Goal: Information Seeking & Learning: Learn about a topic

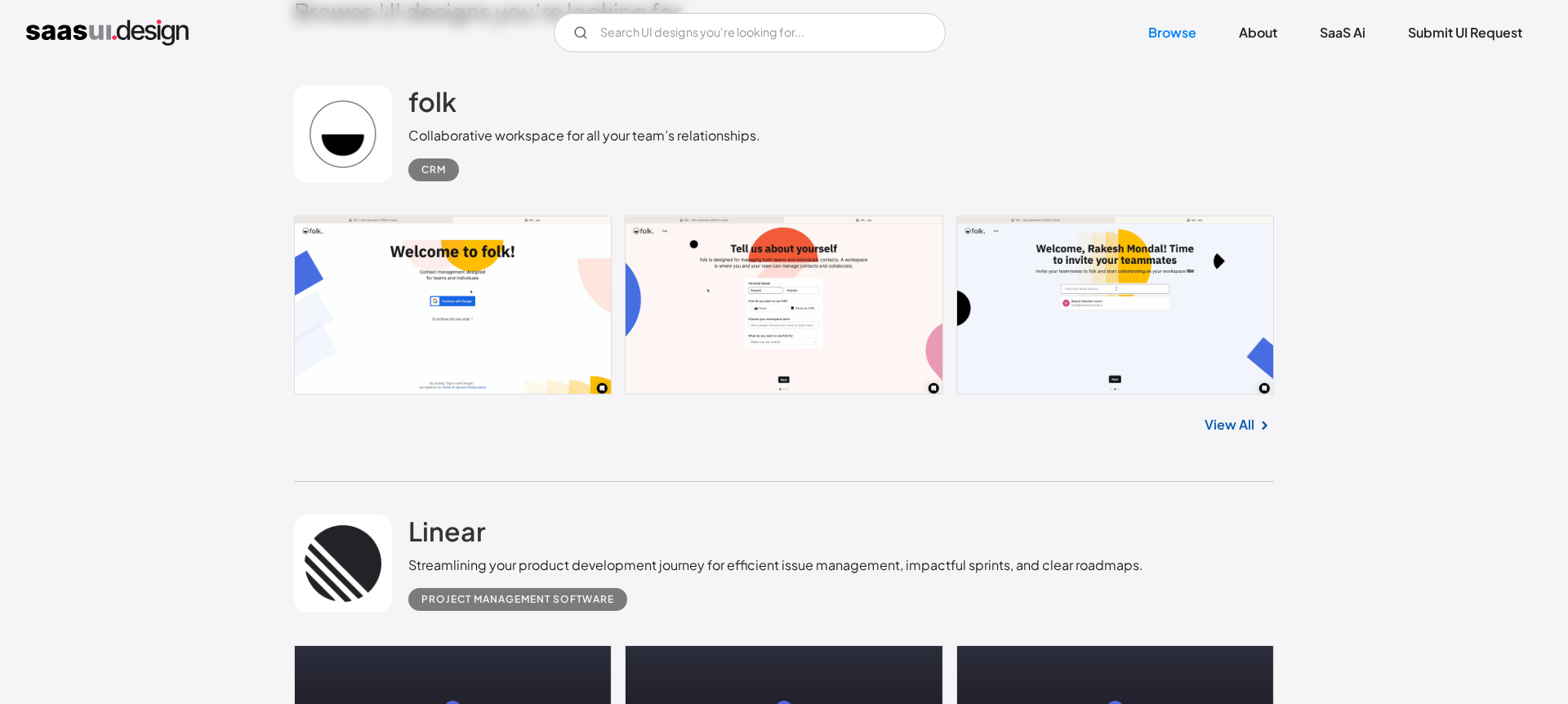
scroll to position [445, 0]
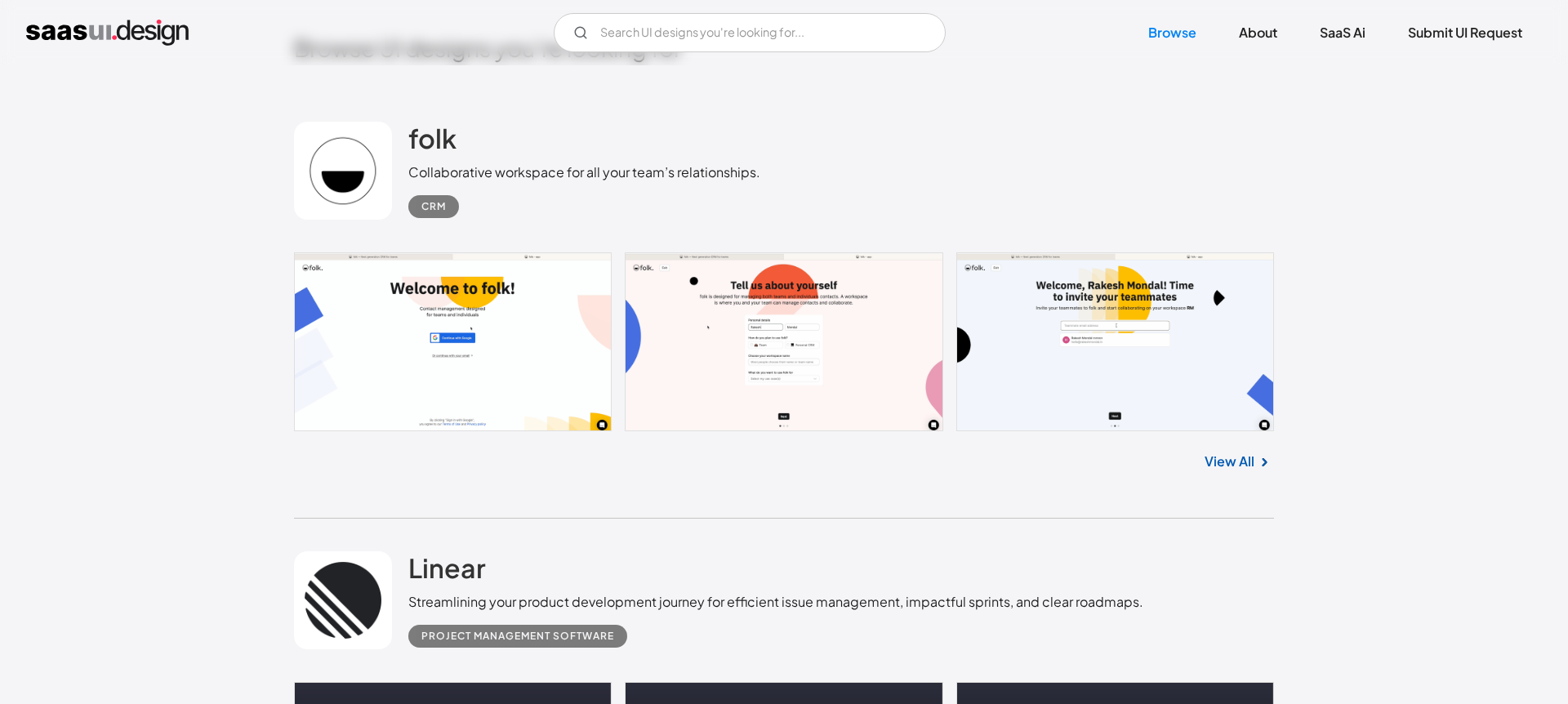
click at [555, 371] on link at bounding box center [784, 342] width 980 height 180
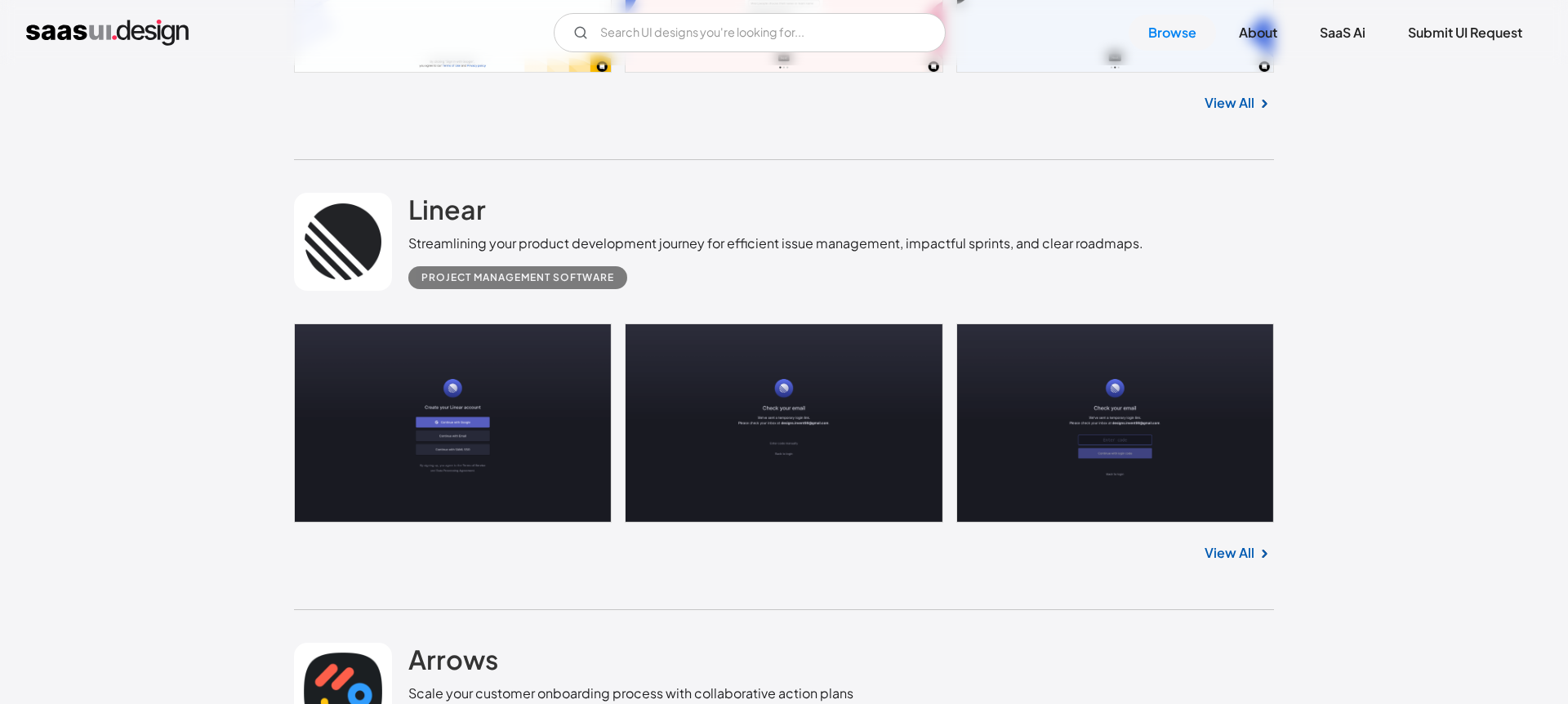
scroll to position [865, 0]
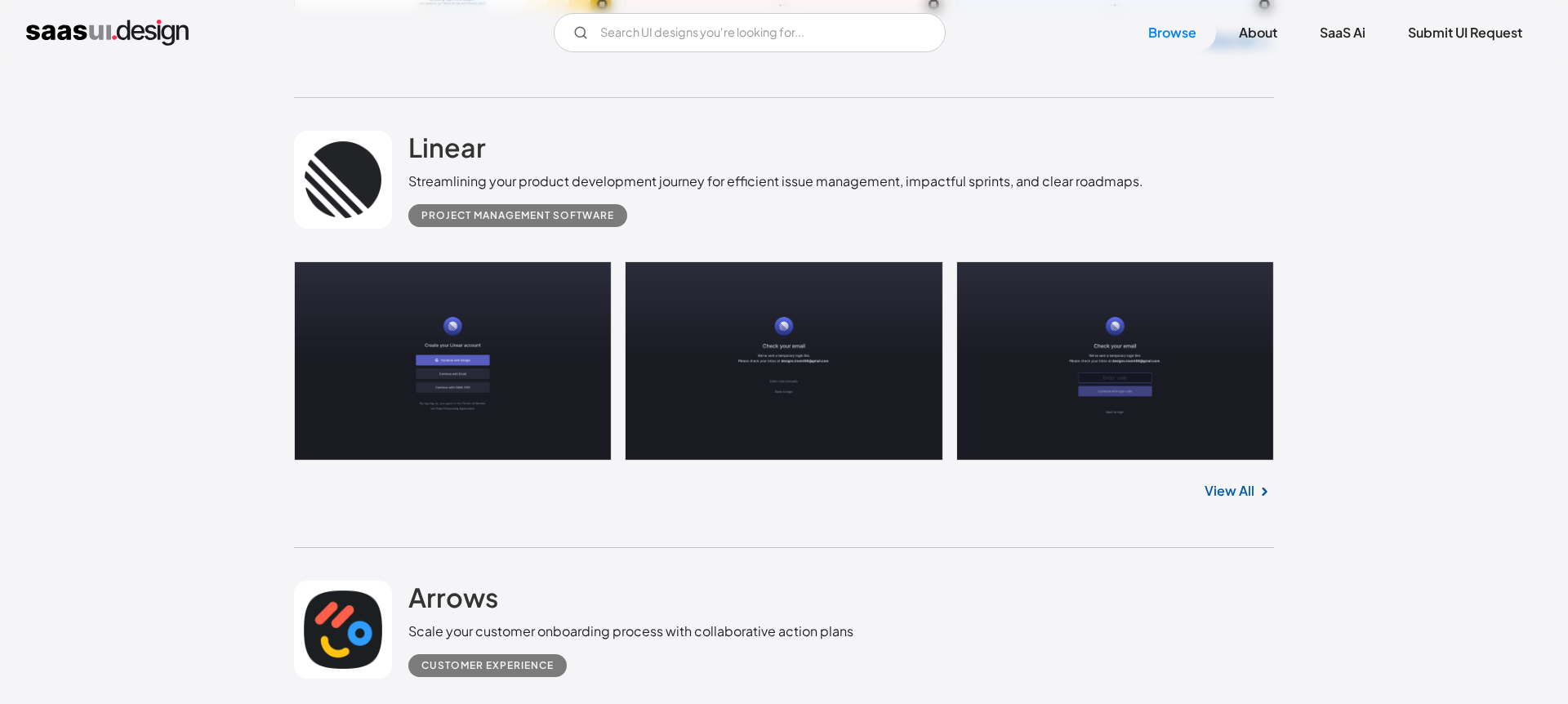
click at [528, 385] on link at bounding box center [784, 360] width 980 height 199
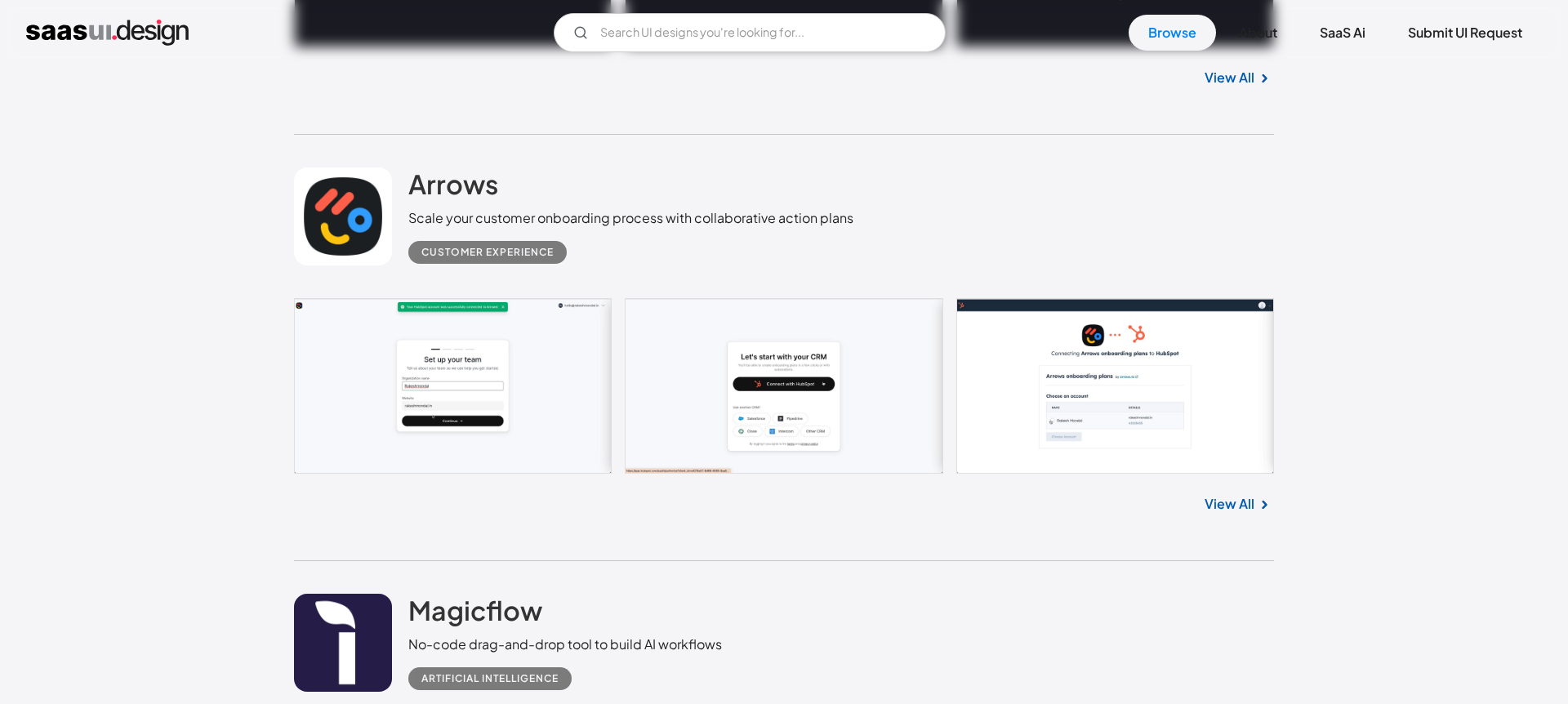
scroll to position [1367, 0]
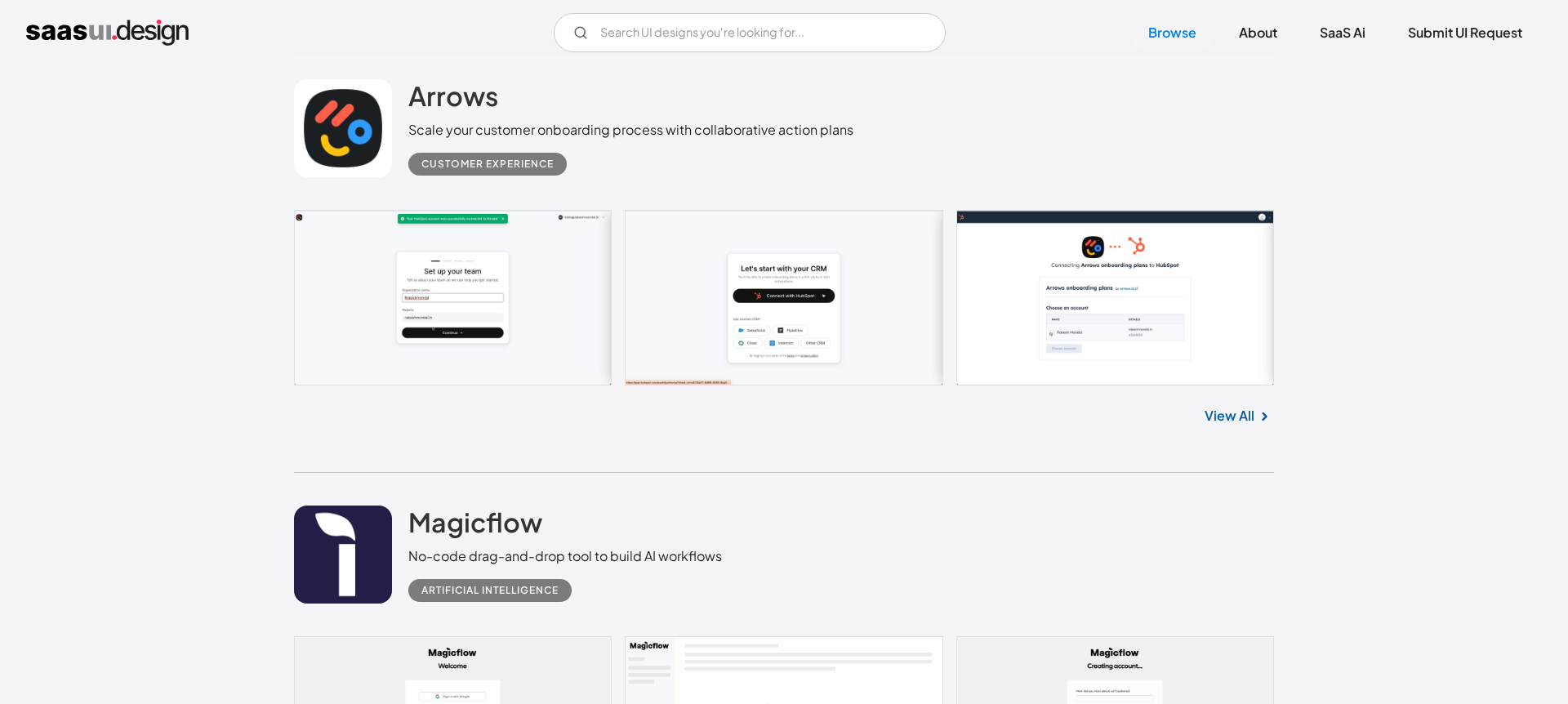
click at [538, 325] on link at bounding box center [784, 298] width 980 height 176
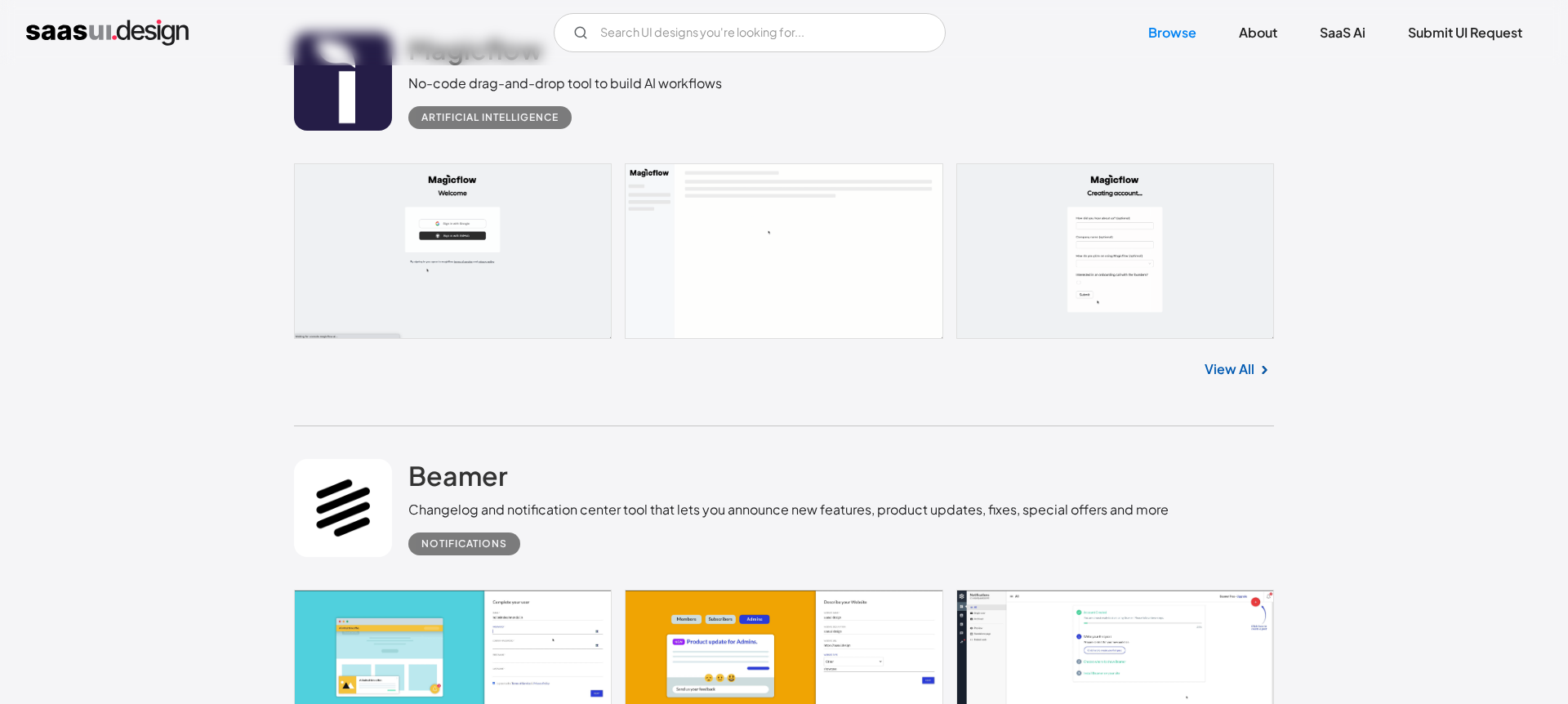
scroll to position [1877, 0]
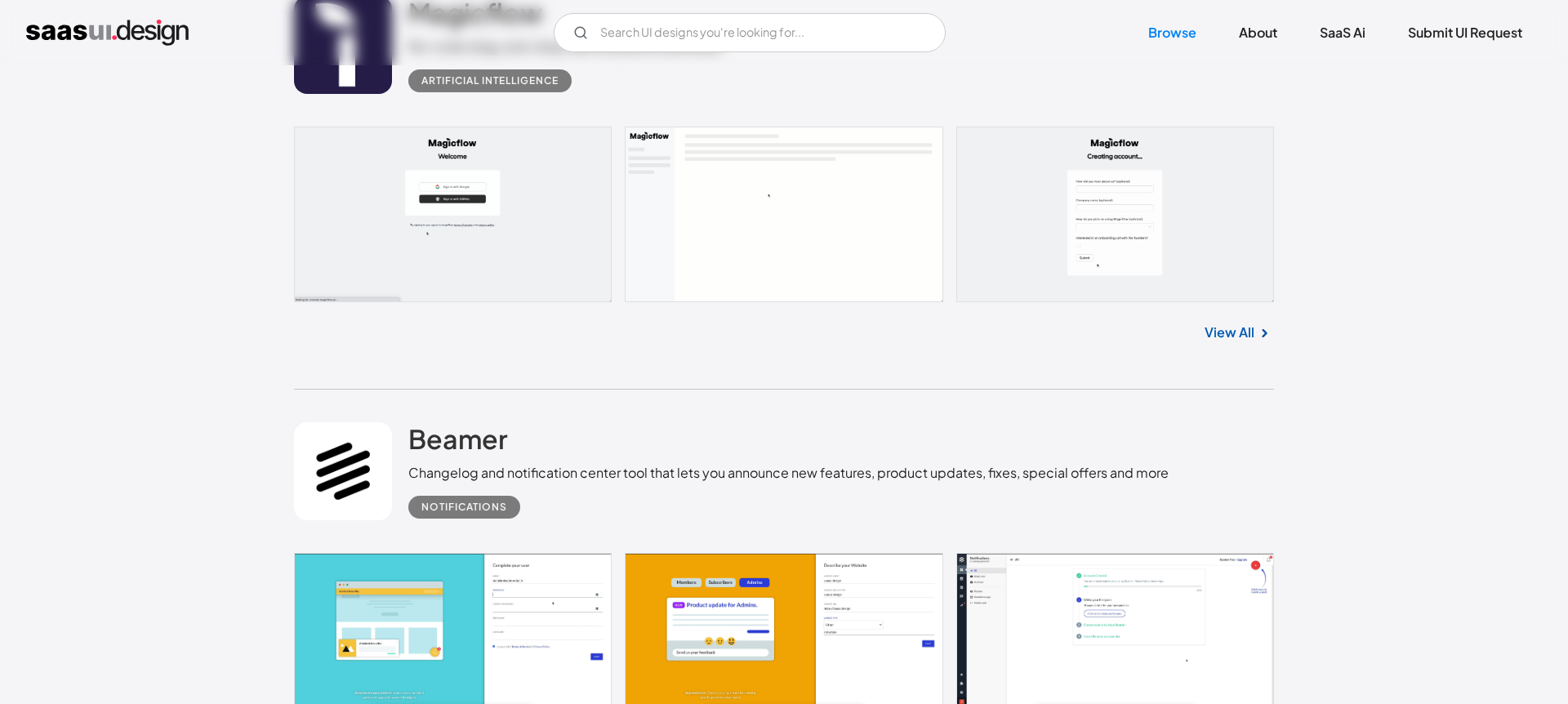
click at [518, 240] on link at bounding box center [784, 215] width 980 height 176
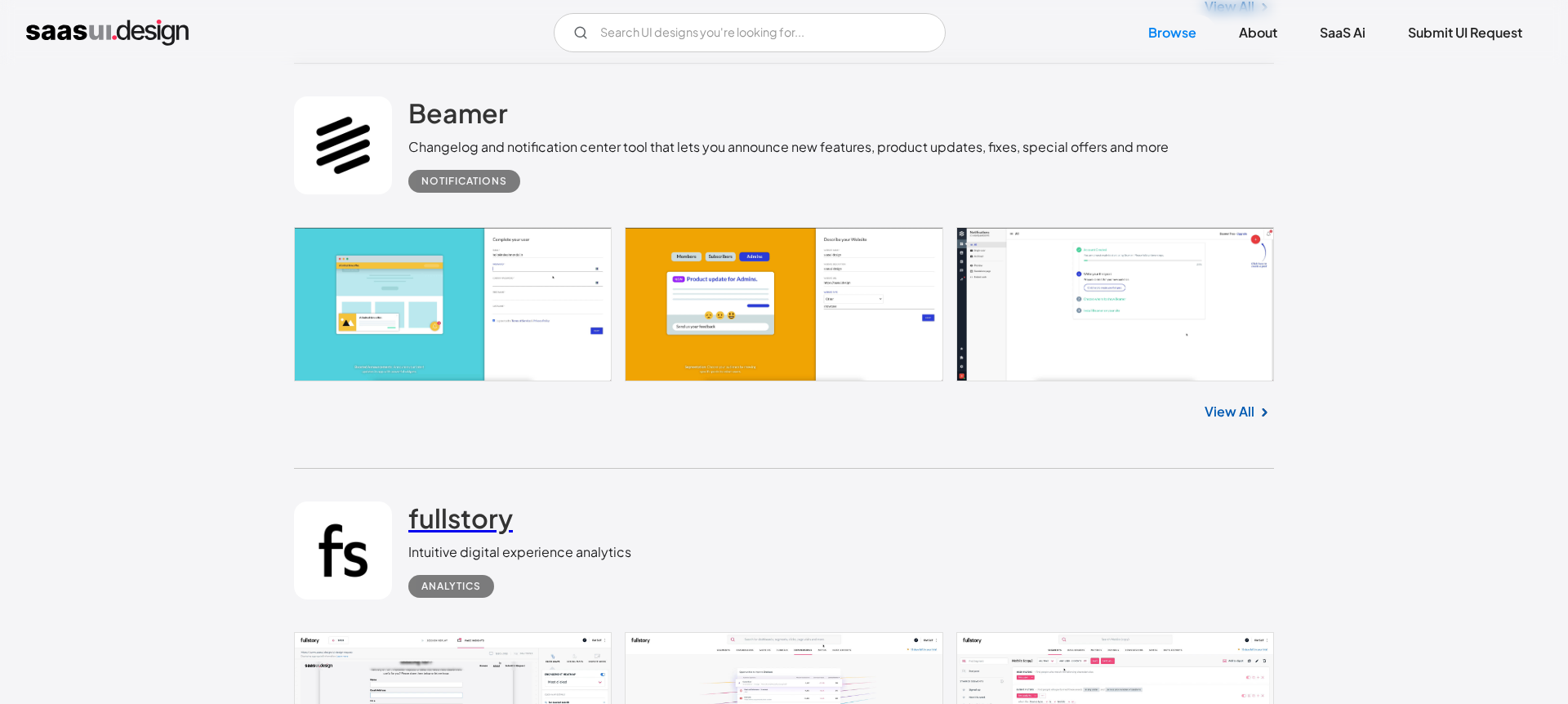
scroll to position [2233, 0]
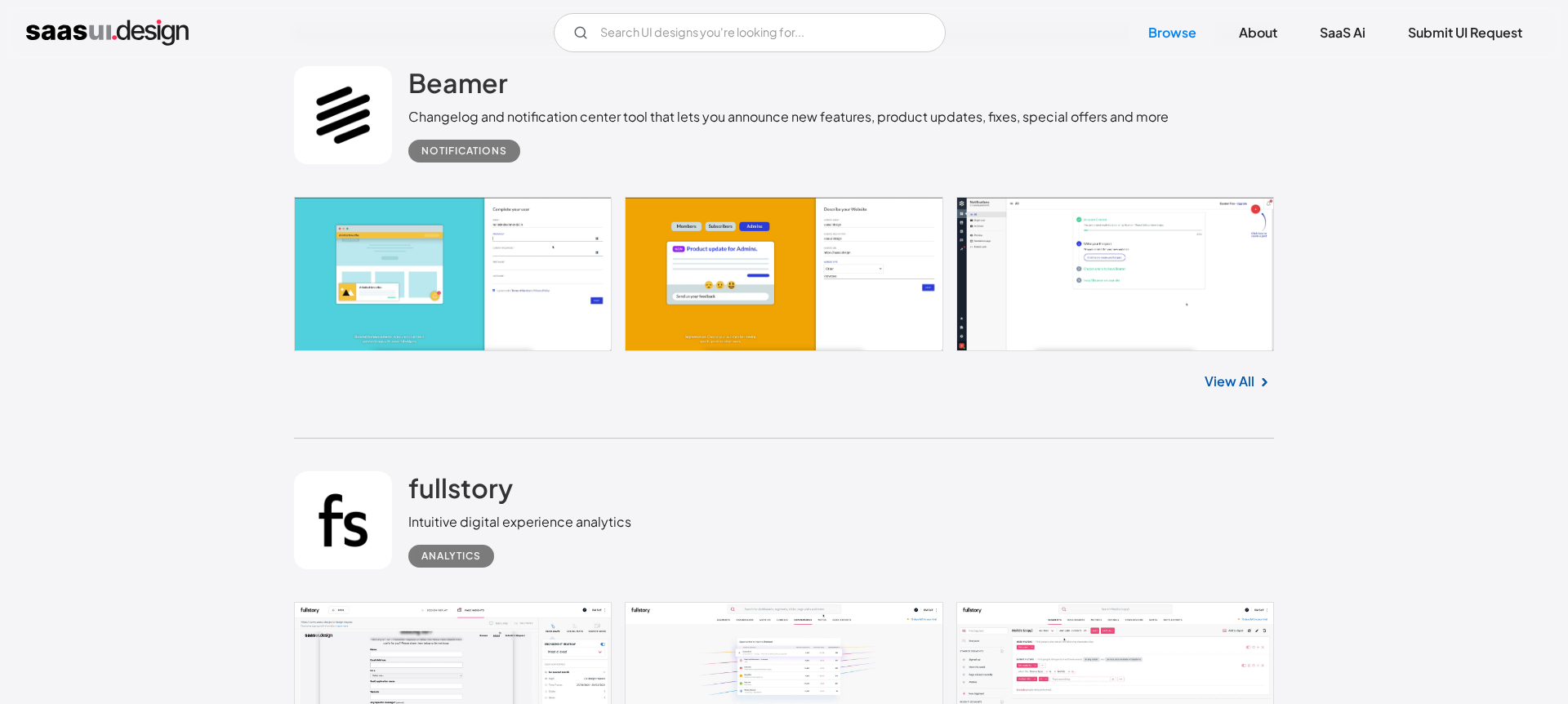
click at [507, 318] on link at bounding box center [784, 273] width 980 height 154
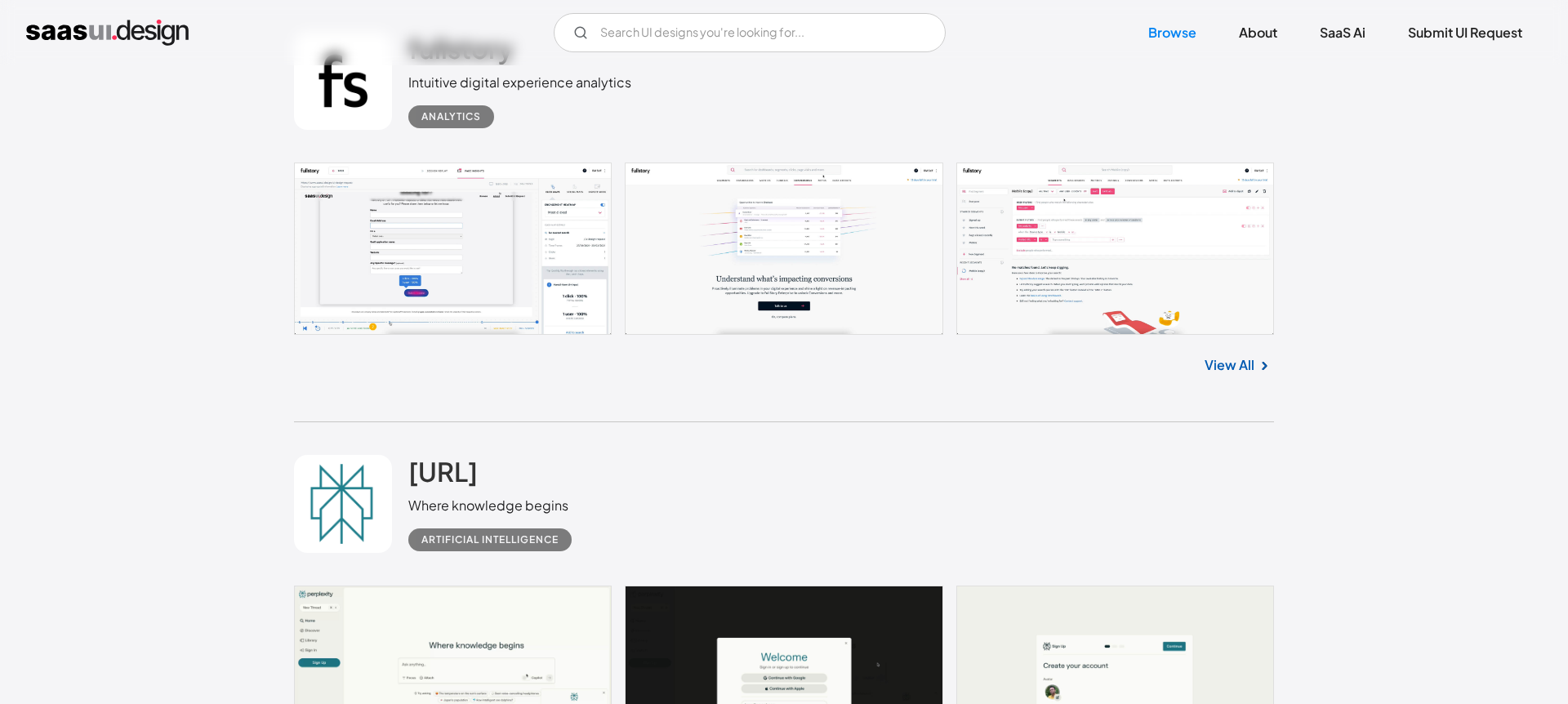
click at [498, 258] on link at bounding box center [784, 249] width 980 height 172
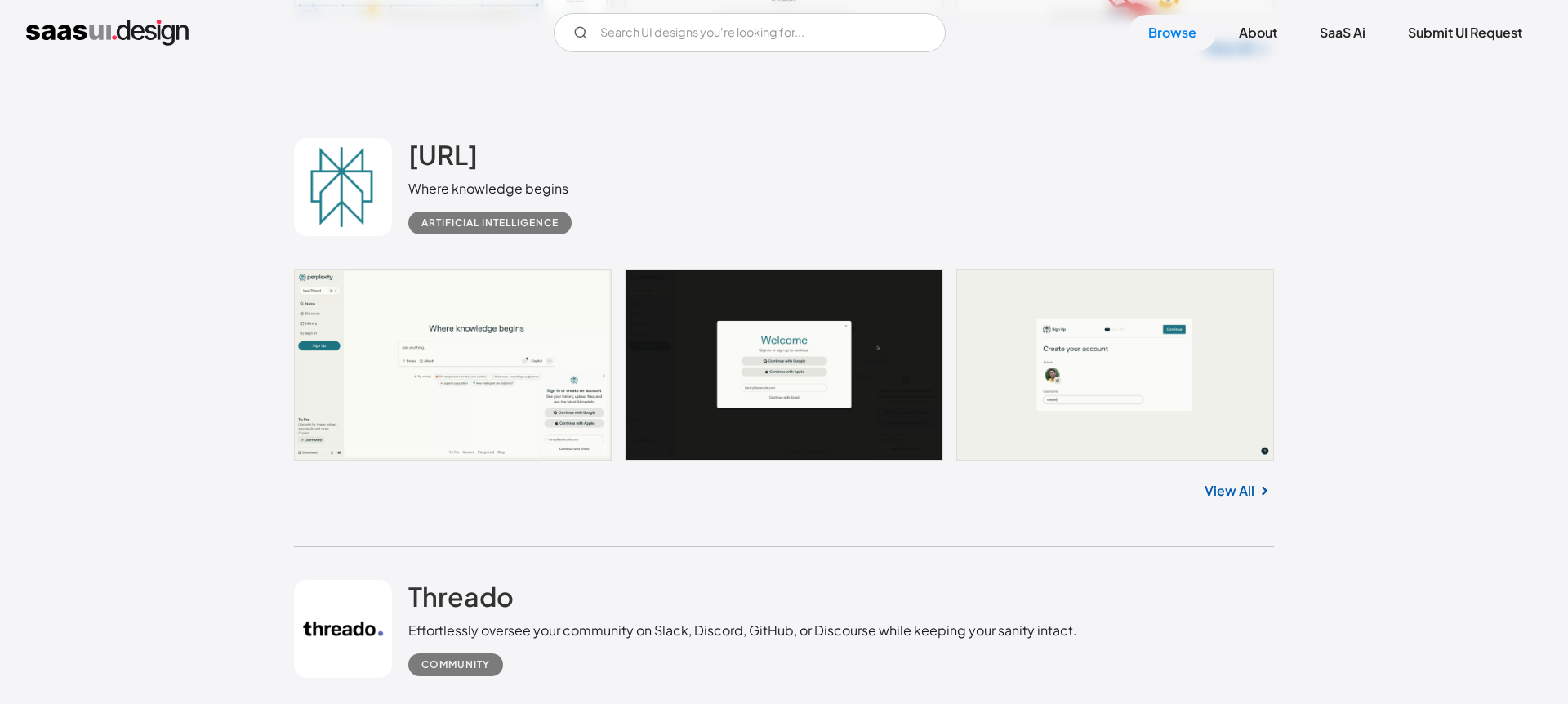
scroll to position [3055, 0]
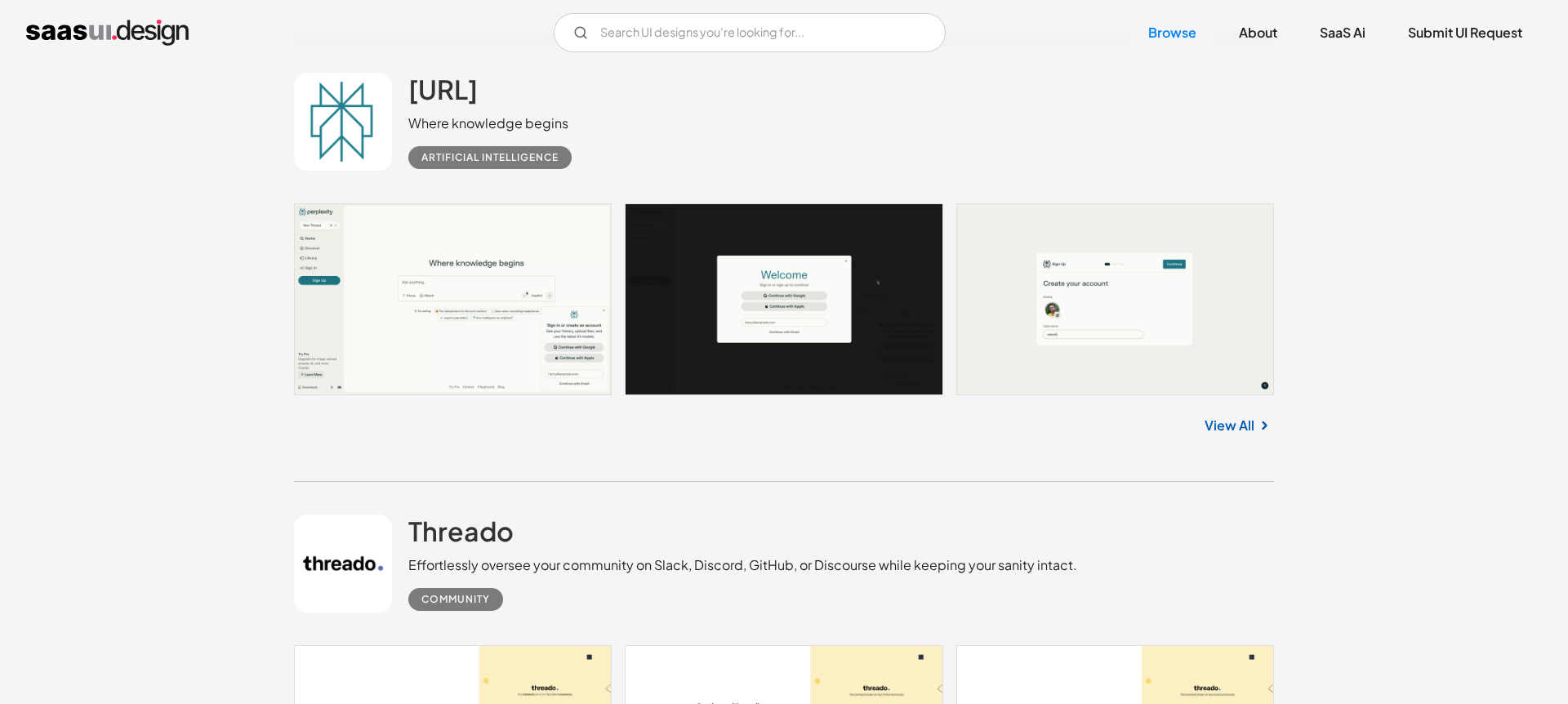
click at [468, 354] on link at bounding box center [784, 299] width 980 height 192
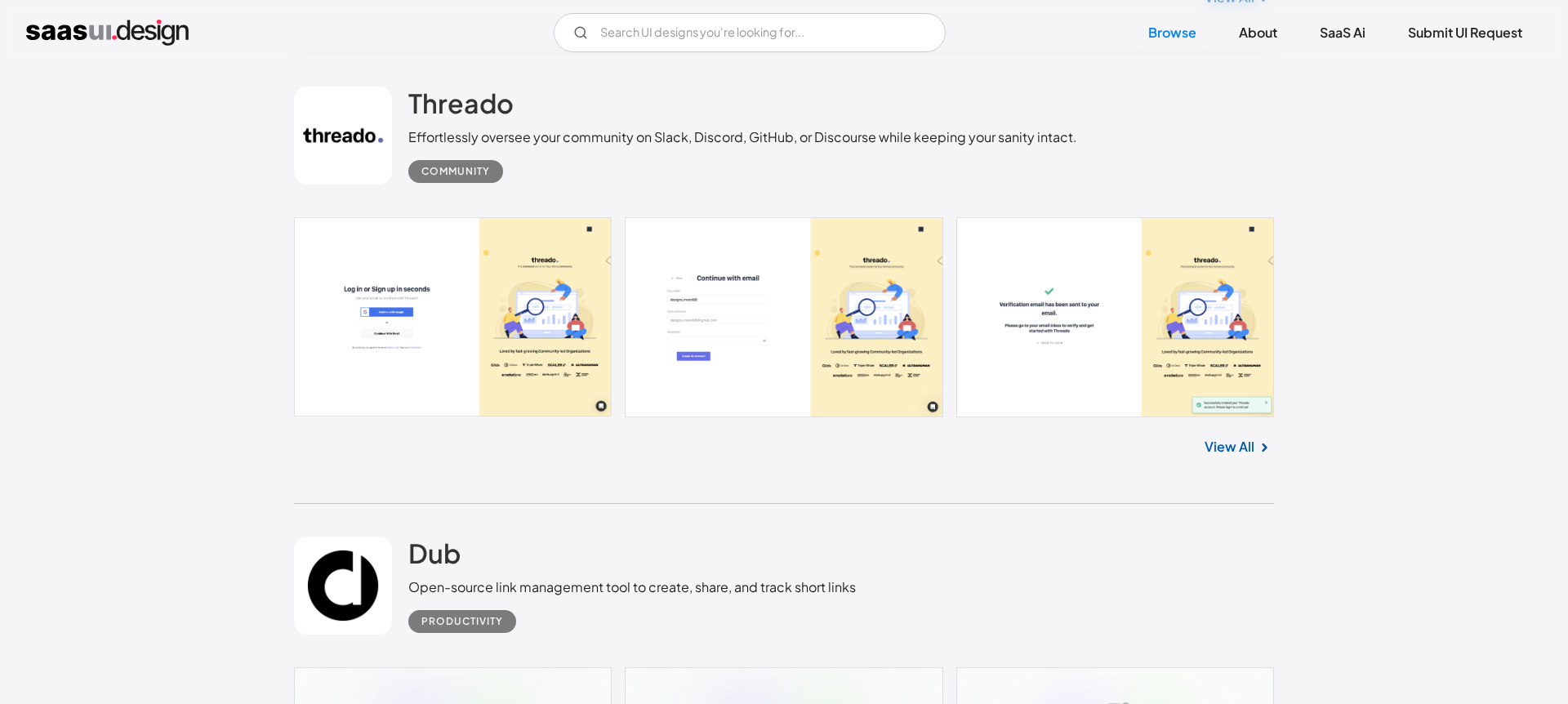
scroll to position [3553, 0]
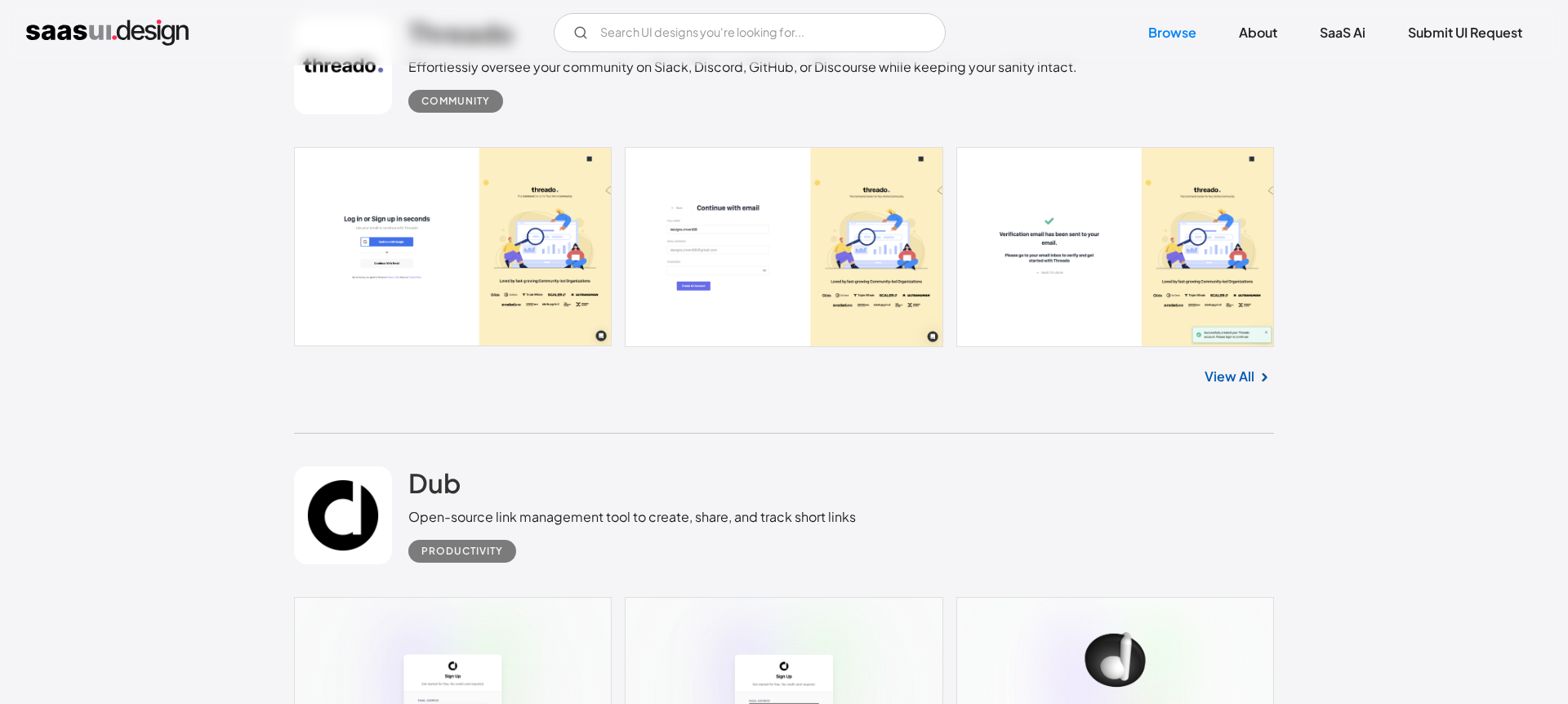
click at [539, 304] on link at bounding box center [784, 246] width 980 height 199
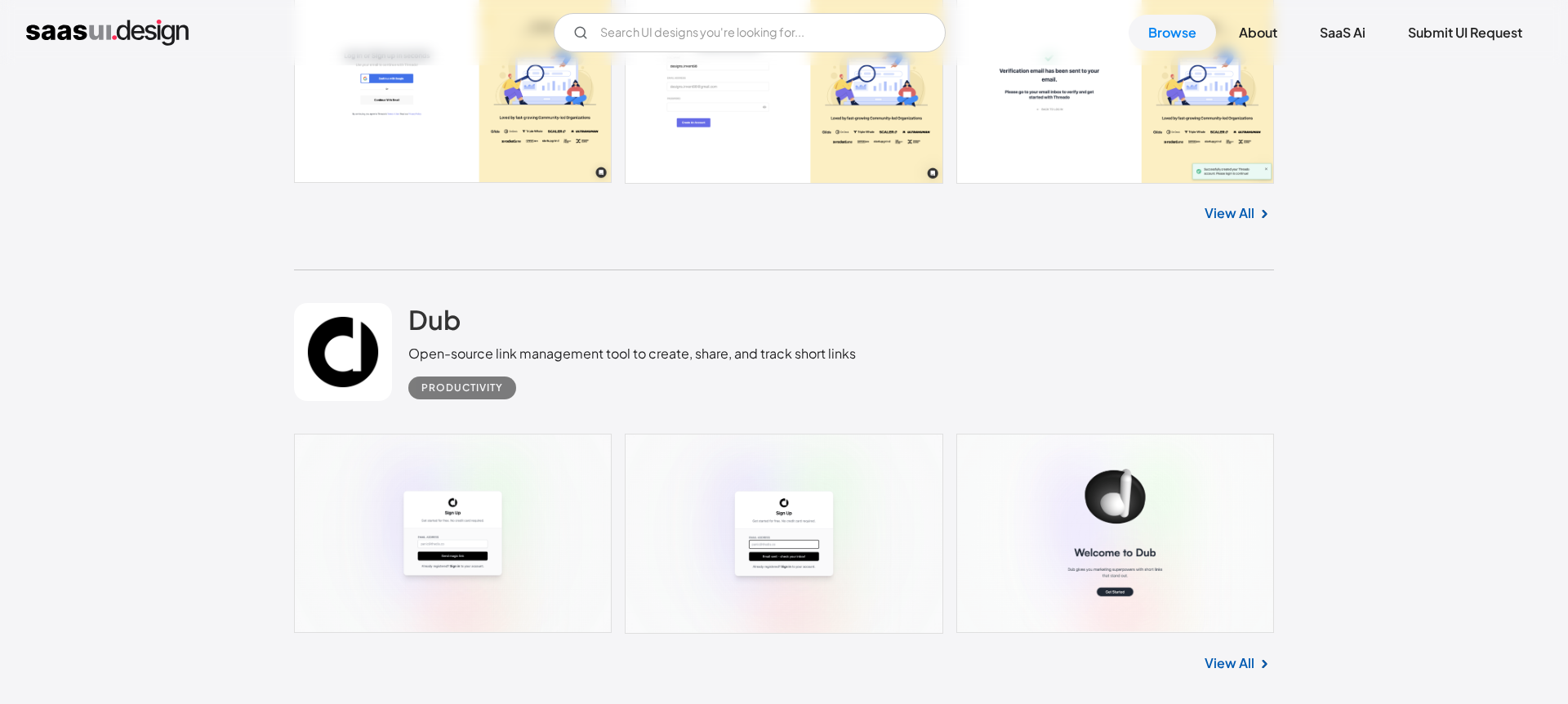
scroll to position [3890, 0]
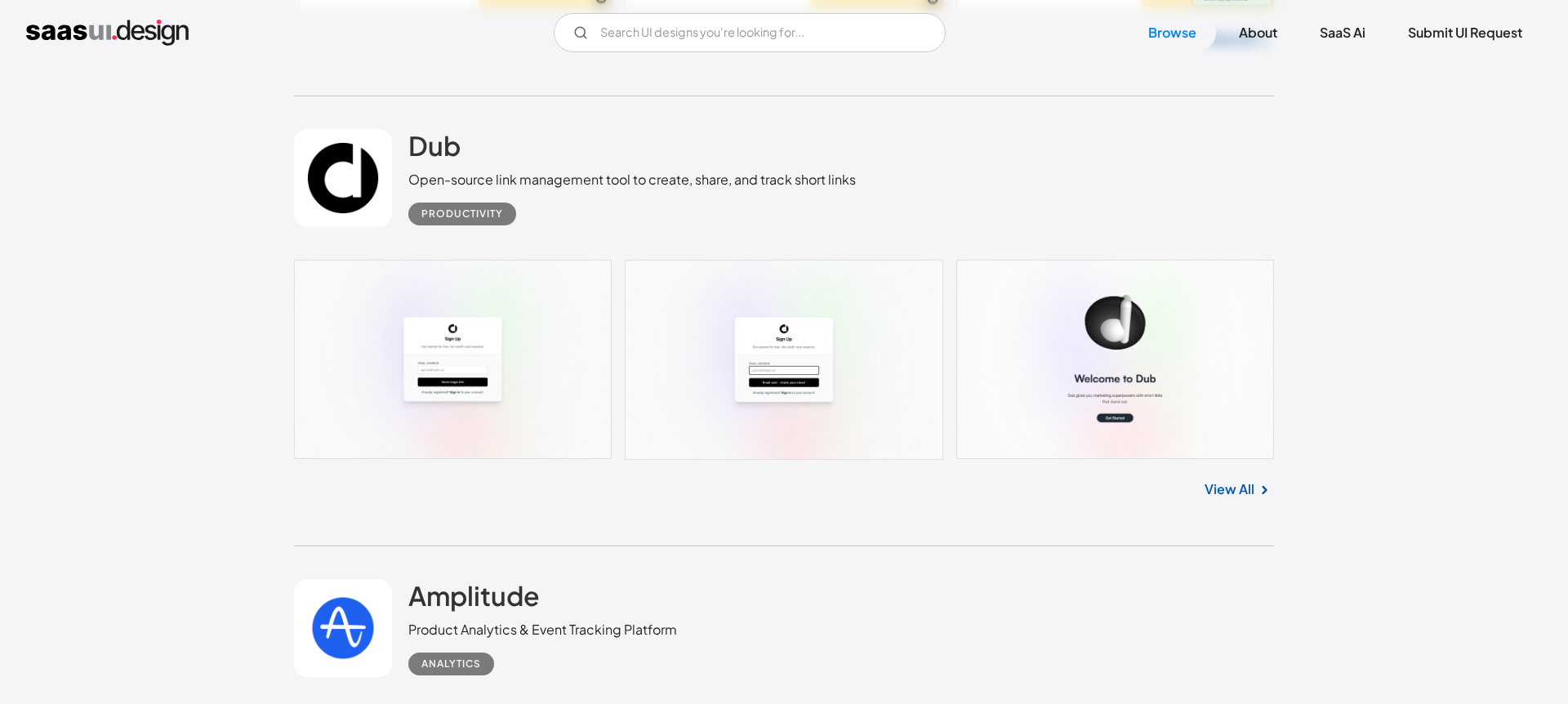
click at [460, 385] on link at bounding box center [784, 358] width 980 height 199
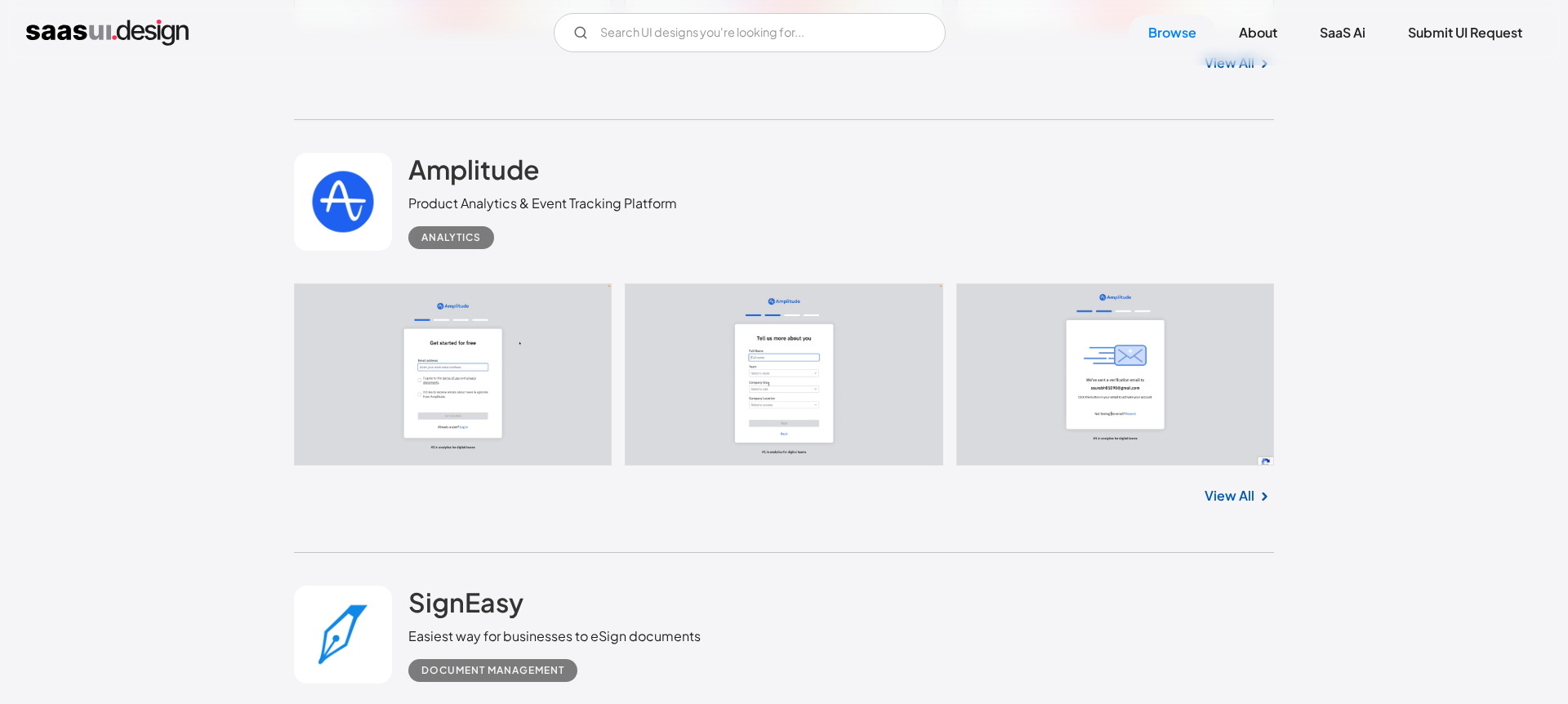
scroll to position [4340, 0]
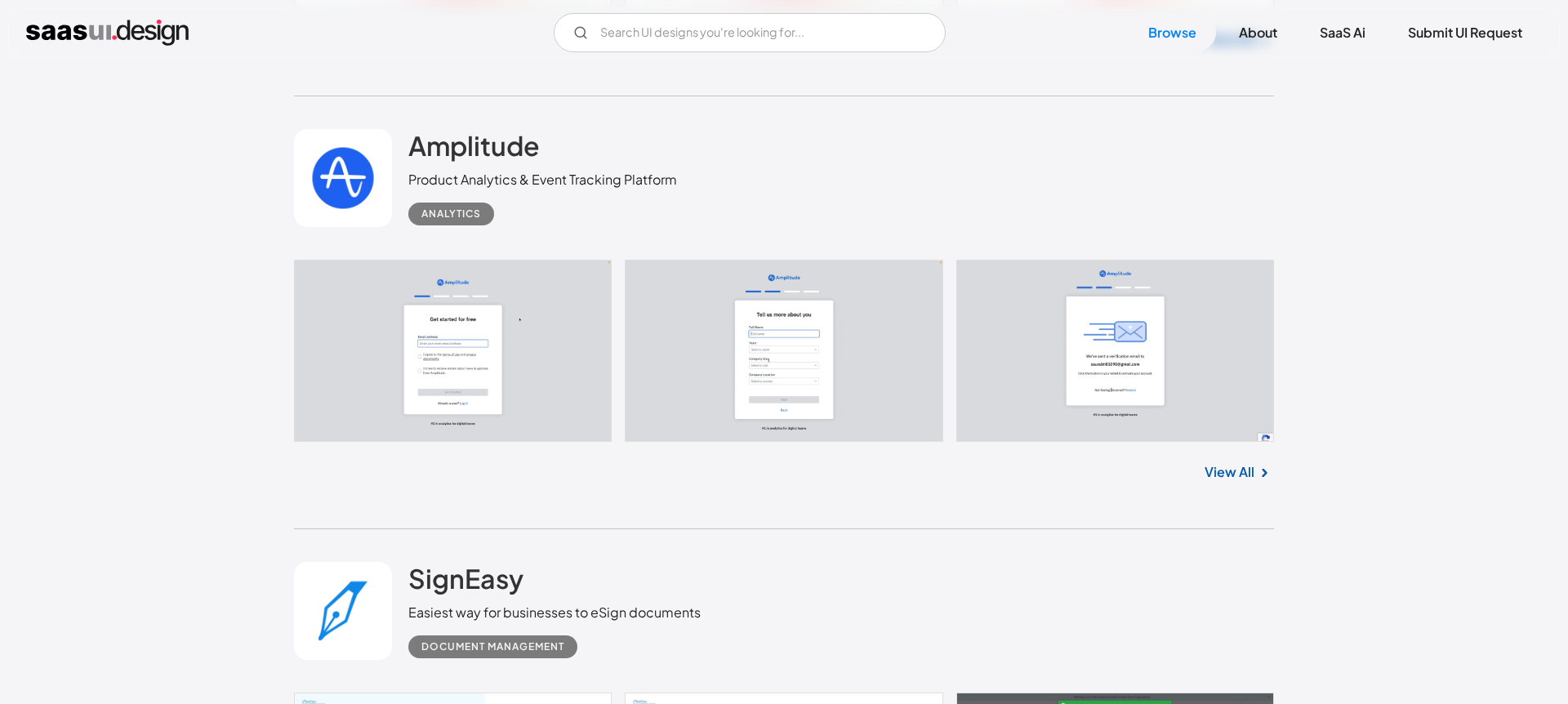
click at [457, 360] on link at bounding box center [784, 350] width 980 height 182
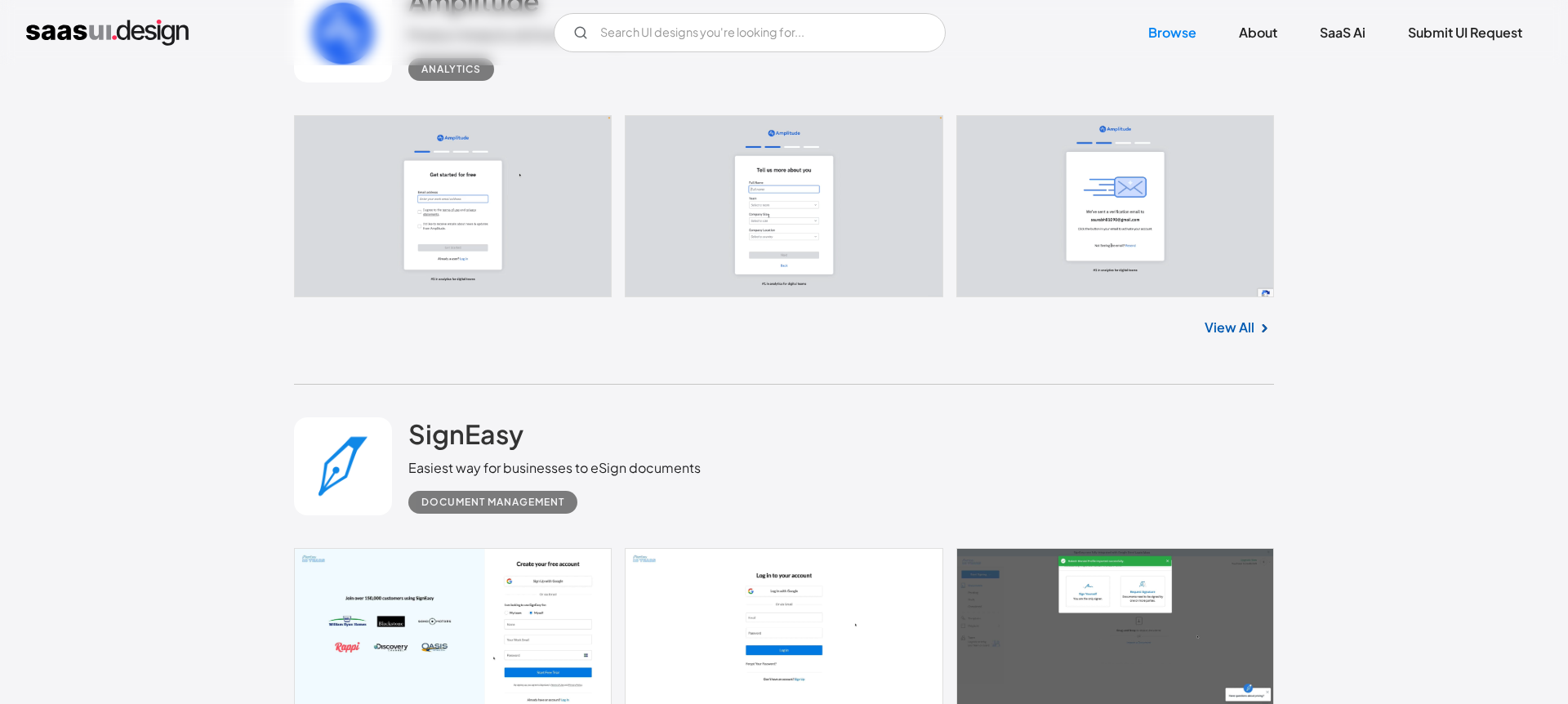
scroll to position [4692, 0]
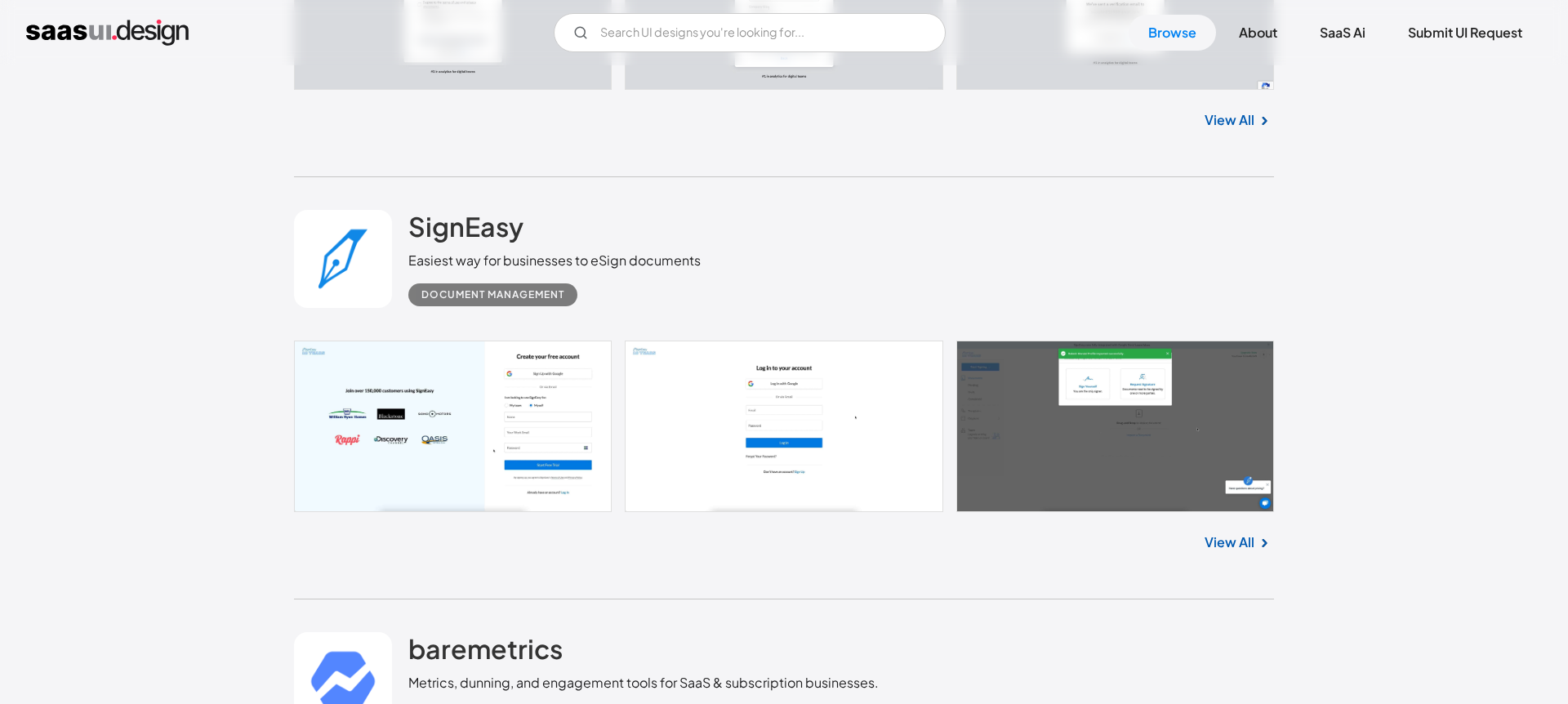
click at [551, 421] on link at bounding box center [784, 427] width 980 height 172
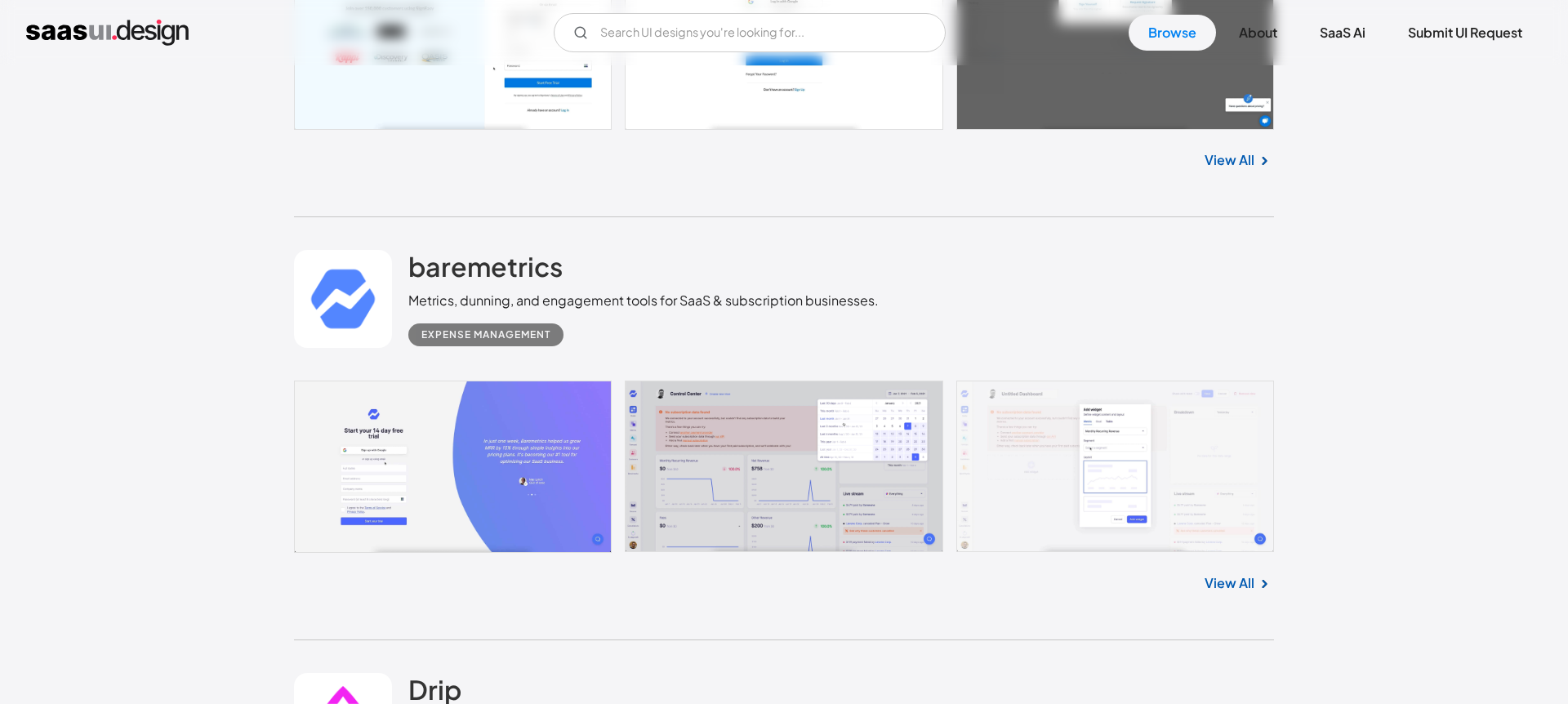
scroll to position [5106, 0]
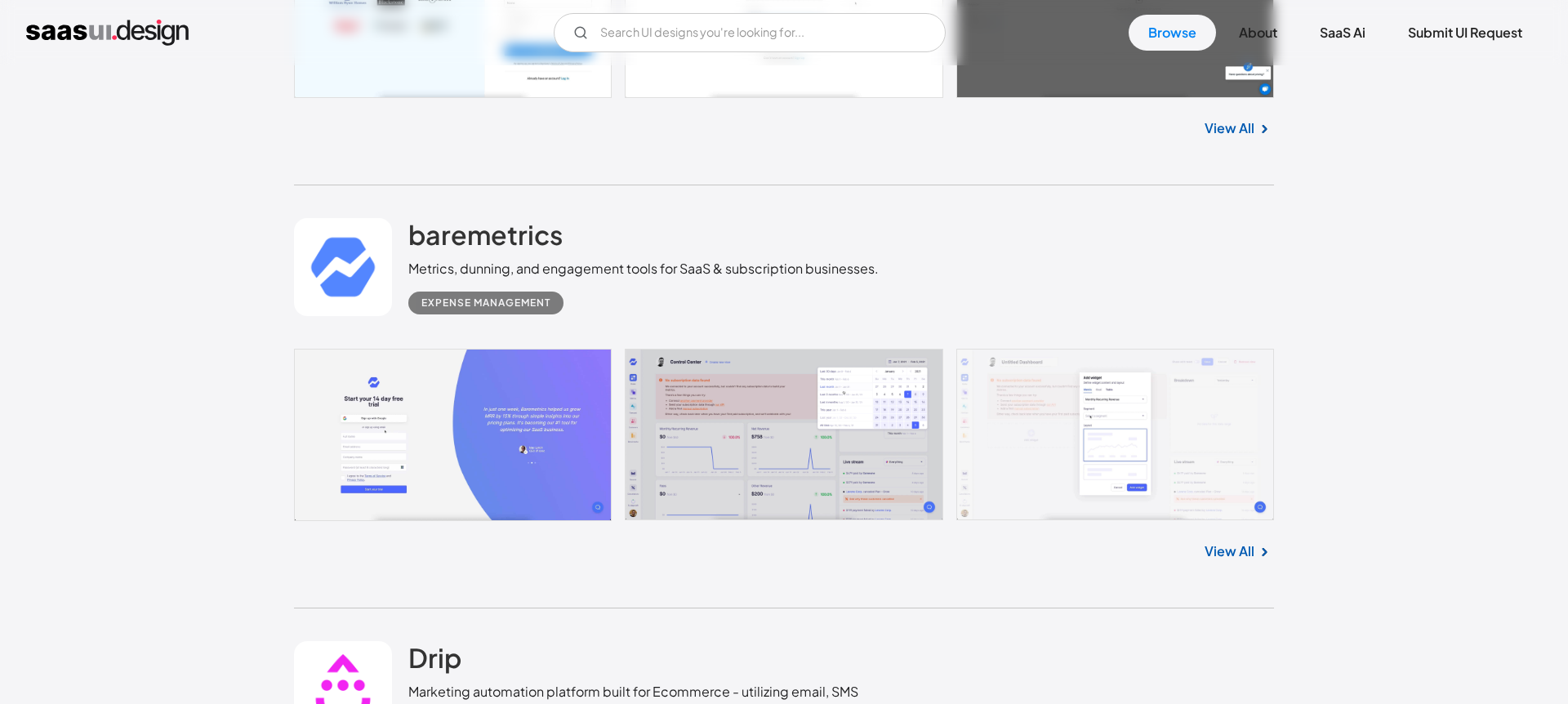
click at [473, 452] on link at bounding box center [784, 435] width 980 height 172
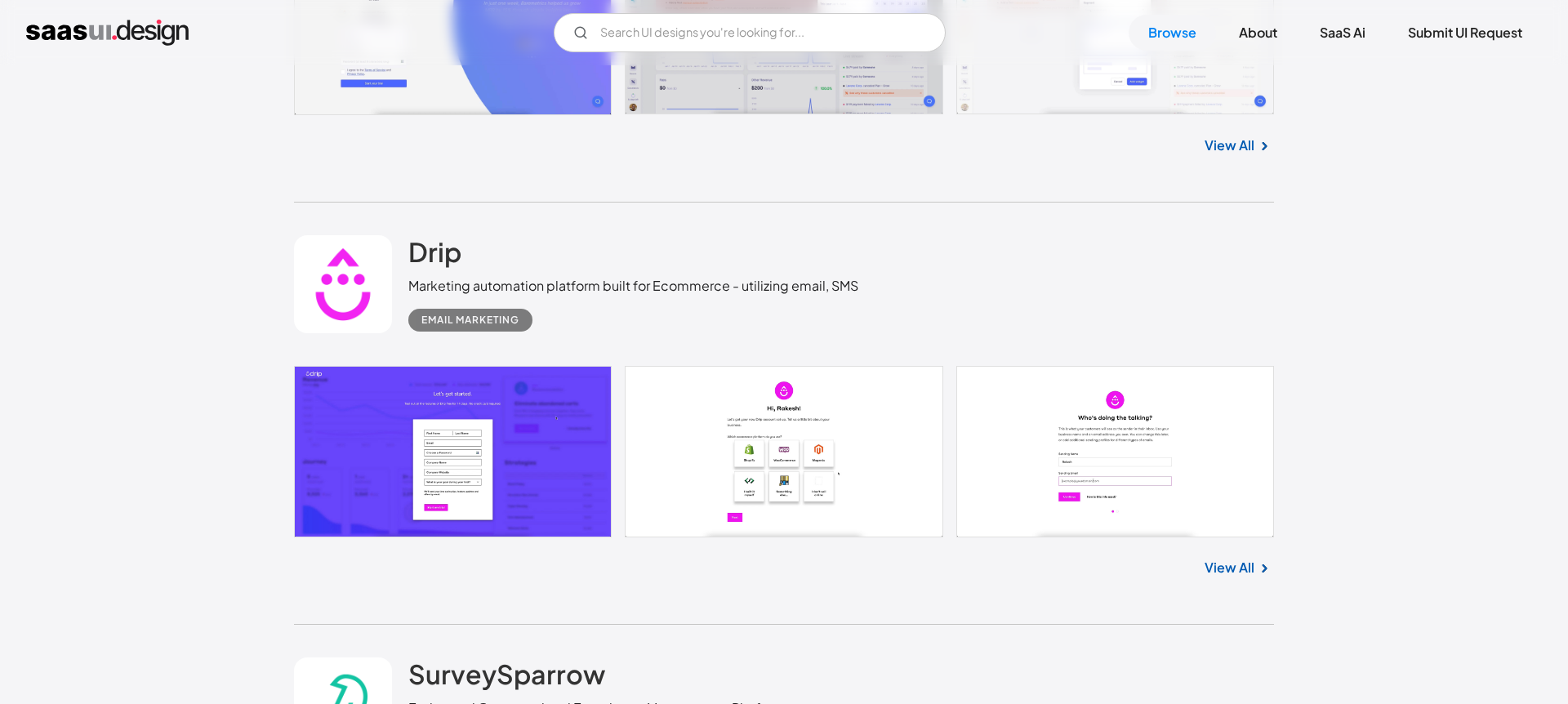
scroll to position [5528, 0]
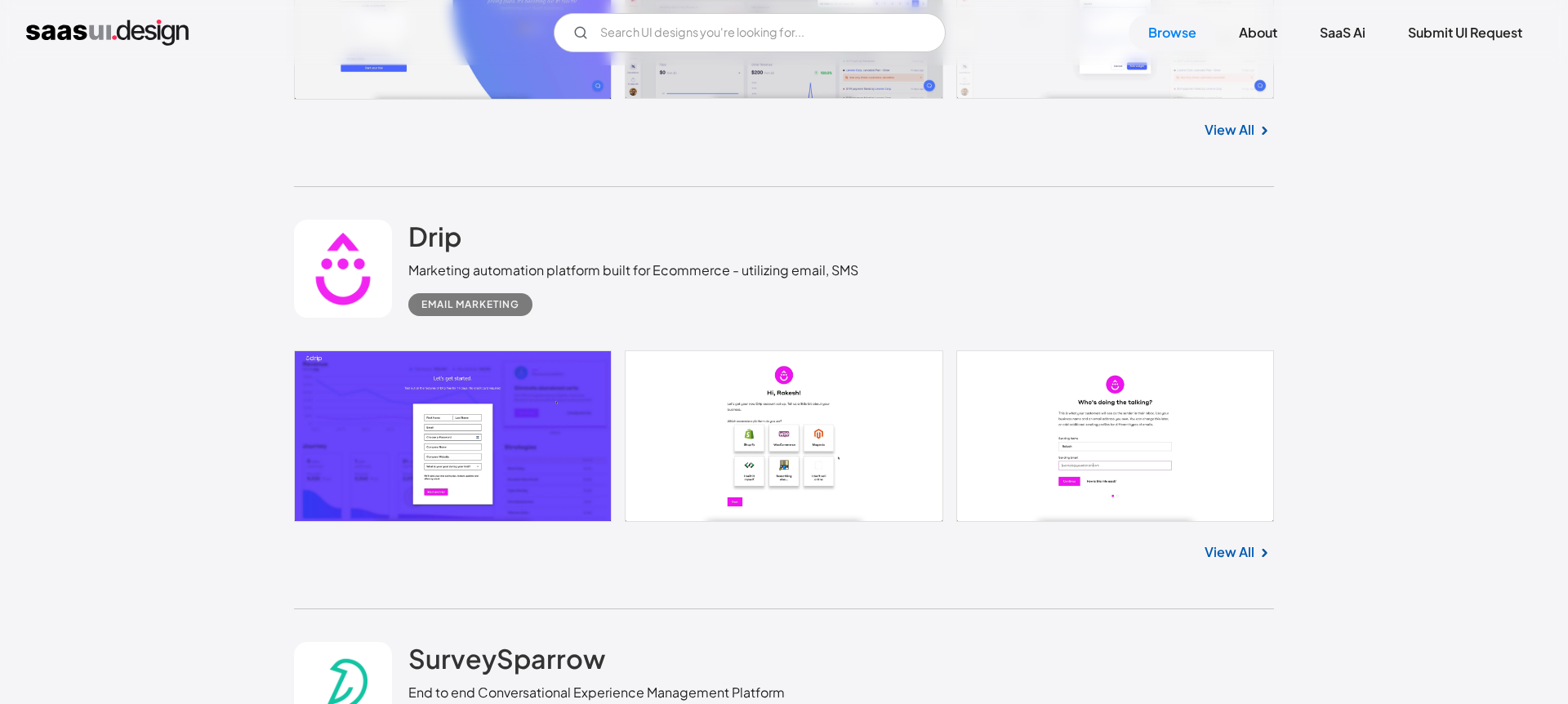
click at [538, 458] on link at bounding box center [784, 436] width 980 height 171
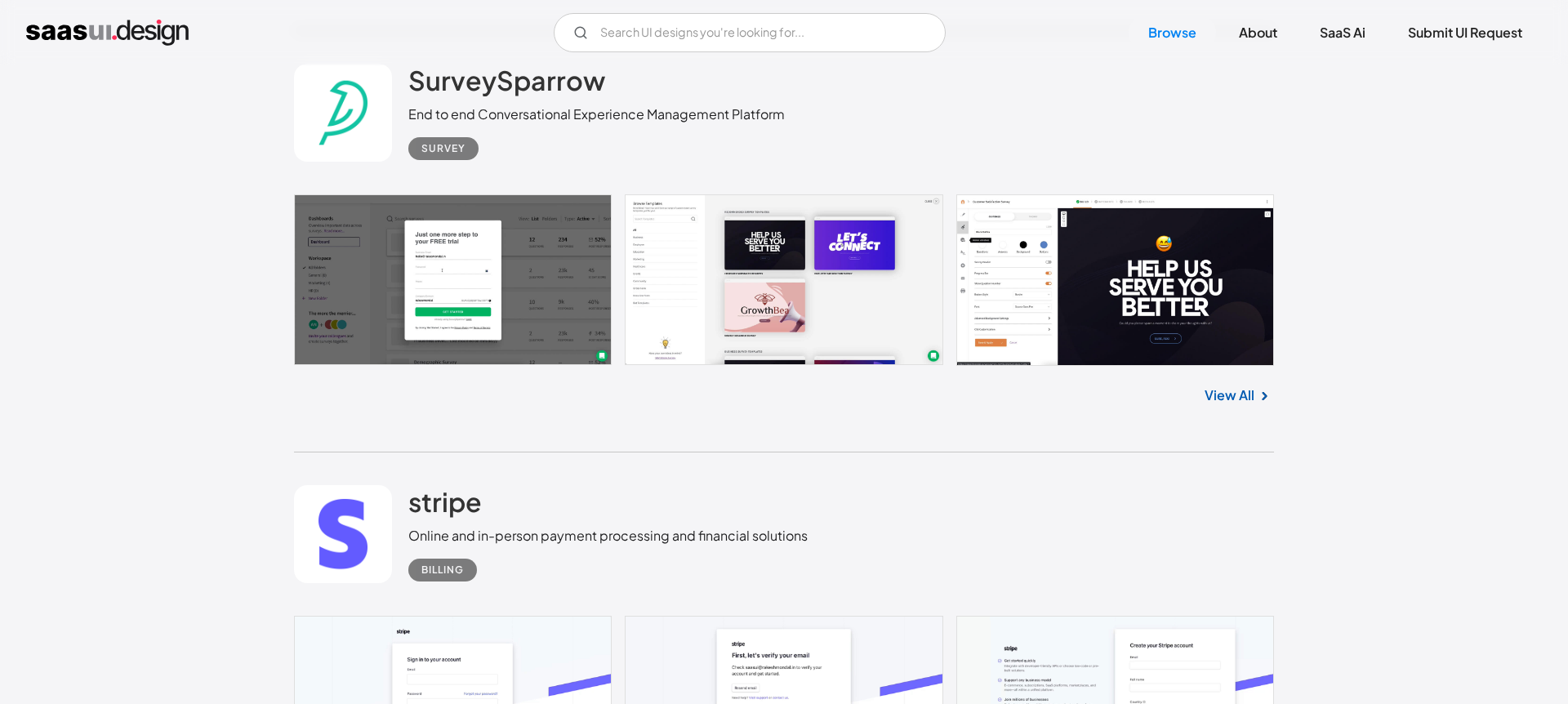
scroll to position [6181, 0]
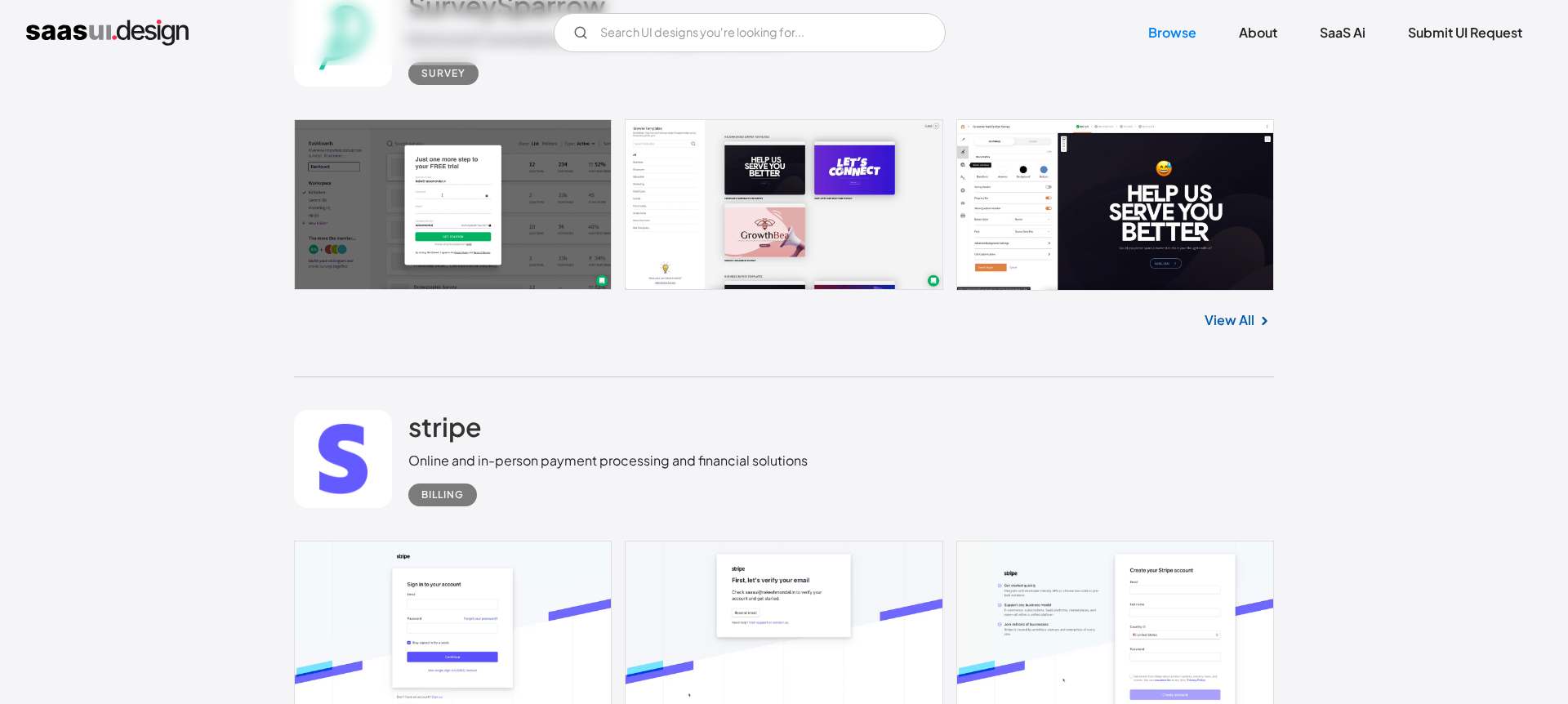
click at [477, 203] on link at bounding box center [784, 204] width 980 height 171
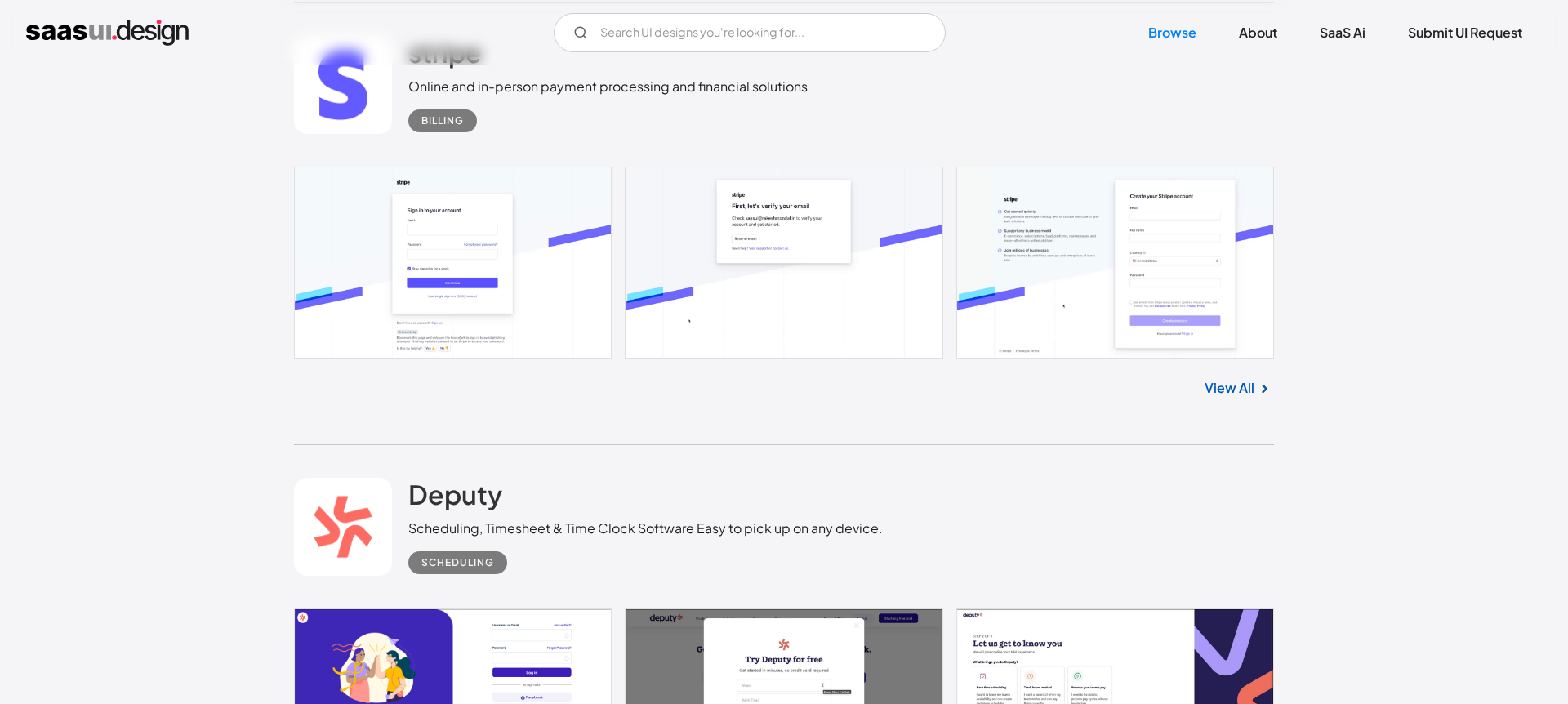
scroll to position [6588, 0]
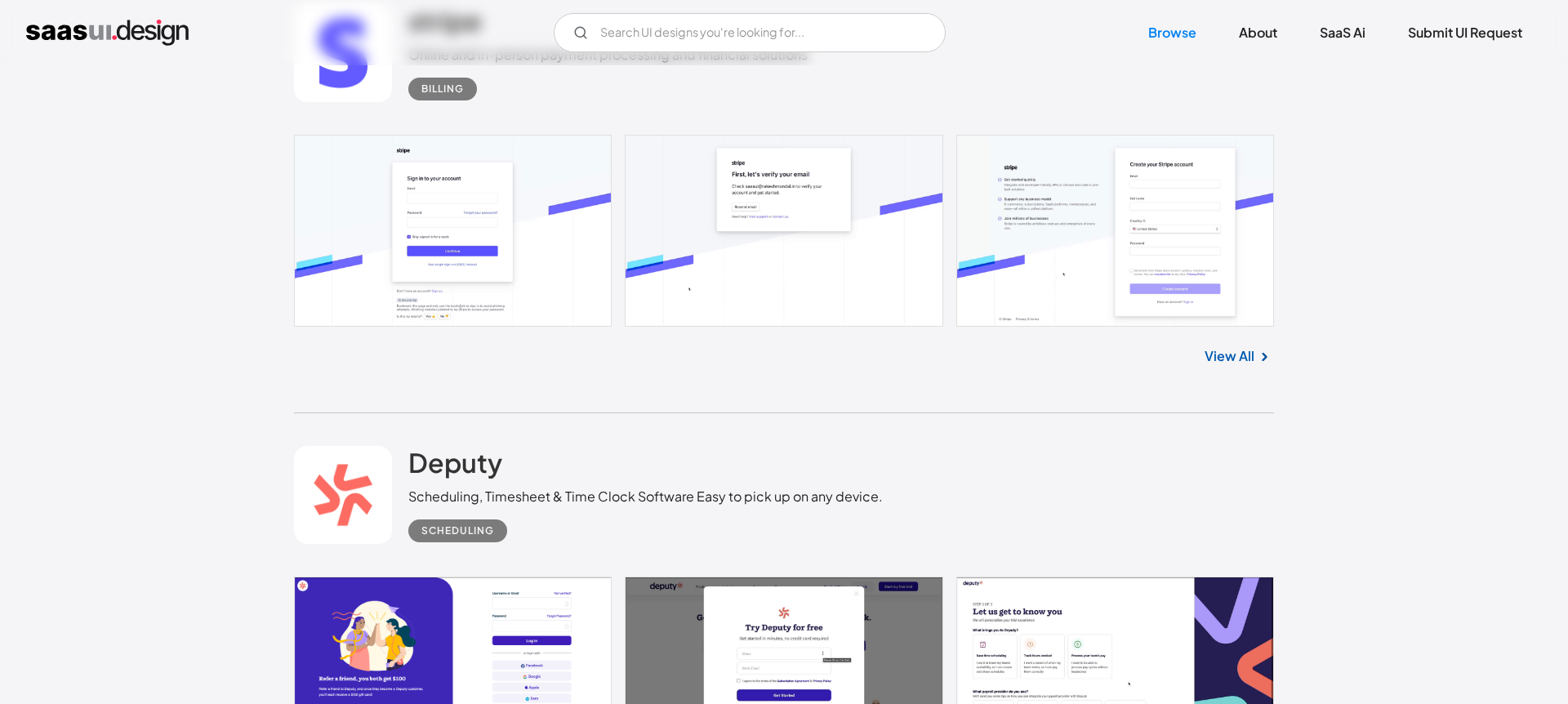
click at [480, 290] on link at bounding box center [784, 230] width 980 height 191
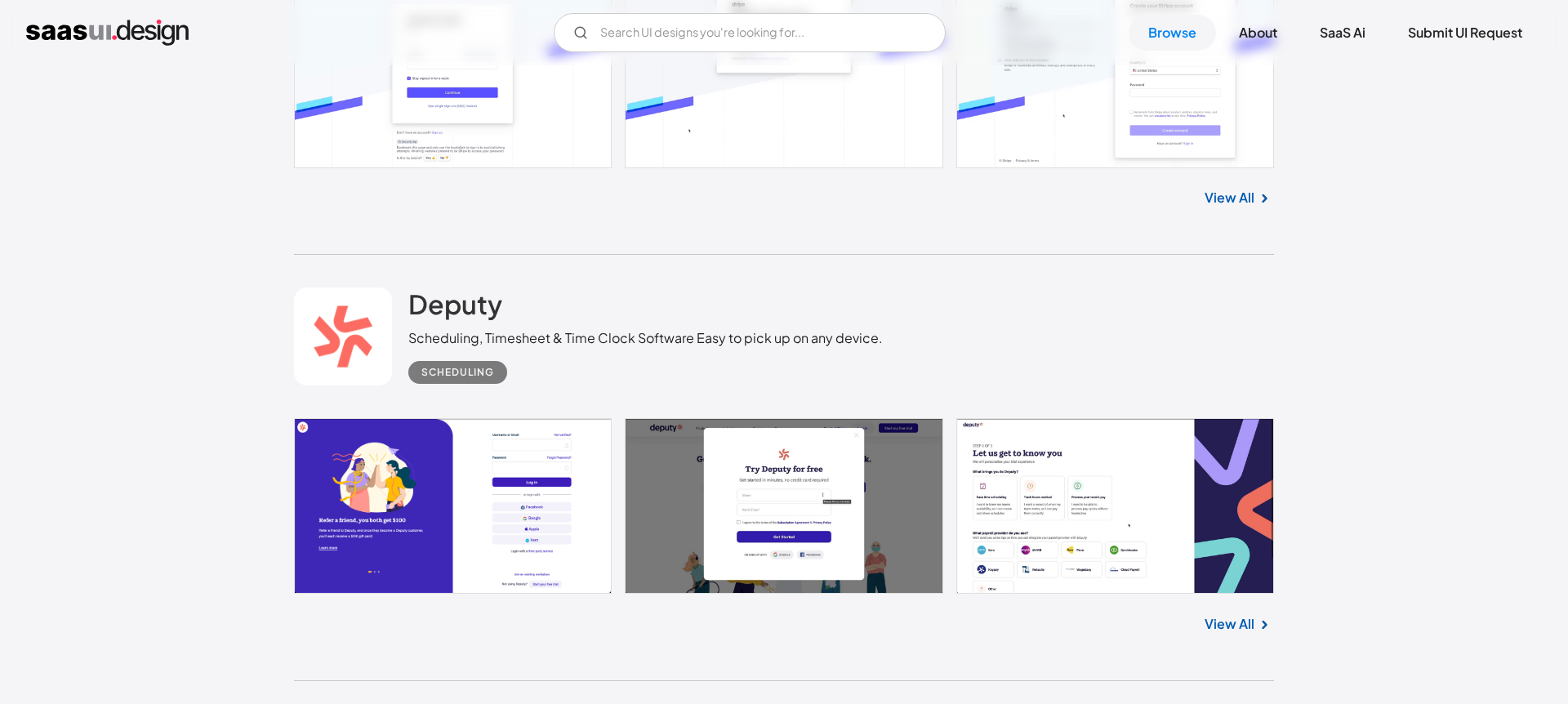
scroll to position [6985, 0]
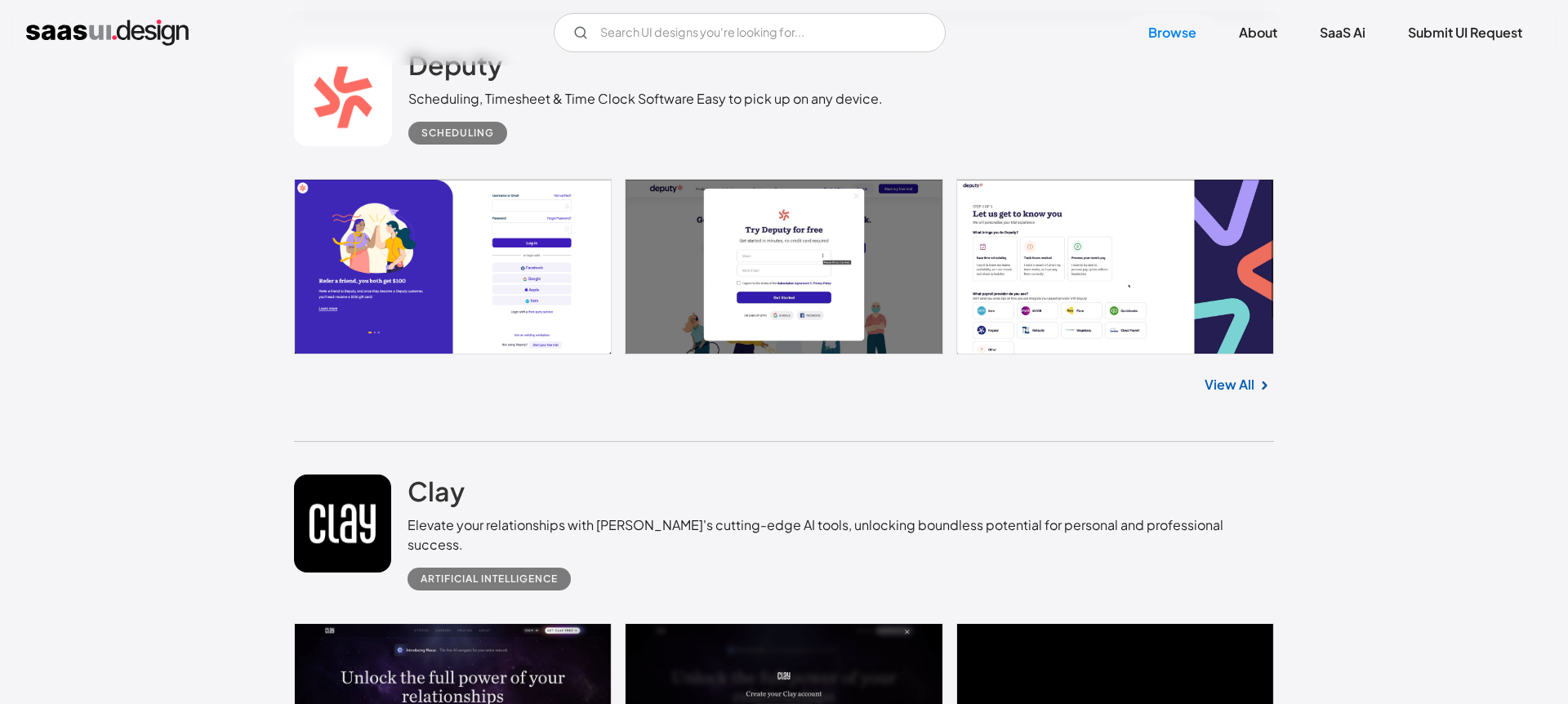
click at [443, 271] on link at bounding box center [784, 267] width 980 height 176
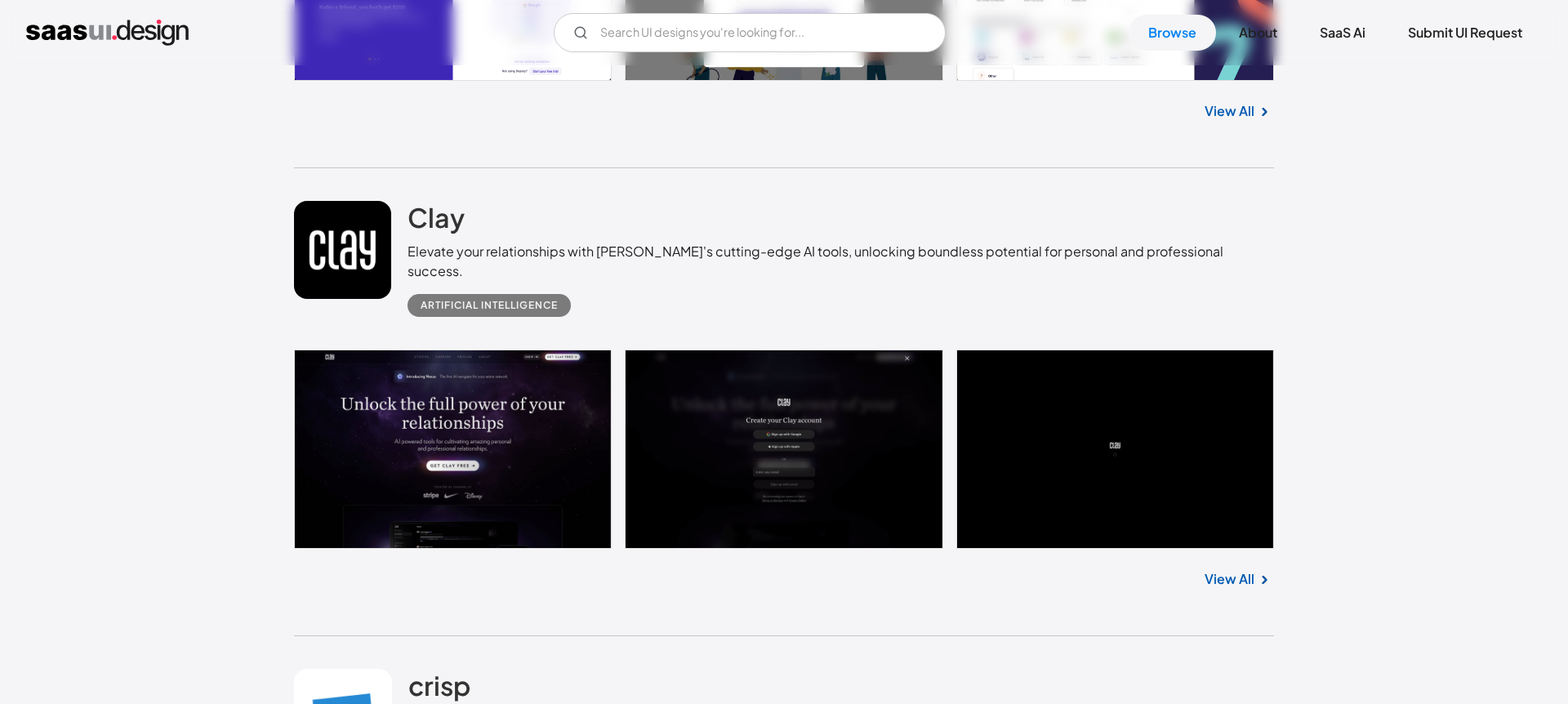
scroll to position [7391, 0]
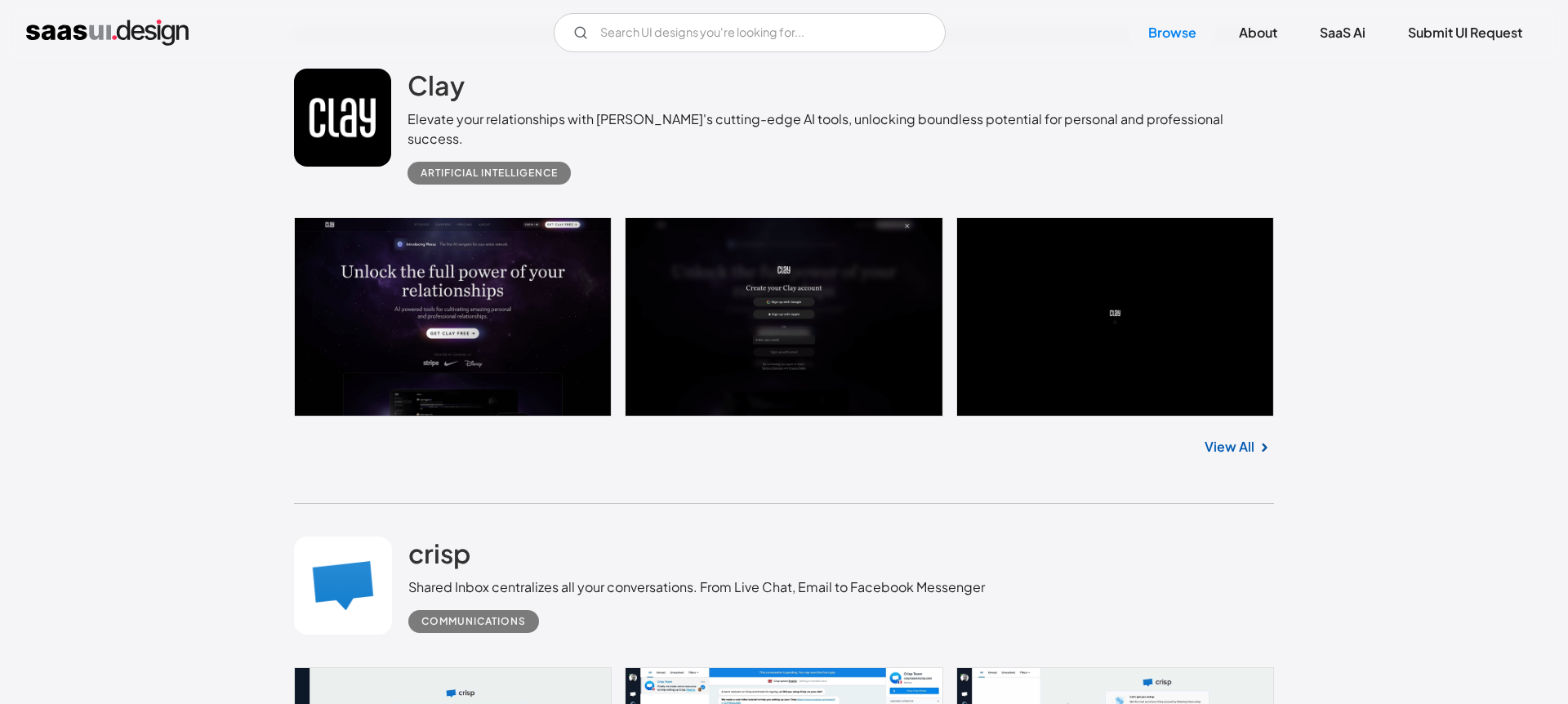
click at [520, 335] on link at bounding box center [784, 316] width 980 height 199
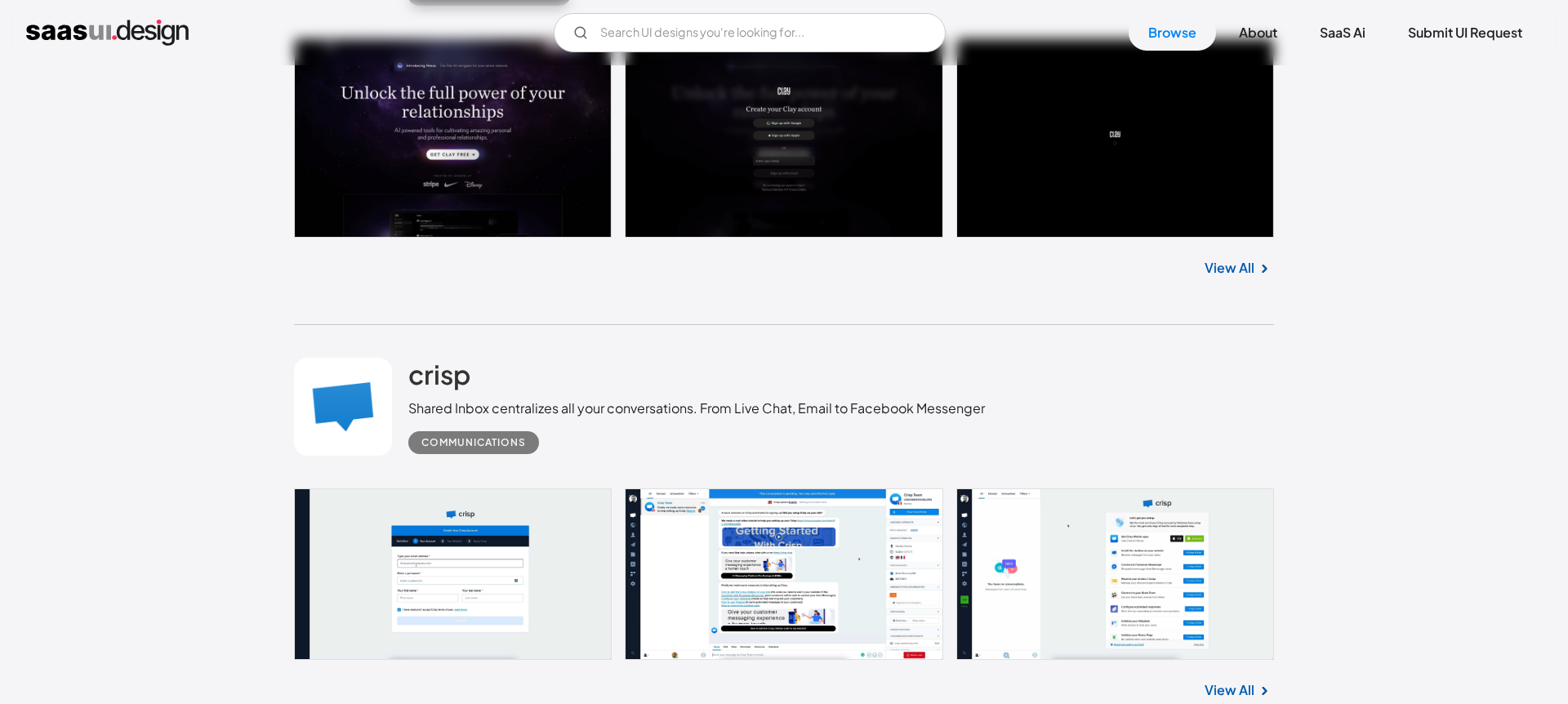
scroll to position [7775, 0]
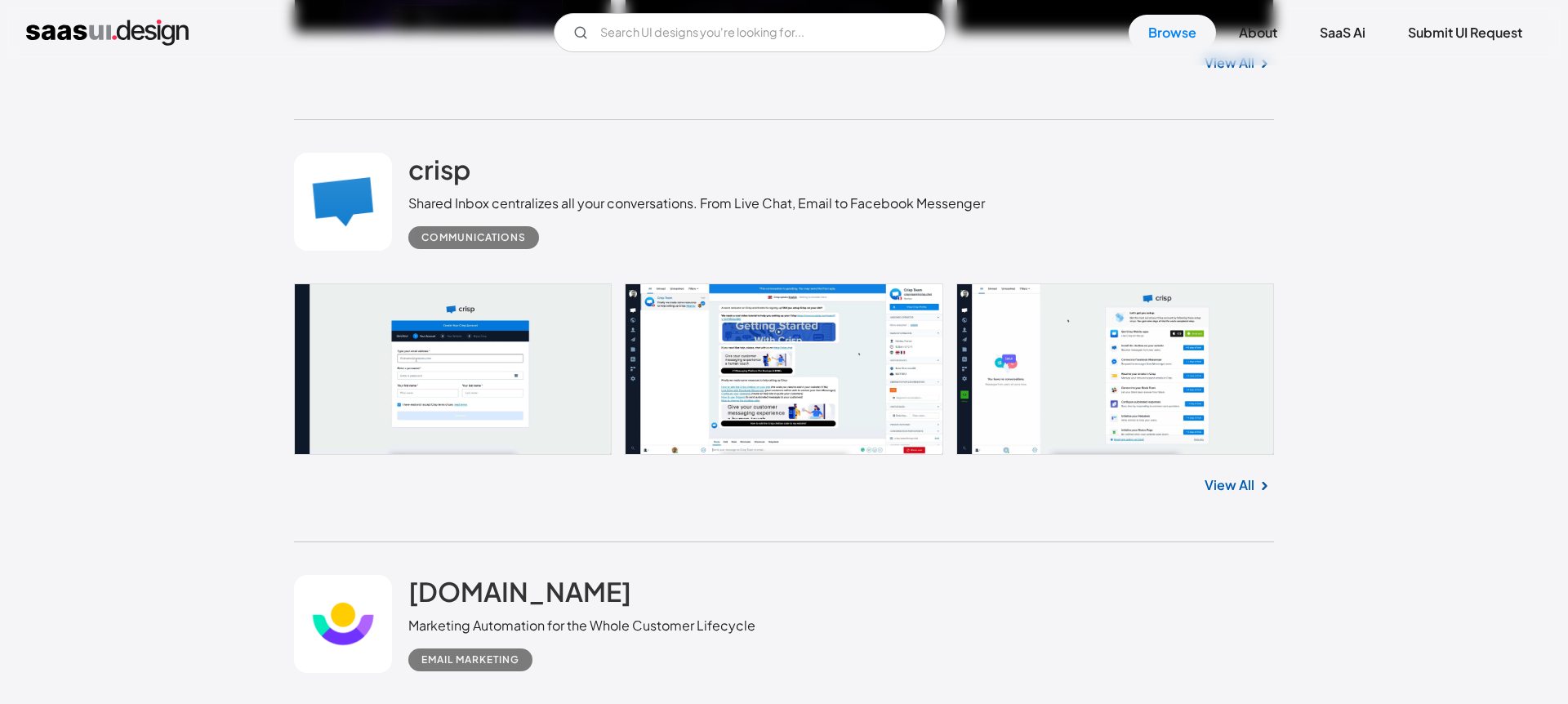
click at [557, 347] on link at bounding box center [784, 370] width 980 height 172
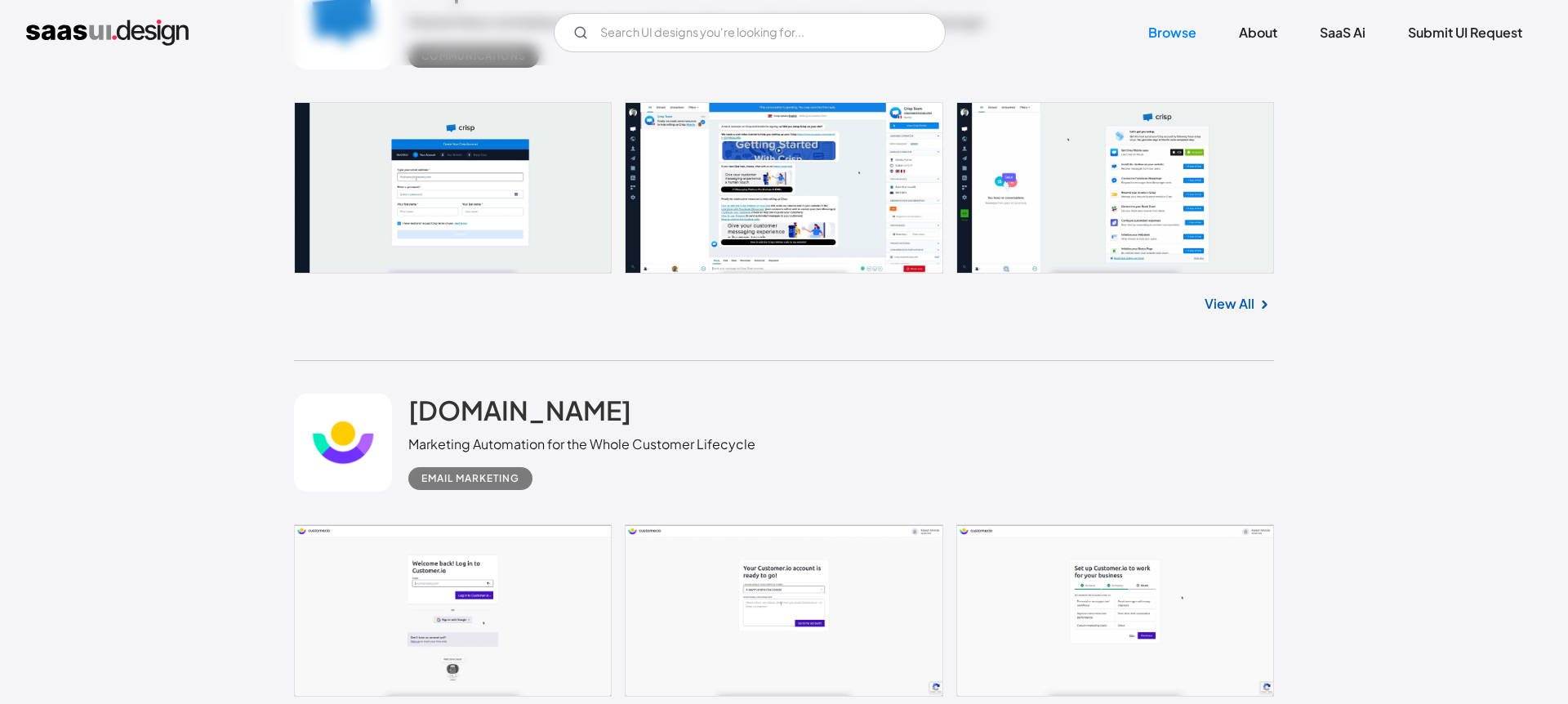
scroll to position [8212, 0]
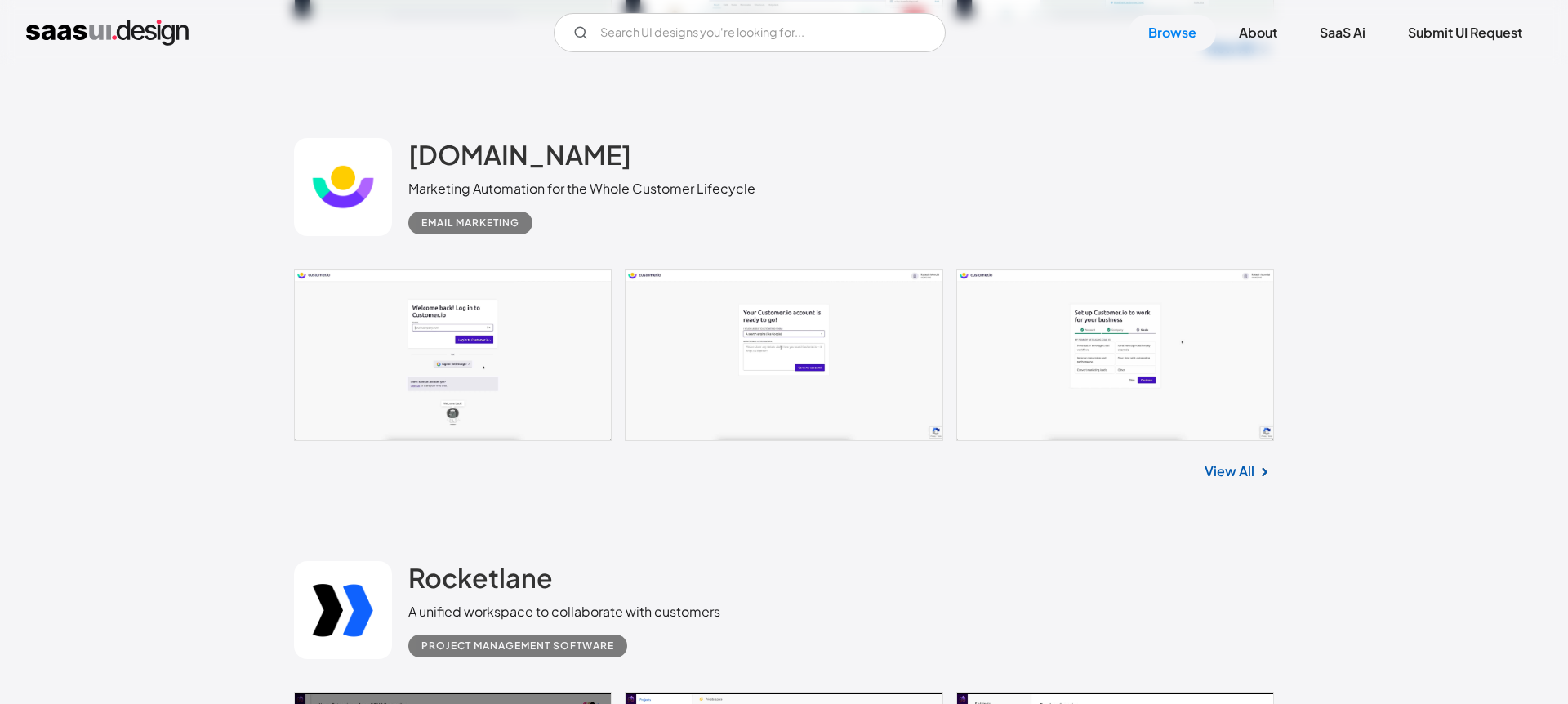
click at [526, 377] on link at bounding box center [784, 355] width 980 height 172
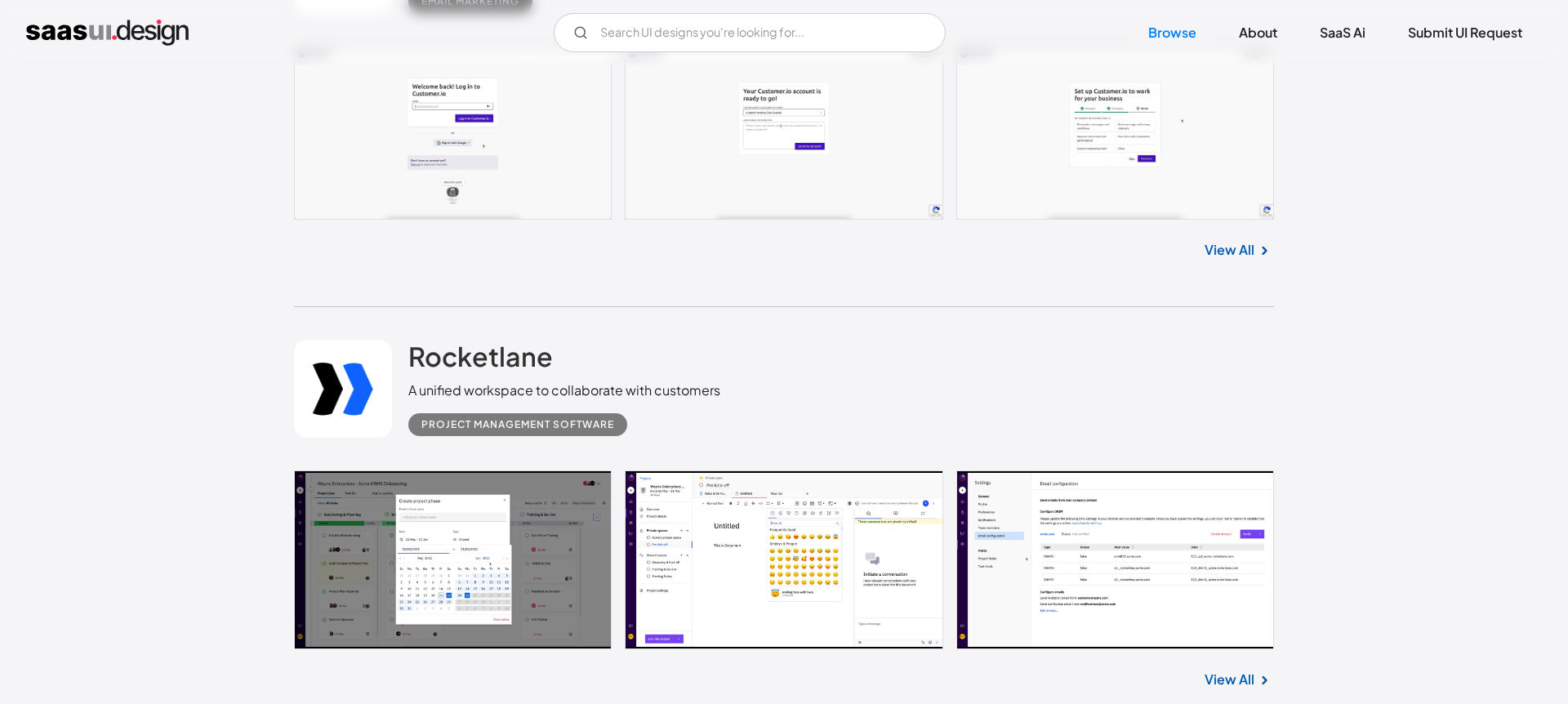
scroll to position [8727, 0]
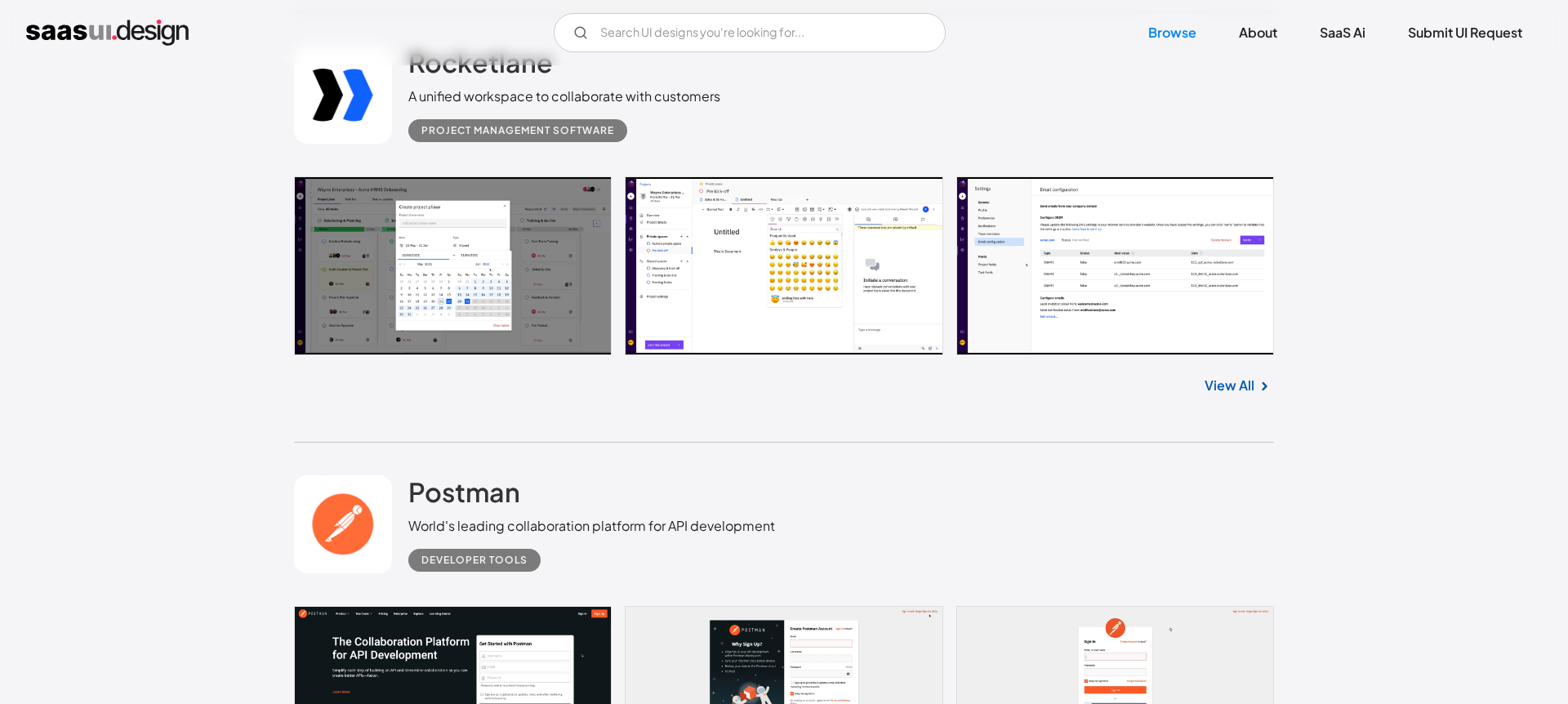
click at [481, 283] on link at bounding box center [784, 266] width 980 height 180
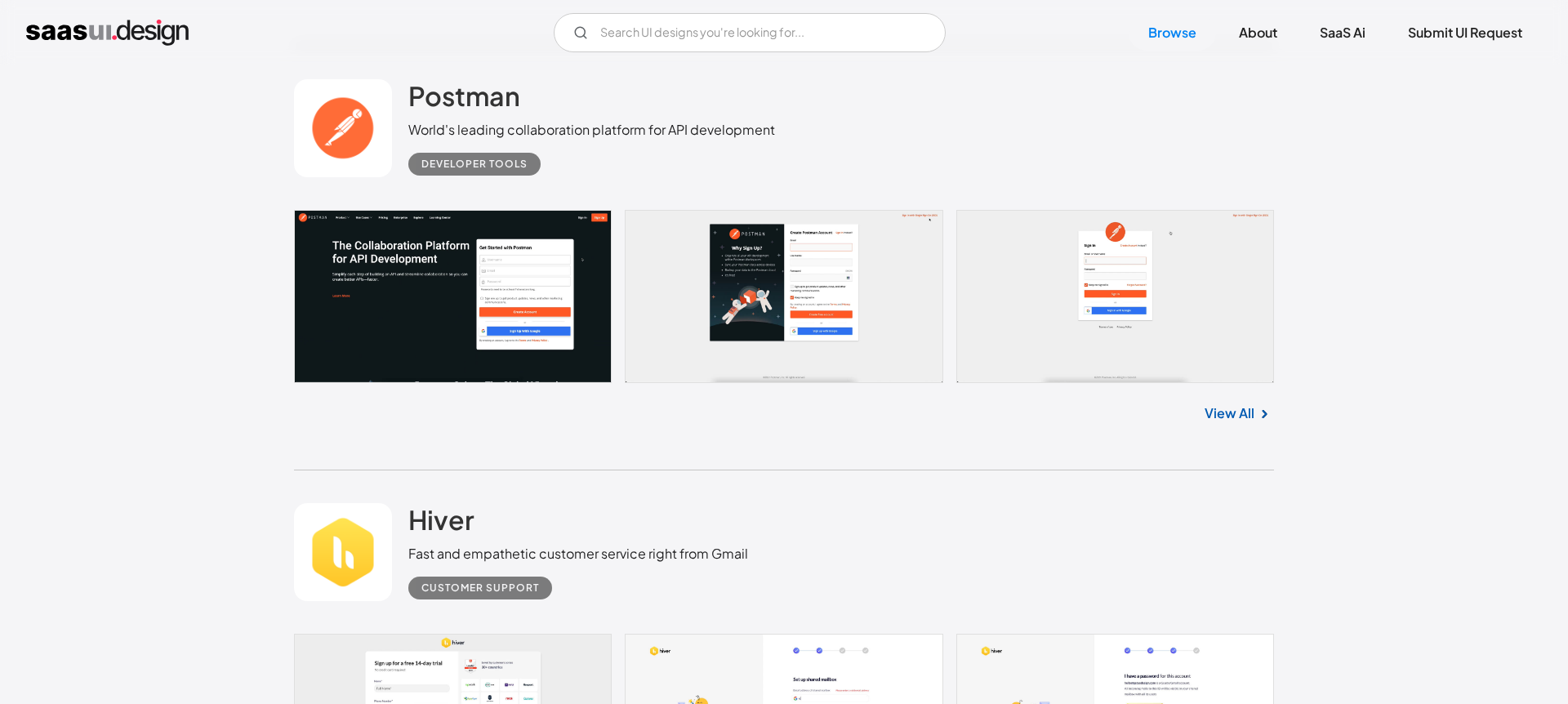
scroll to position [9153, 0]
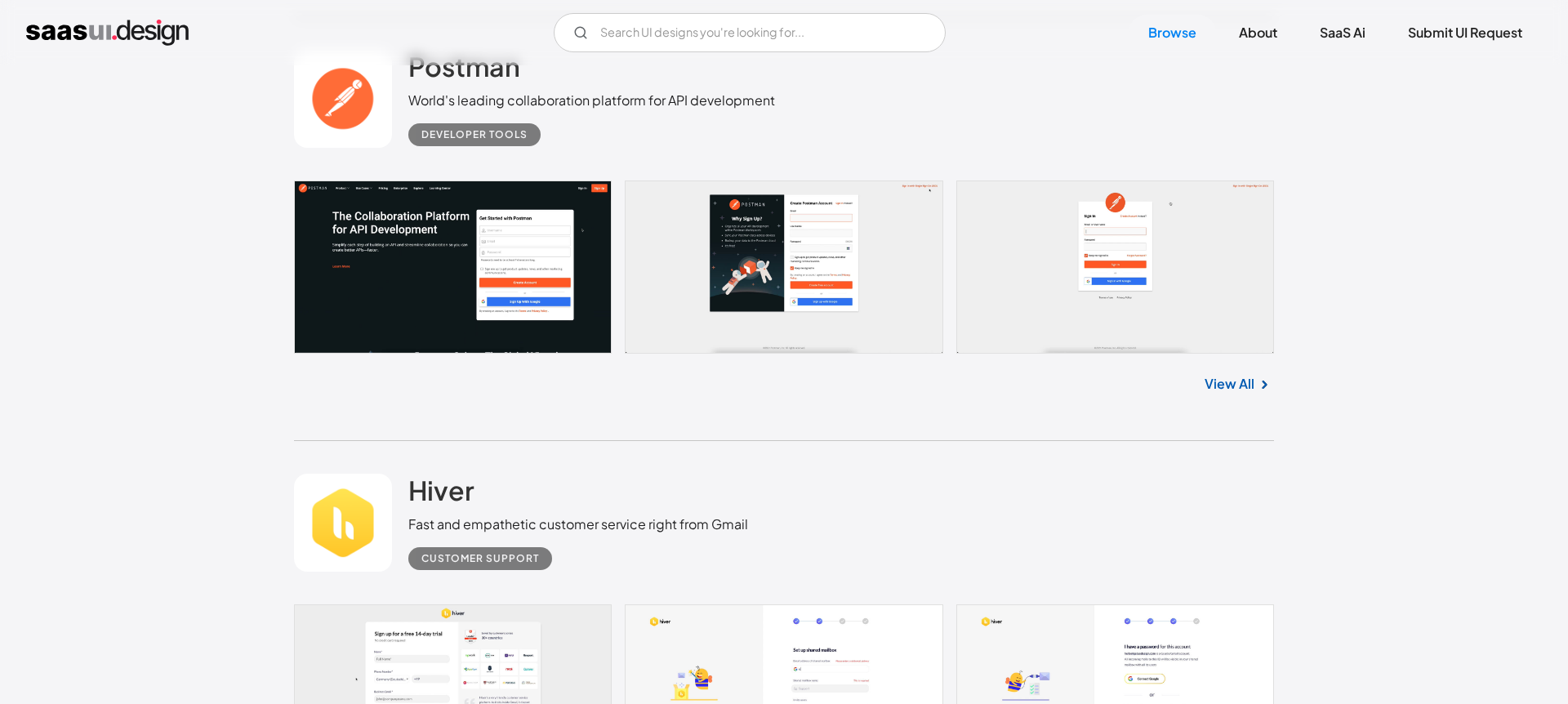
click at [478, 304] on link at bounding box center [784, 267] width 980 height 173
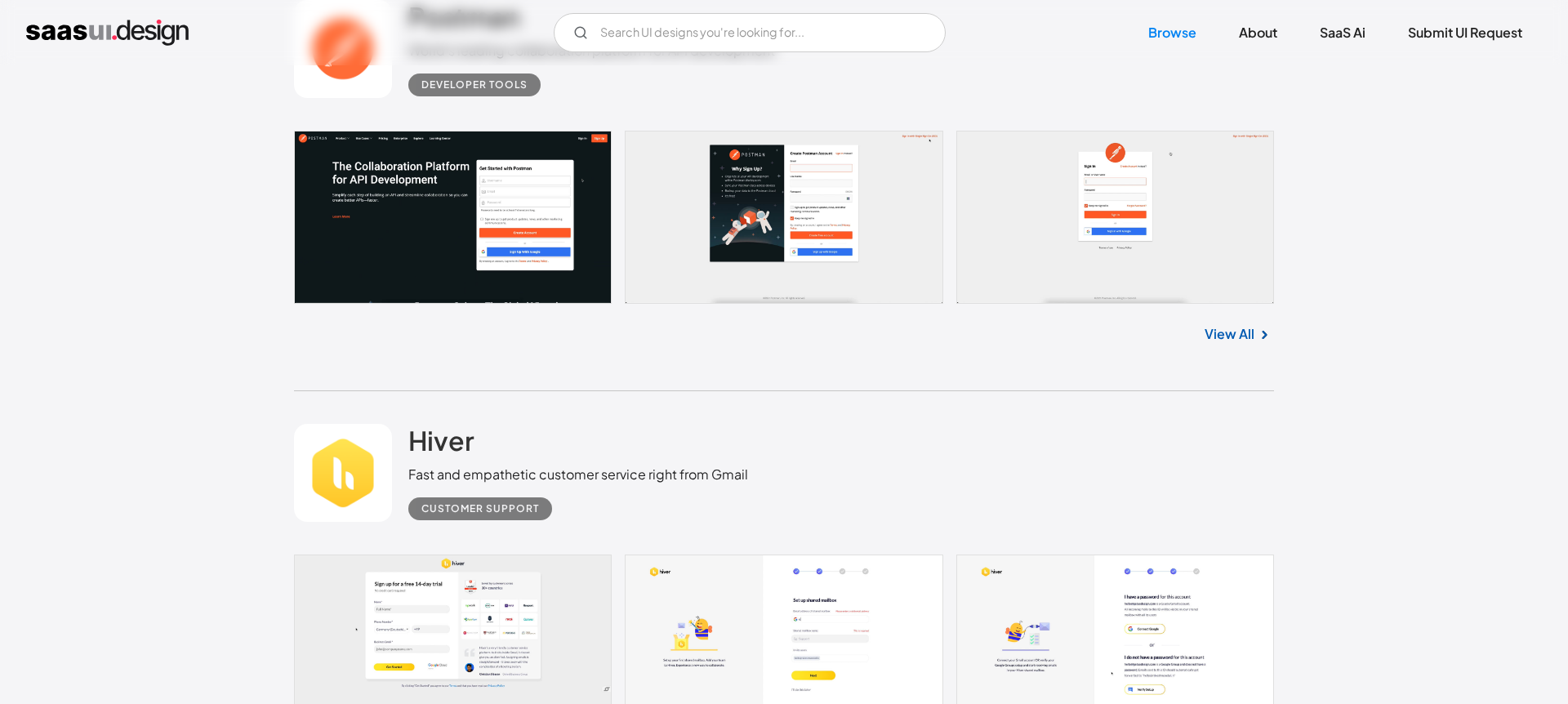
scroll to position [9486, 0]
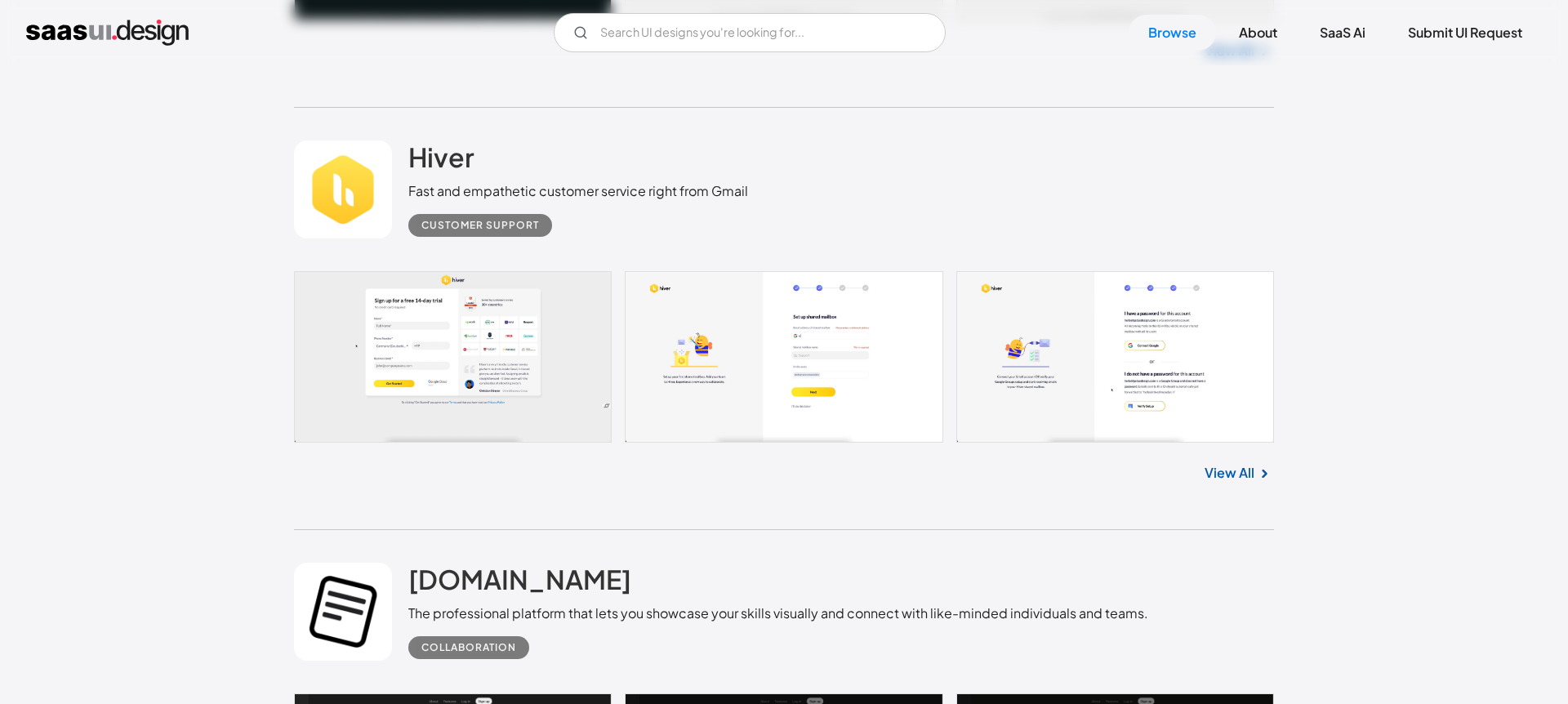
click at [560, 362] on link at bounding box center [784, 357] width 980 height 171
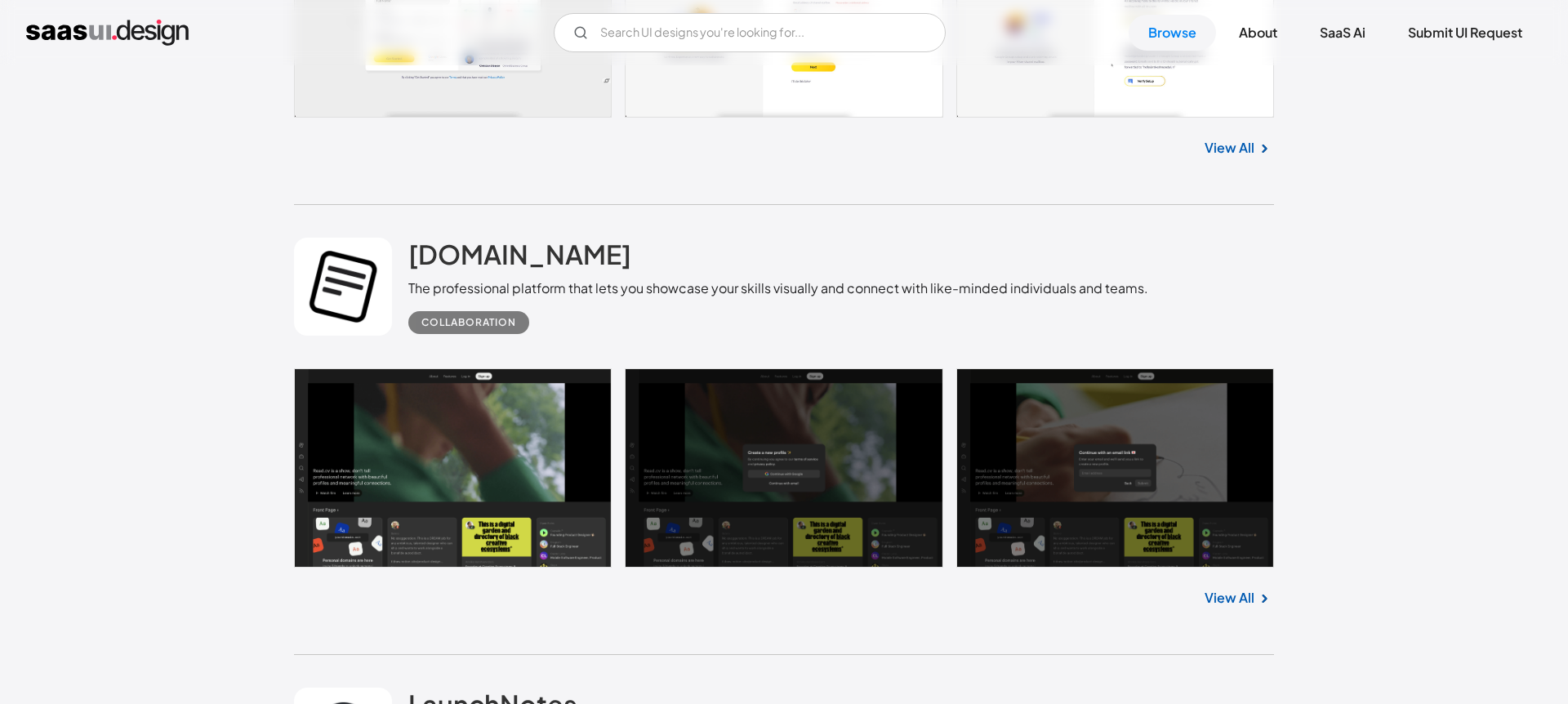
scroll to position [9917, 0]
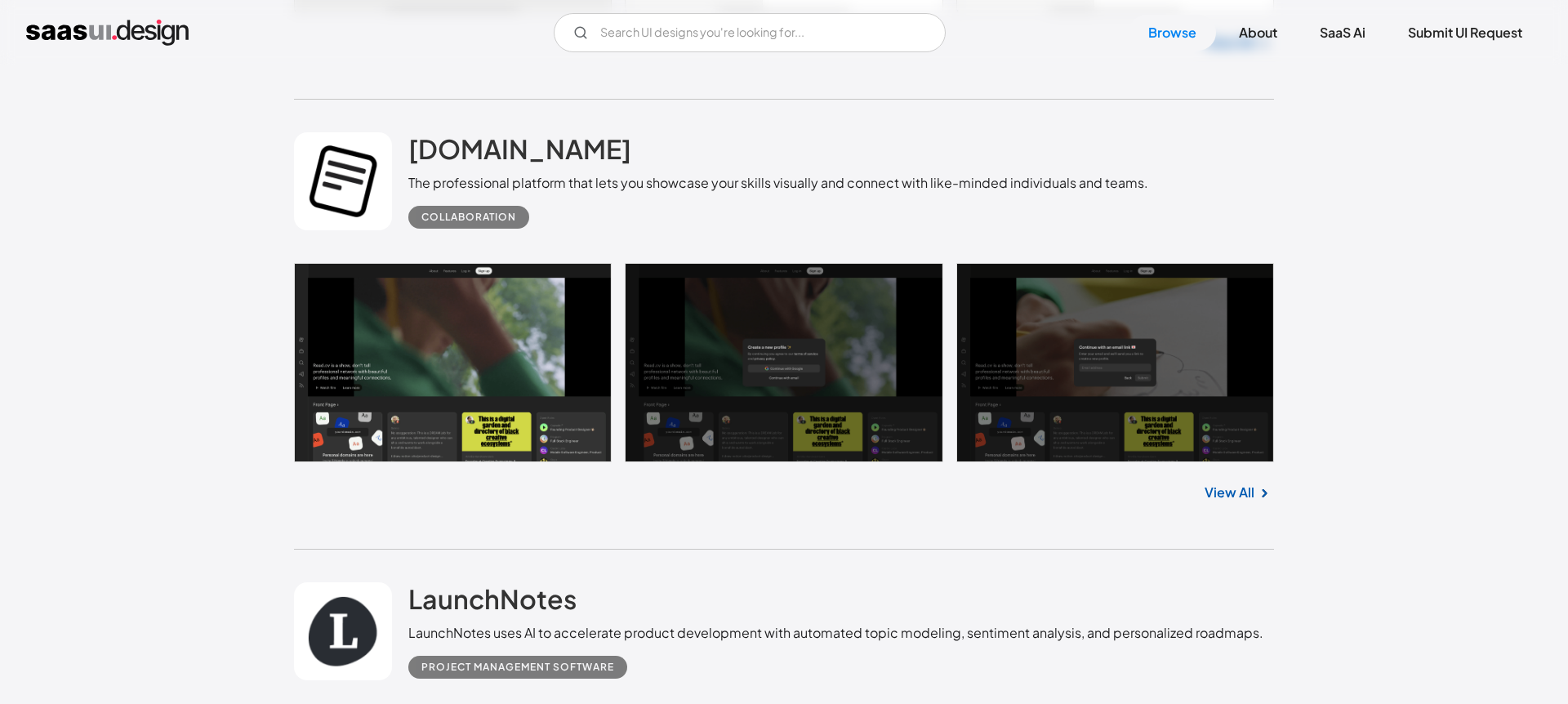
click at [417, 376] on link at bounding box center [784, 362] width 980 height 199
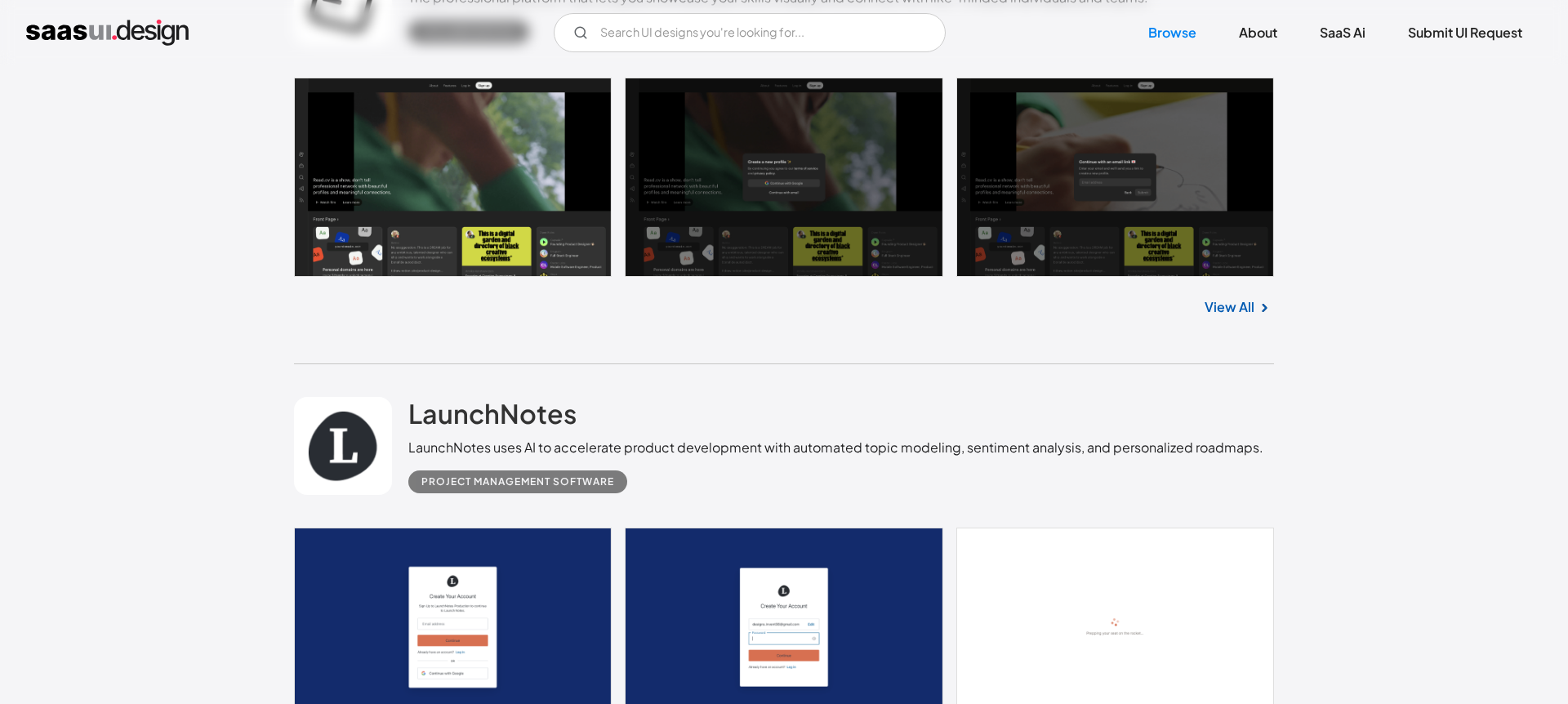
scroll to position [10313, 0]
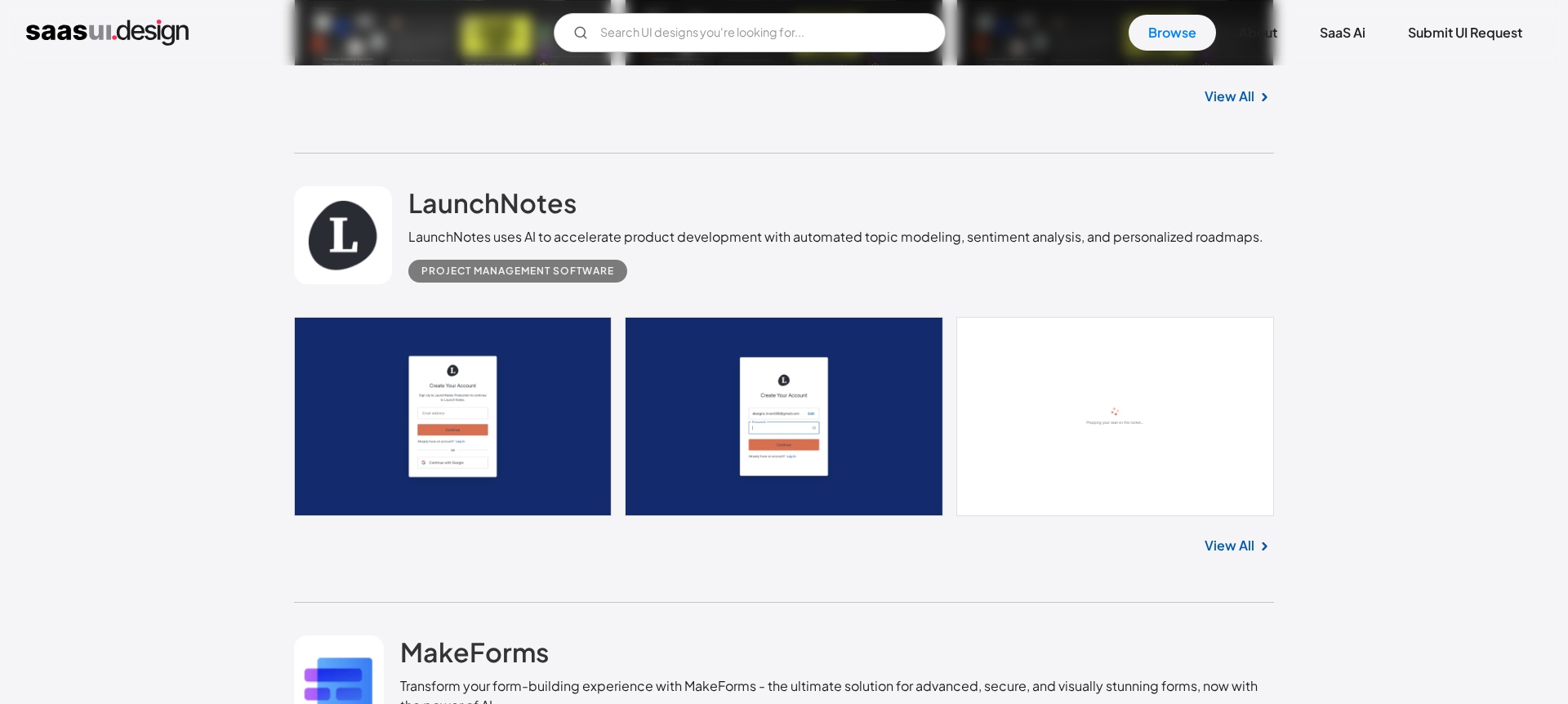
click at [524, 415] on link at bounding box center [784, 416] width 980 height 199
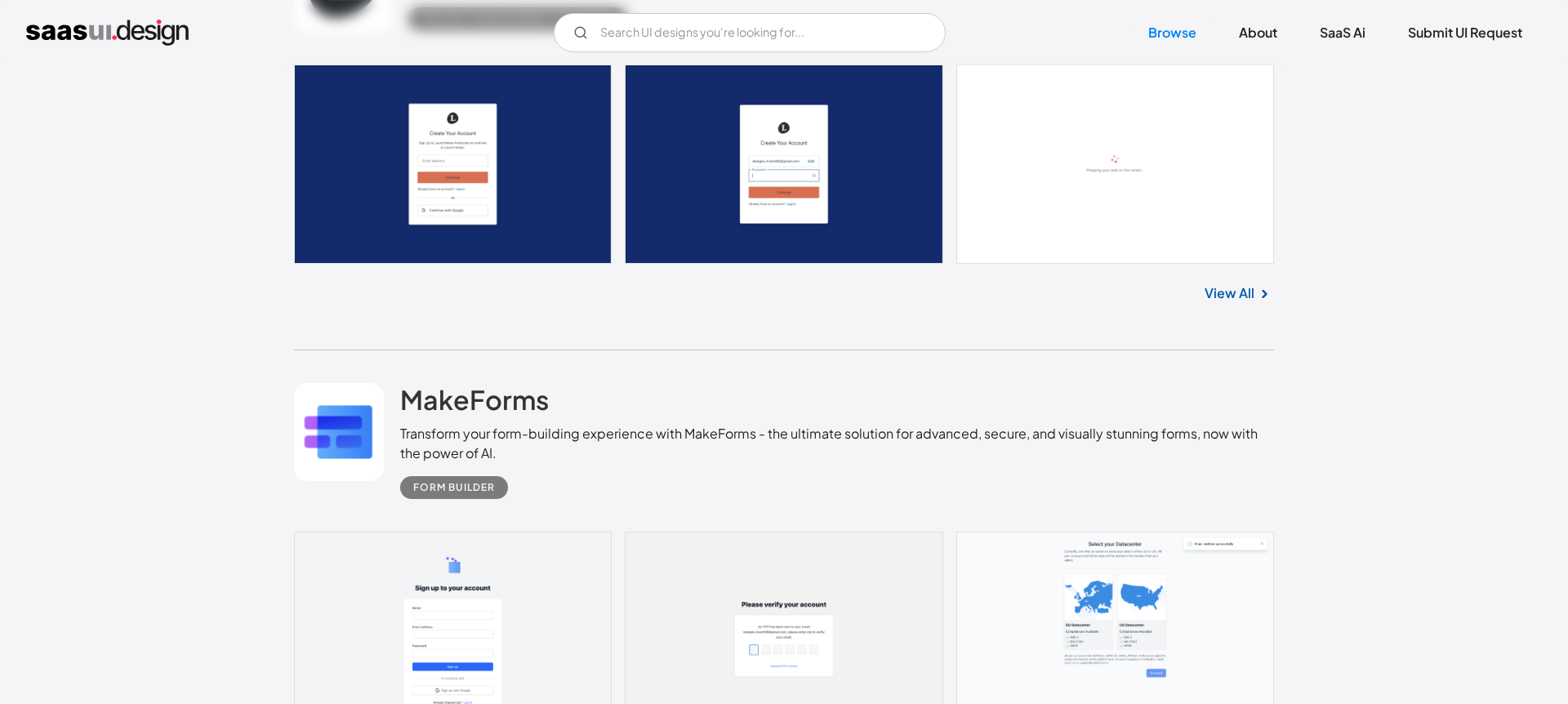
scroll to position [10826, 0]
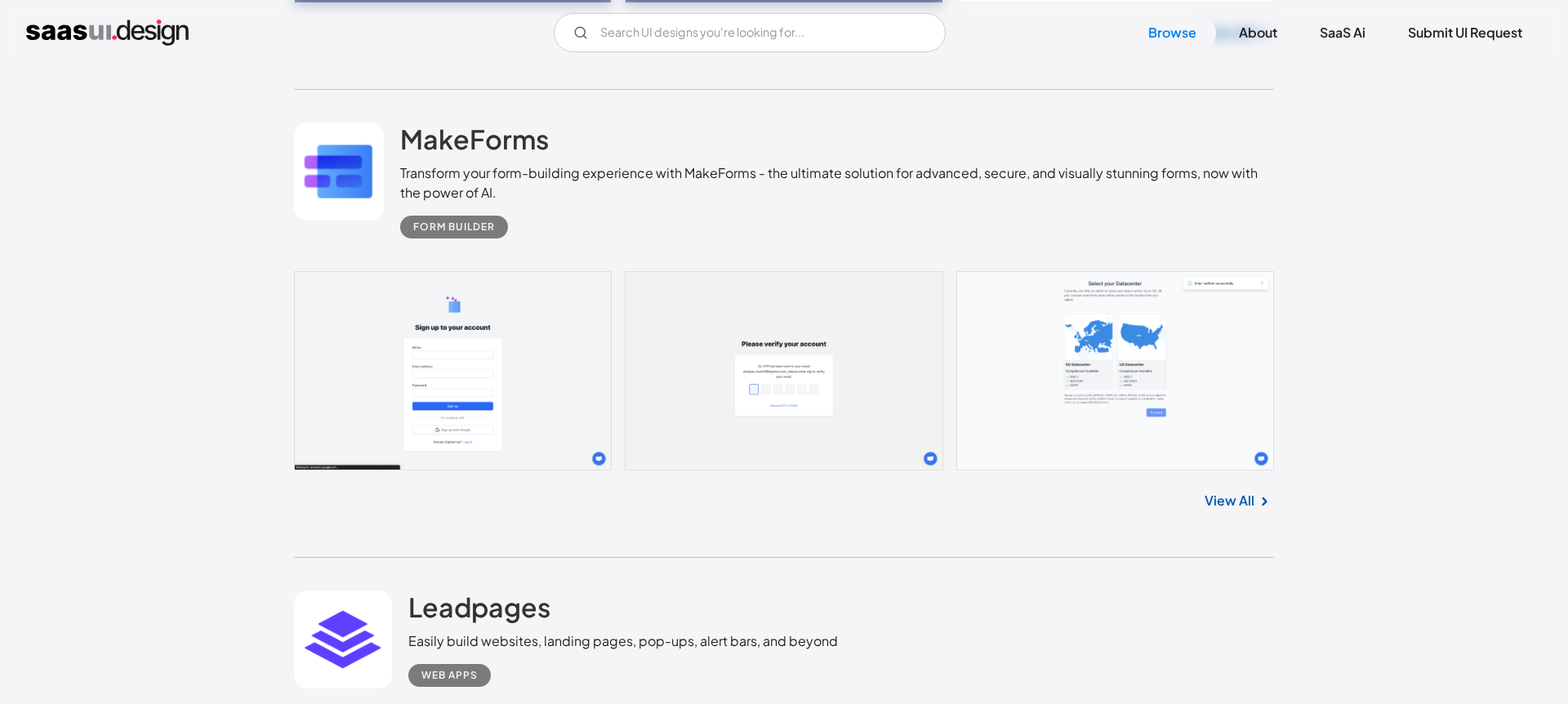
click at [518, 353] on link at bounding box center [784, 371] width 980 height 199
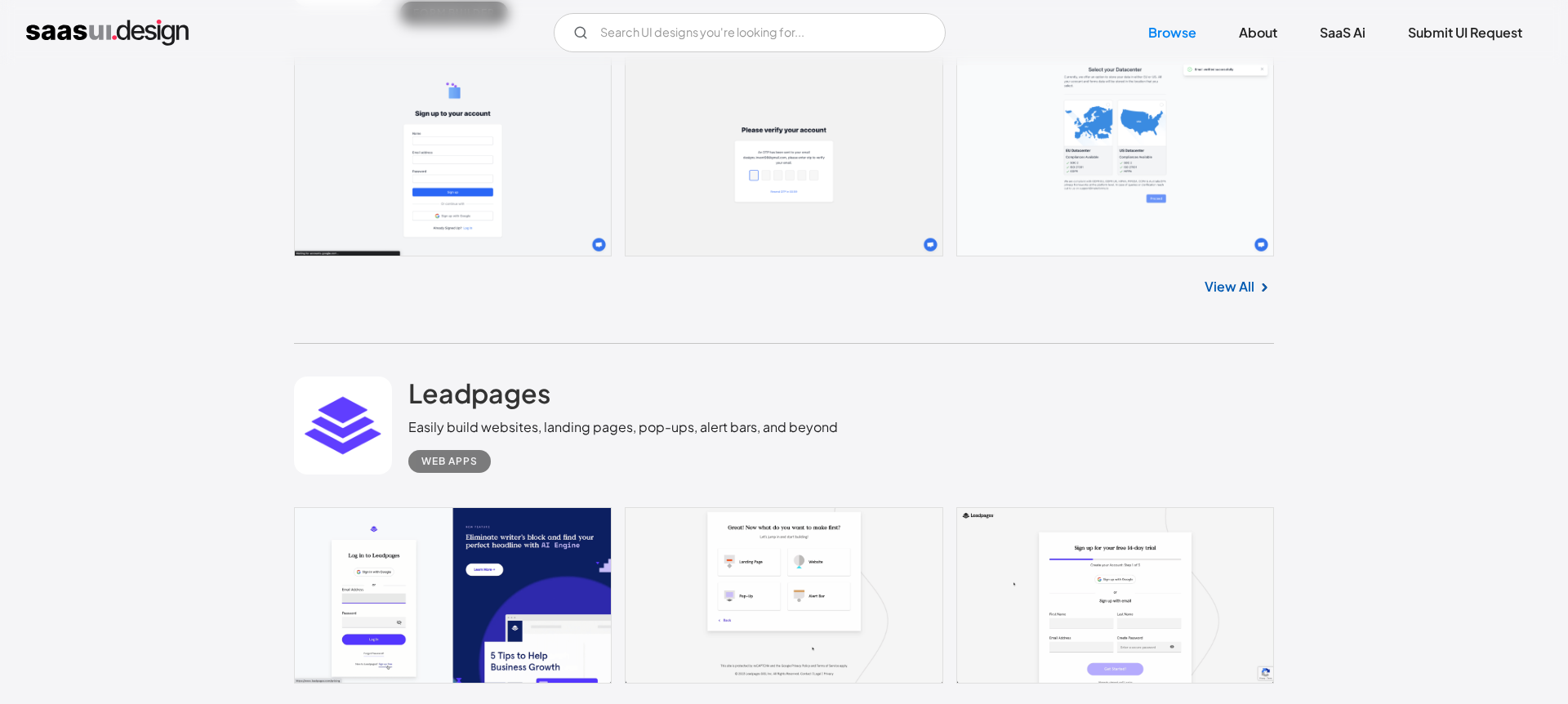
scroll to position [11280, 0]
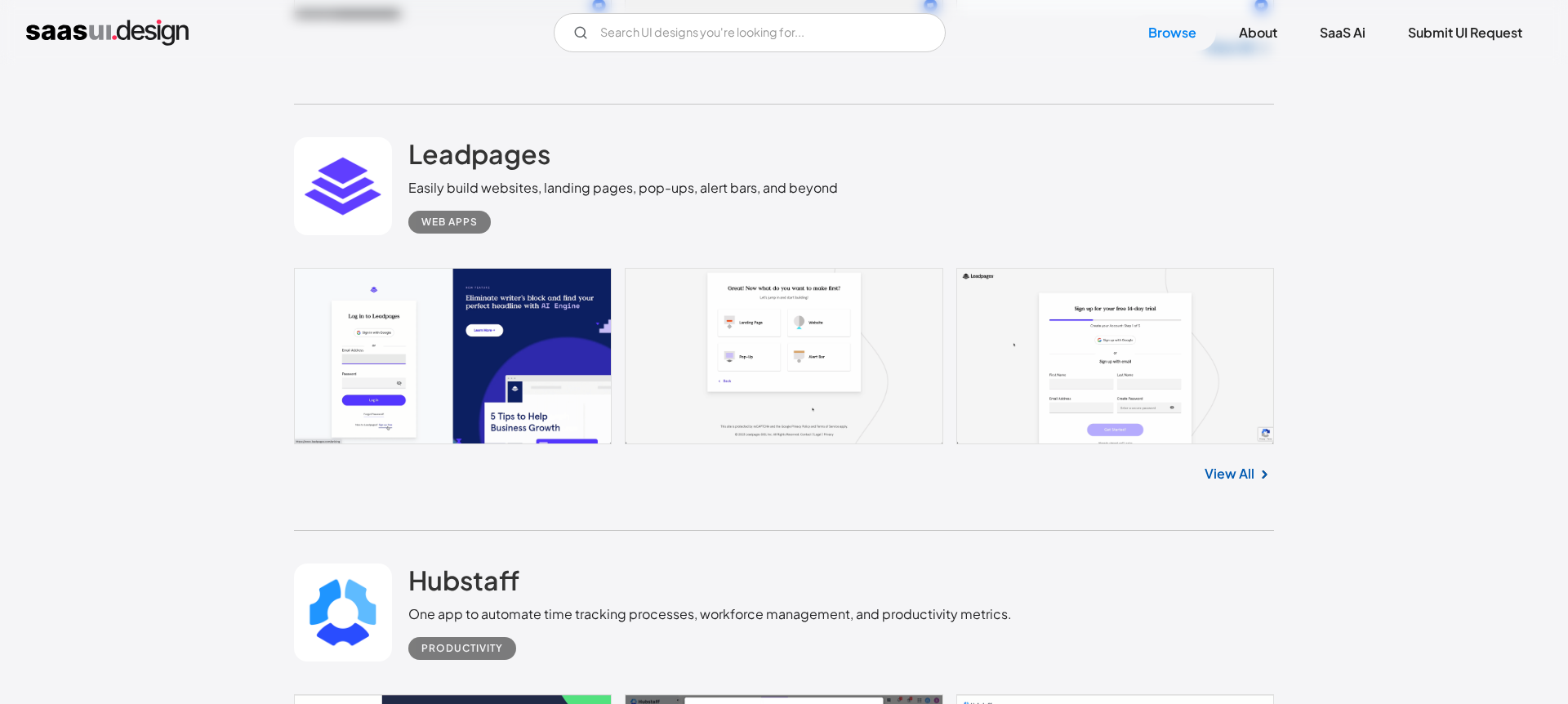
click at [487, 397] on link at bounding box center [784, 356] width 980 height 177
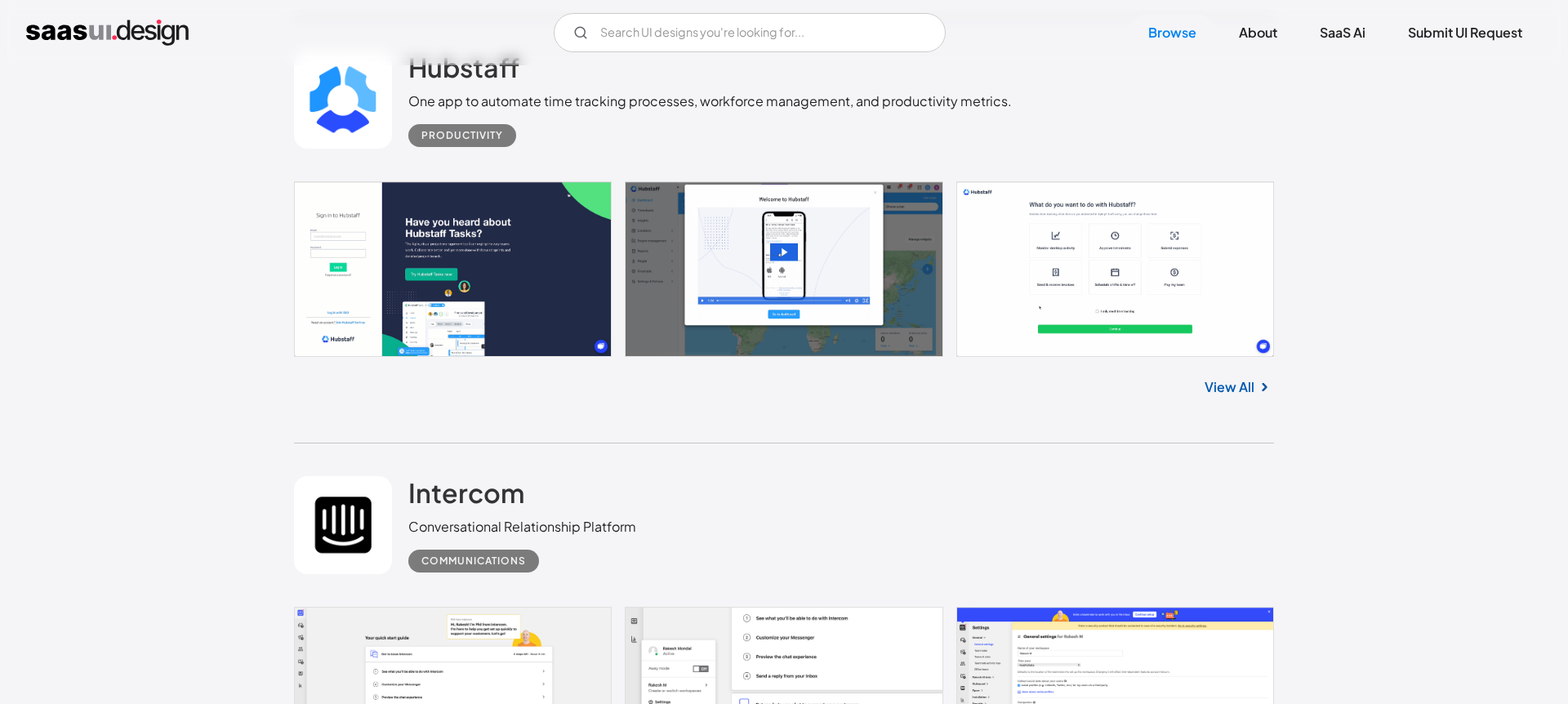
scroll to position [11789, 0]
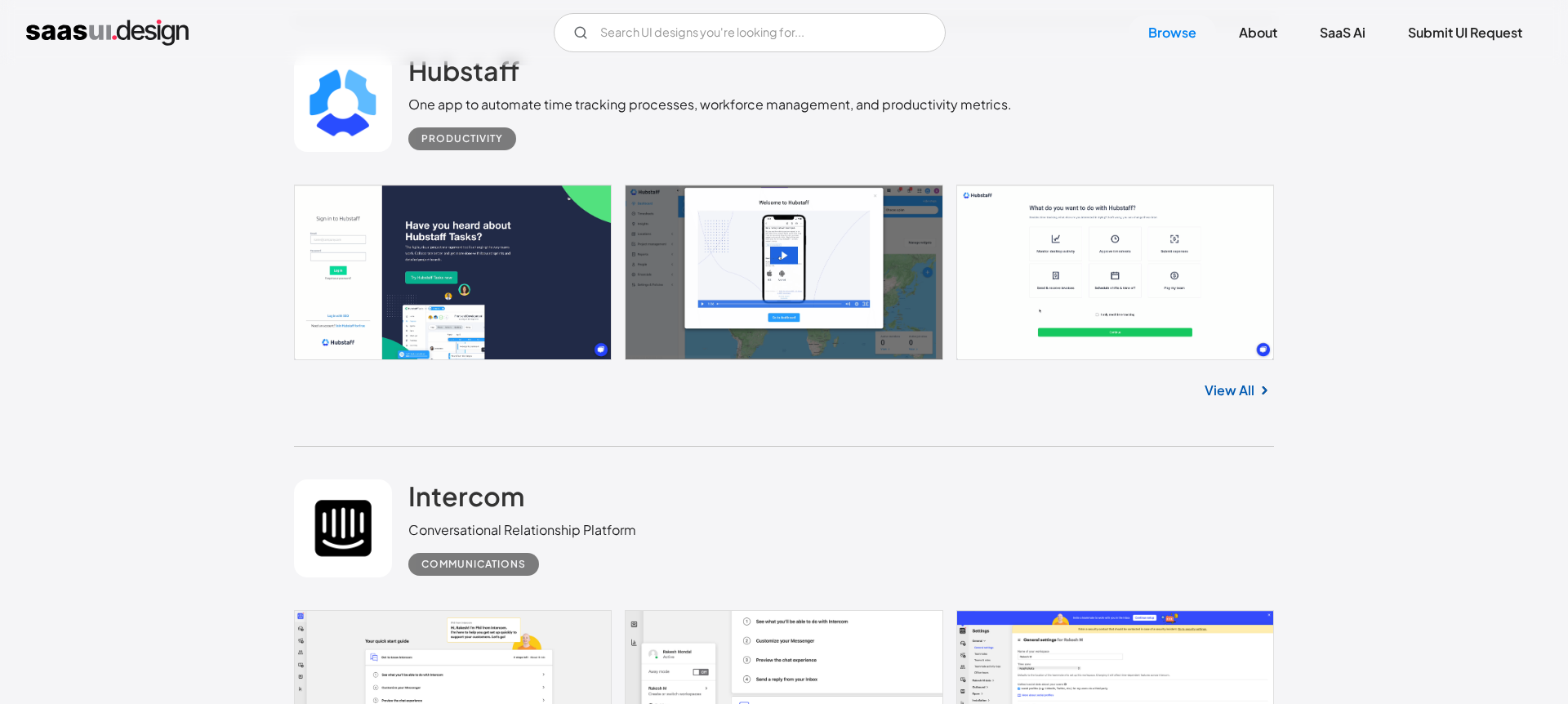
click at [554, 259] on link at bounding box center [784, 271] width 980 height 175
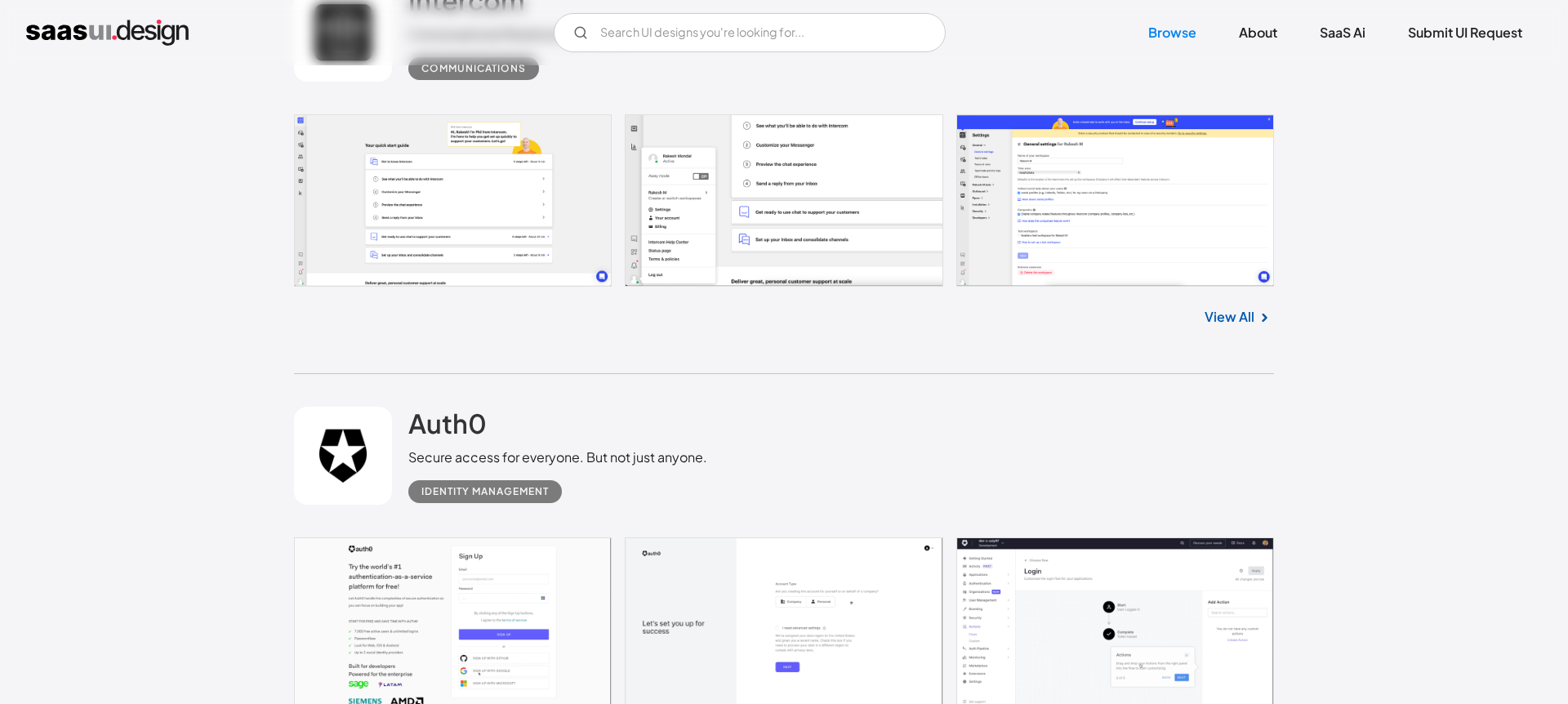
click at [496, 204] on link at bounding box center [784, 201] width 980 height 172
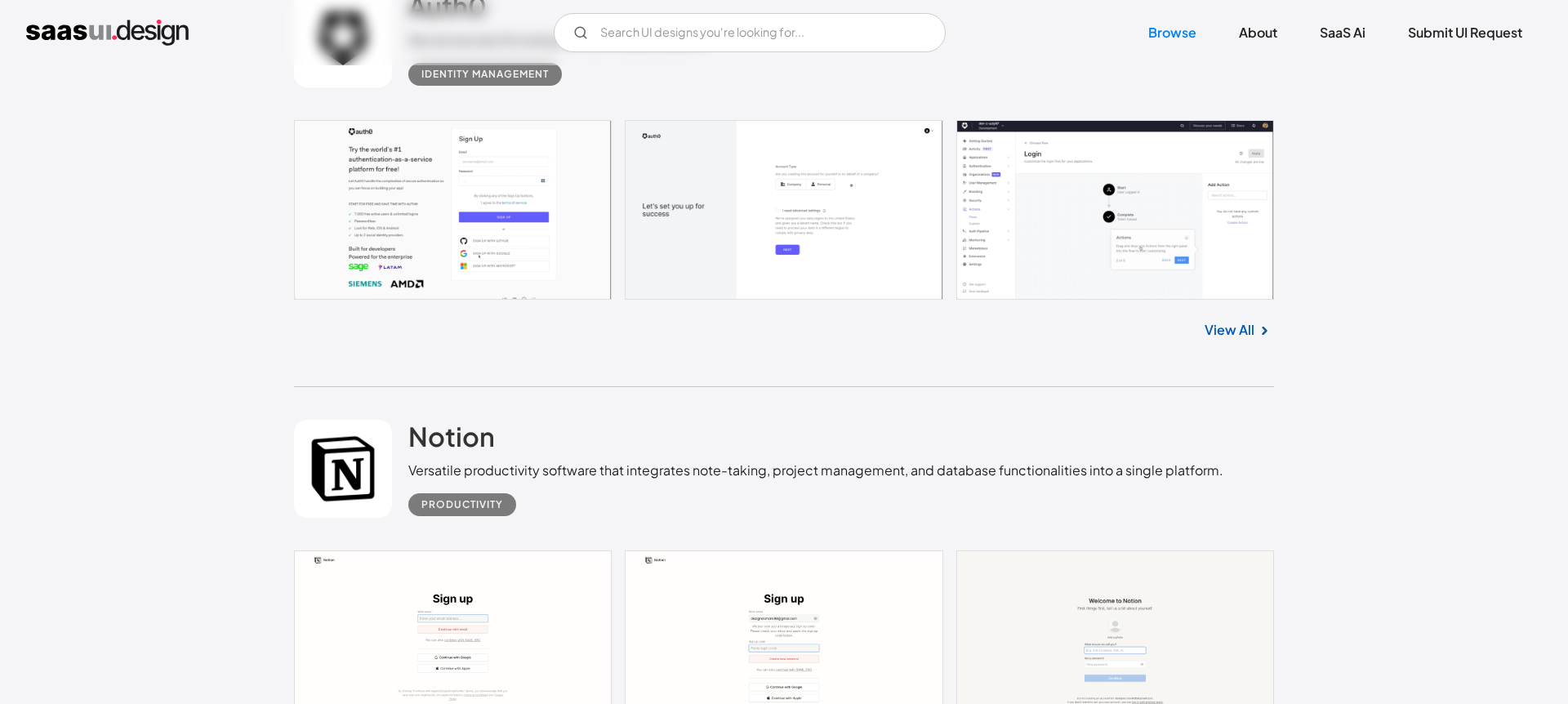
scroll to position [12902, 0]
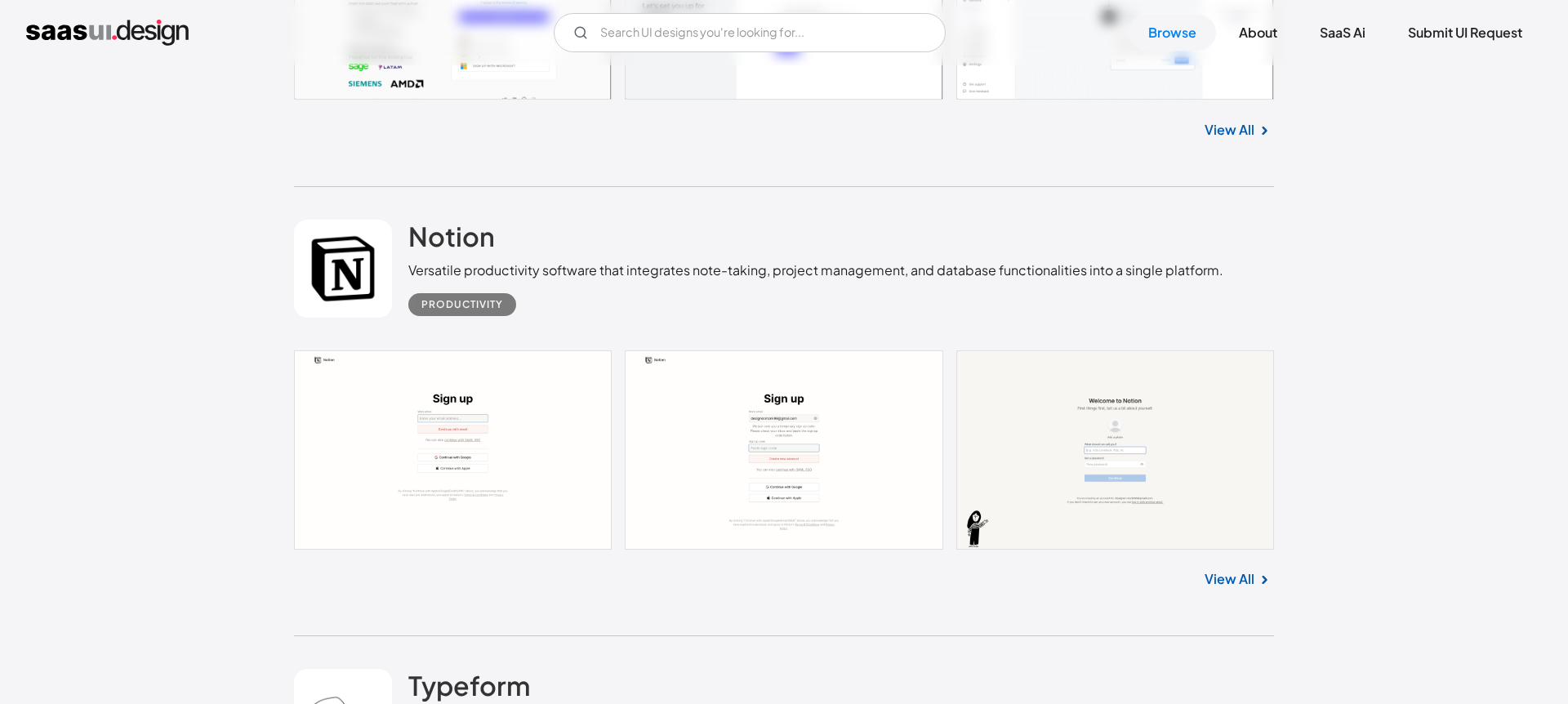
click at [550, 396] on link at bounding box center [784, 450] width 980 height 199
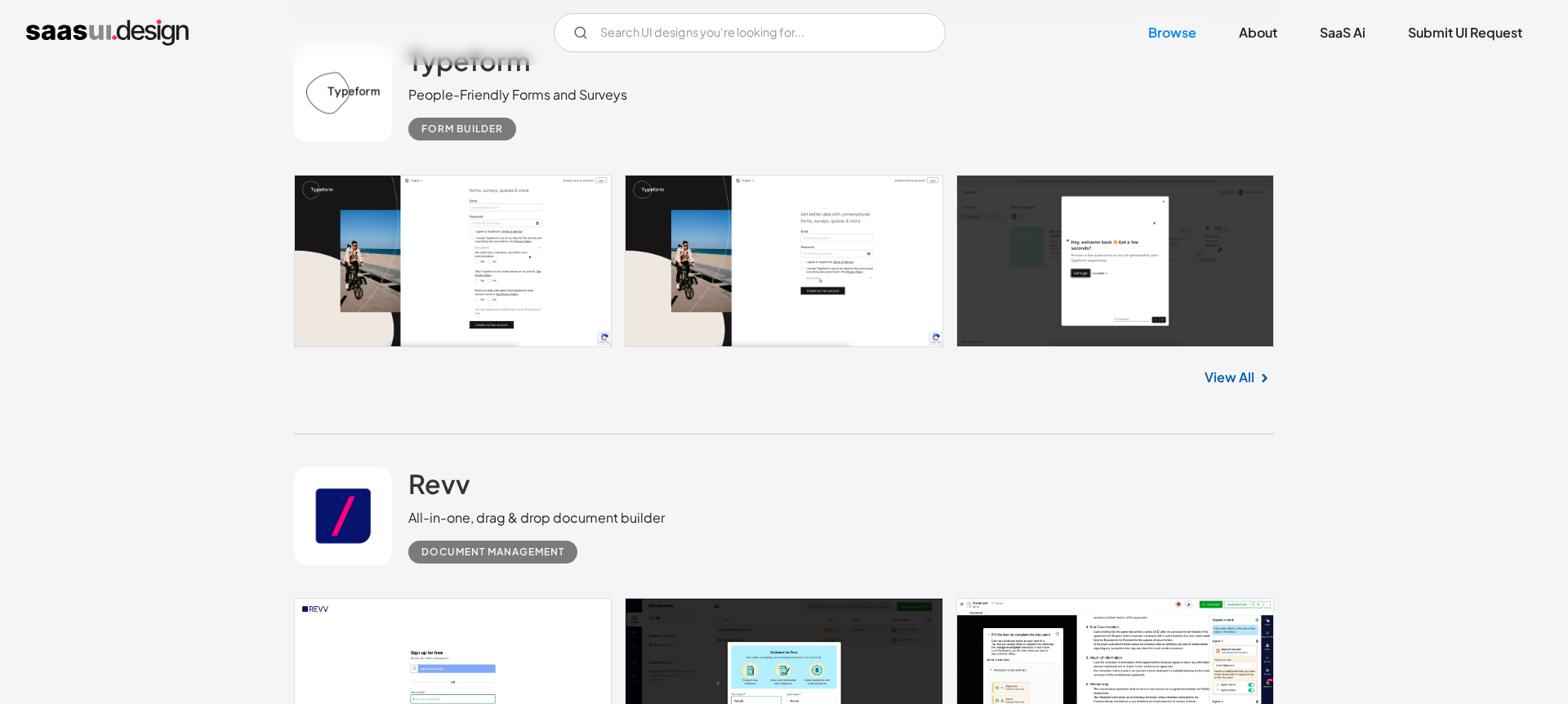
scroll to position [13529, 0]
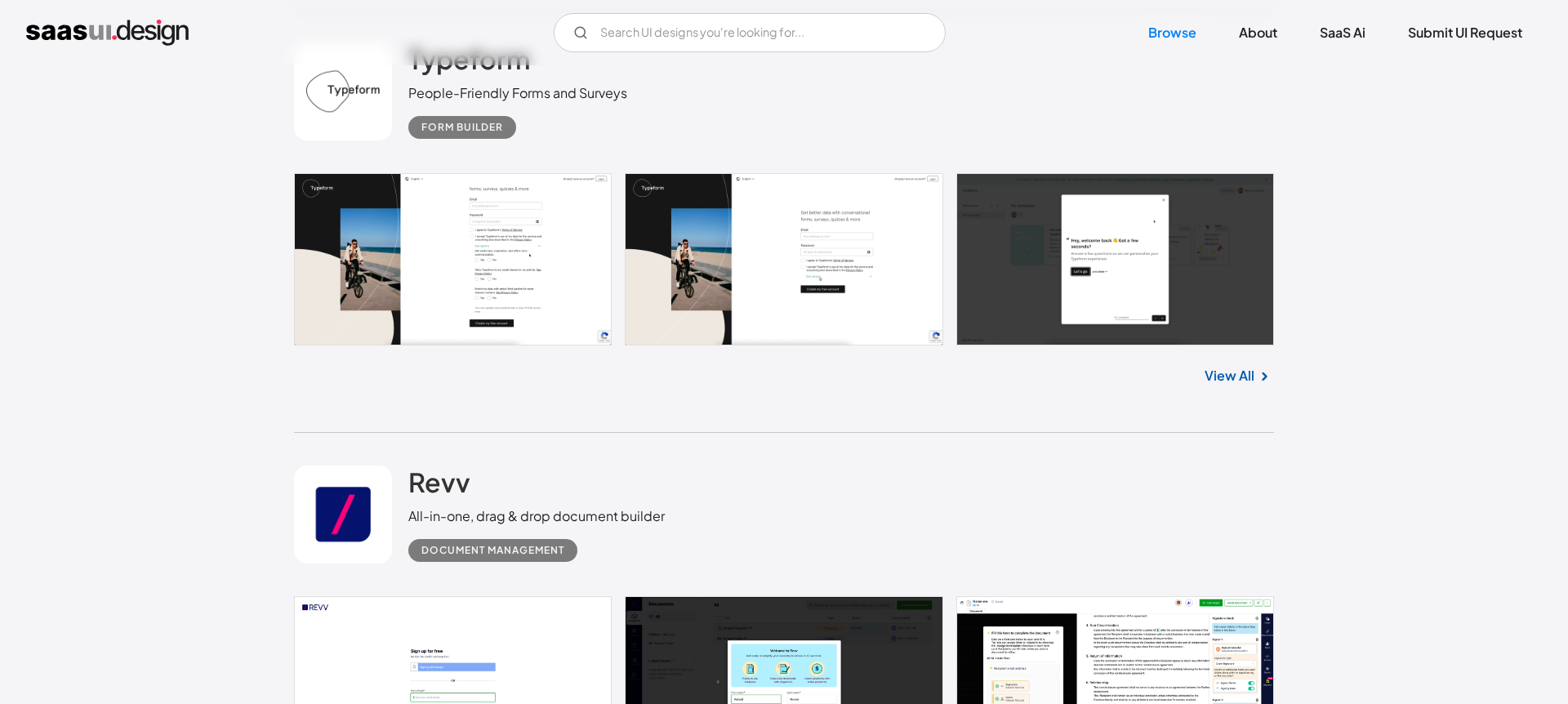
click at [488, 286] on link at bounding box center [784, 259] width 980 height 172
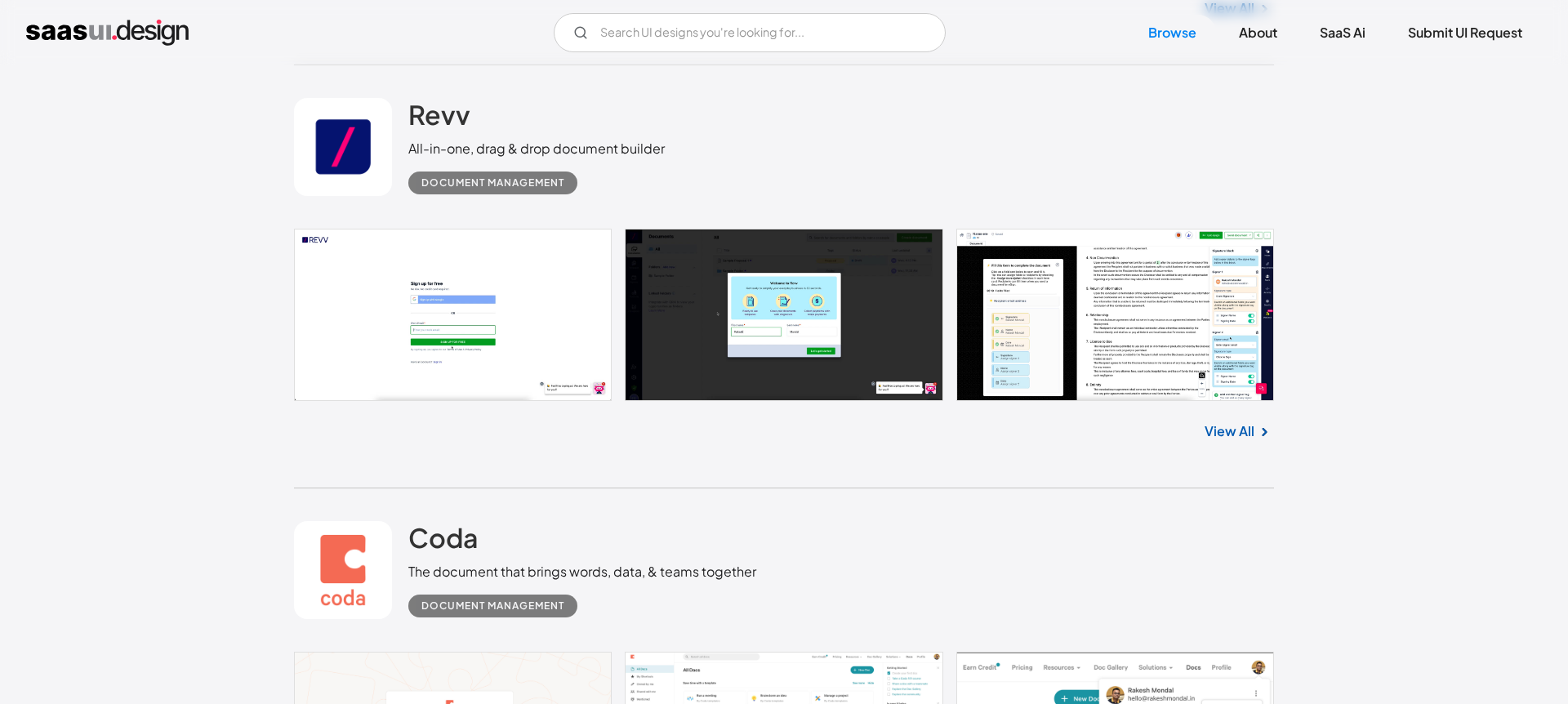
scroll to position [13899, 0]
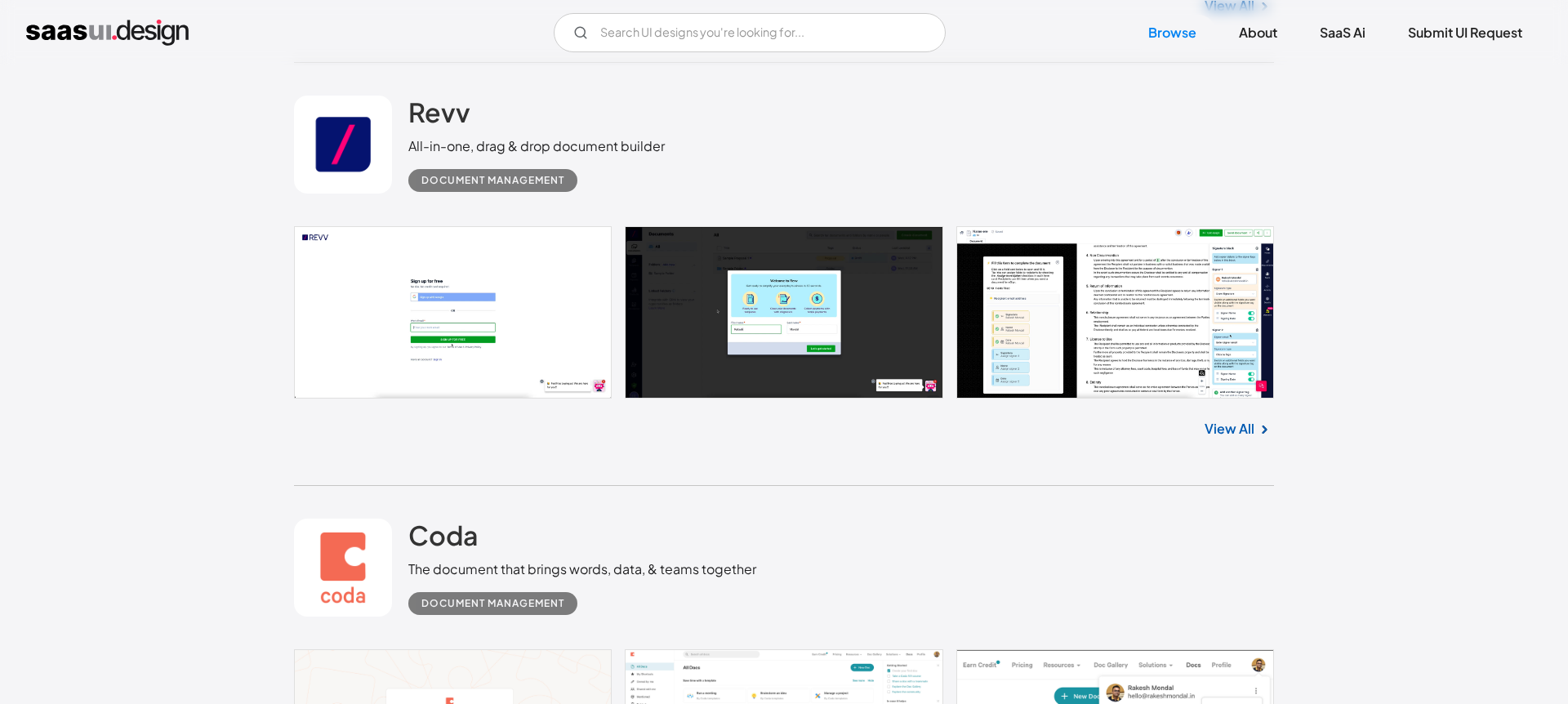
click at [516, 302] on link at bounding box center [784, 313] width 980 height 172
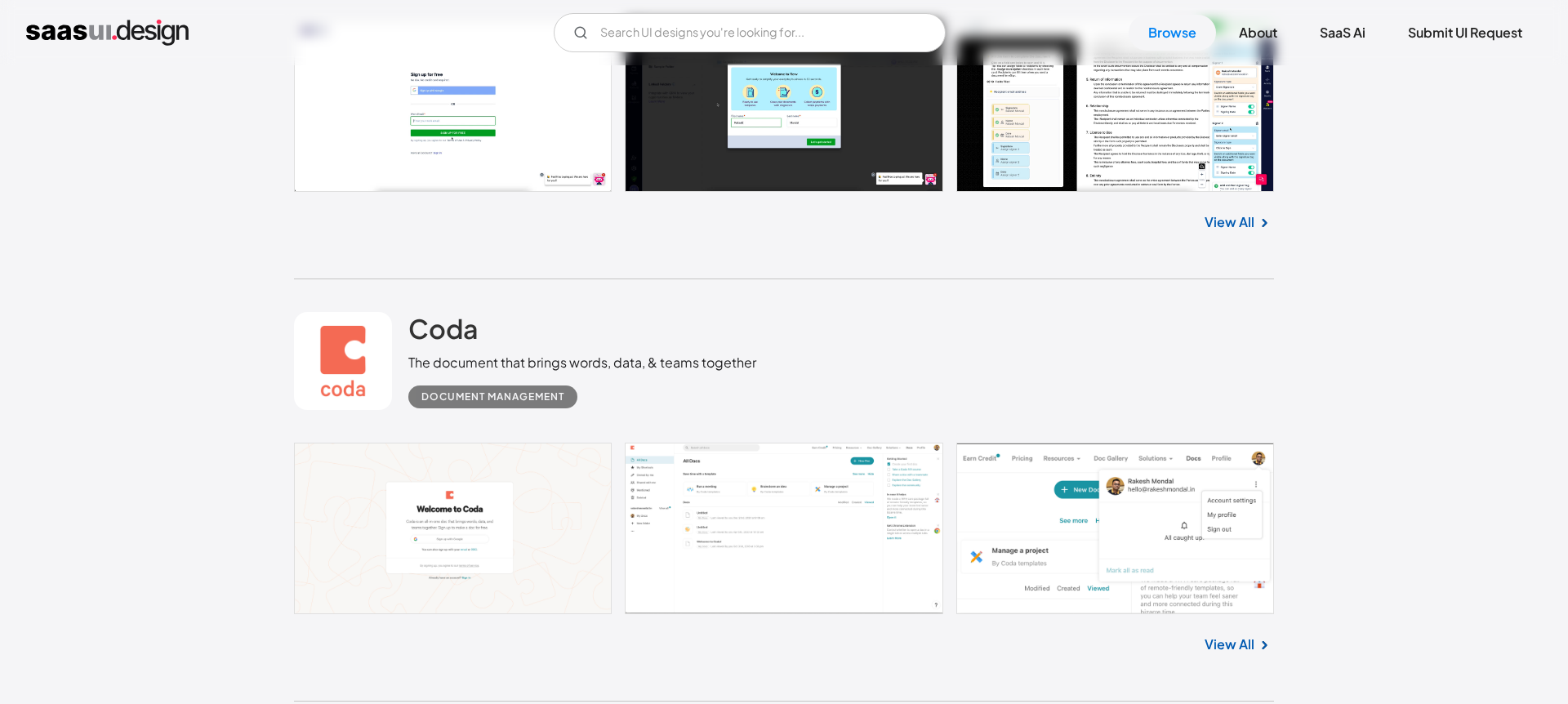
scroll to position [14249, 0]
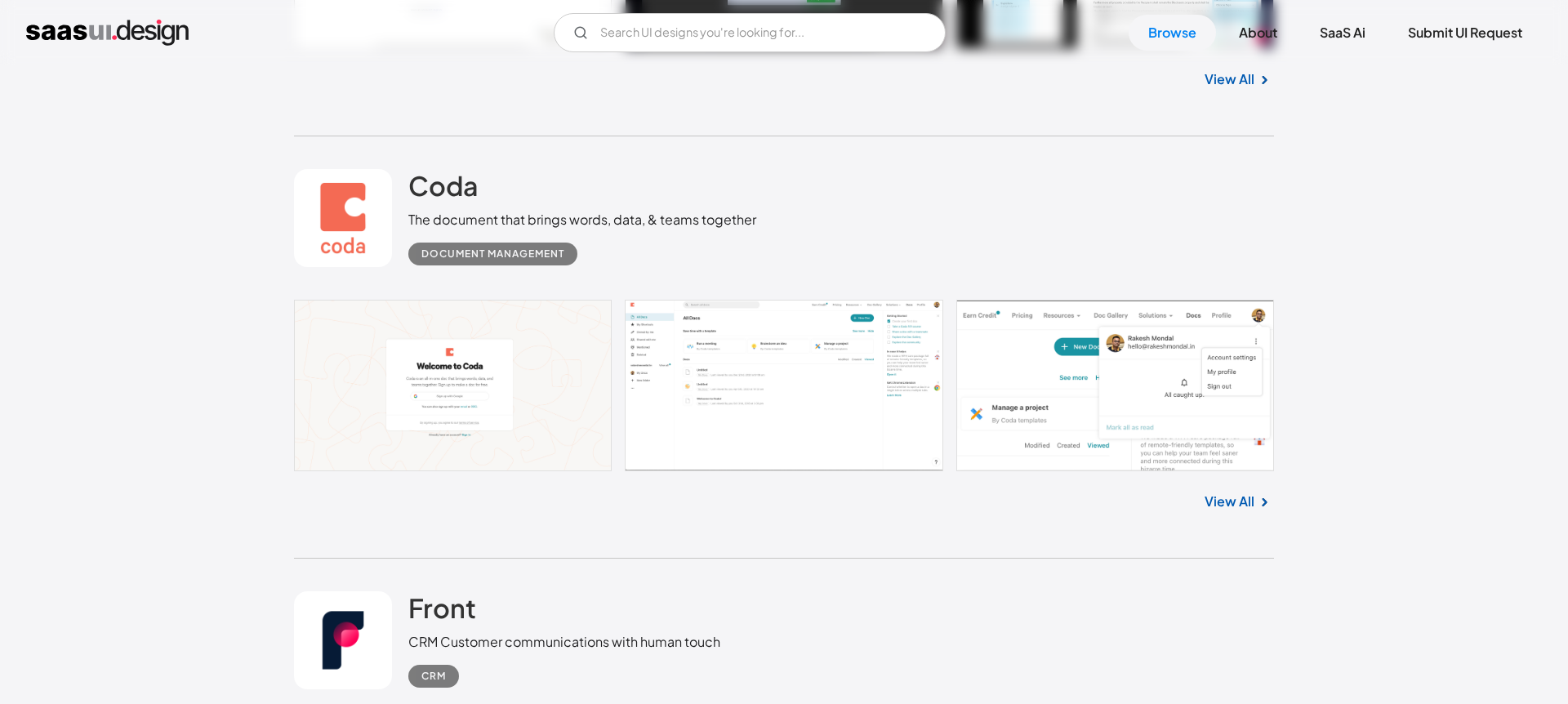
click at [507, 397] on link at bounding box center [784, 386] width 980 height 172
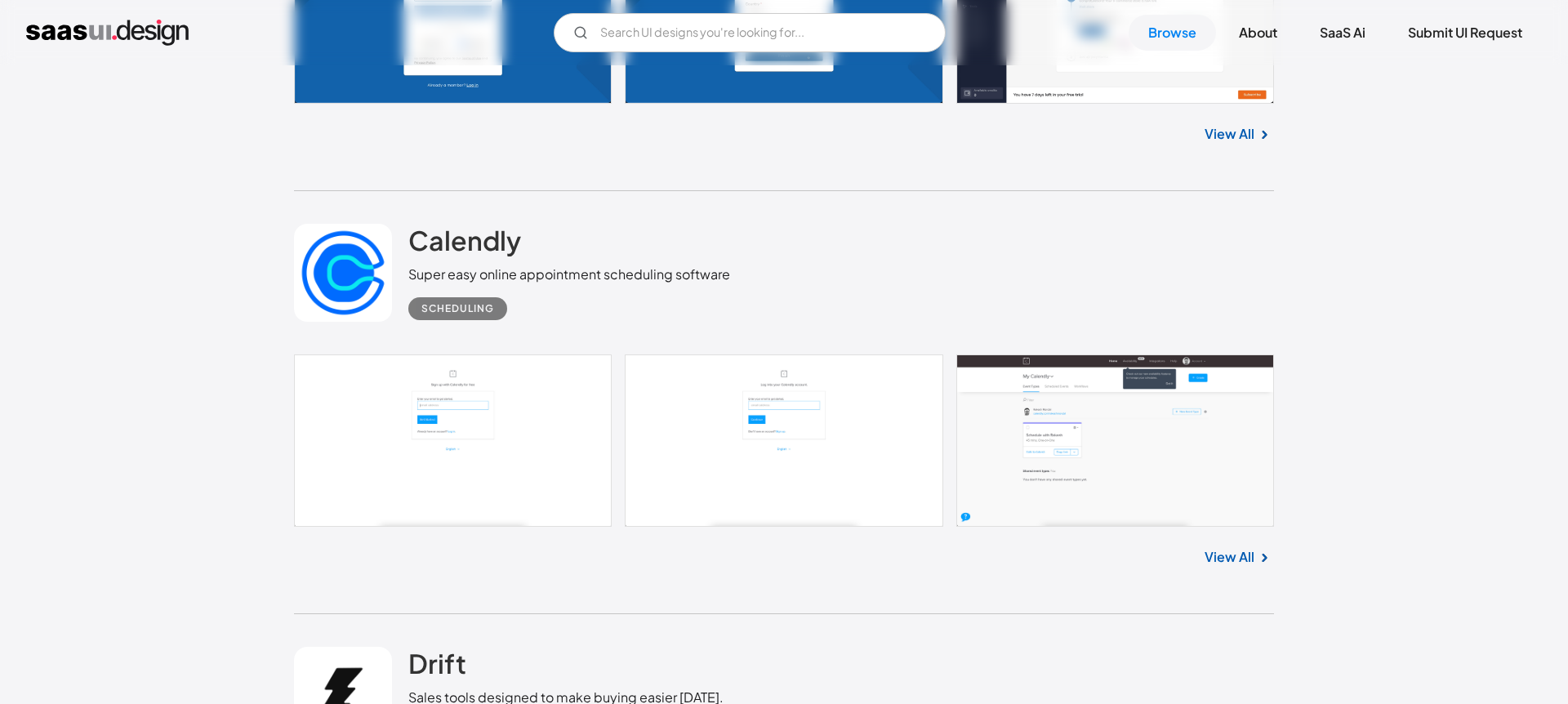
scroll to position [15939, 0]
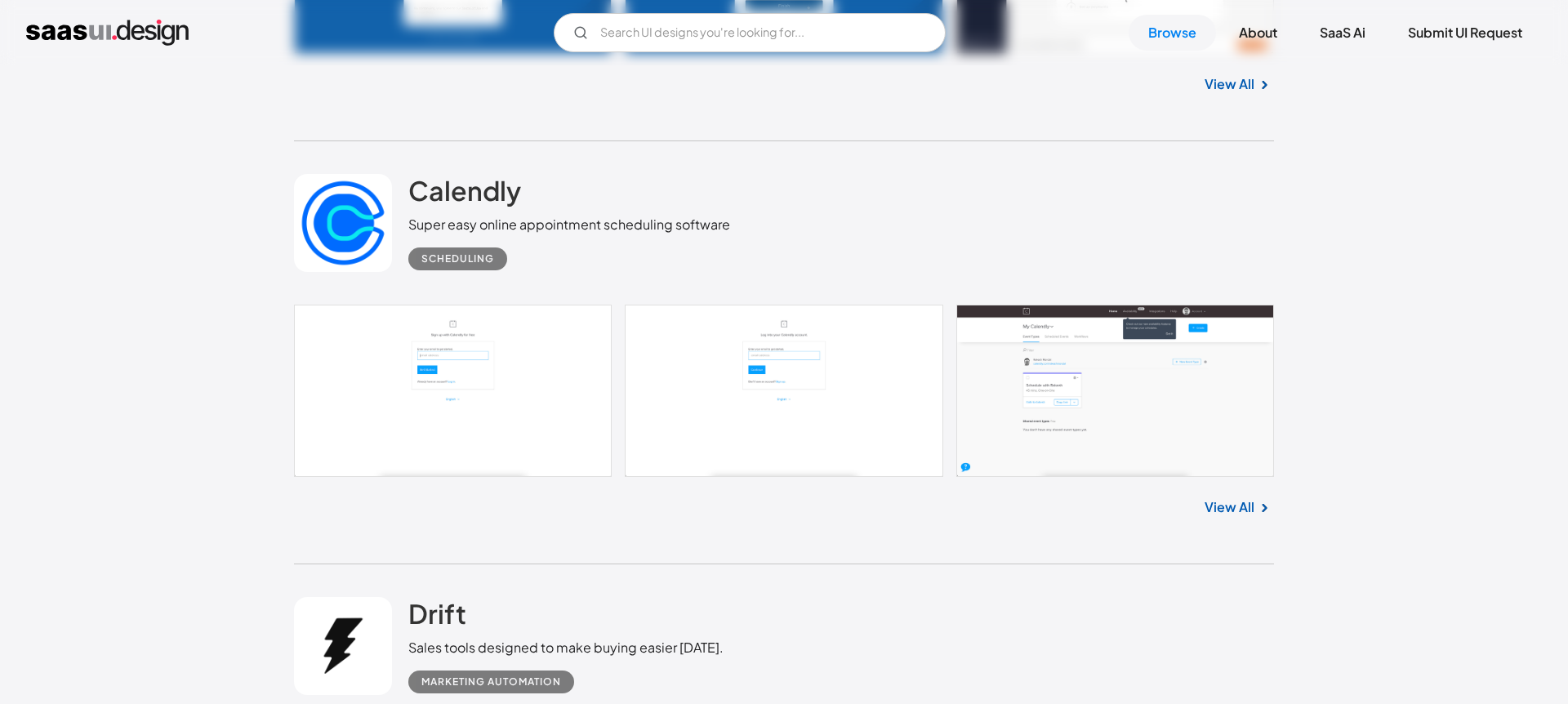
click at [544, 351] on link at bounding box center [784, 391] width 980 height 172
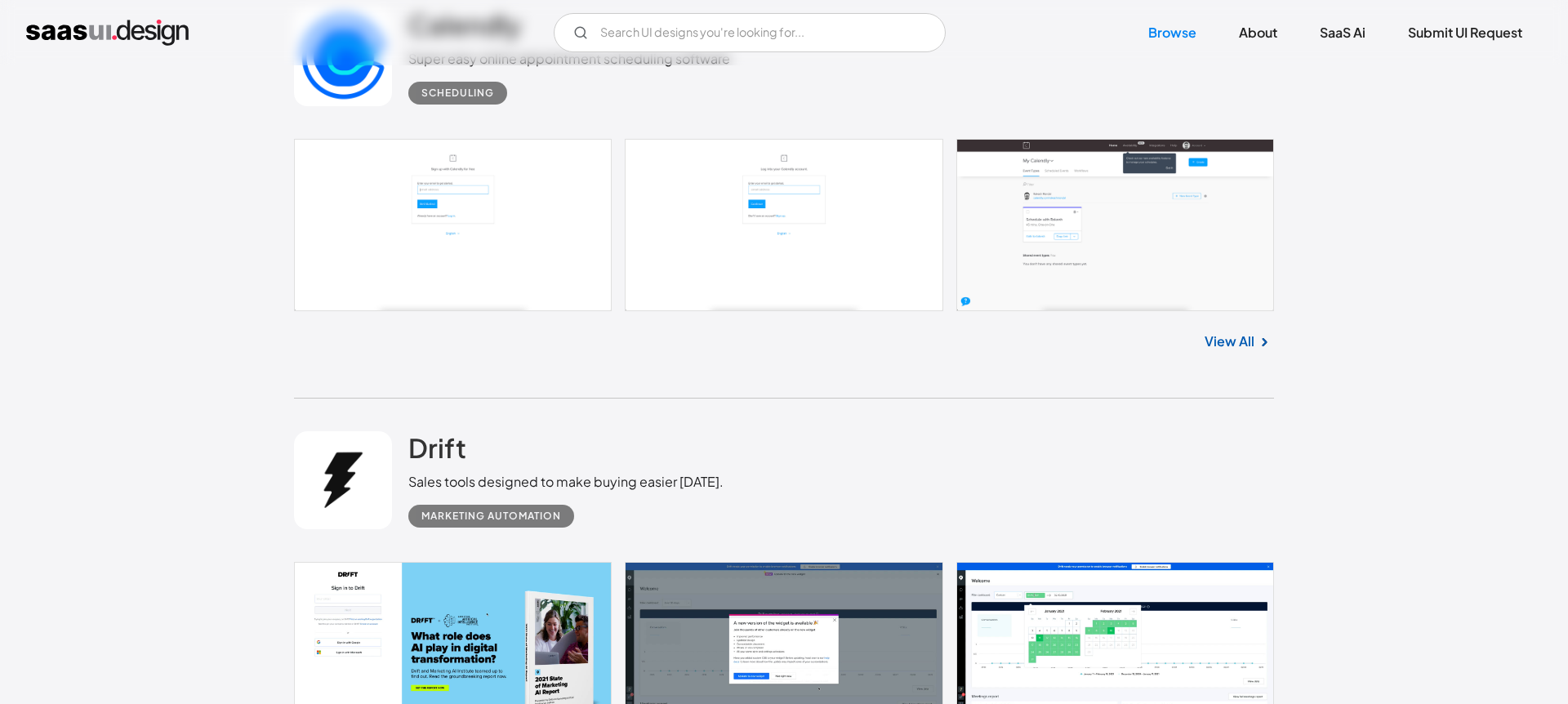
scroll to position [16282, 0]
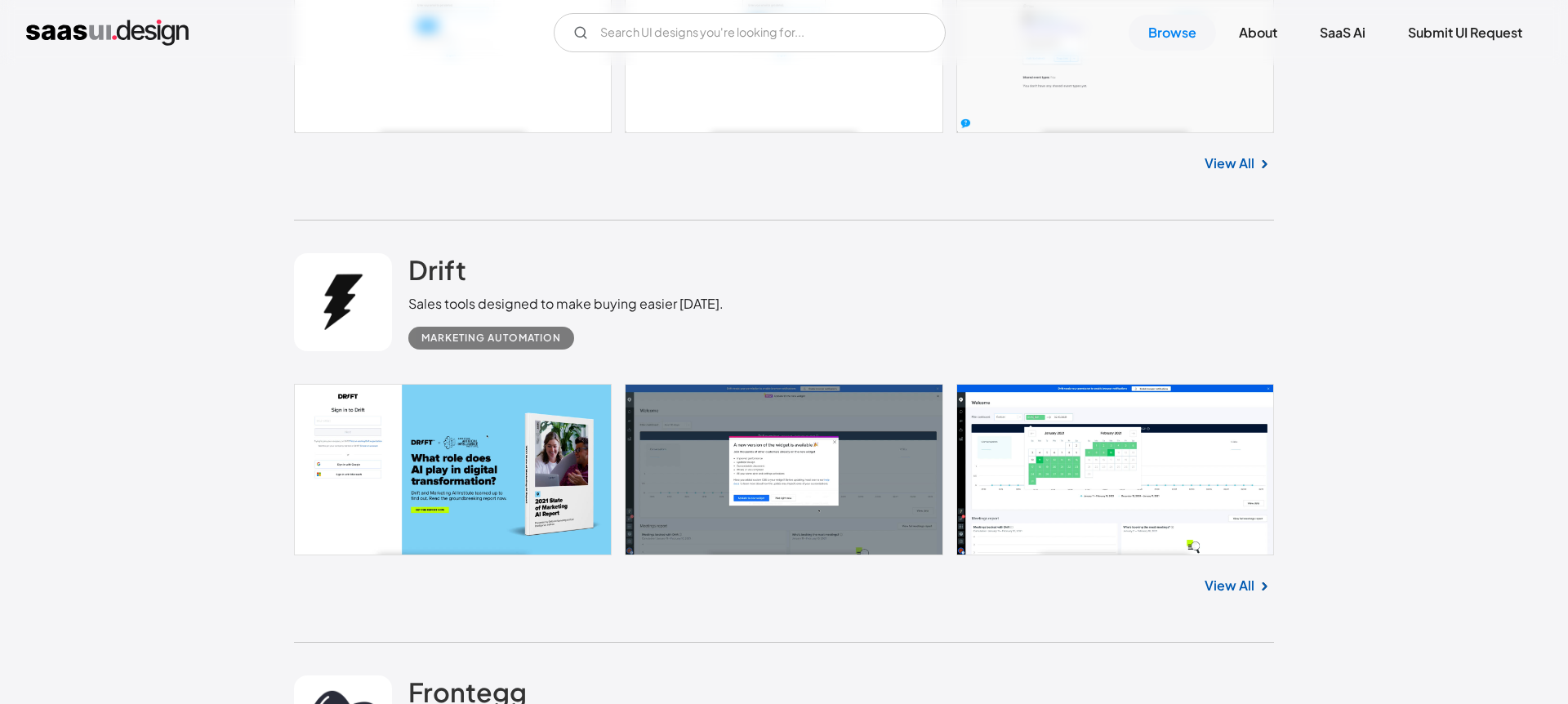
click at [496, 475] on link at bounding box center [784, 470] width 980 height 172
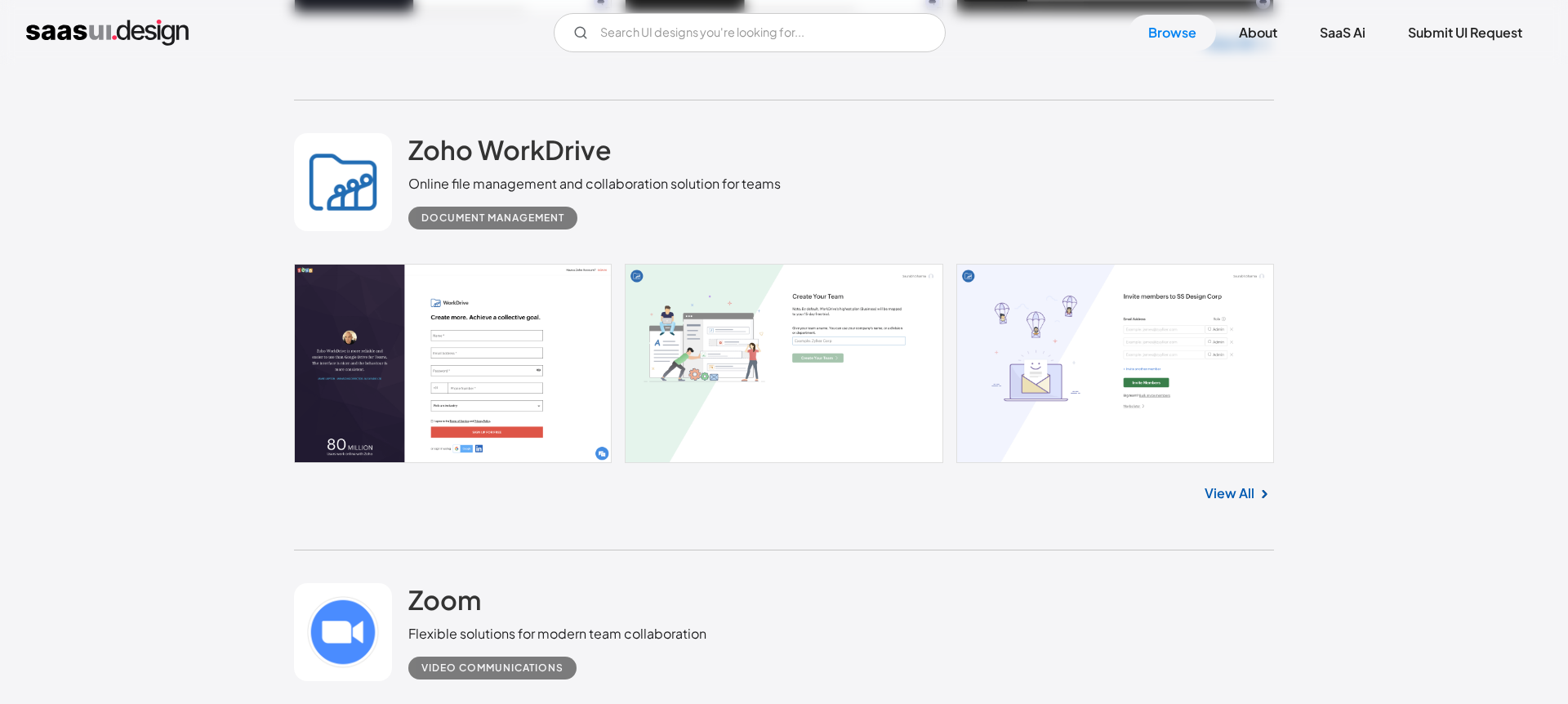
scroll to position [17243, 0]
click at [576, 397] on link at bounding box center [784, 362] width 980 height 199
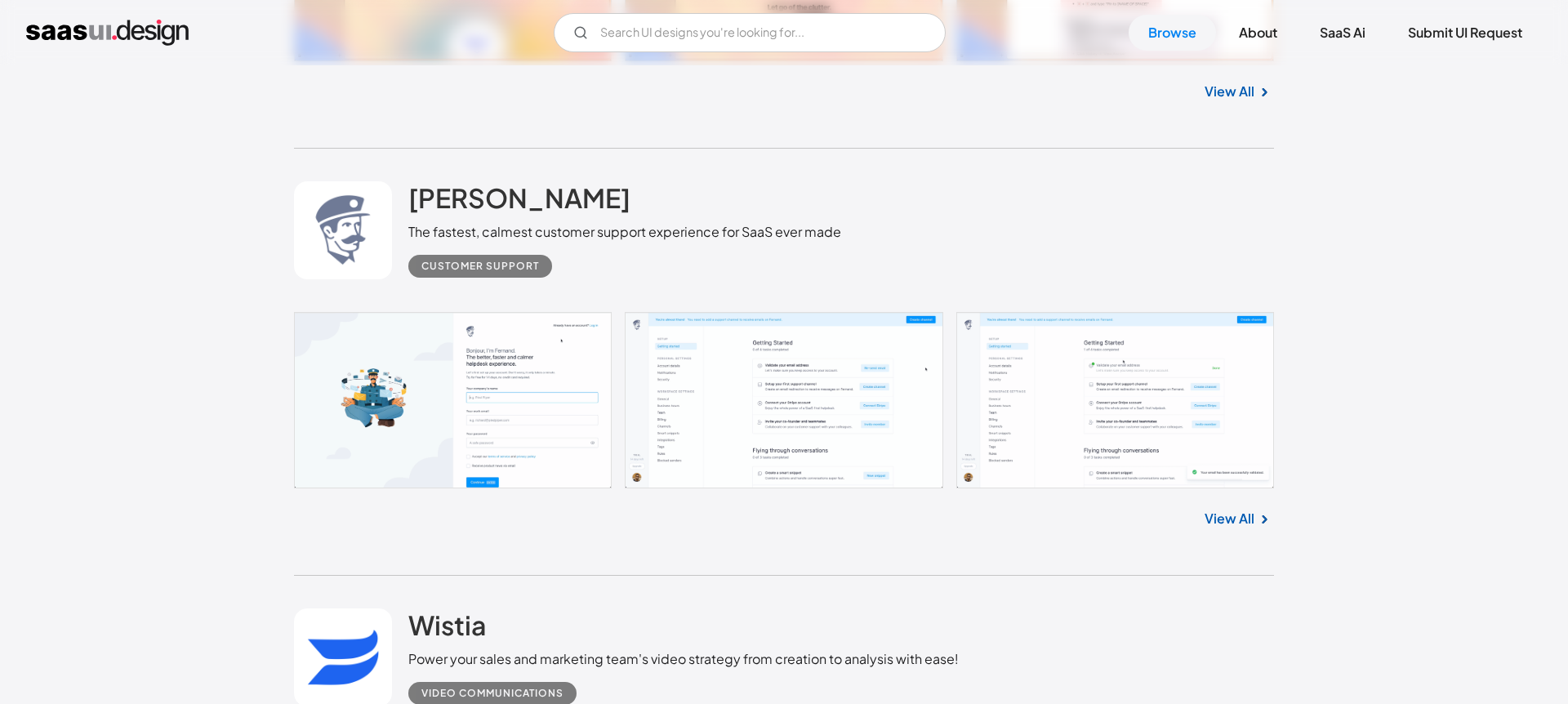
scroll to position [19401, 0]
click at [744, 405] on link at bounding box center [784, 399] width 980 height 177
click at [1068, 403] on link at bounding box center [784, 399] width 980 height 177
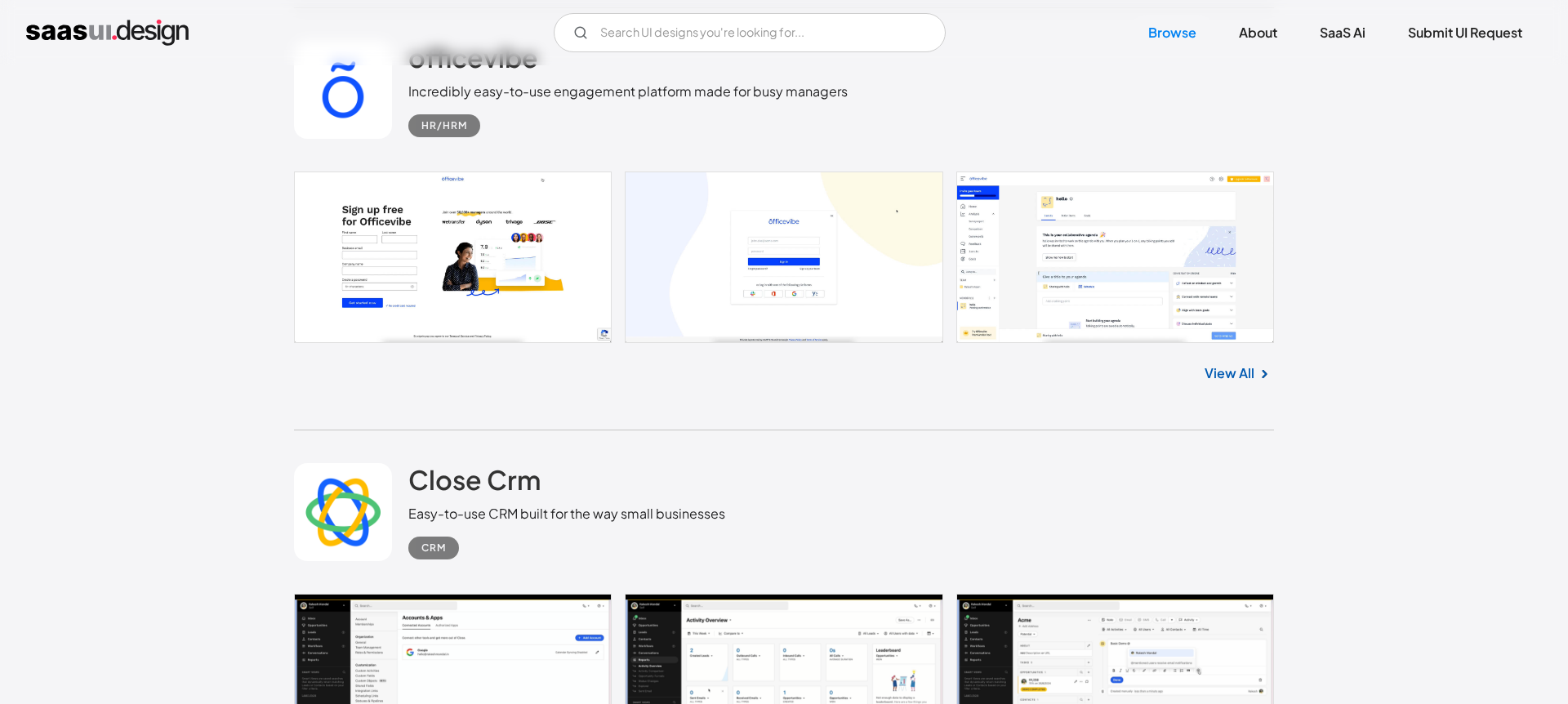
scroll to position [25465, 0]
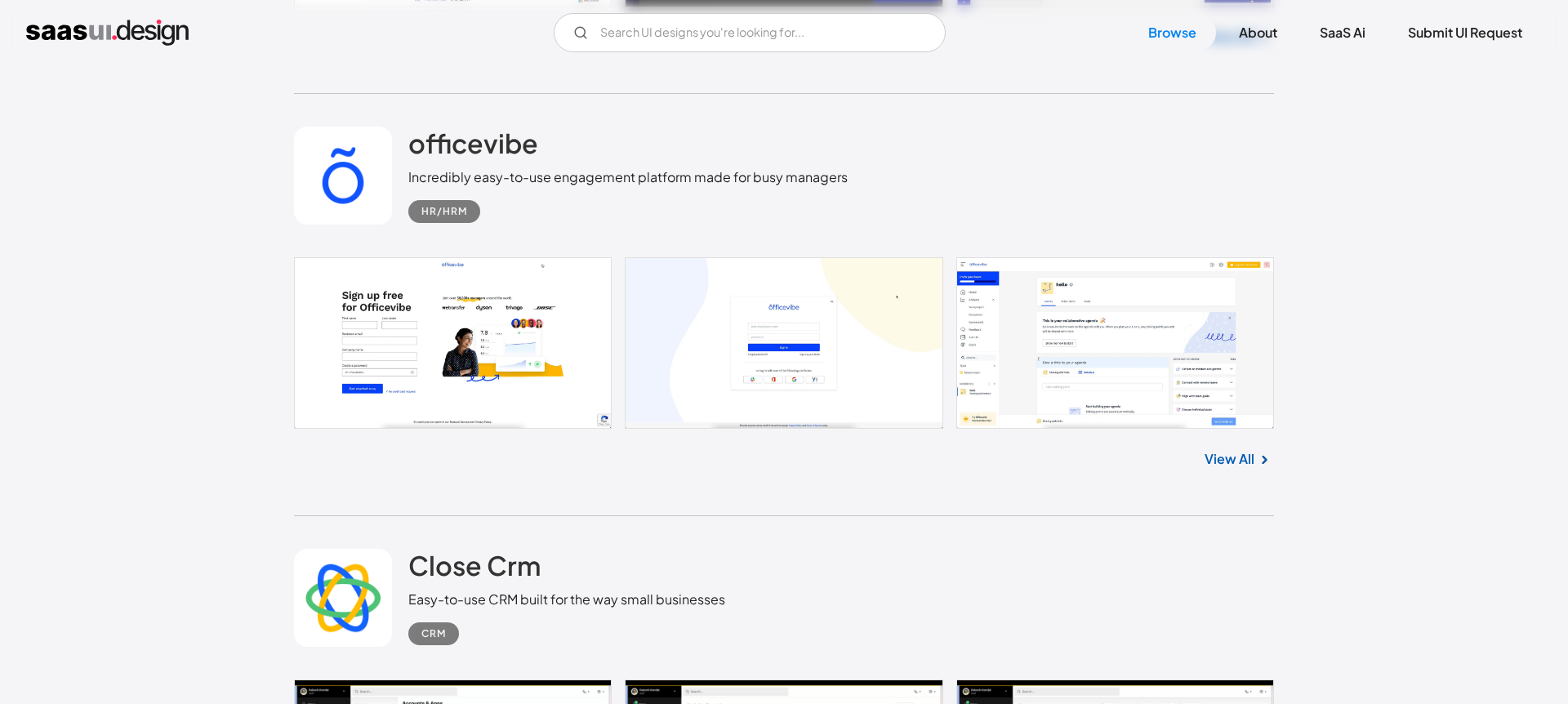
click at [1083, 374] on link at bounding box center [784, 343] width 980 height 171
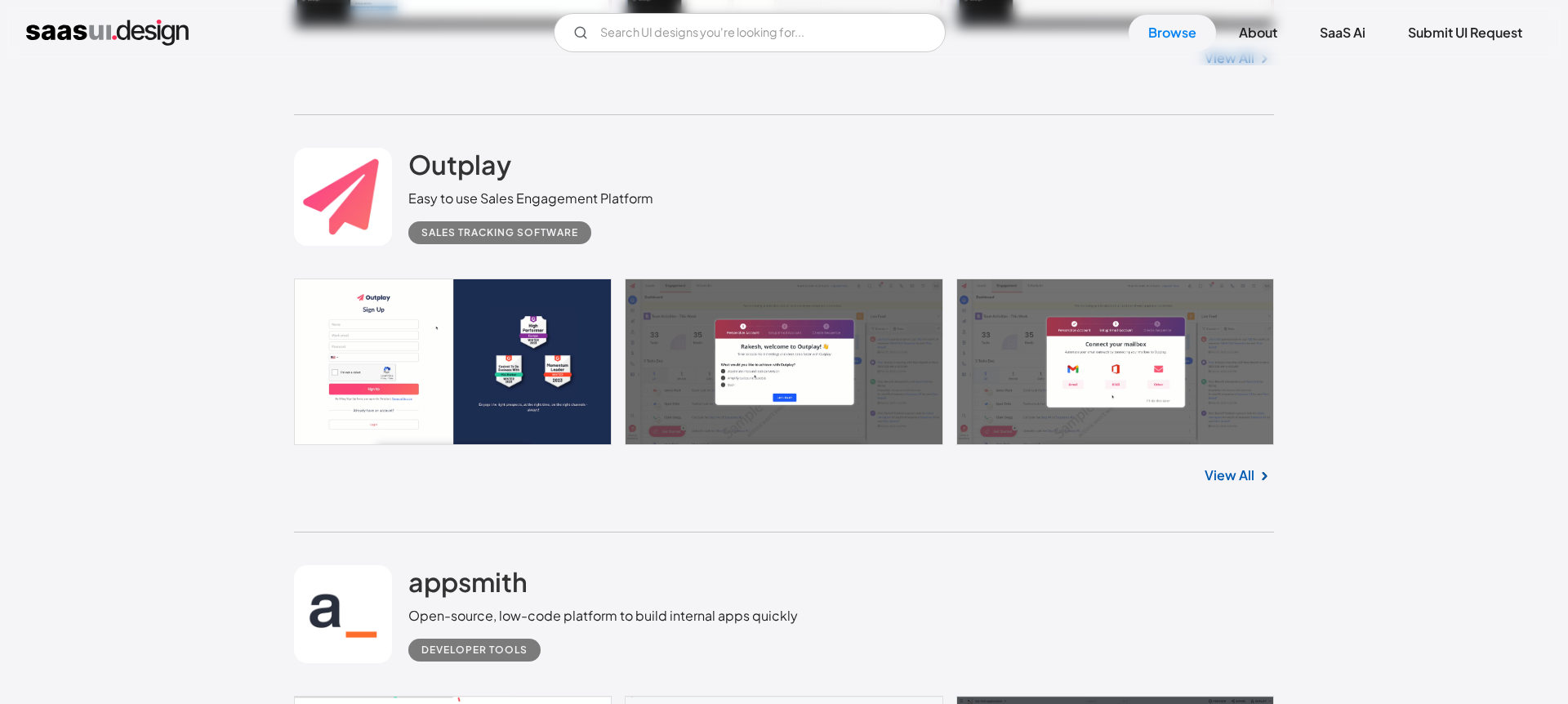
scroll to position [26308, 0]
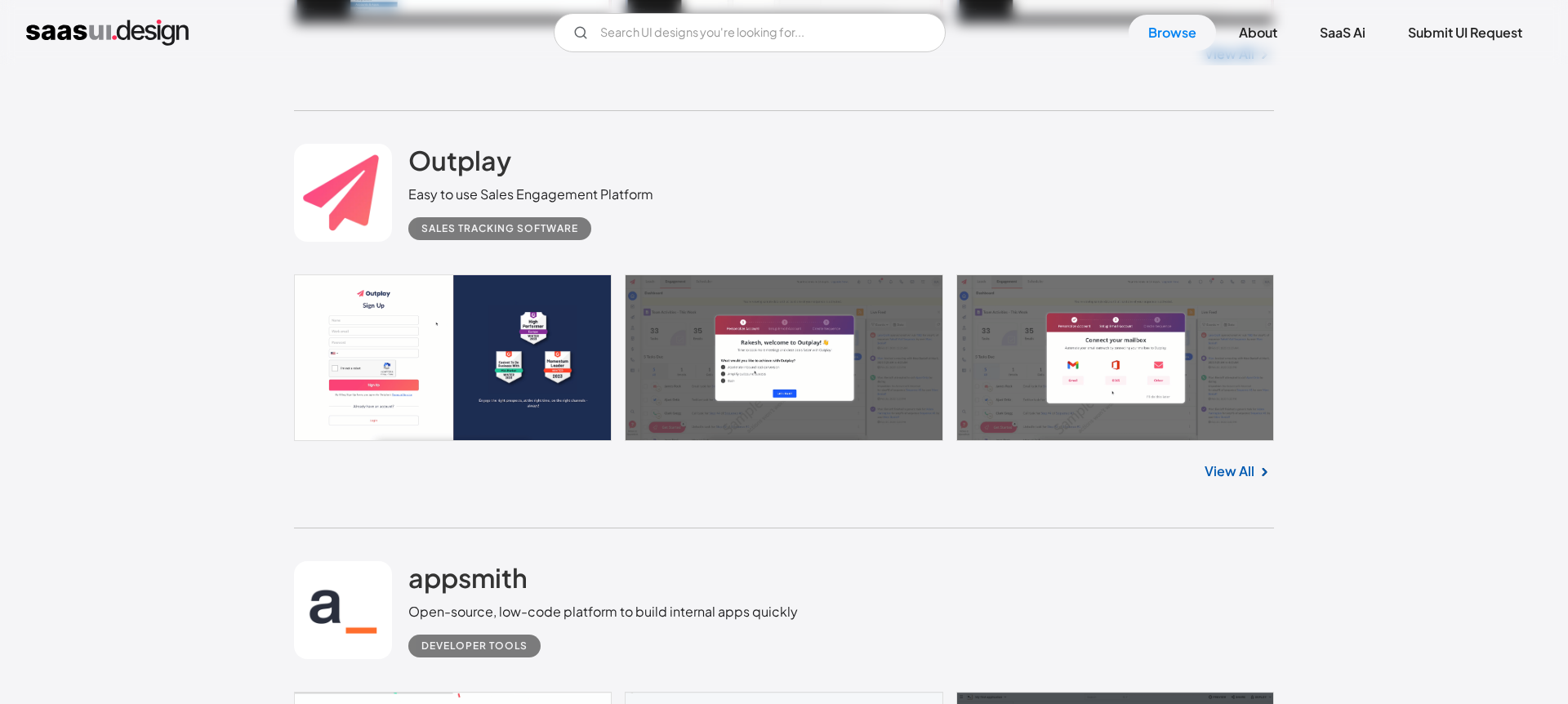
click at [485, 359] on link at bounding box center [784, 358] width 980 height 166
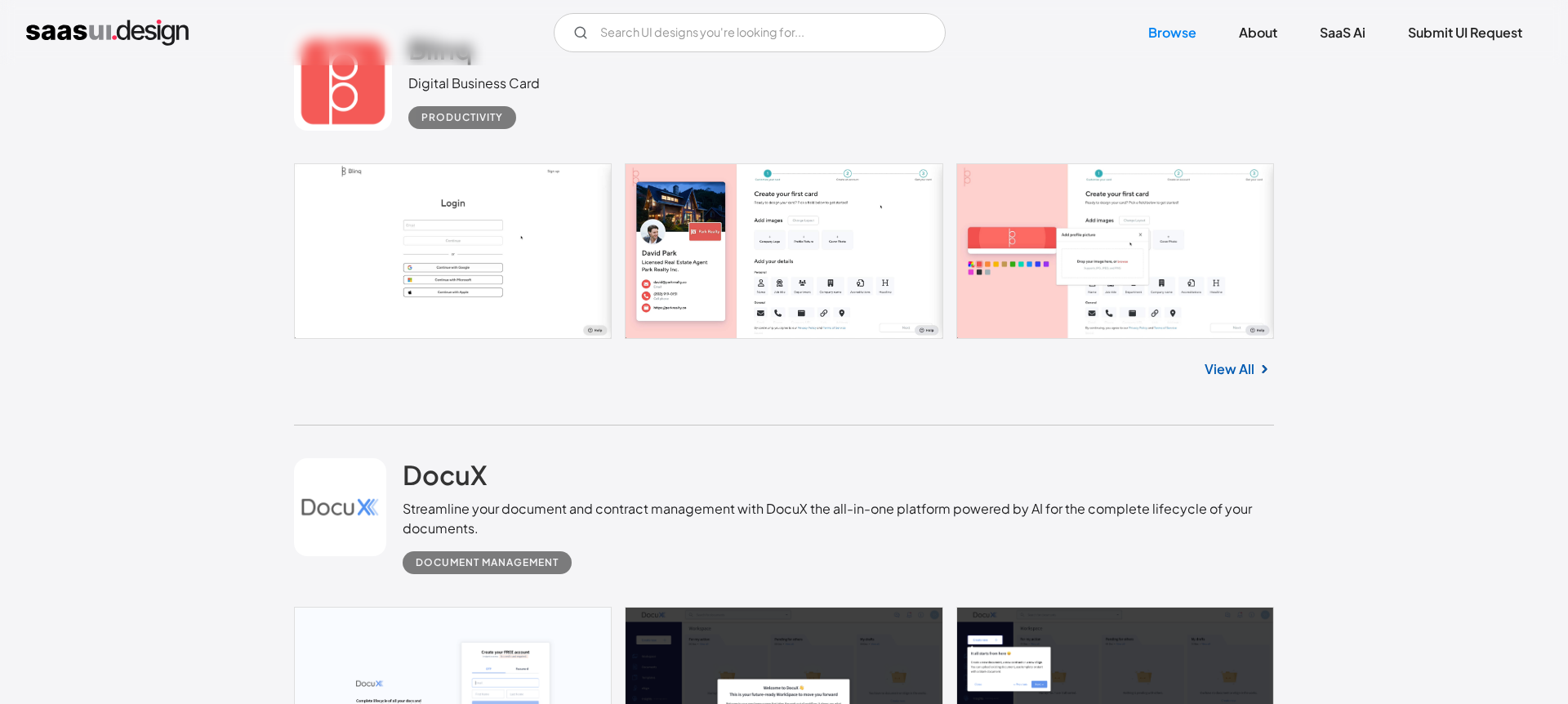
scroll to position [28080, 0]
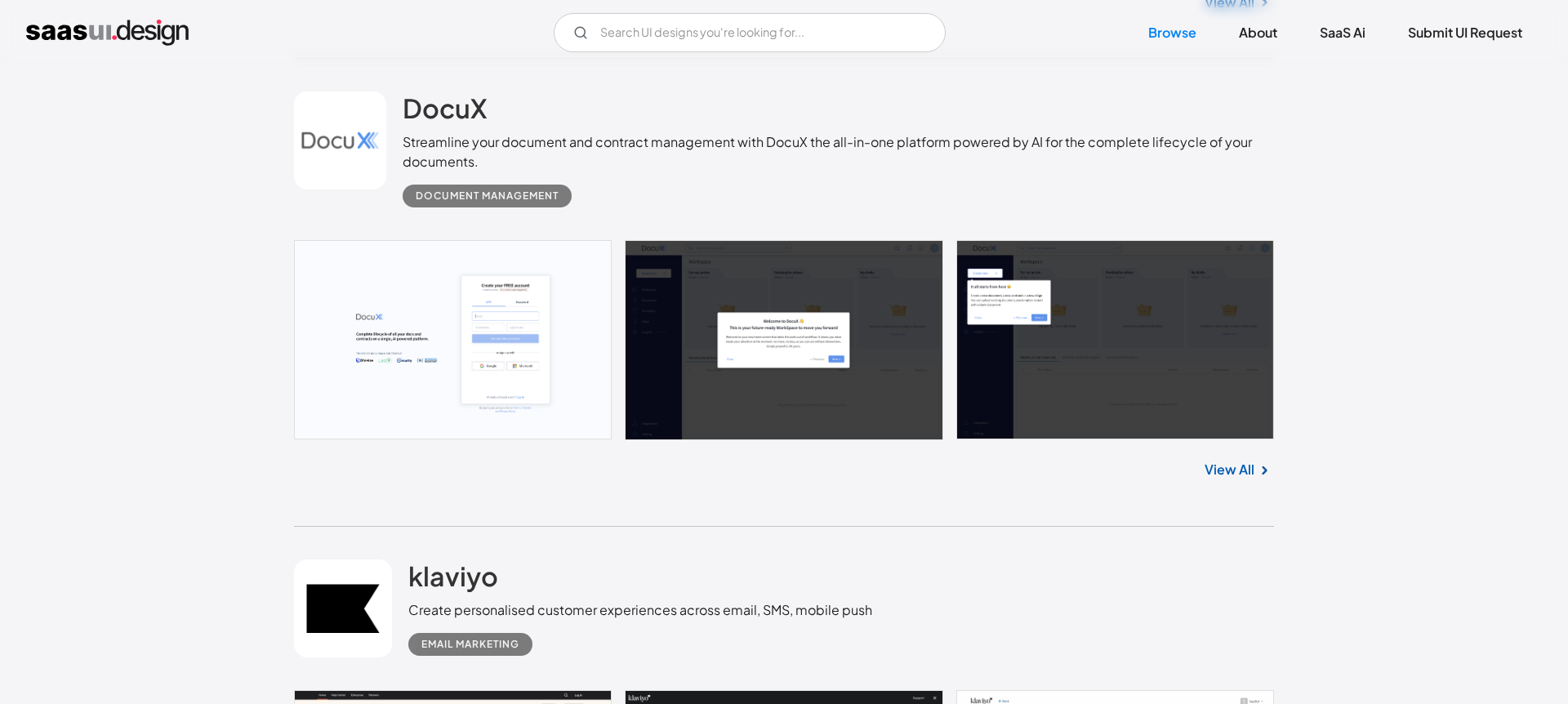
click at [524, 335] on link at bounding box center [784, 340] width 980 height 199
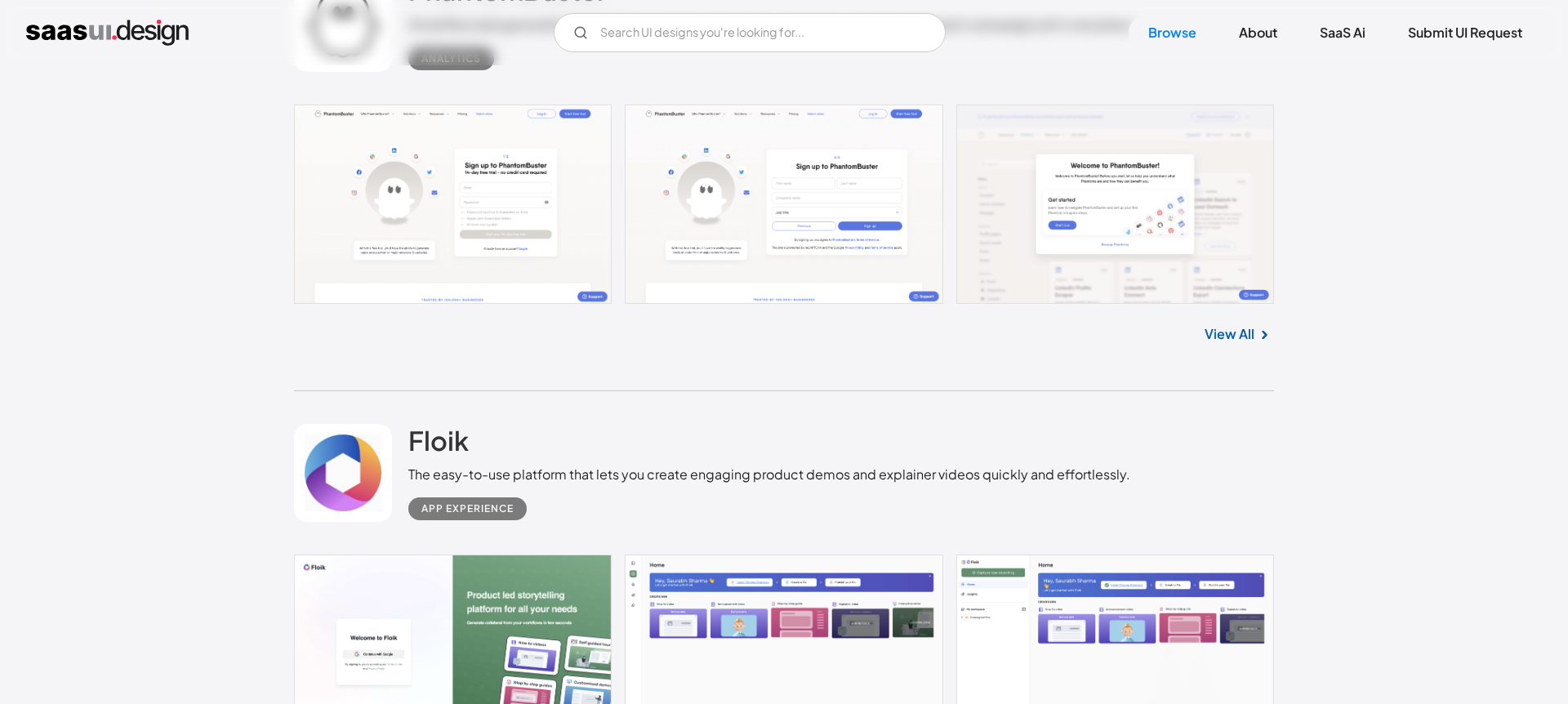
scroll to position [29107, 0]
click at [532, 271] on link at bounding box center [784, 205] width 980 height 199
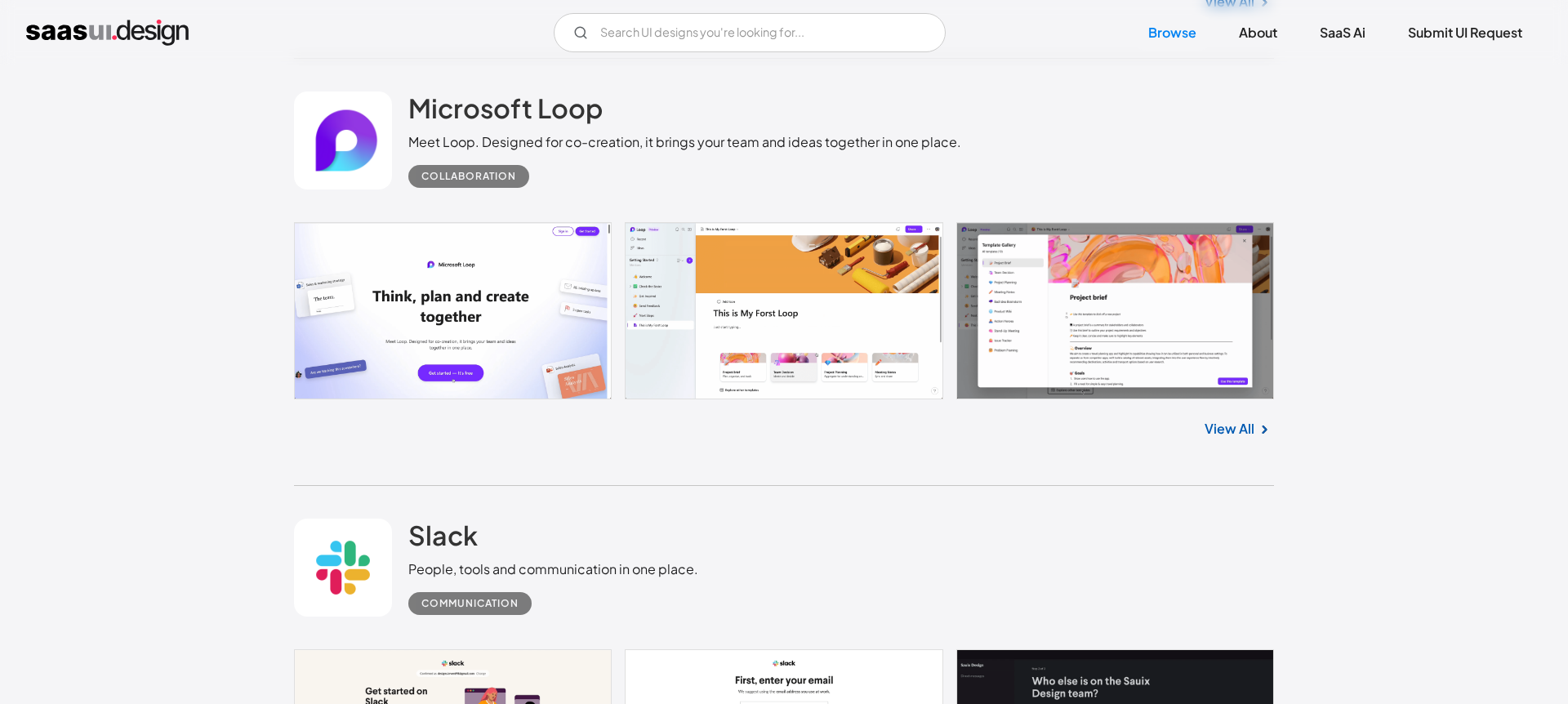
scroll to position [31209, 0]
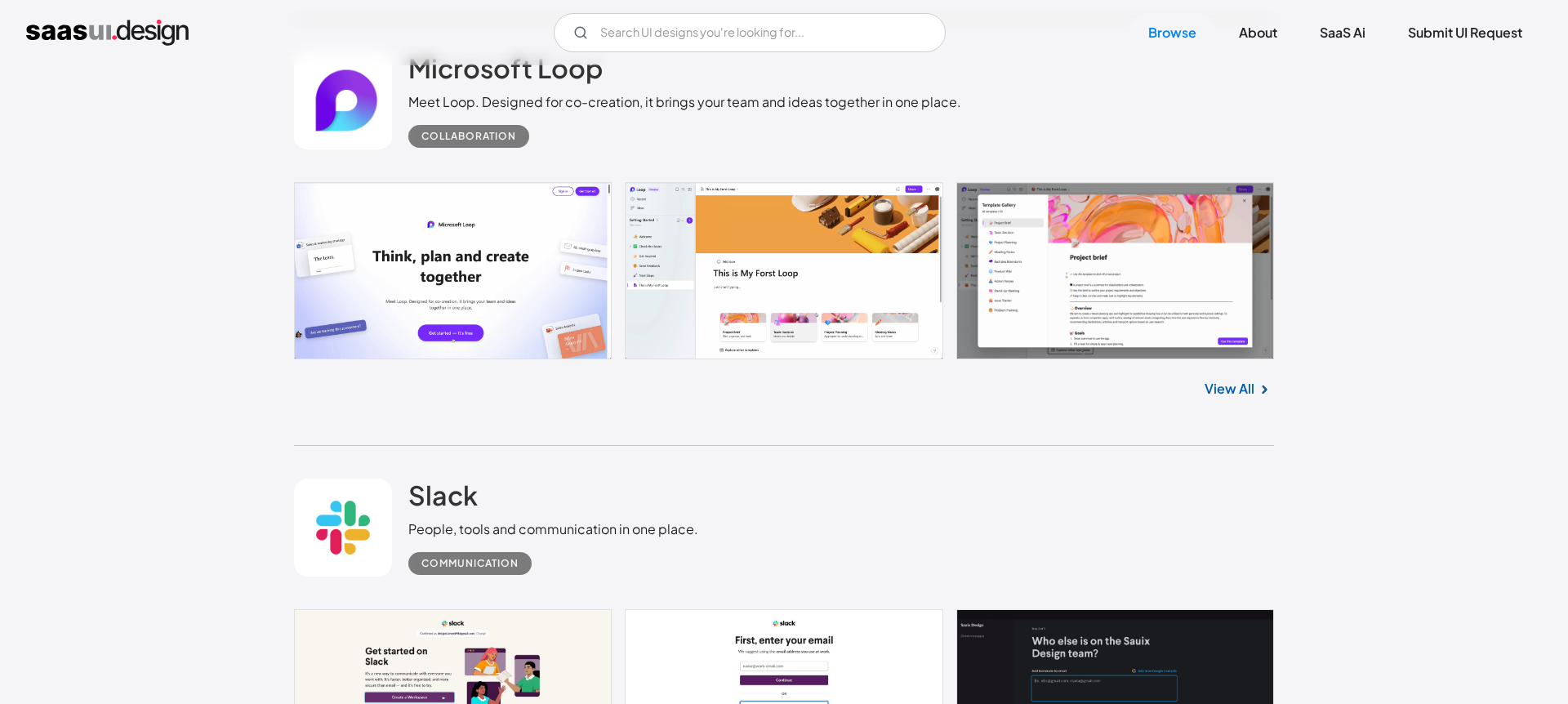
click at [698, 325] on link at bounding box center [784, 271] width 980 height 178
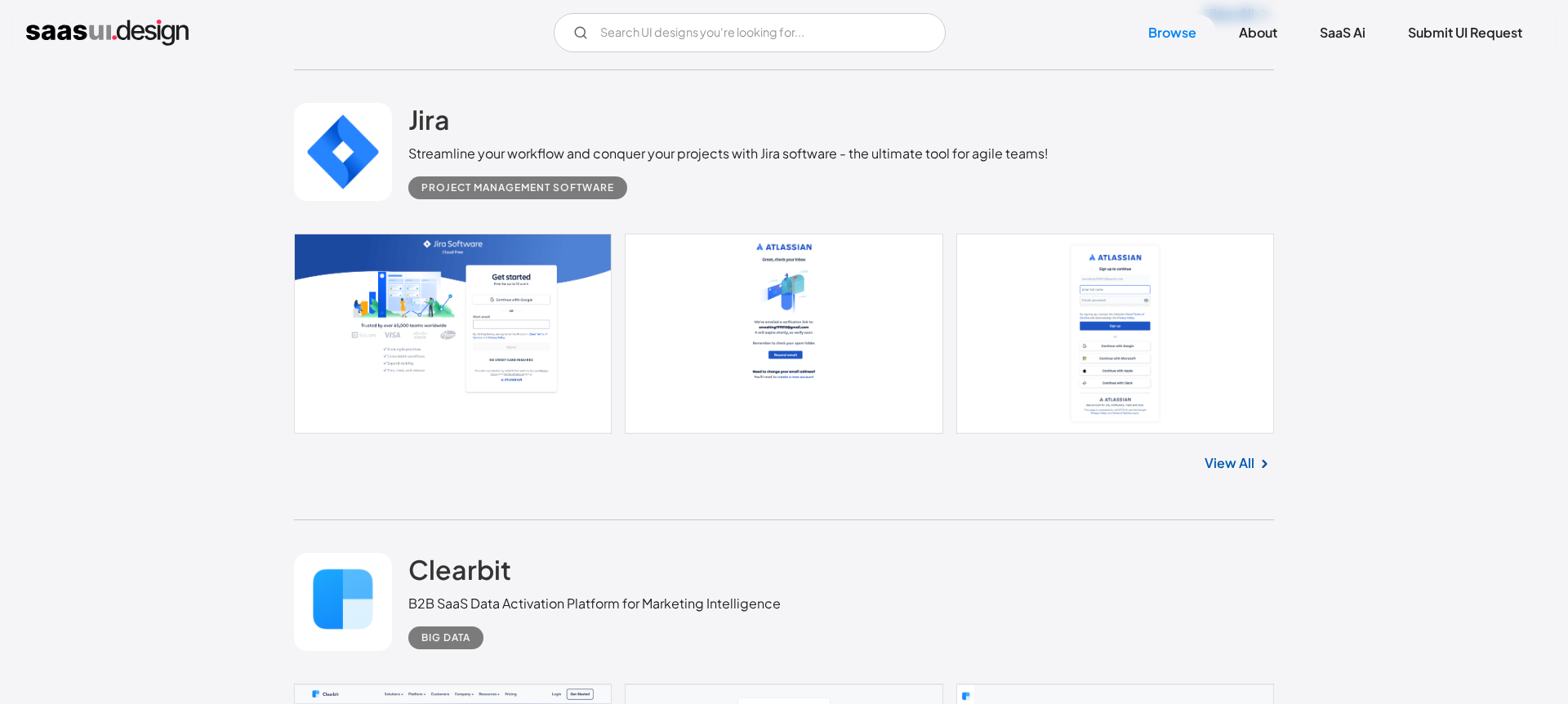
scroll to position [32495, 0]
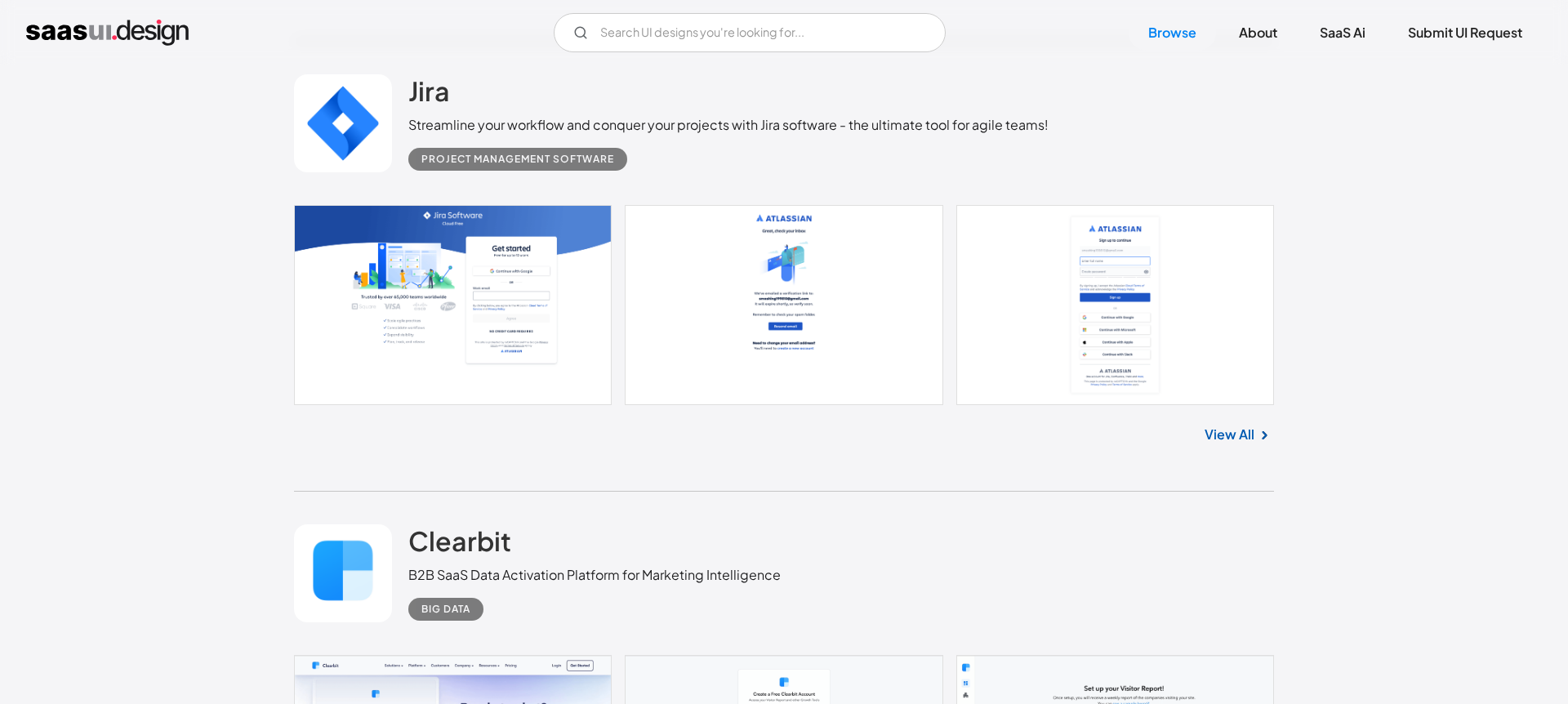
click at [557, 338] on link at bounding box center [784, 304] width 980 height 199
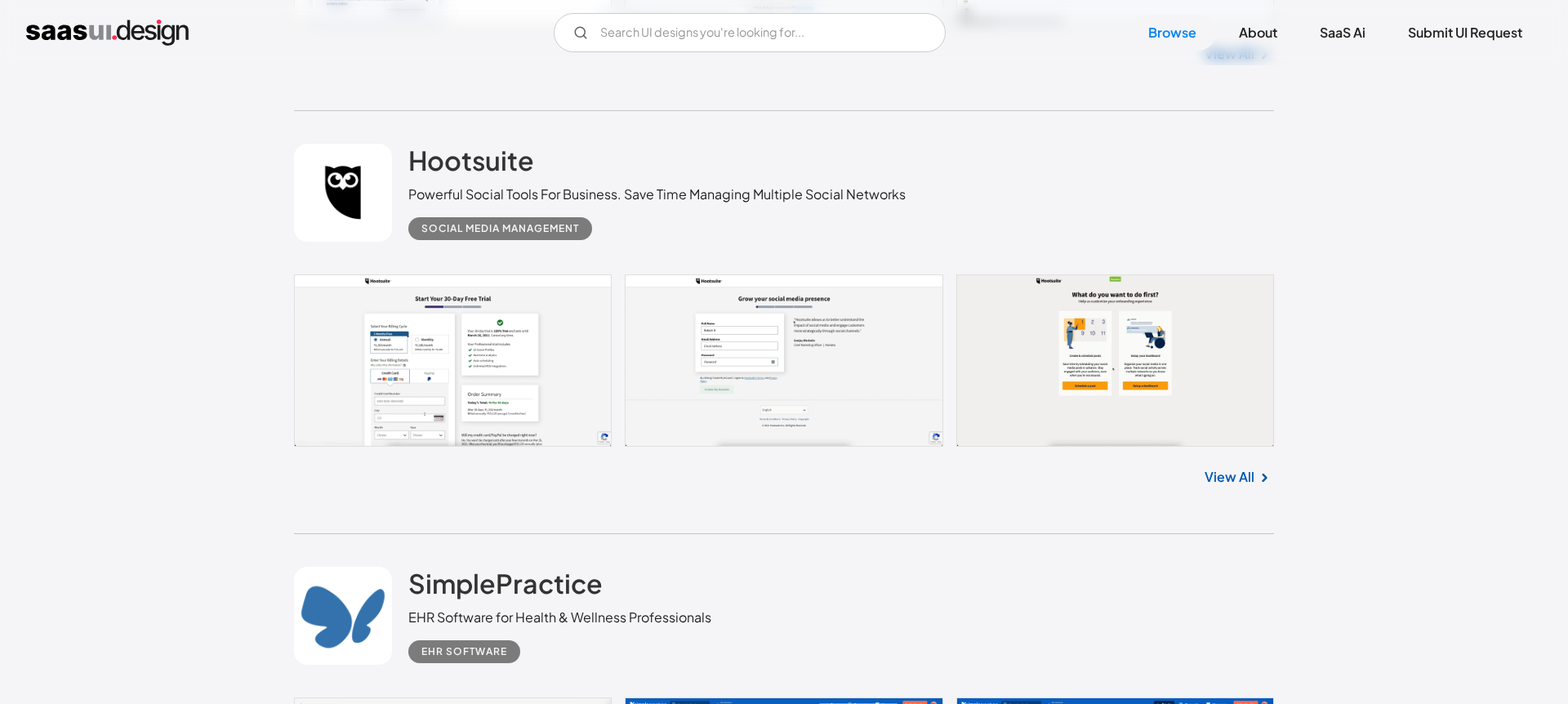
scroll to position [33328, 0]
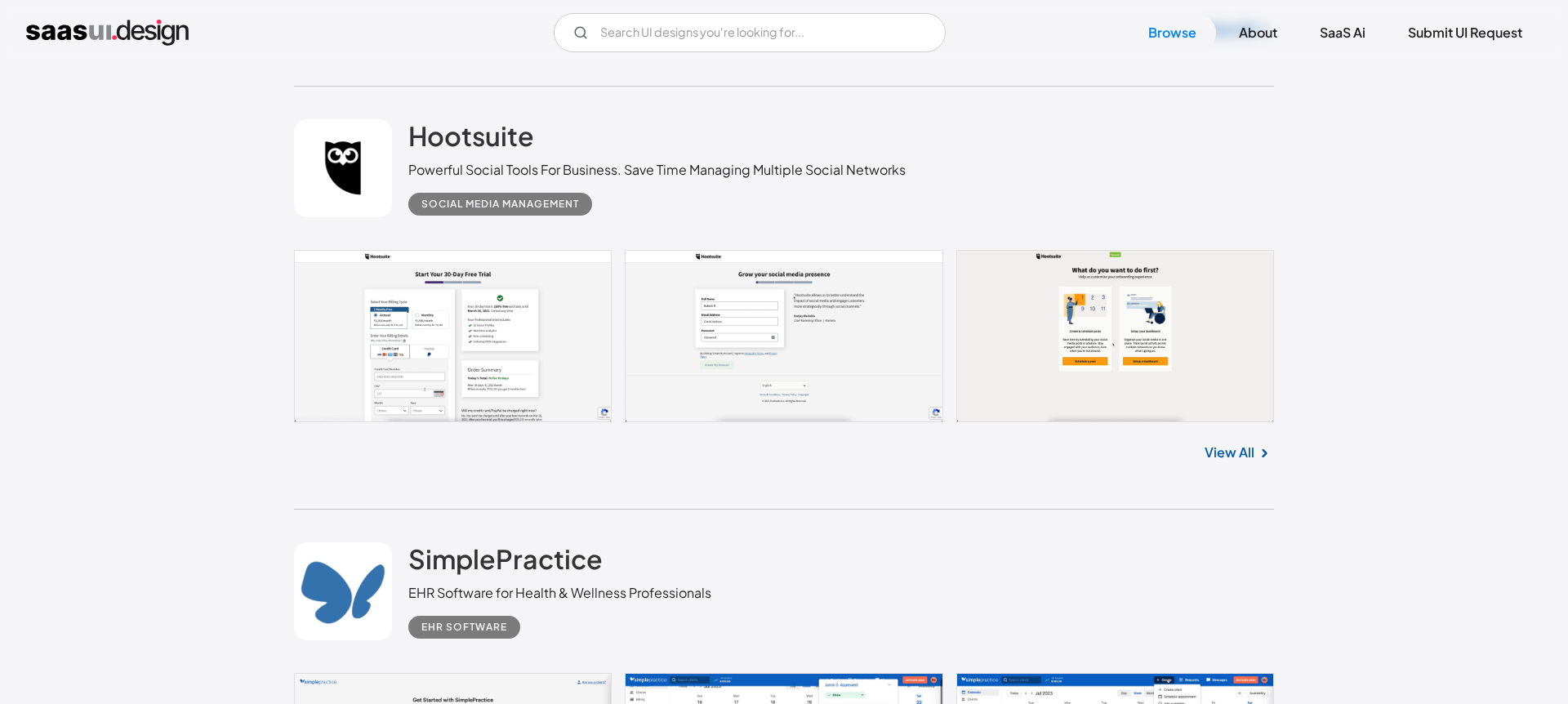
click at [569, 389] on link at bounding box center [784, 336] width 980 height 172
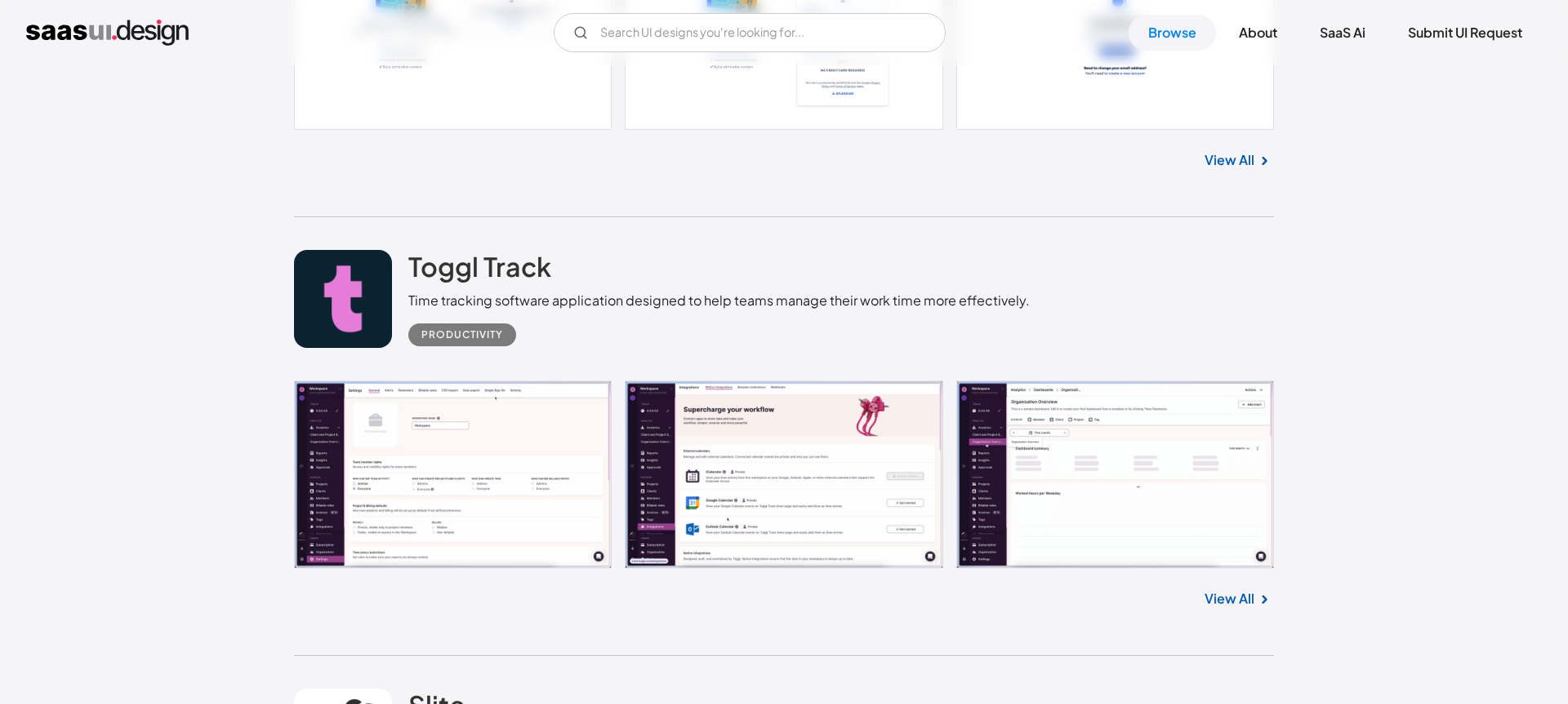
scroll to position [35680, 0]
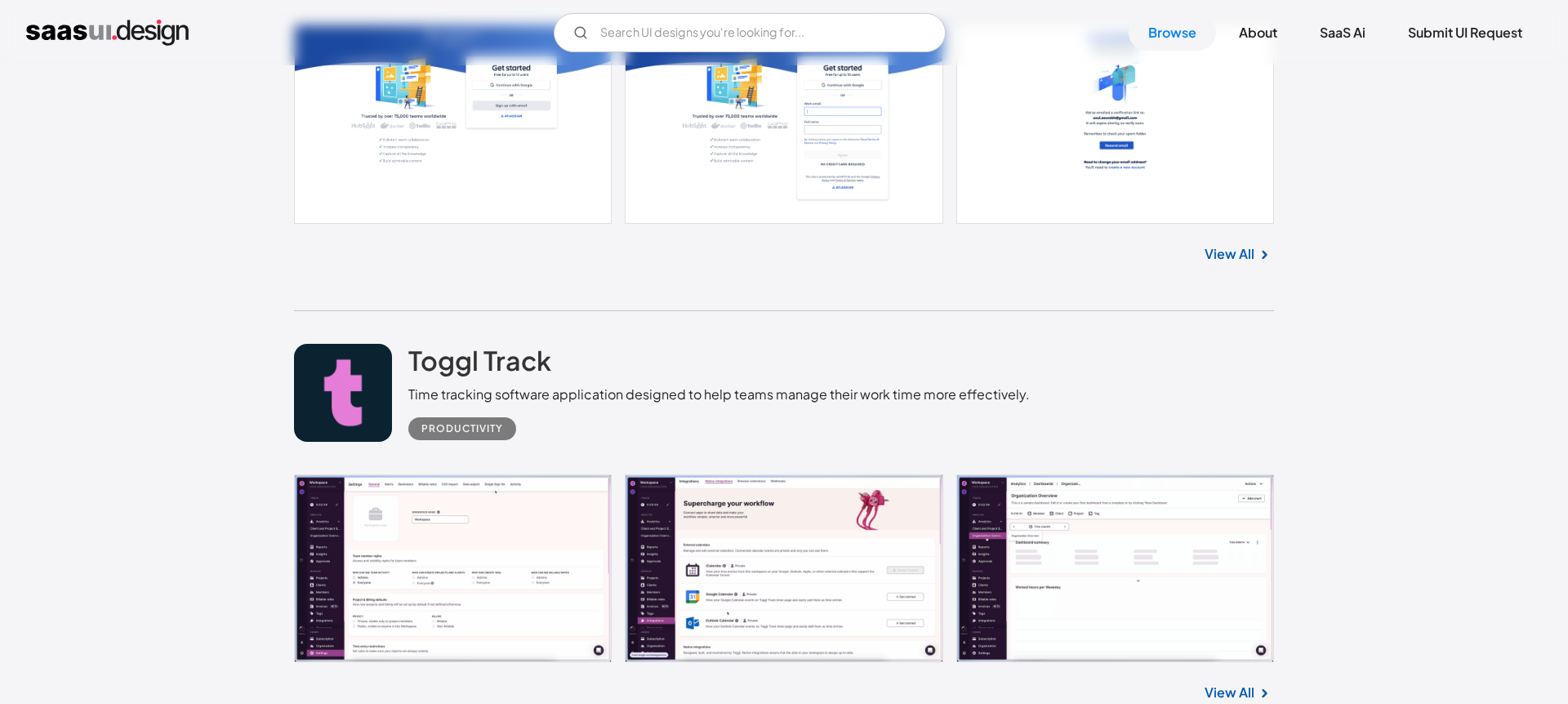
click at [502, 101] on link at bounding box center [784, 123] width 980 height 199
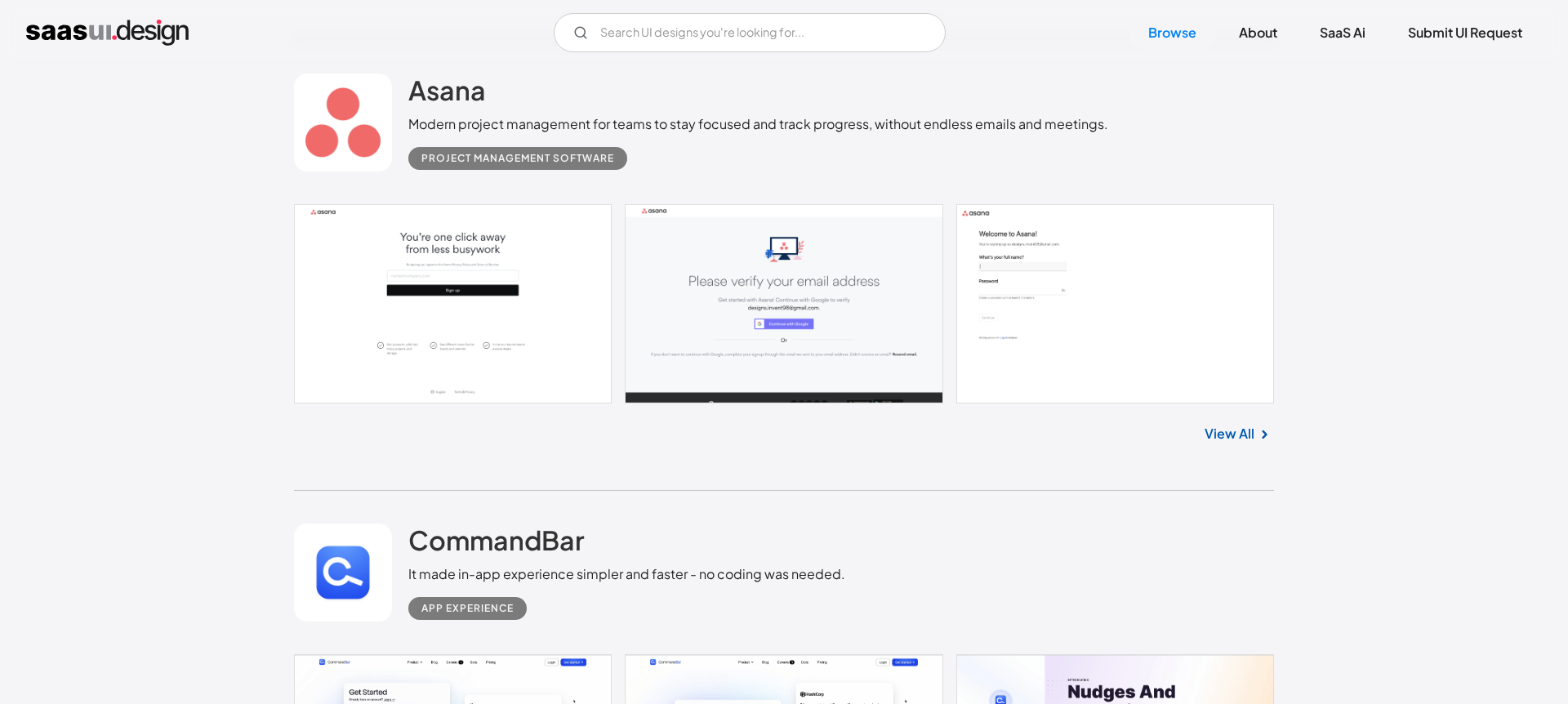
scroll to position [38587, 0]
click at [489, 300] on link at bounding box center [784, 302] width 980 height 199
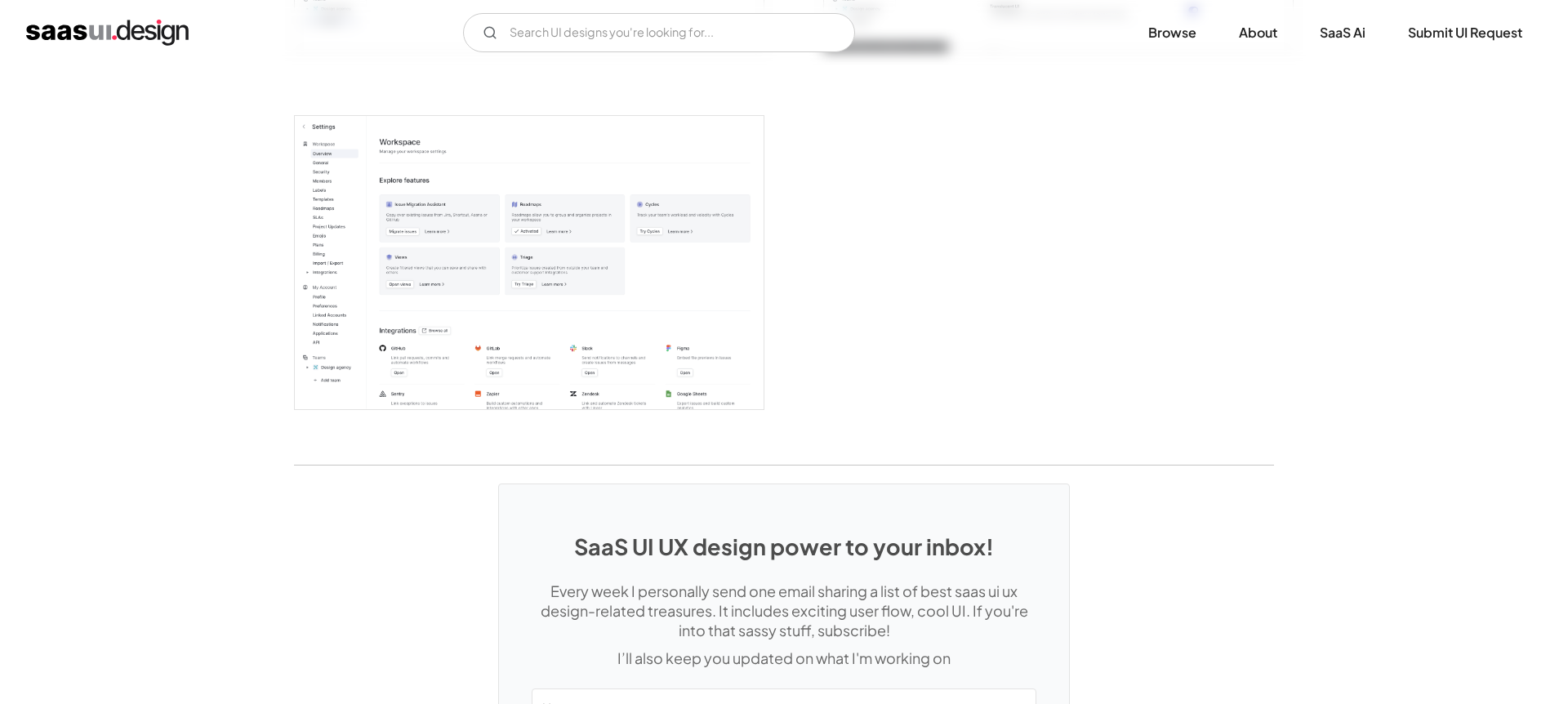
scroll to position [4237, 0]
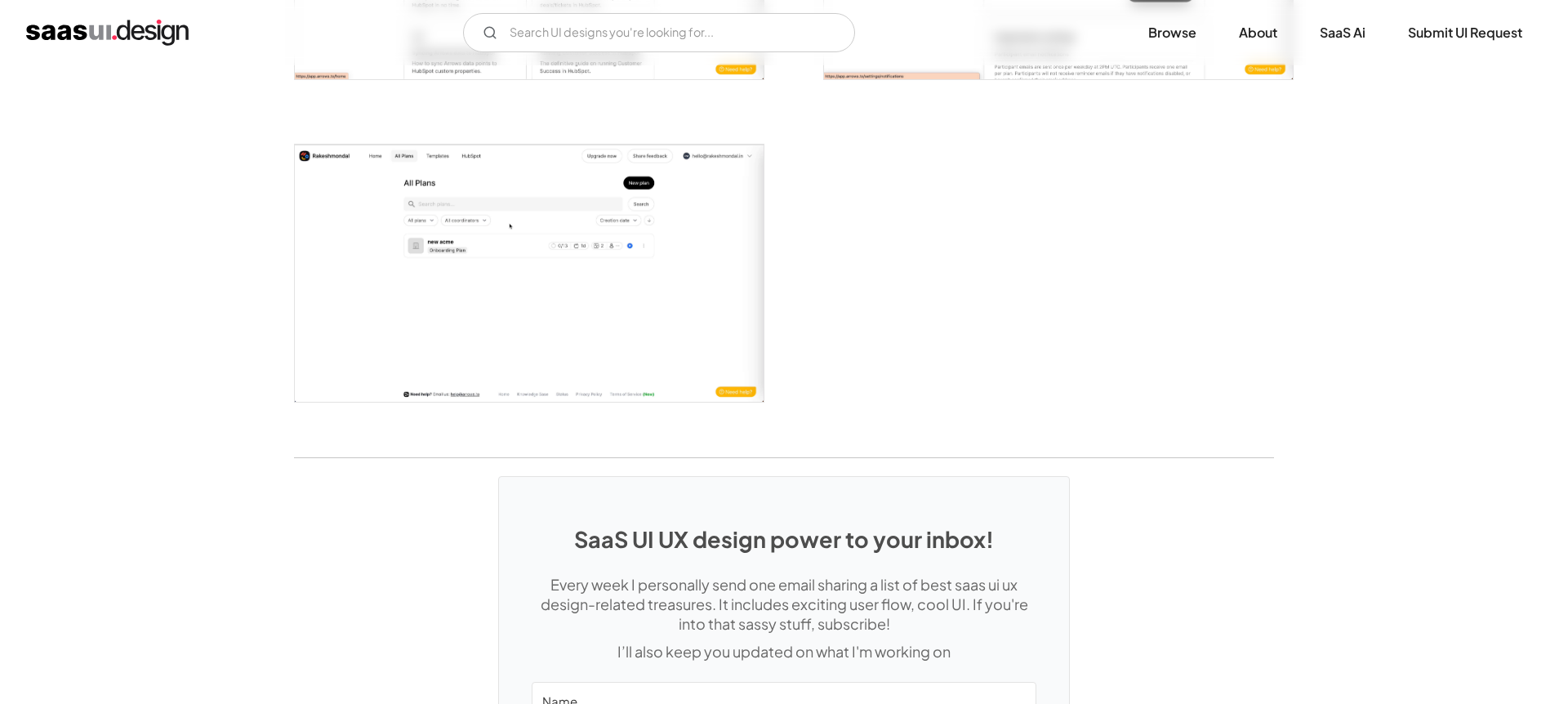
scroll to position [3473, 0]
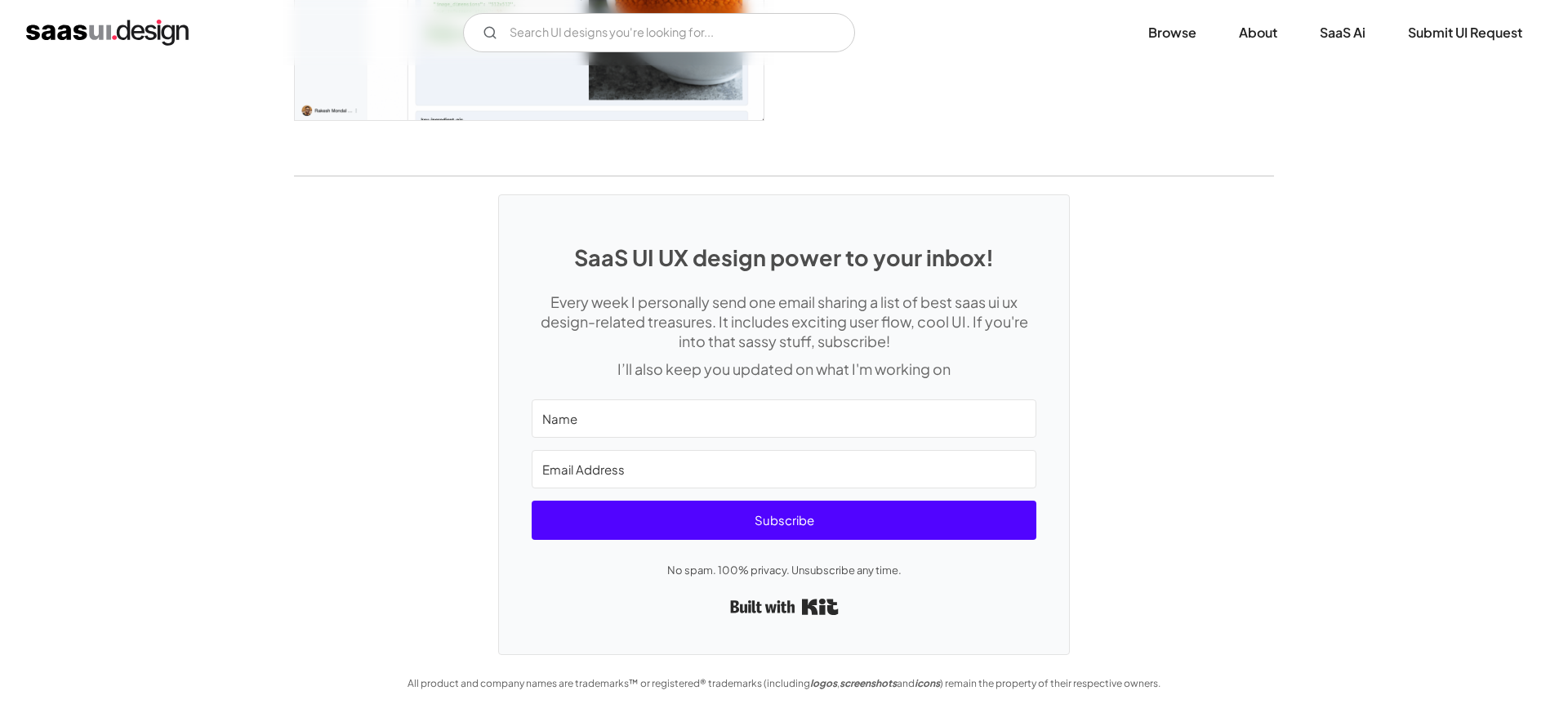
scroll to position [2792, 0]
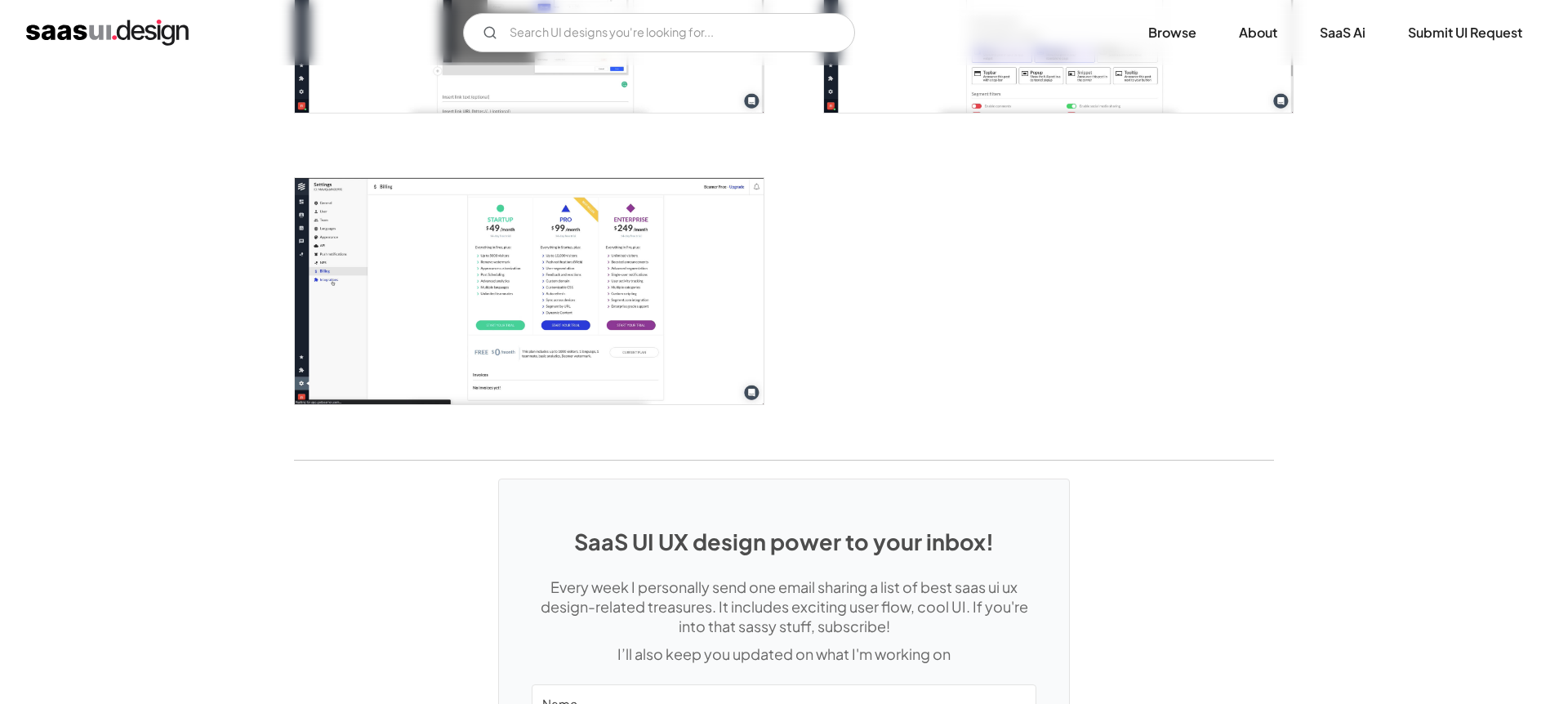
scroll to position [2248, 0]
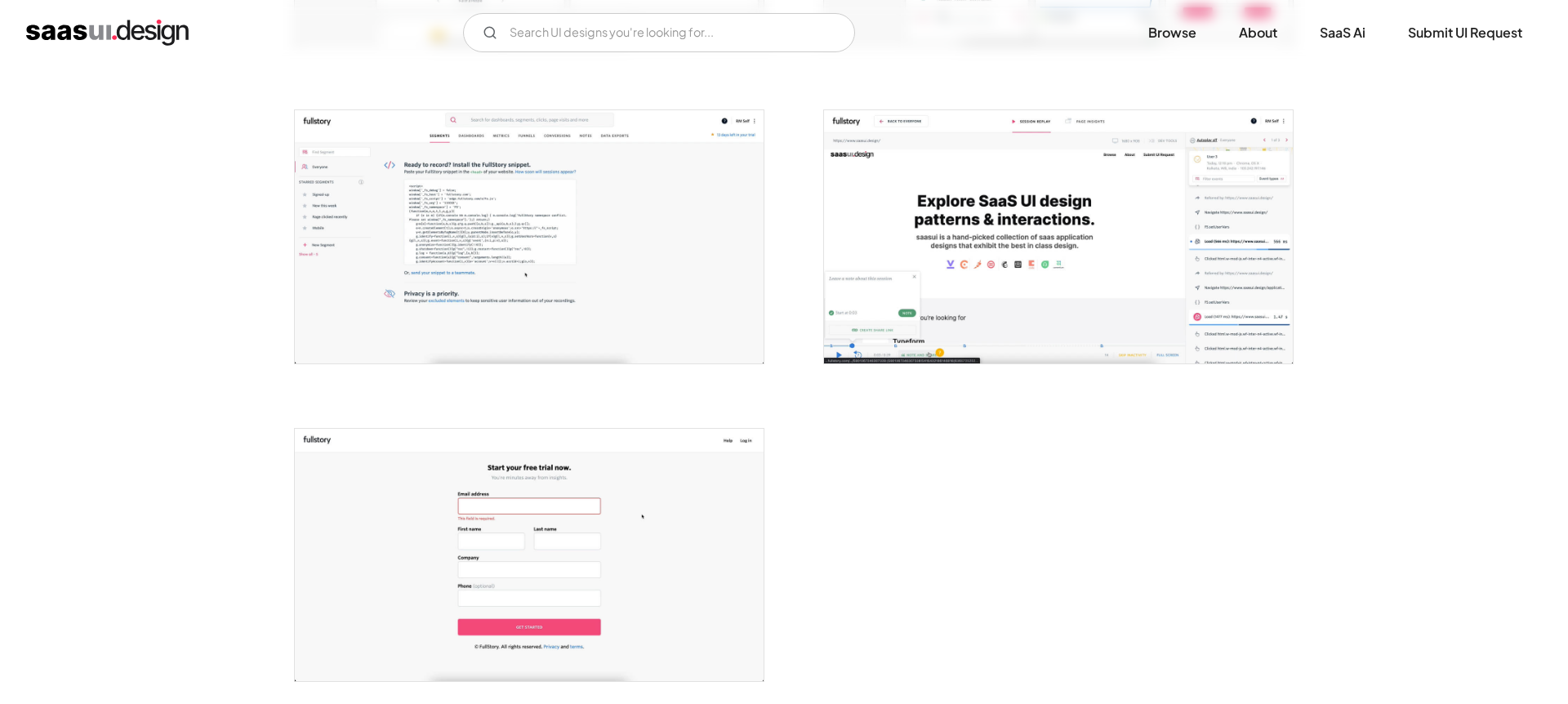
scroll to position [2820, 0]
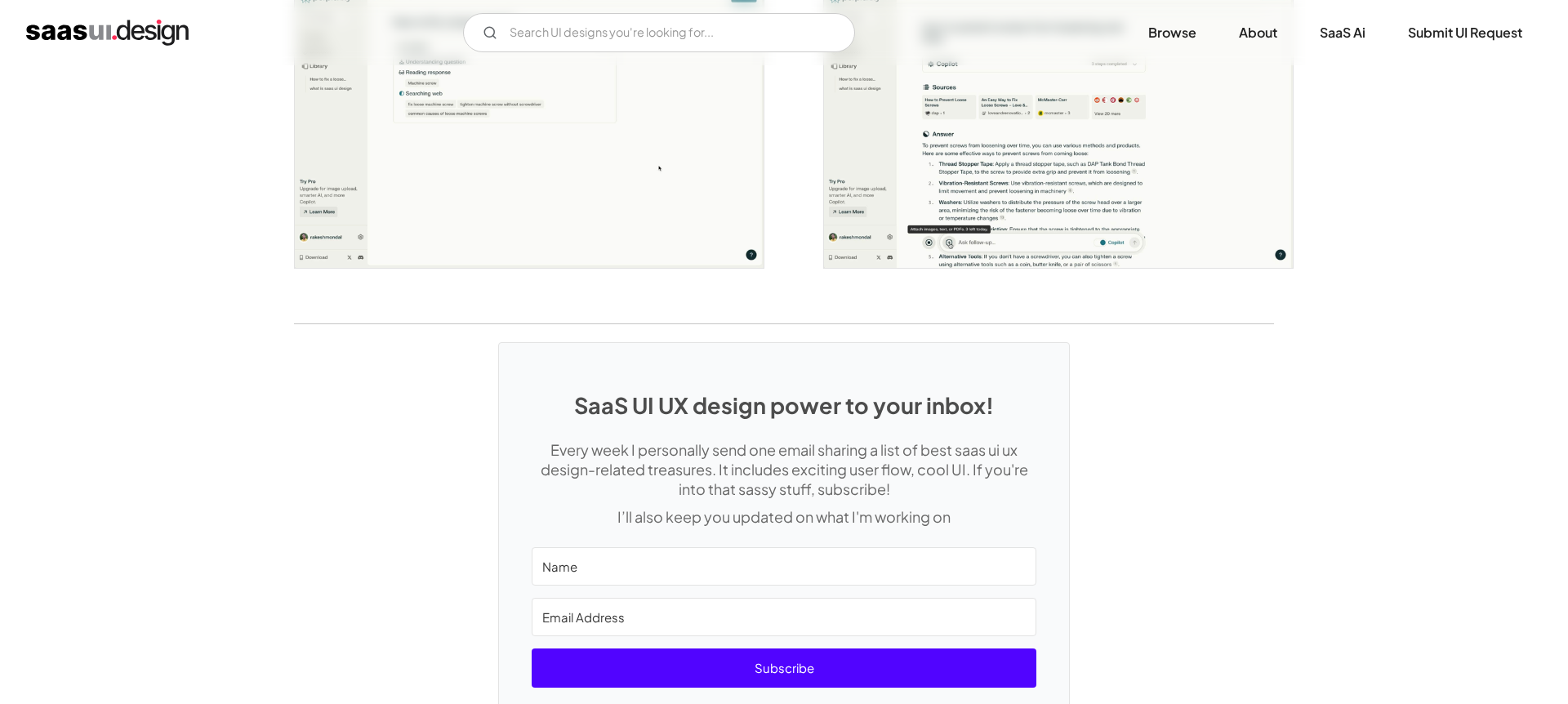
scroll to position [3328, 0]
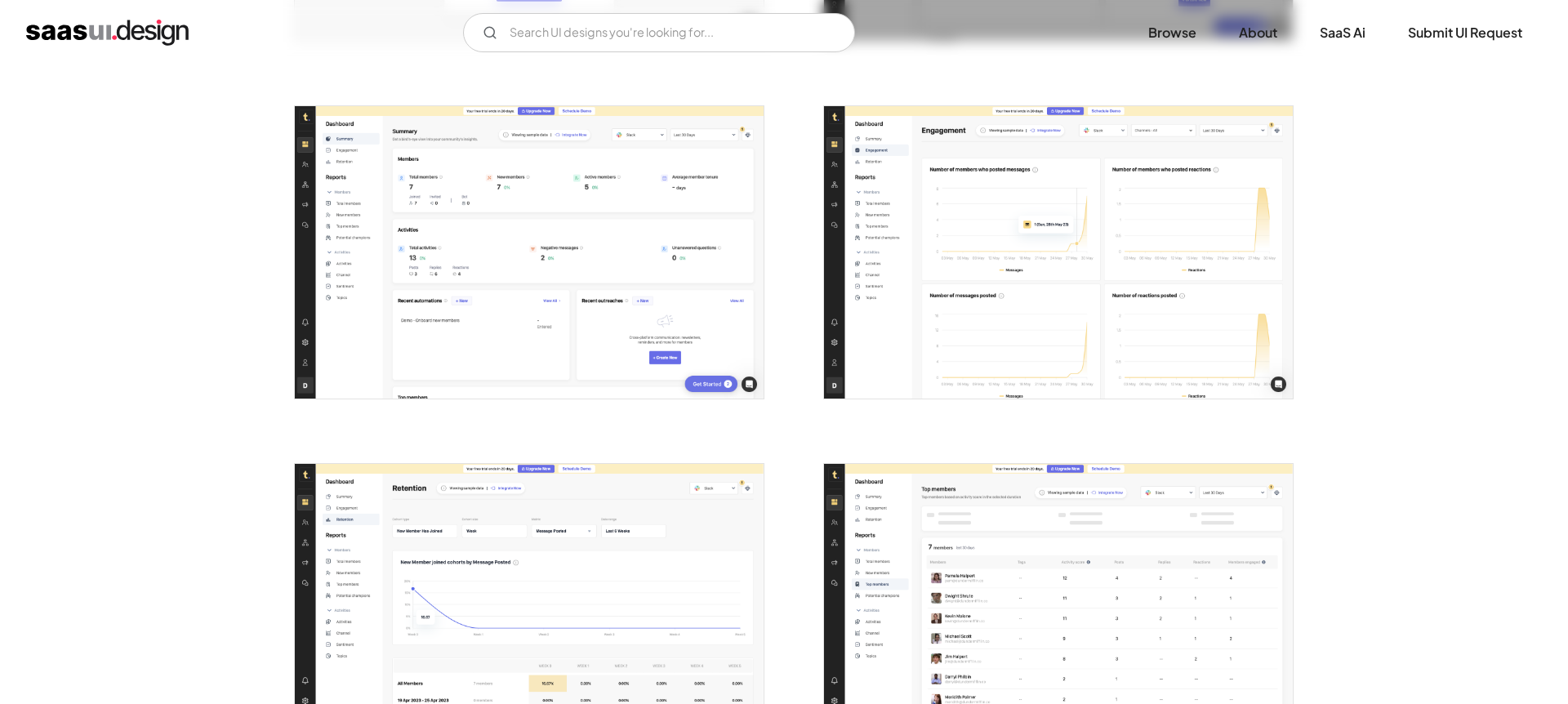
scroll to position [1348, 0]
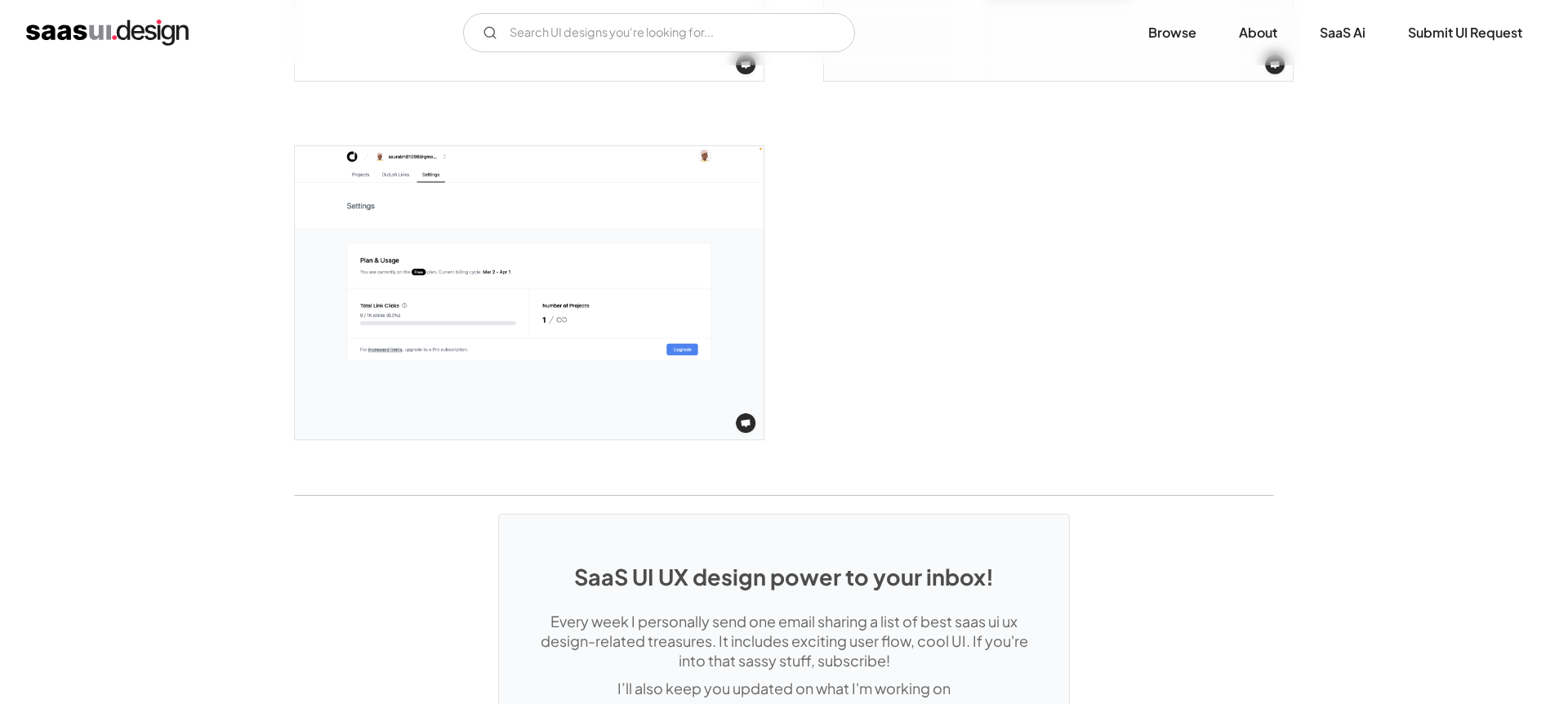
scroll to position [3766, 0]
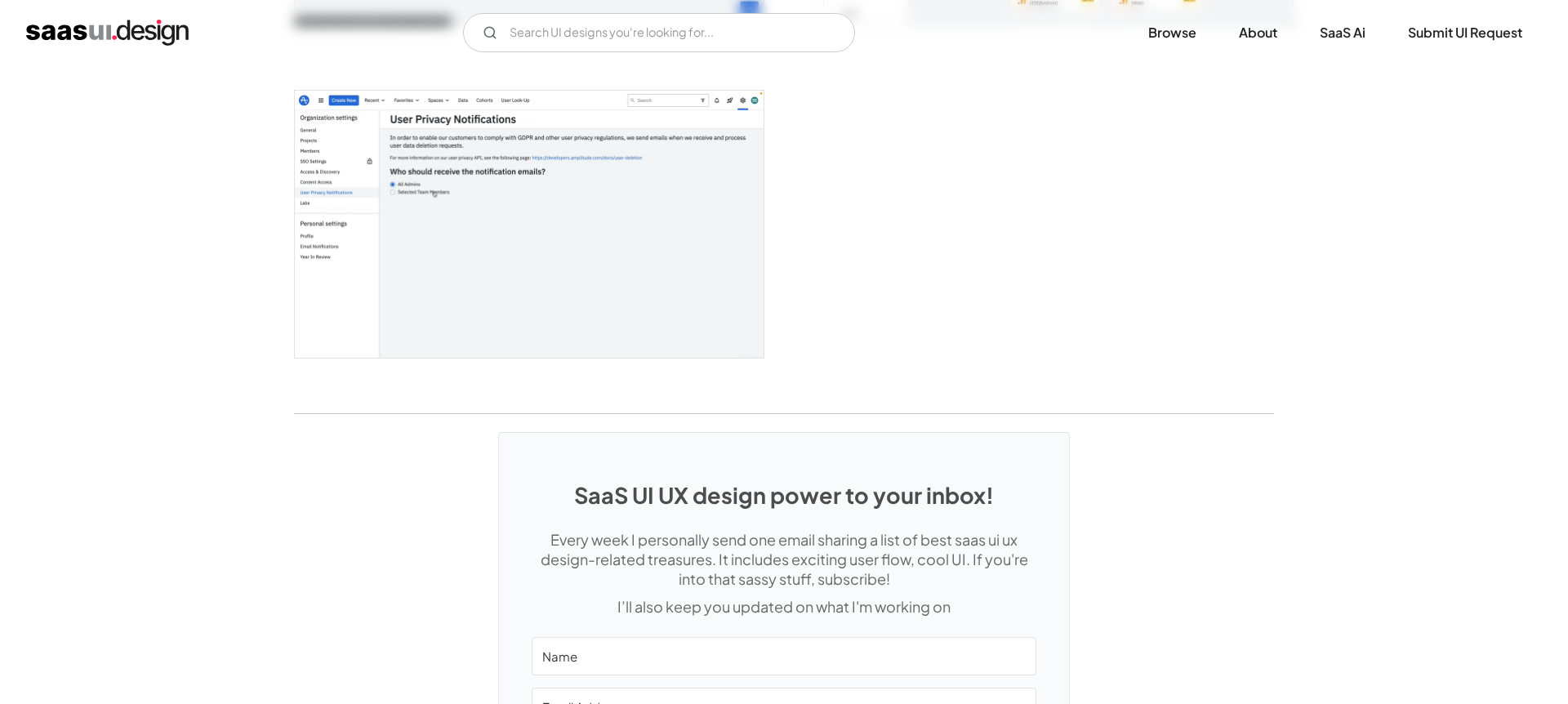
scroll to position [4105, 0]
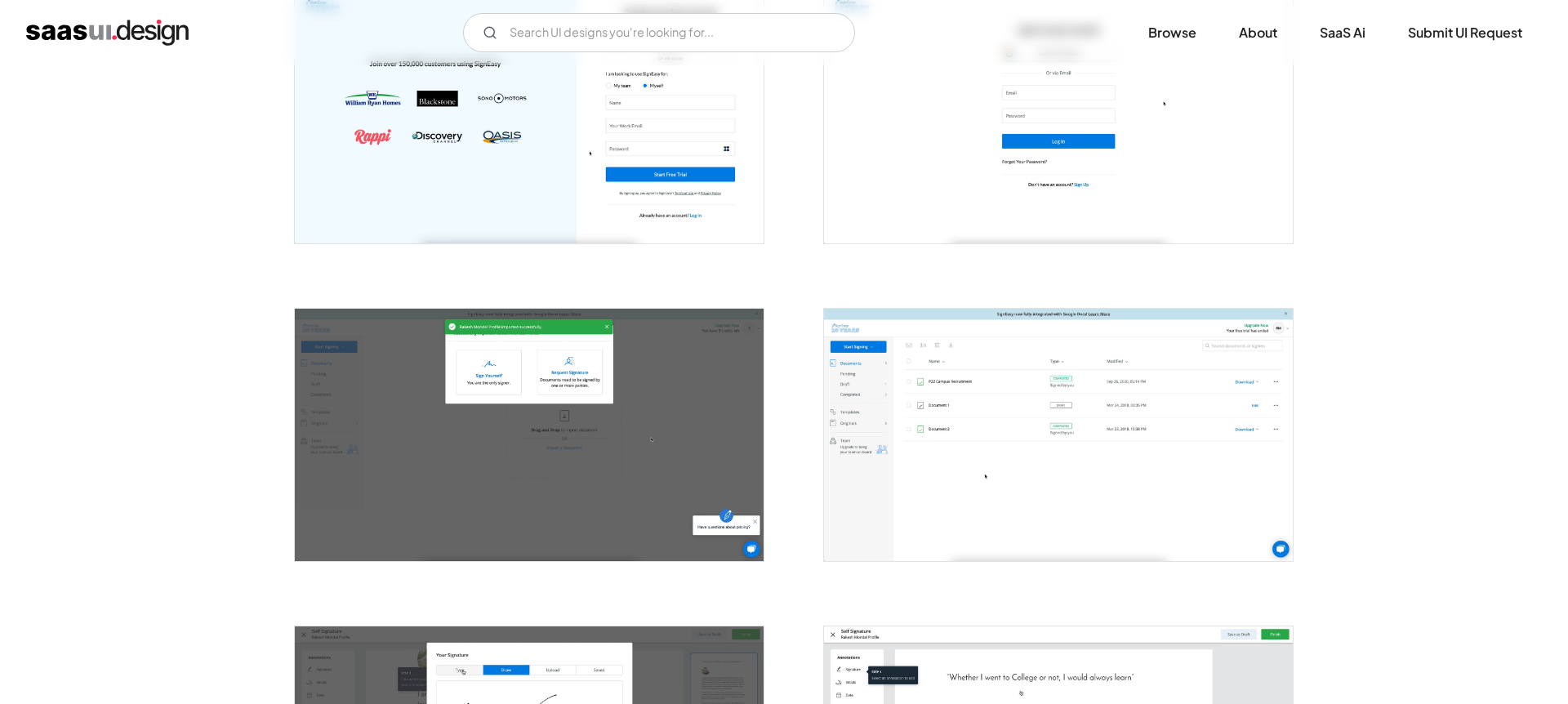
scroll to position [412, 0]
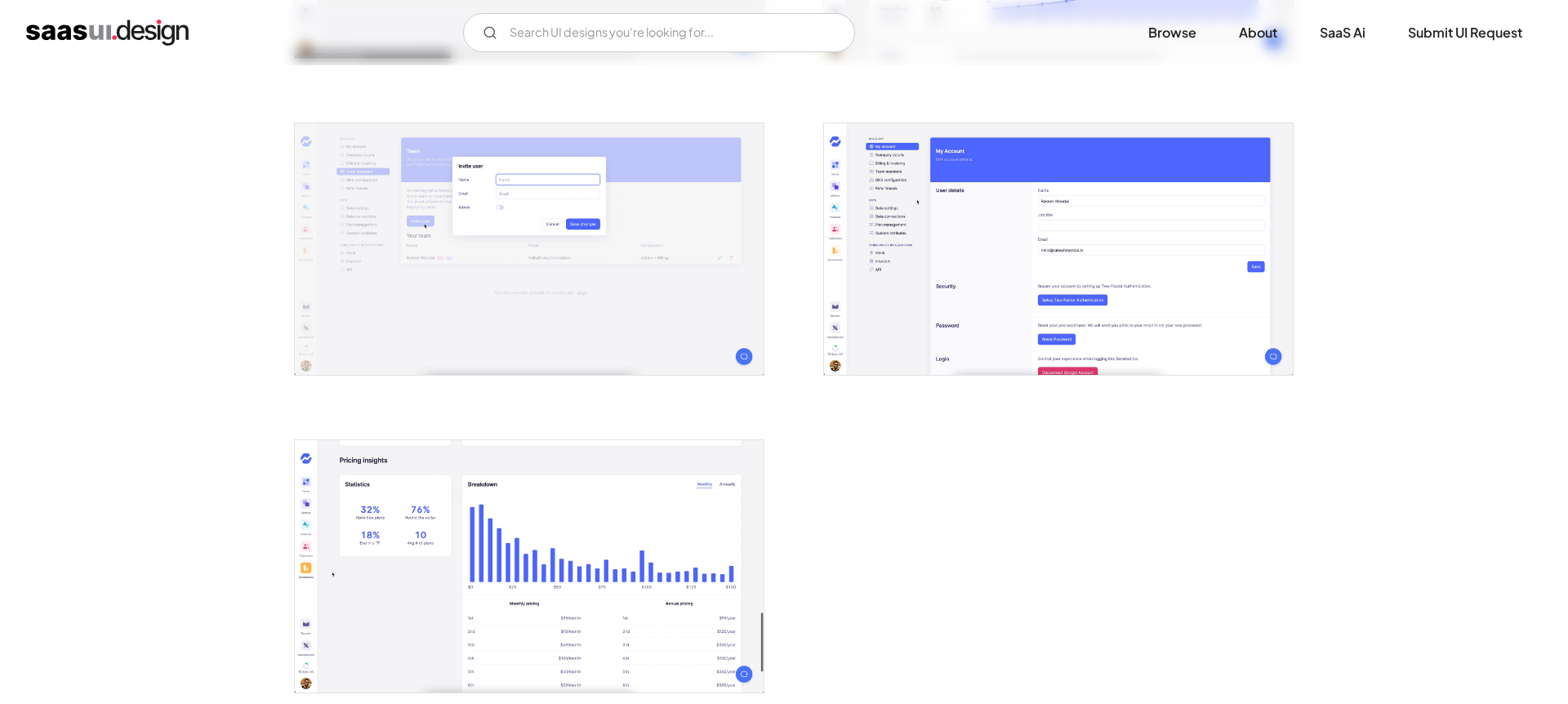
scroll to position [2884, 0]
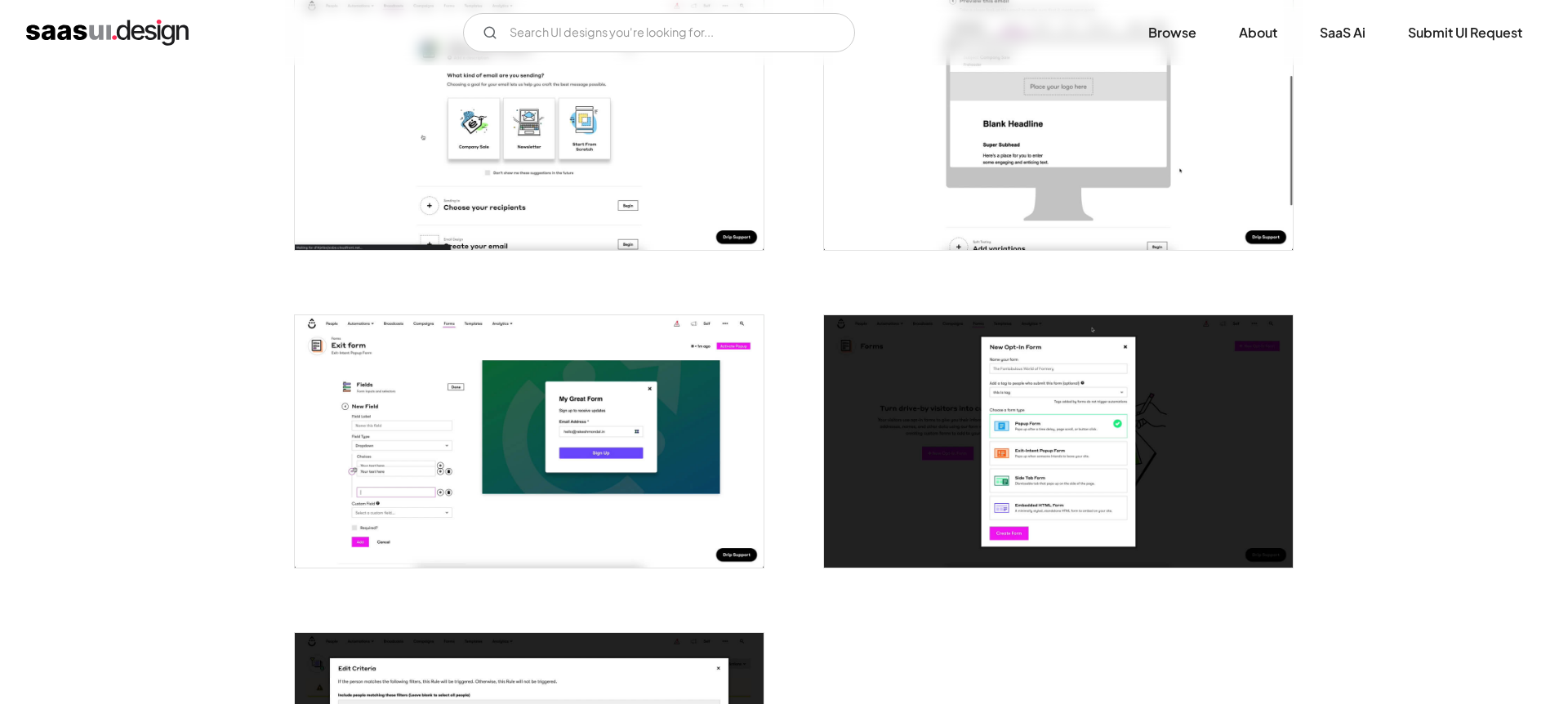
scroll to position [3780, 0]
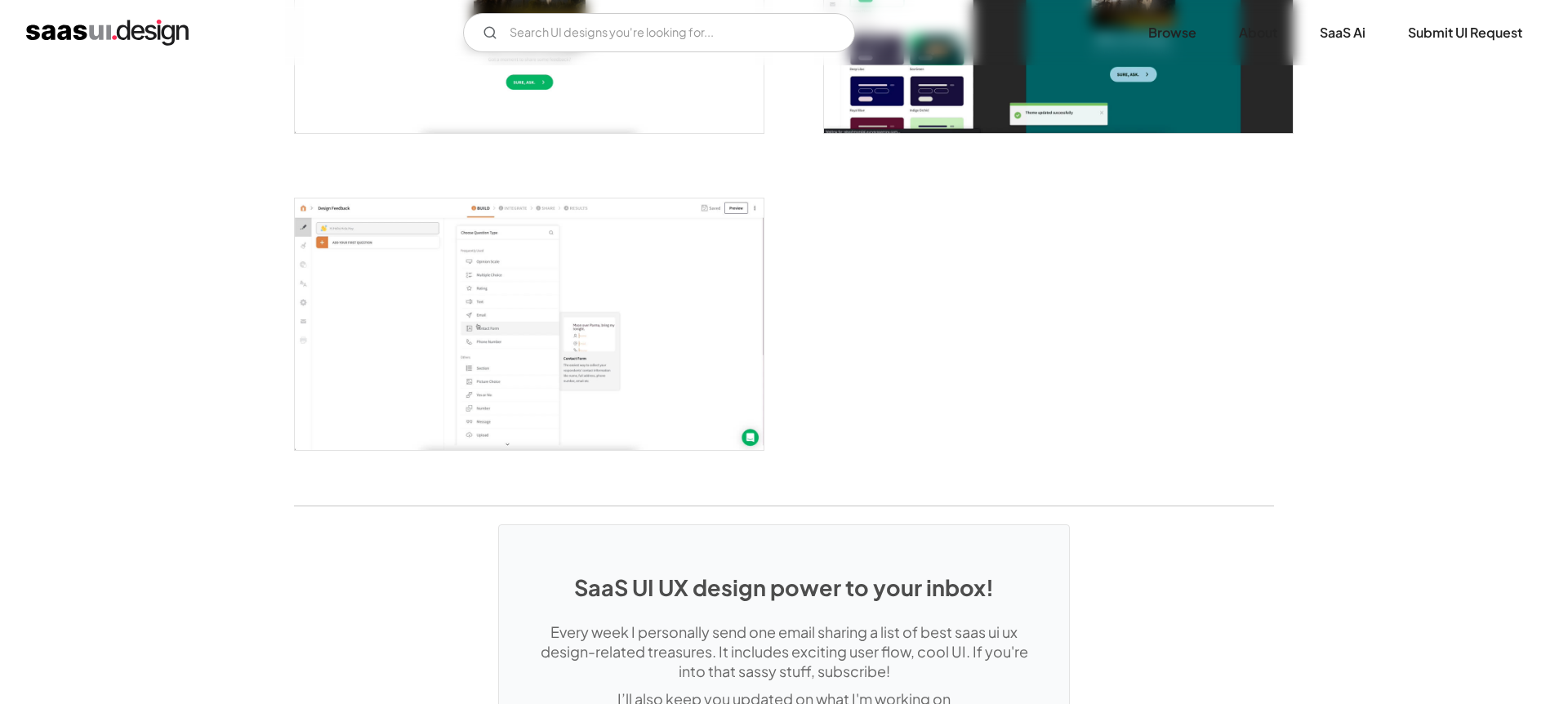
scroll to position [4058, 0]
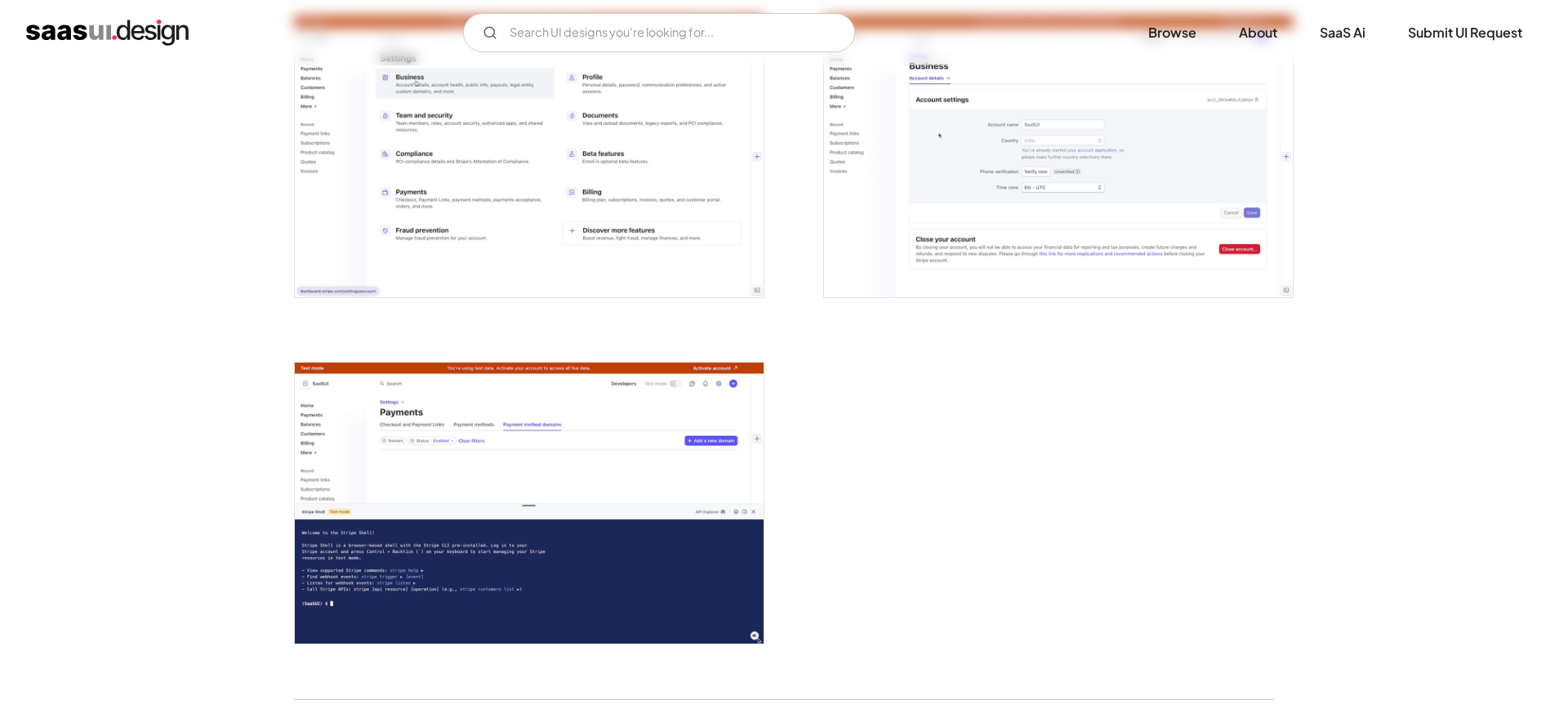
scroll to position [4253, 0]
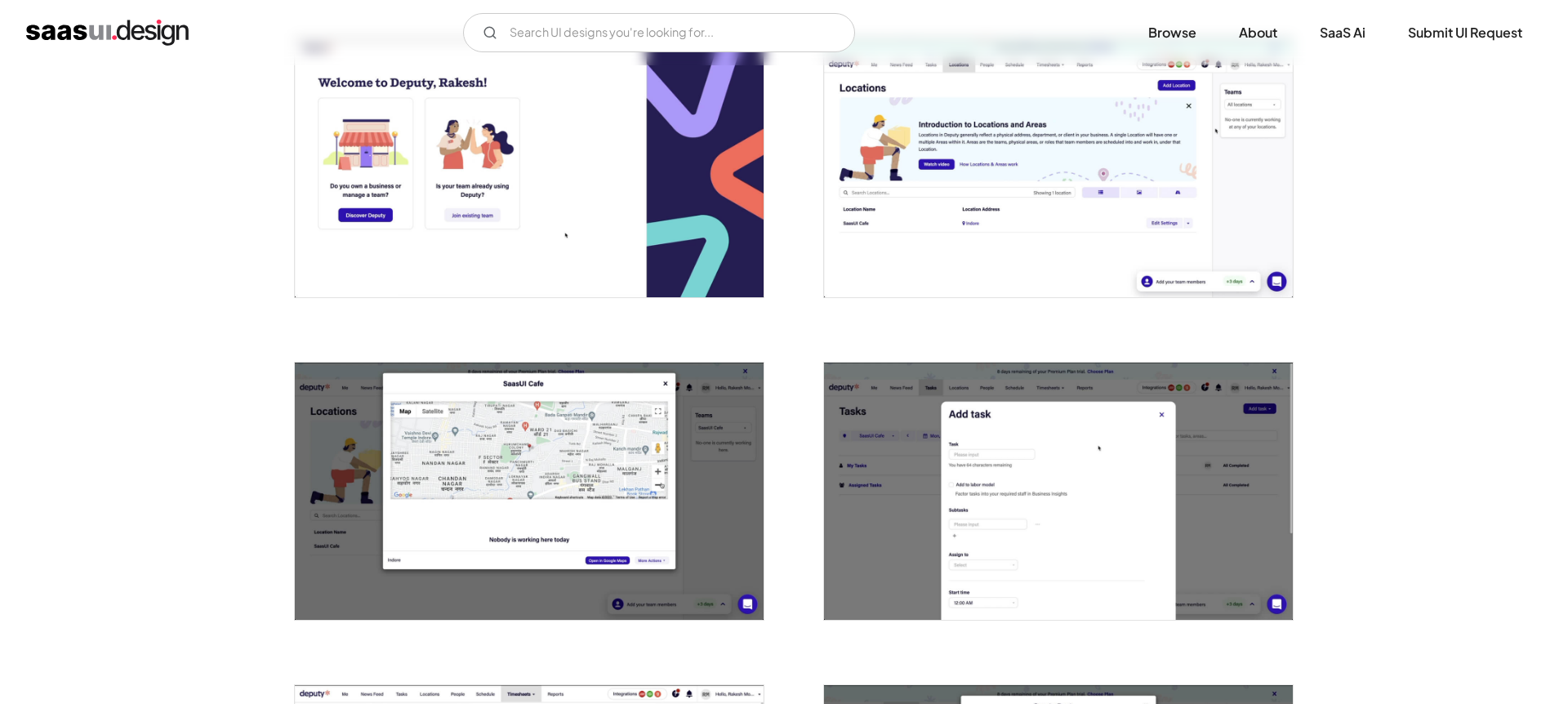
scroll to position [1146, 0]
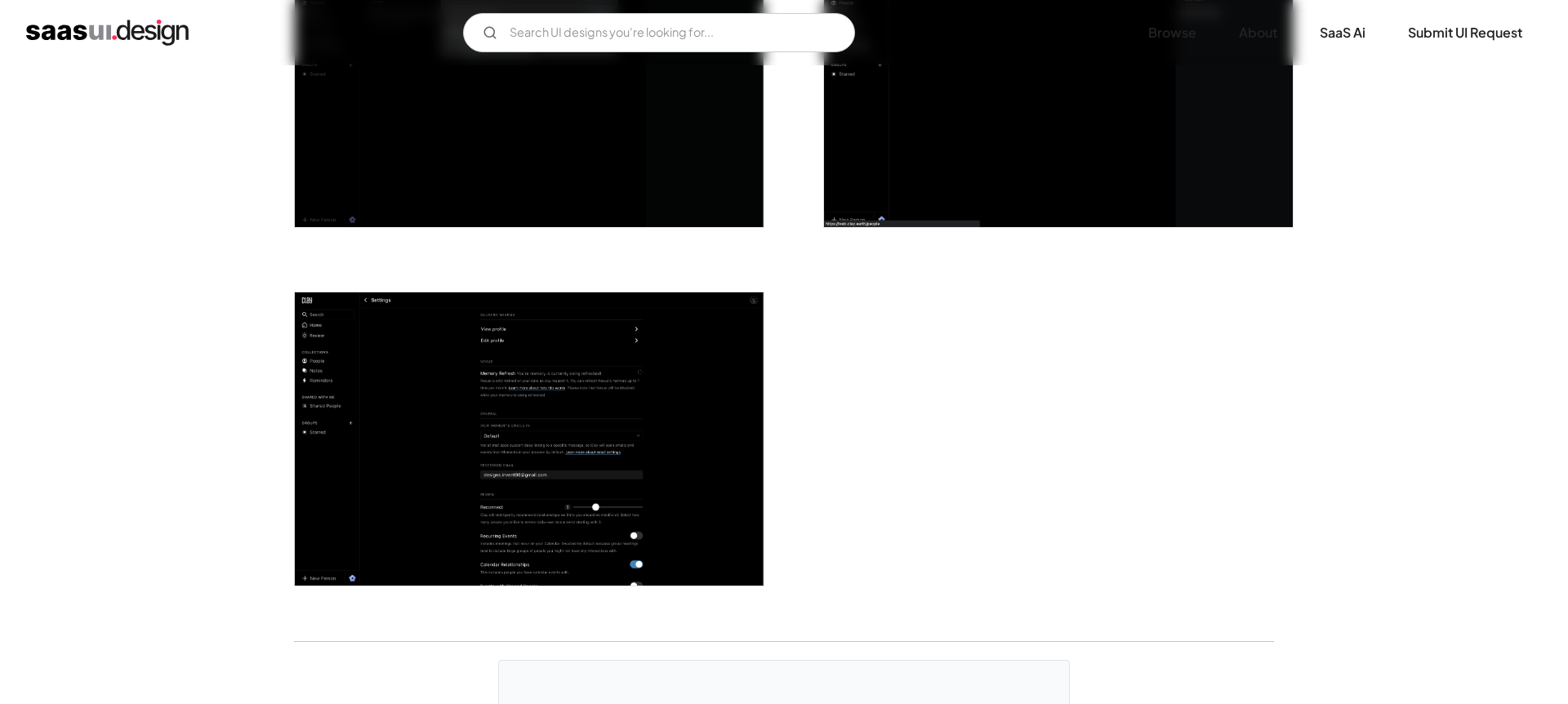
scroll to position [4291, 0]
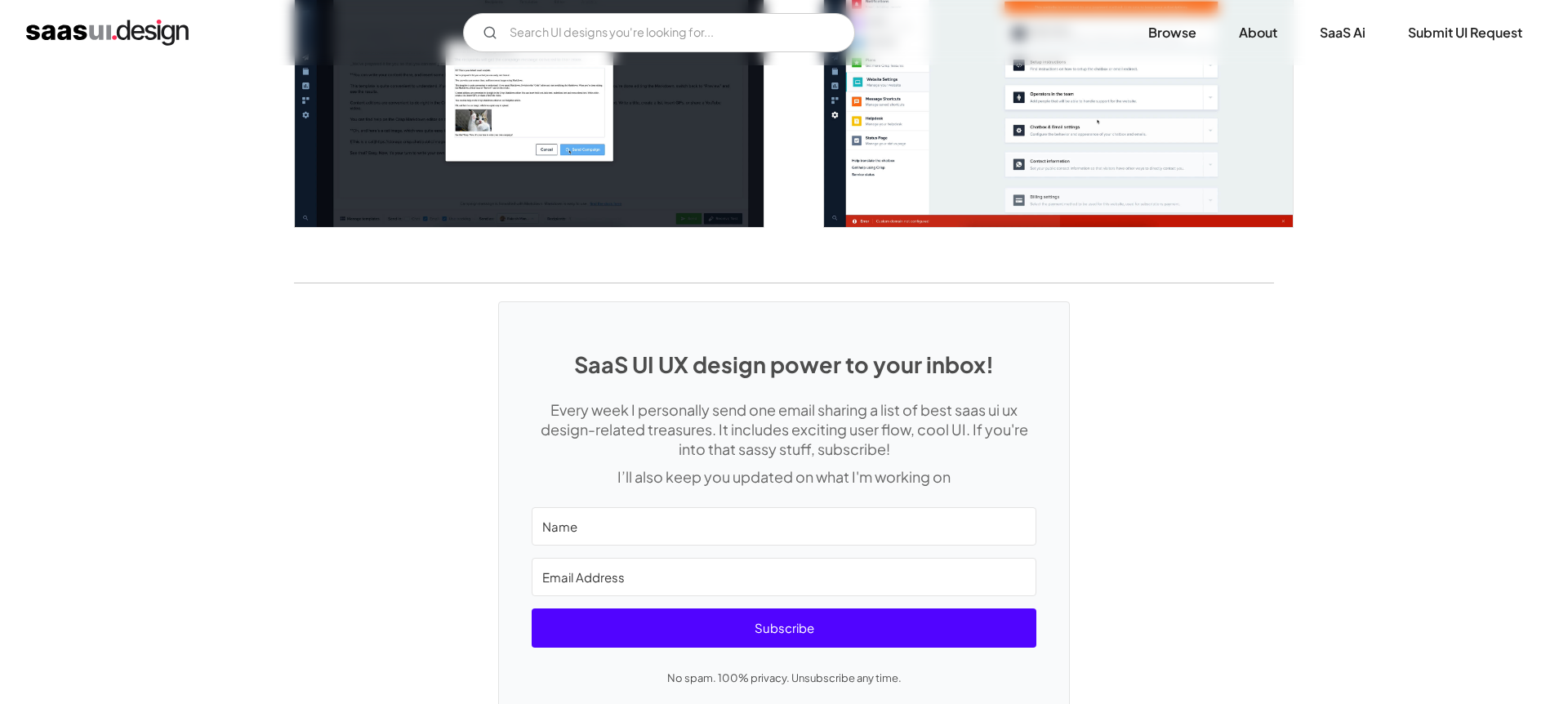
scroll to position [4017, 0]
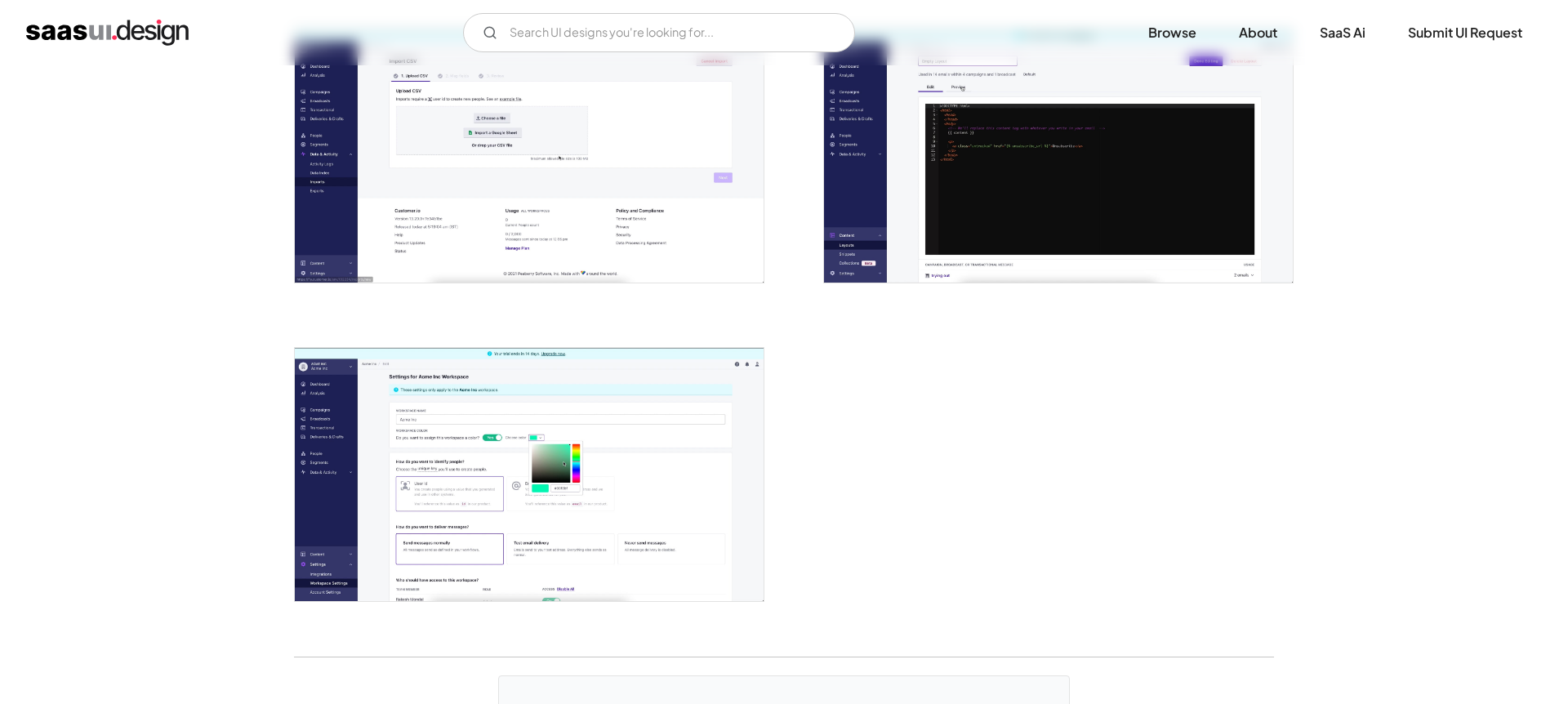
scroll to position [3879, 0]
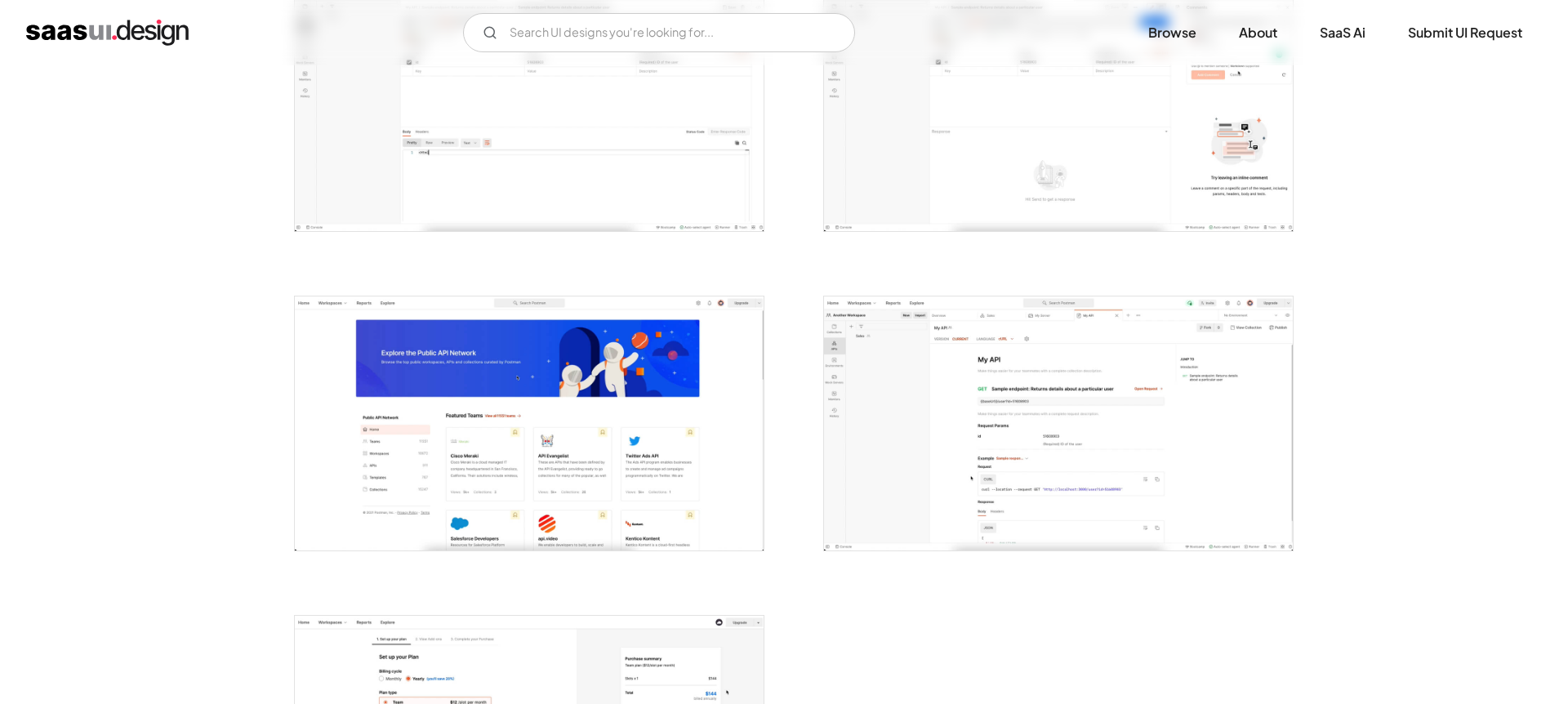
scroll to position [3655, 0]
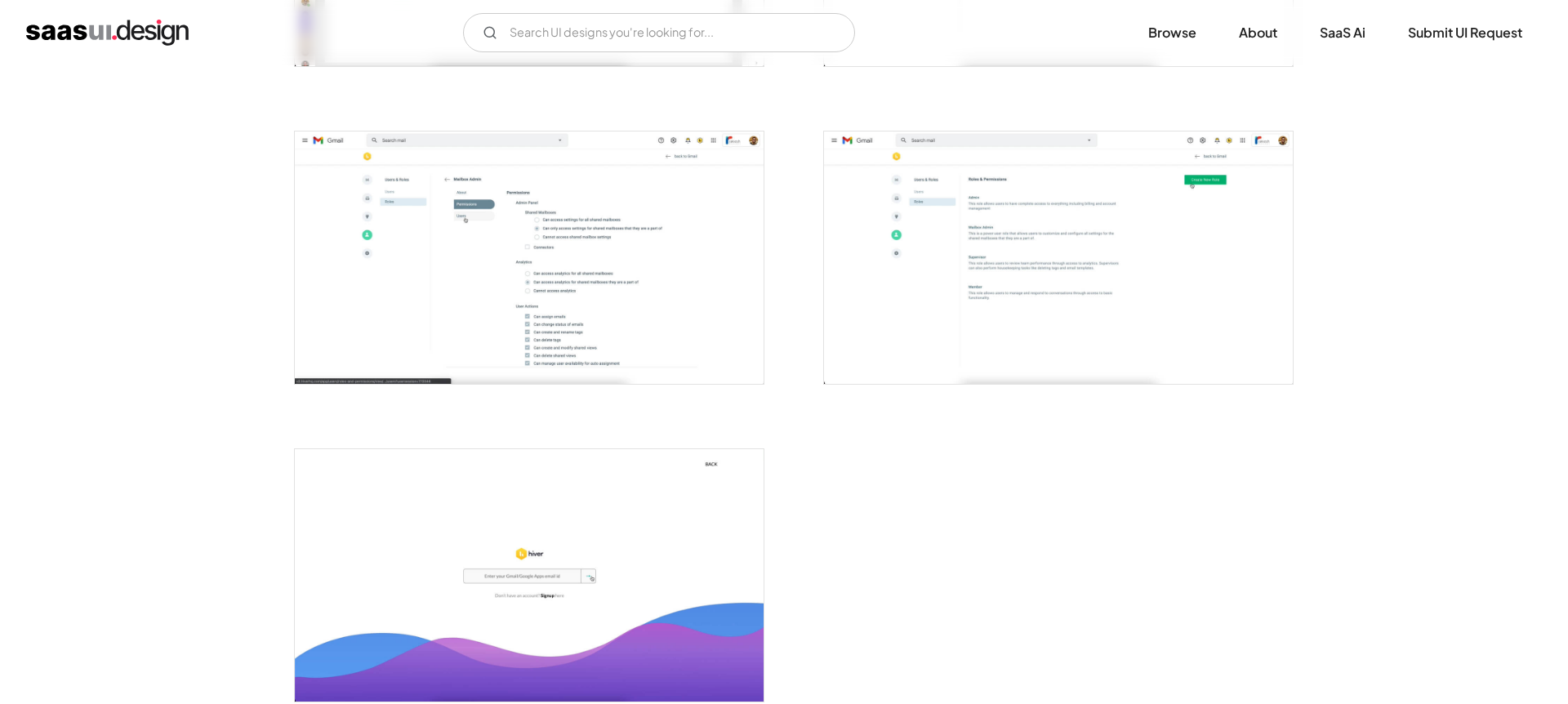
scroll to position [3227, 0]
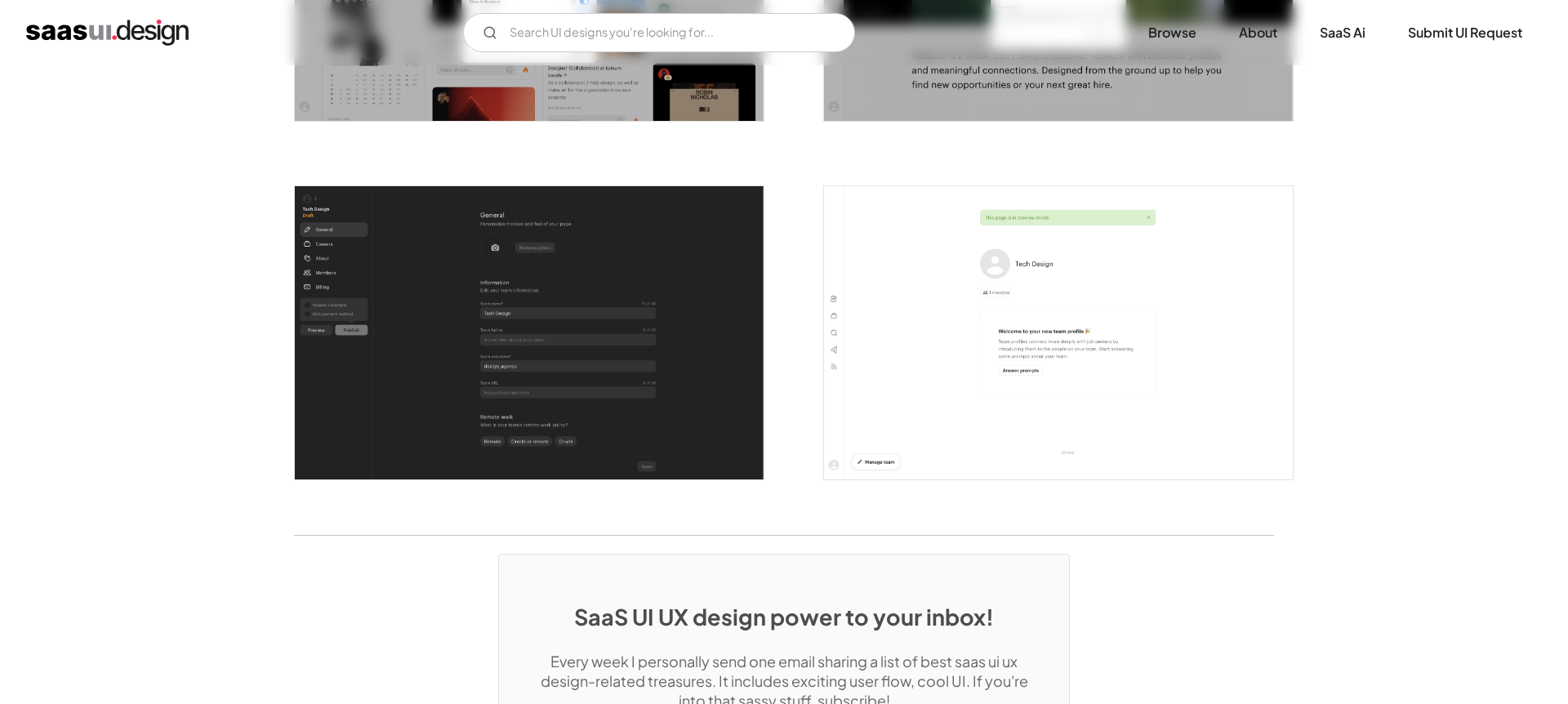
scroll to position [4159, 0]
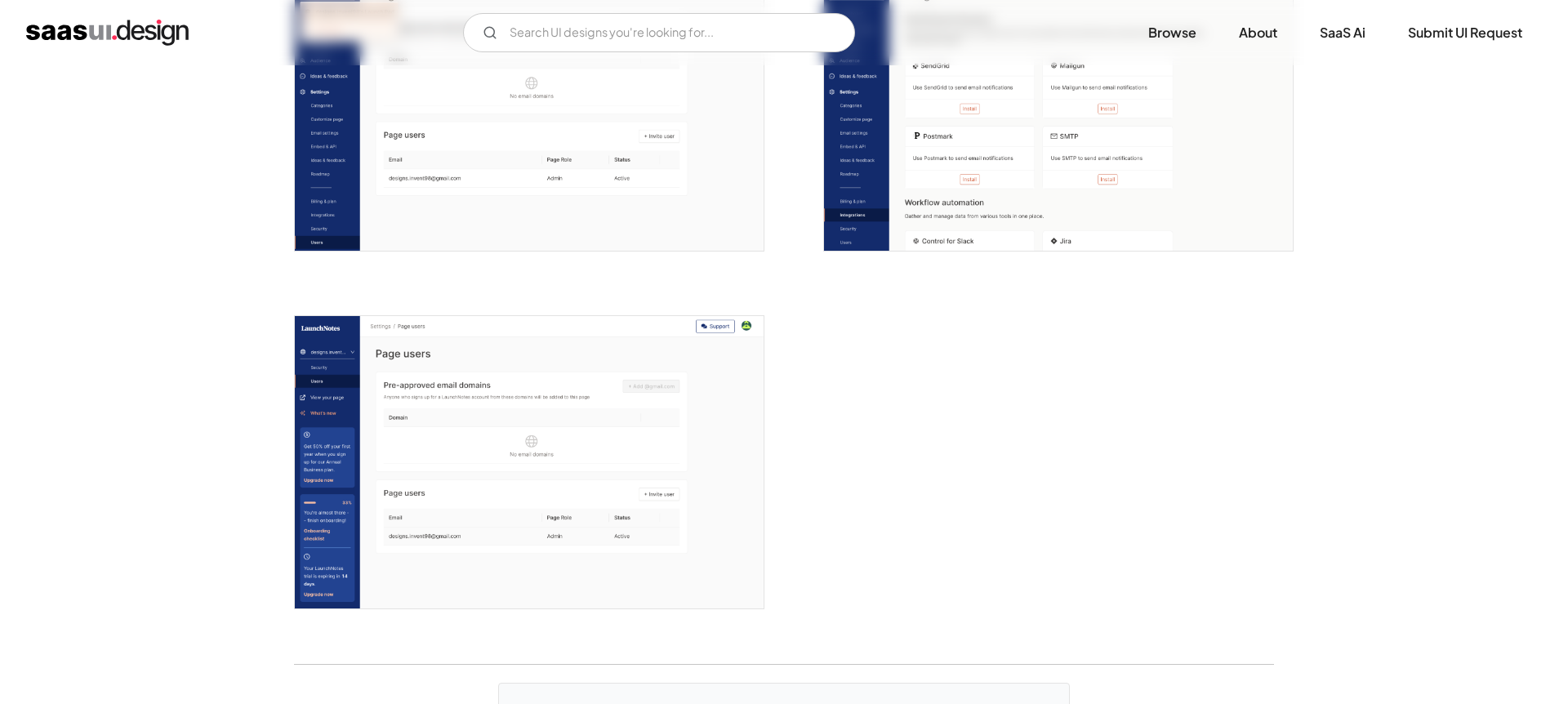
scroll to position [4466, 0]
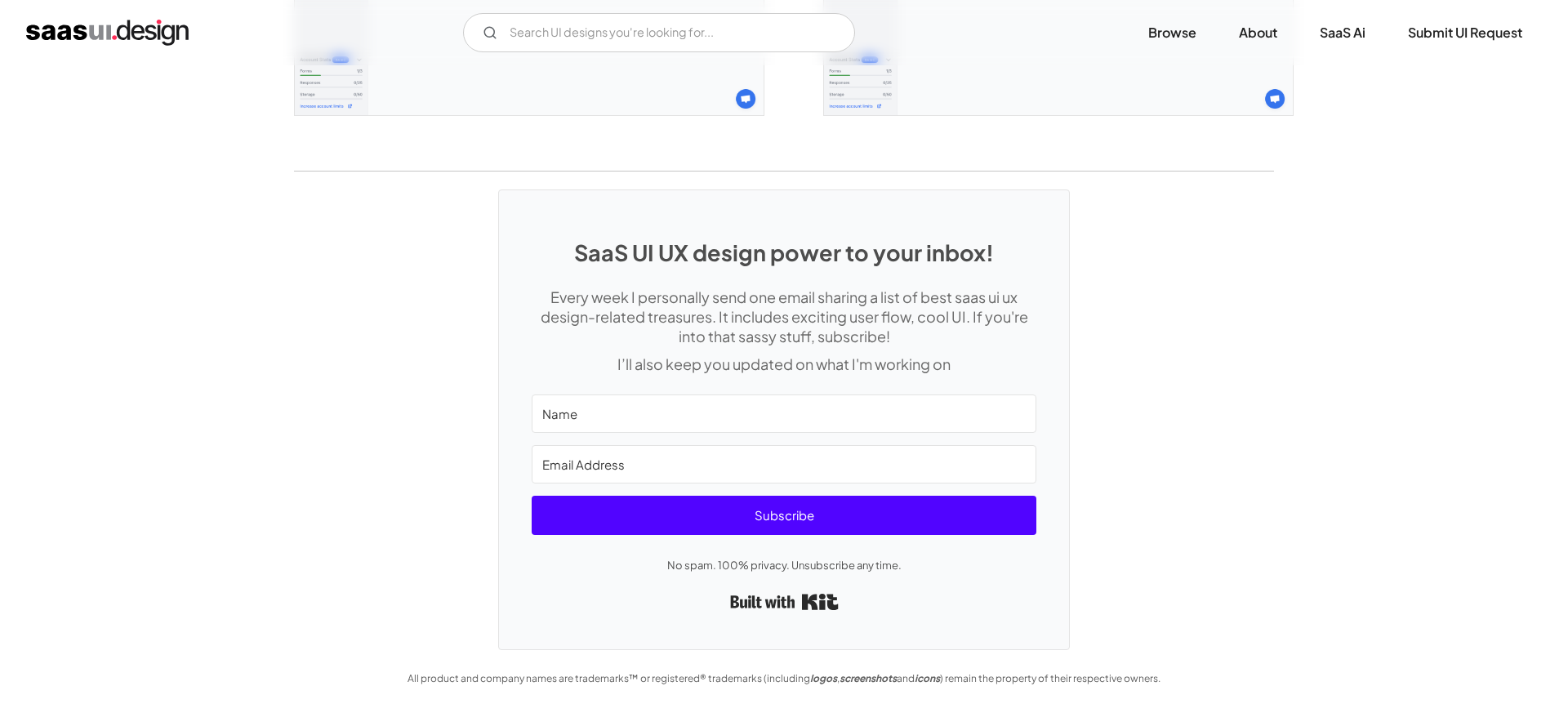
scroll to position [4039, 0]
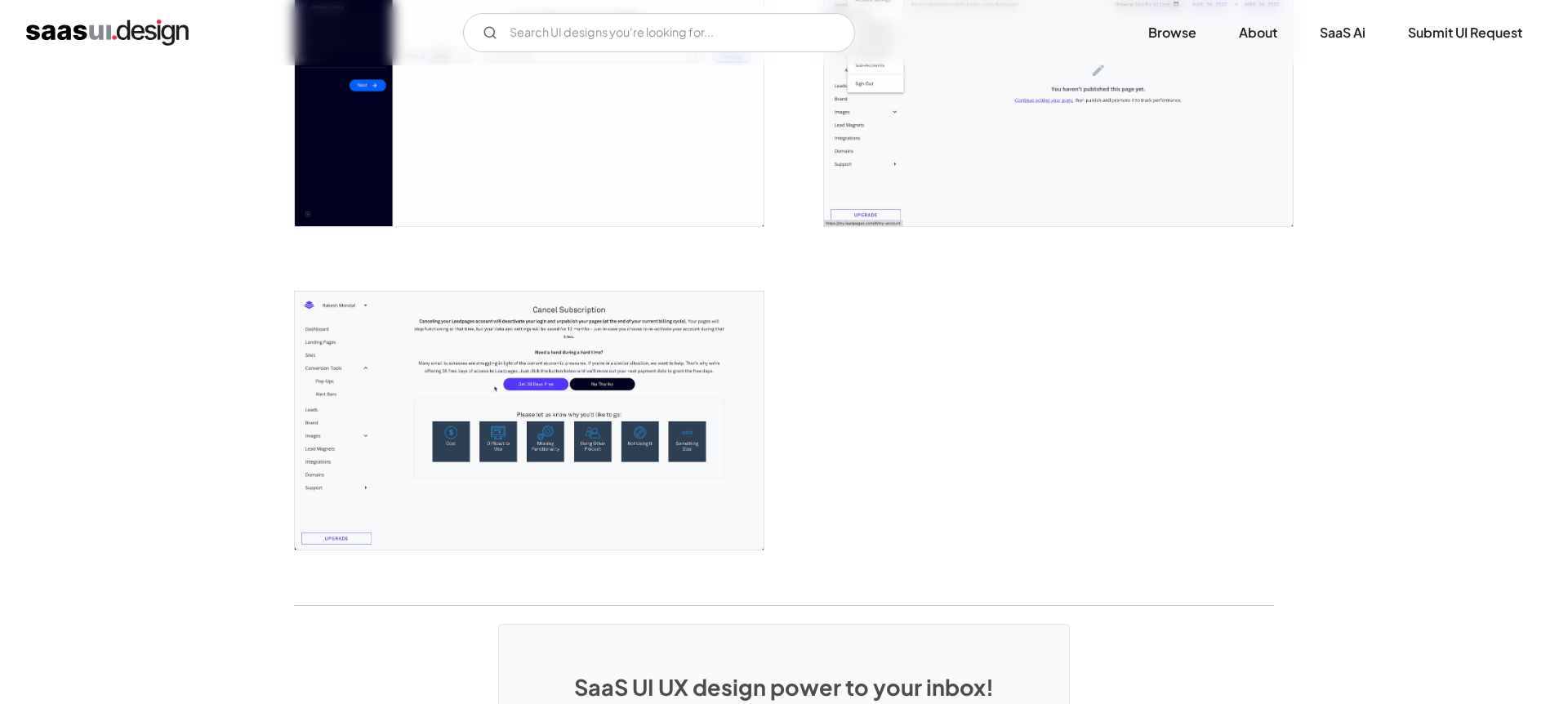
scroll to position [4331, 0]
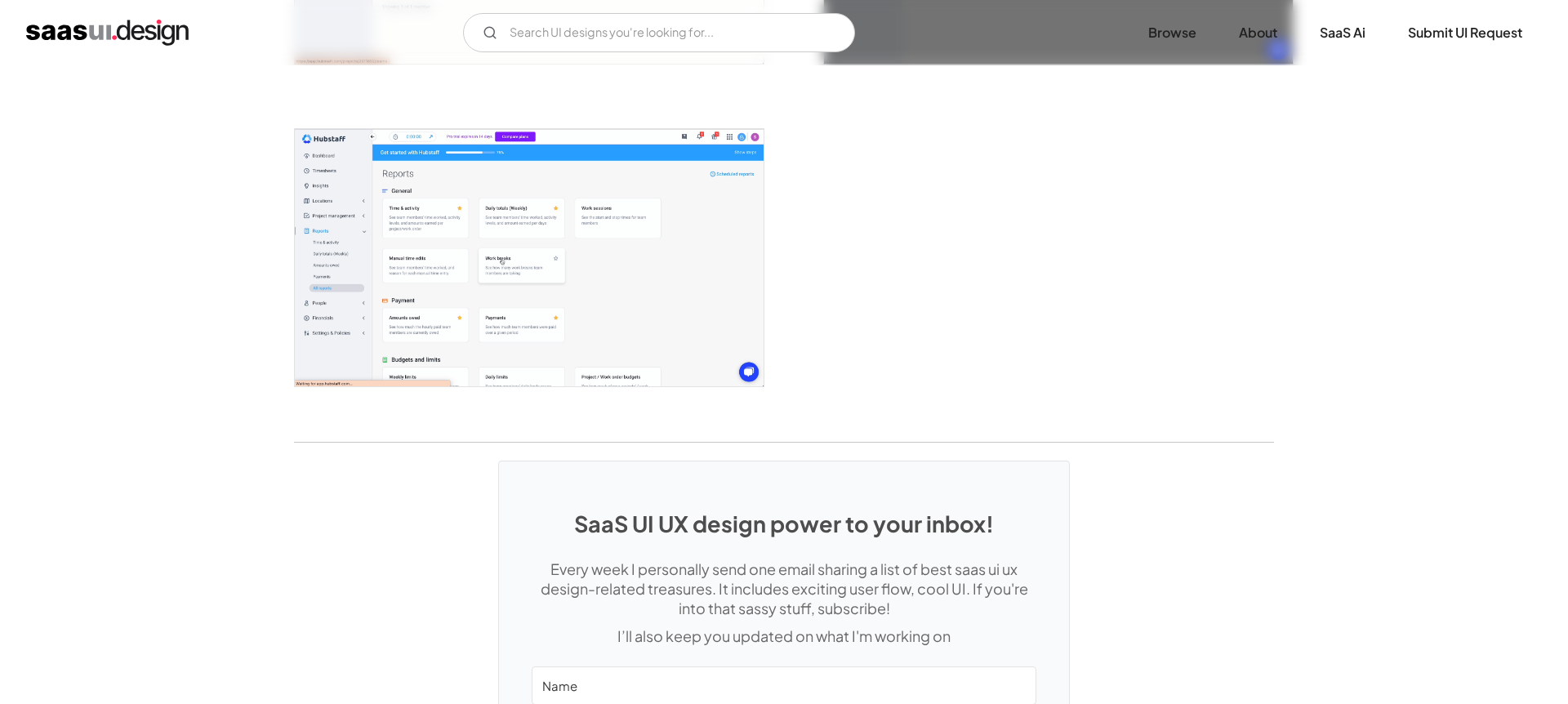
scroll to position [4146, 0]
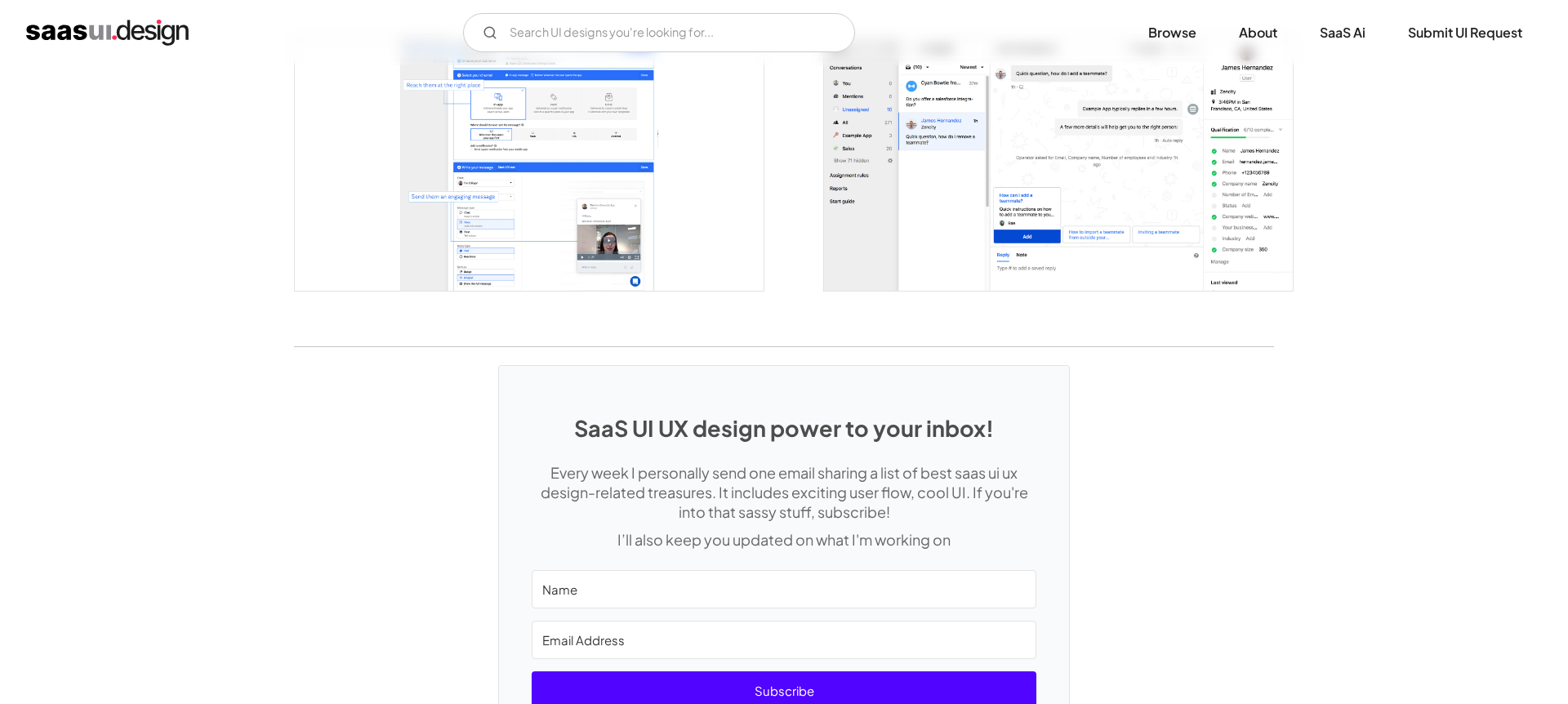
scroll to position [3383, 0]
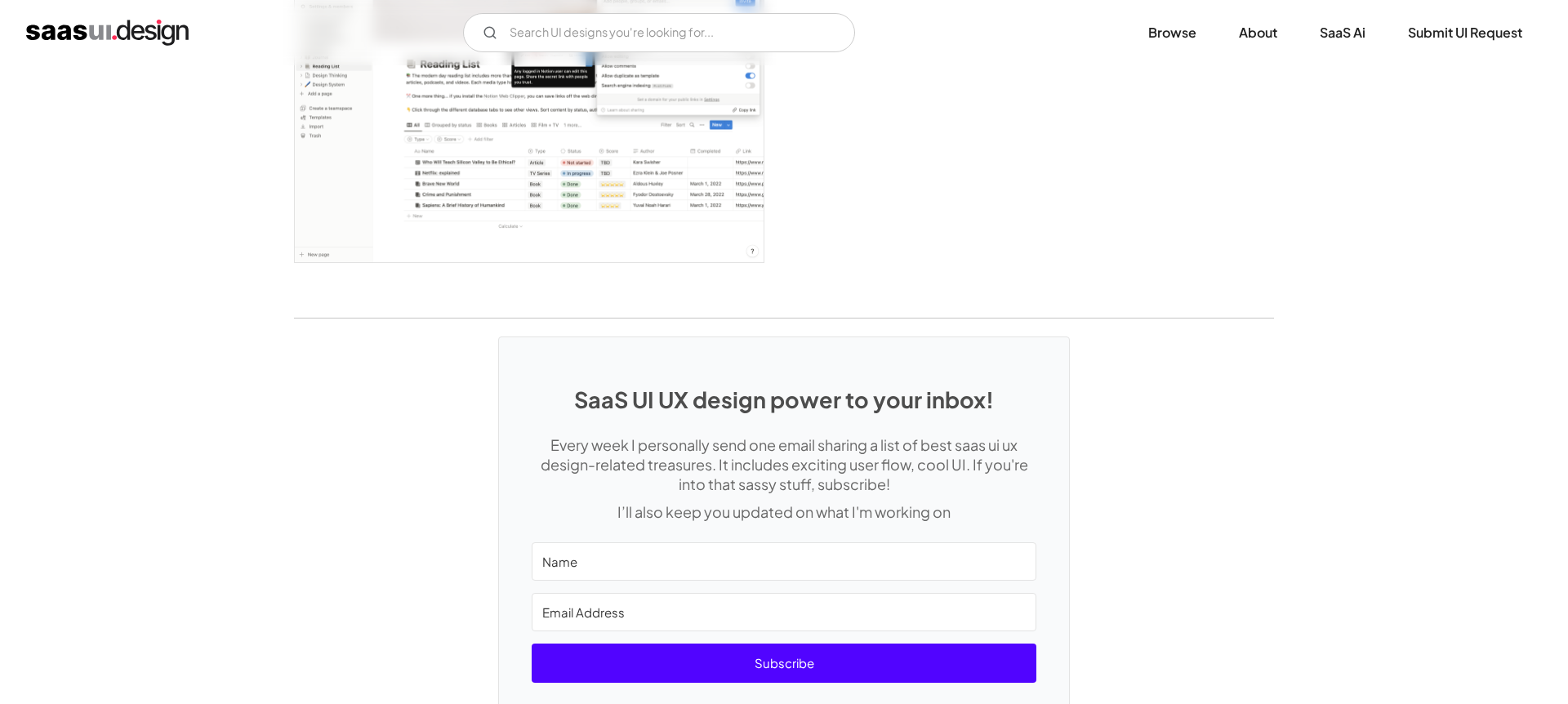
scroll to position [4861, 0]
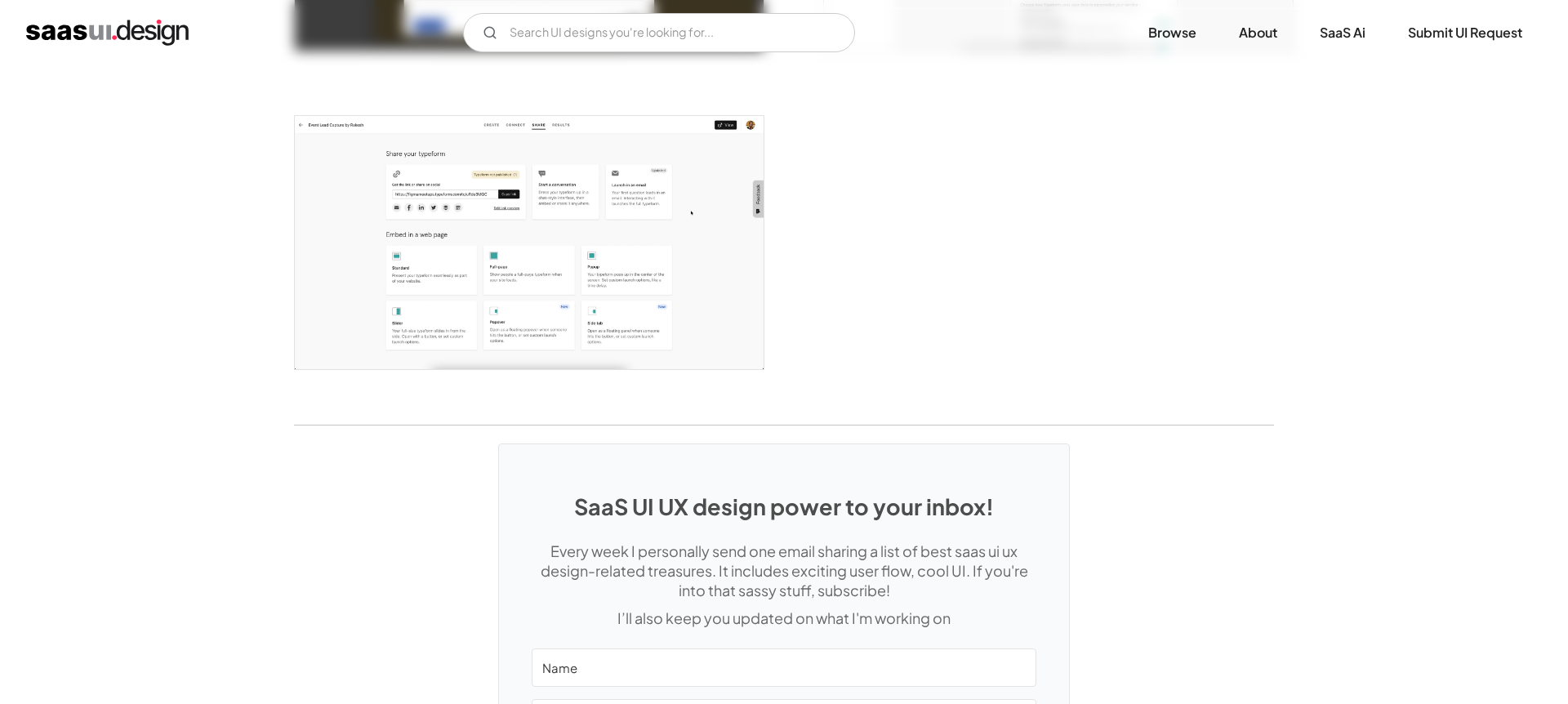
scroll to position [4091, 0]
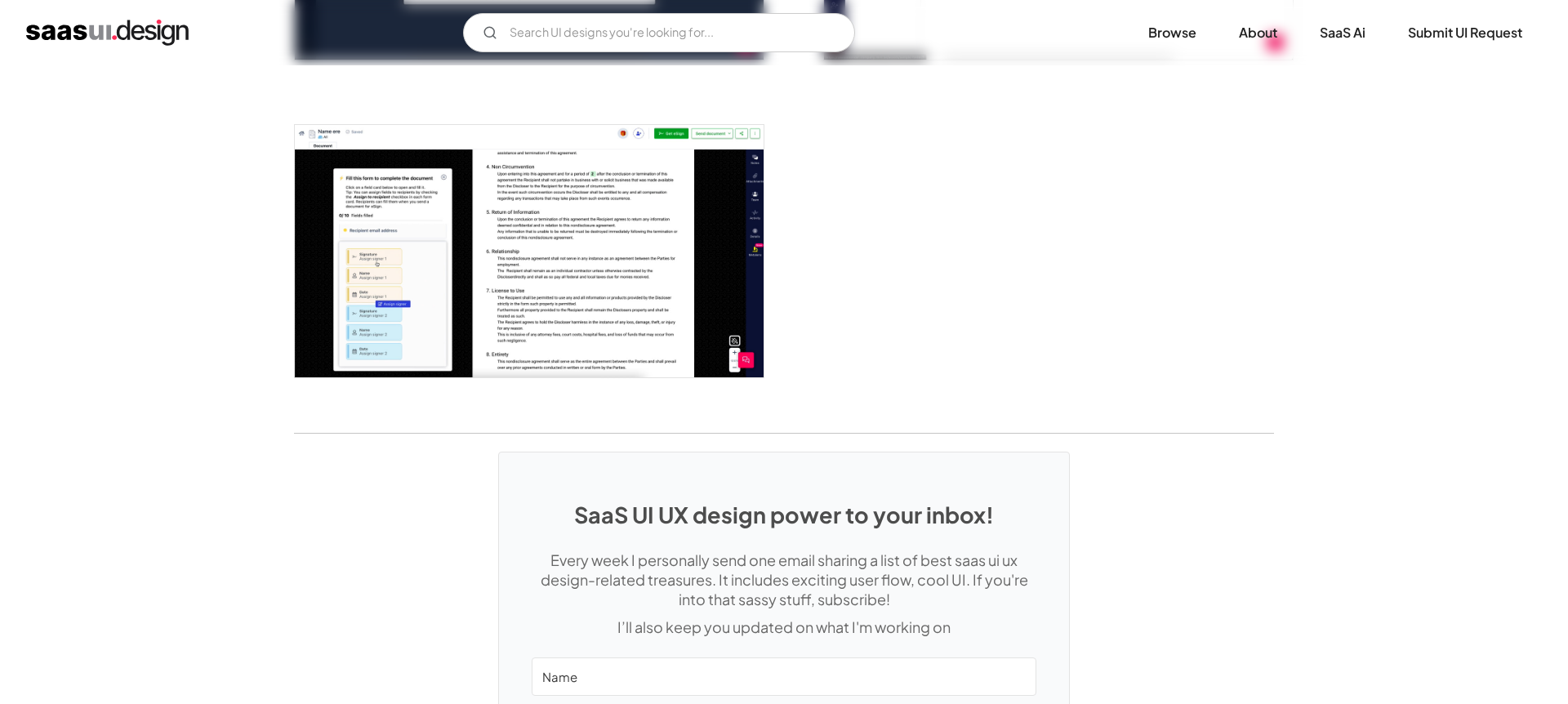
scroll to position [3064, 0]
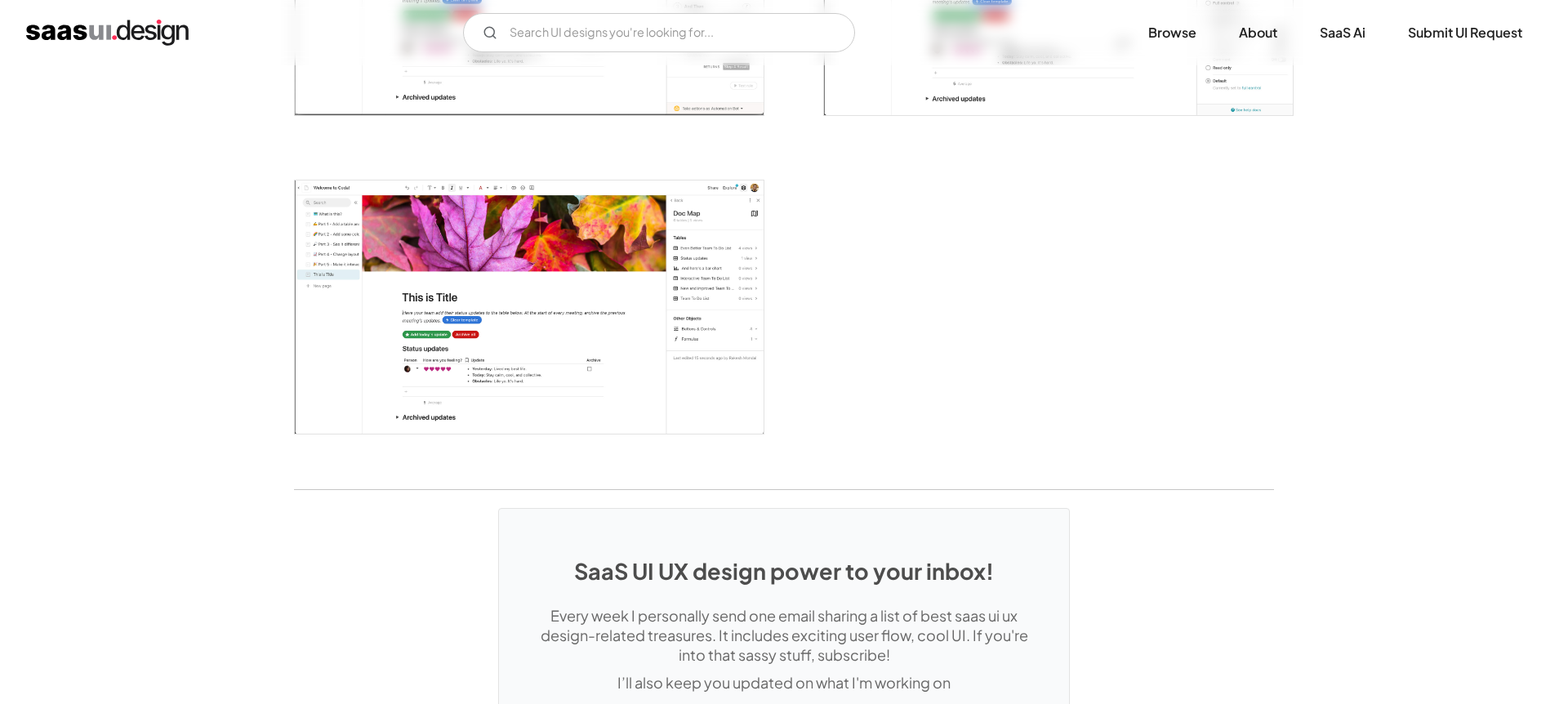
scroll to position [4086, 0]
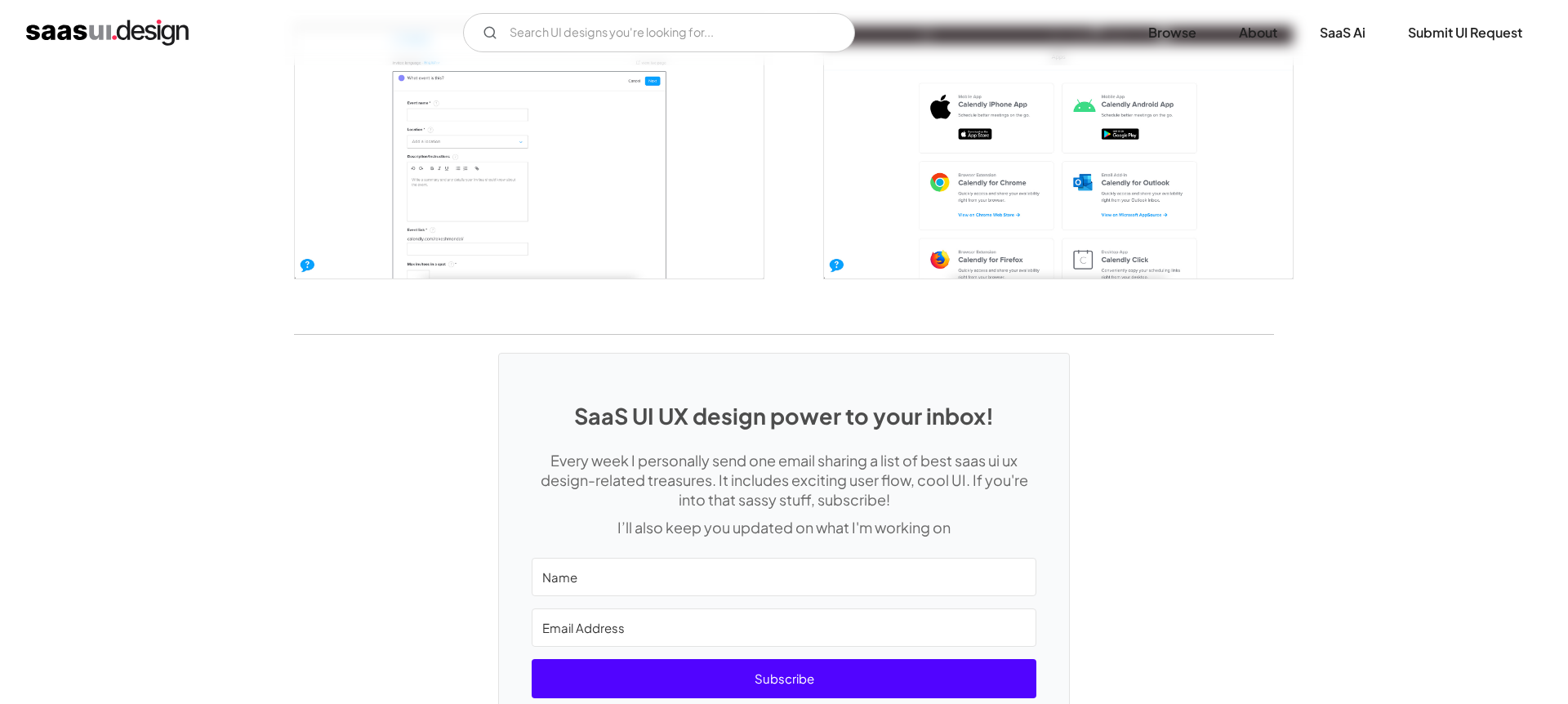
scroll to position [3700, 0]
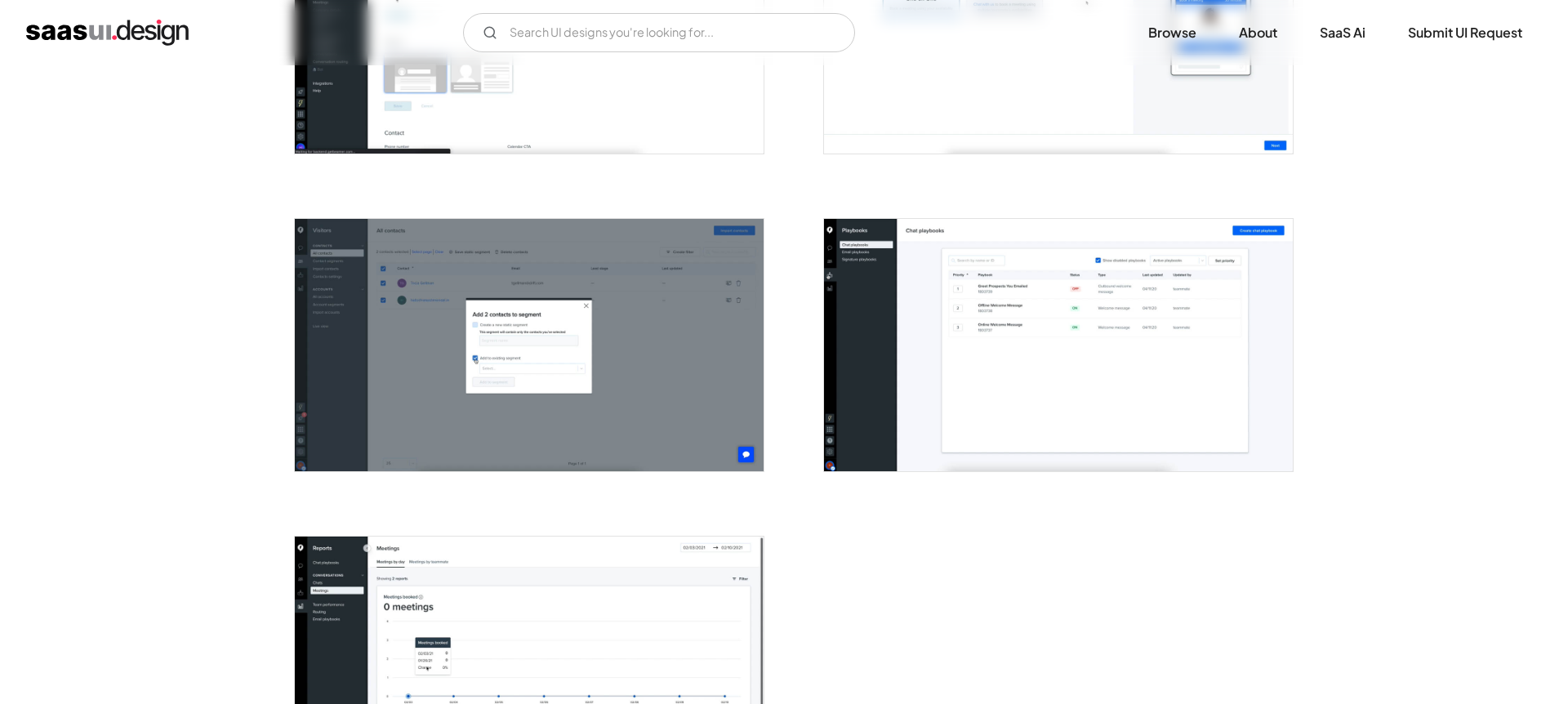
scroll to position [4035, 0]
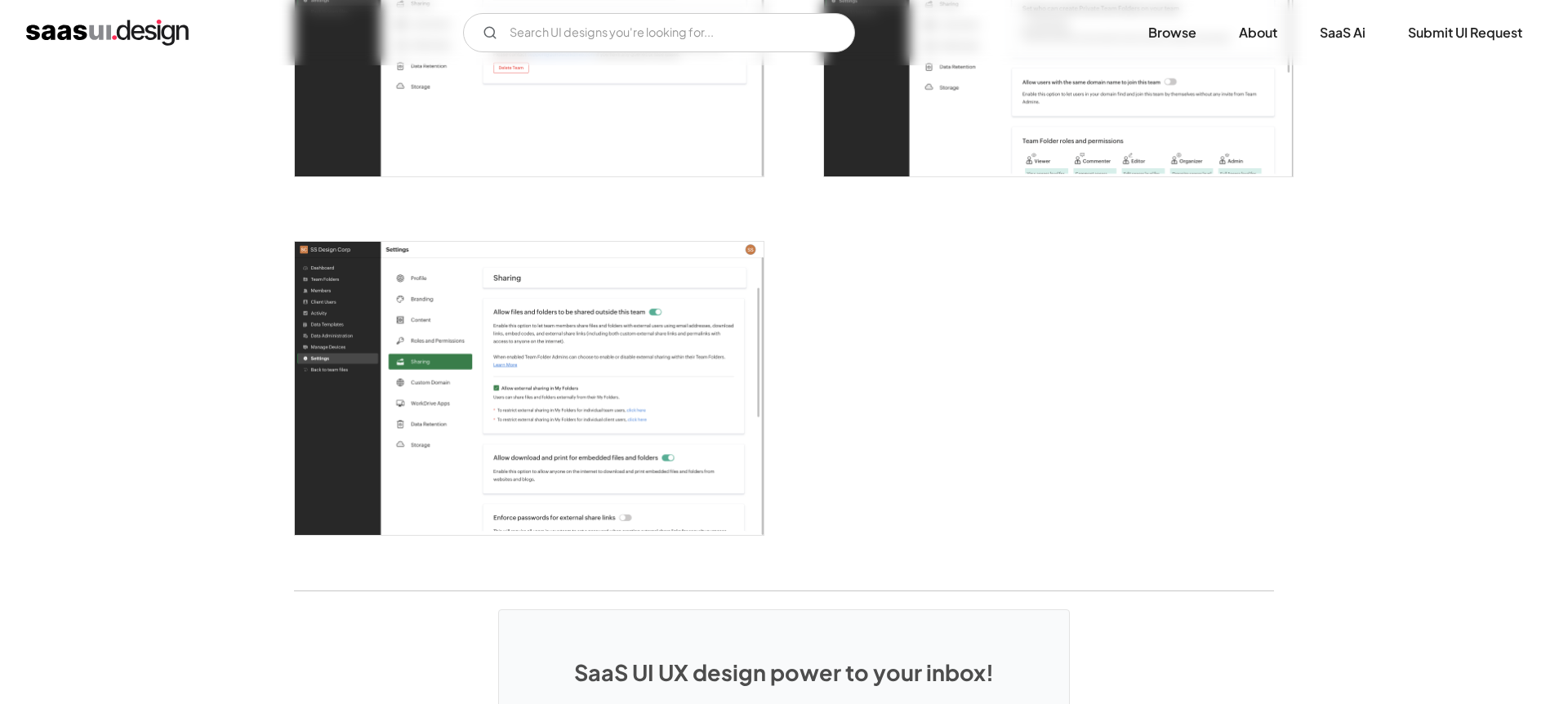
scroll to position [4485, 0]
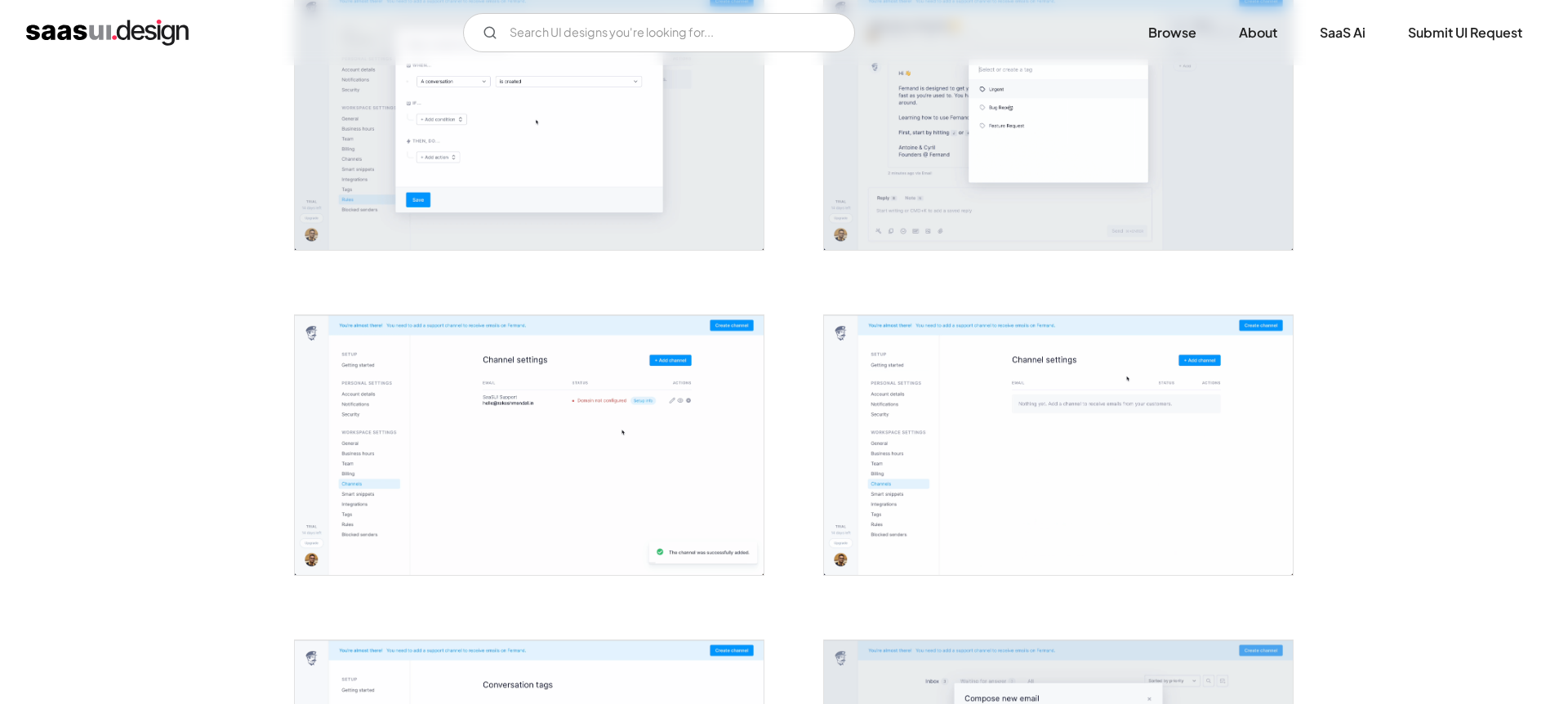
scroll to position [878, 0]
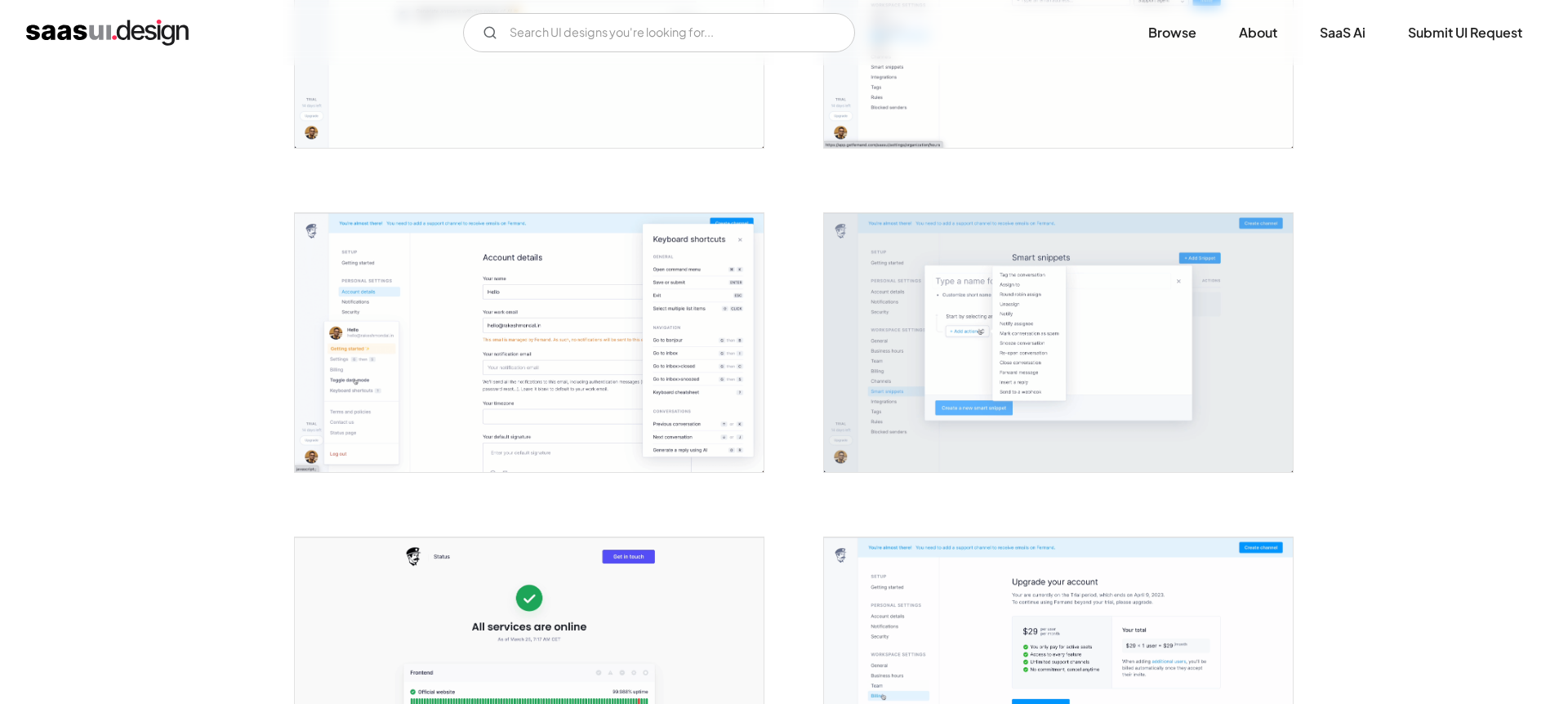
scroll to position [2117, 0]
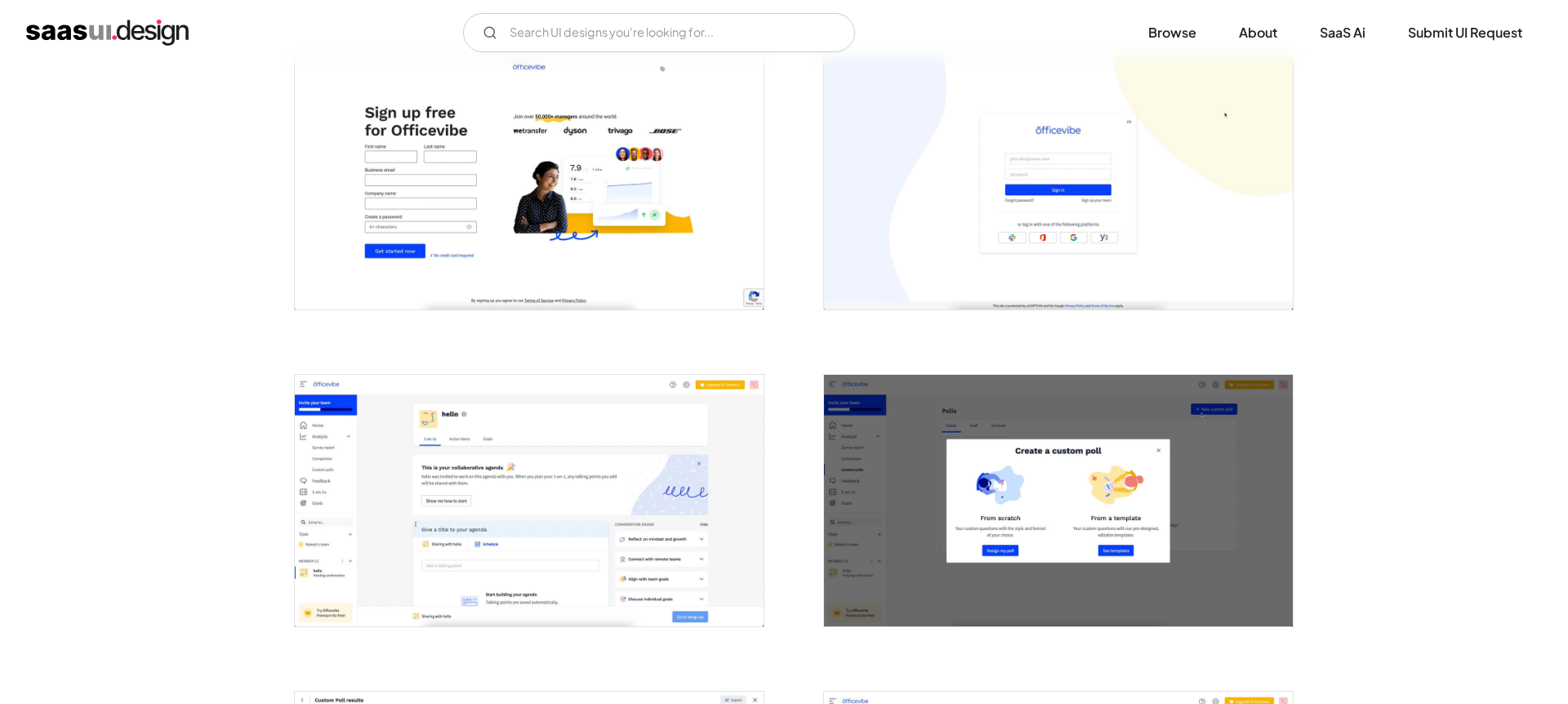
scroll to position [562, 0]
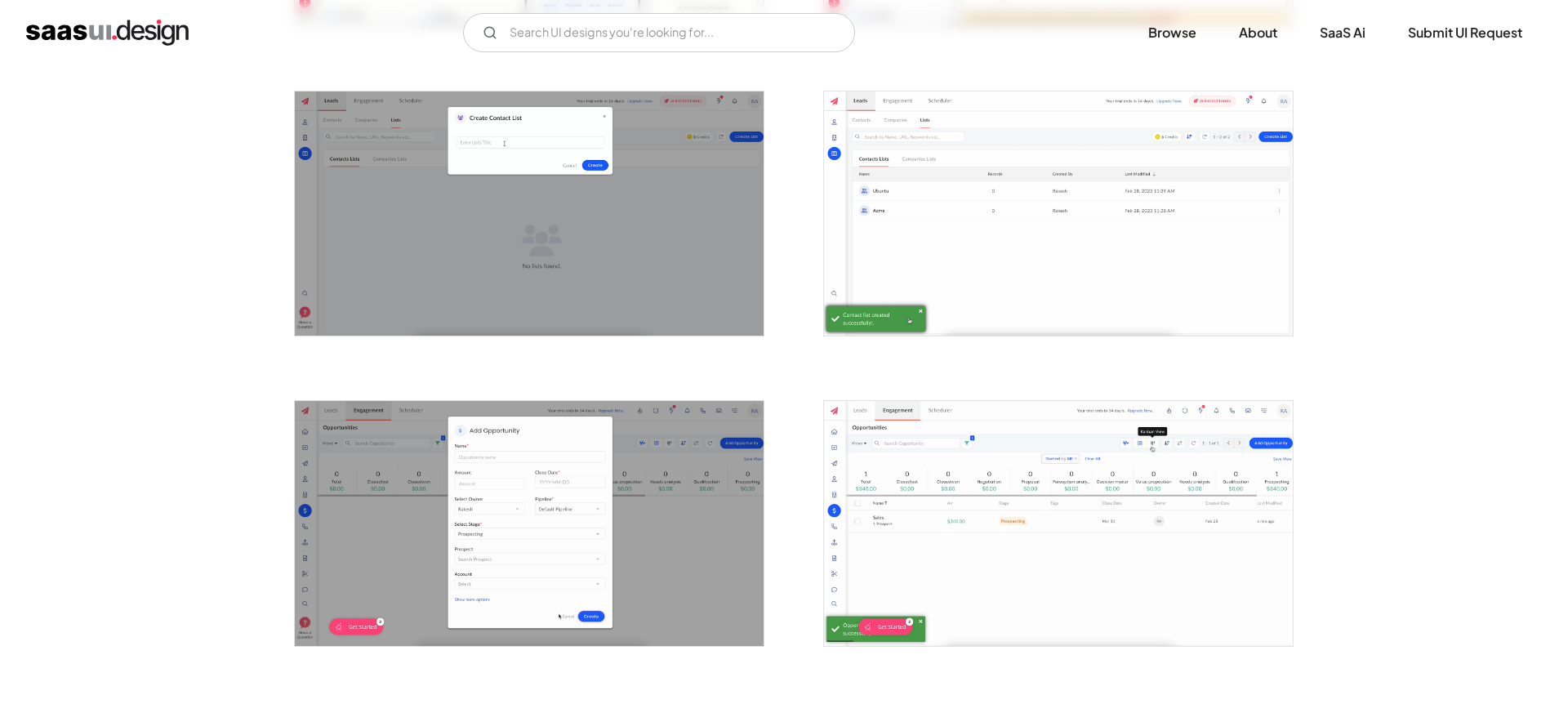
scroll to position [2463, 0]
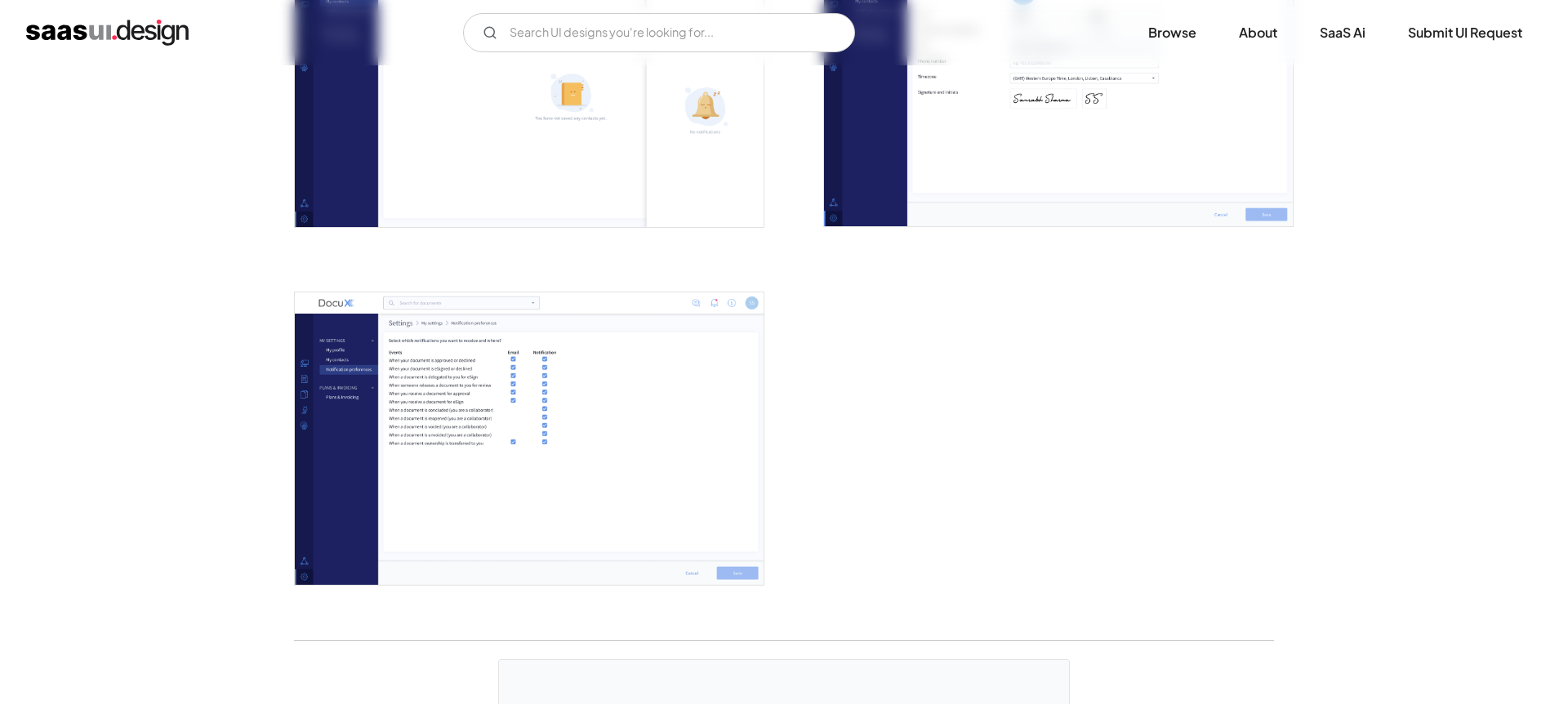
scroll to position [3713, 0]
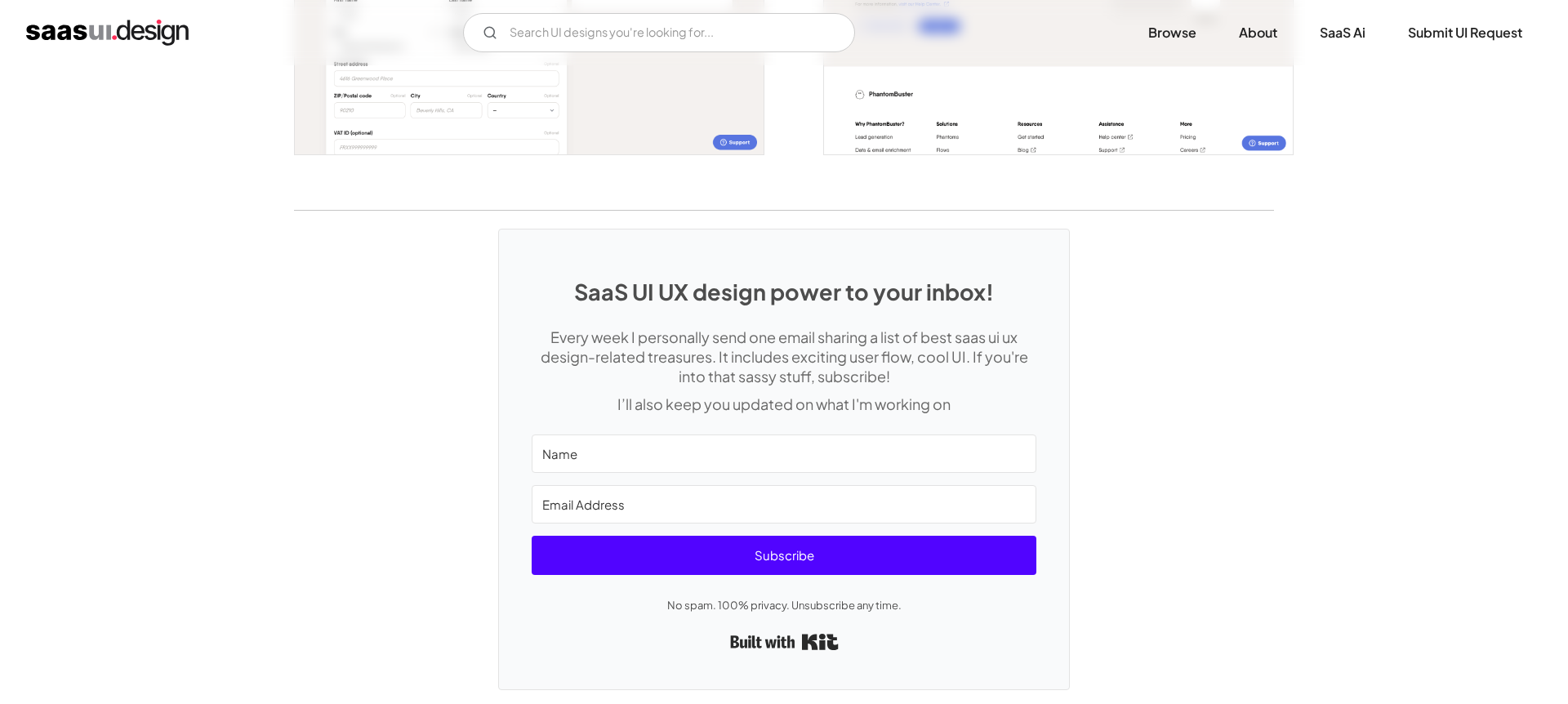
scroll to position [3430, 0]
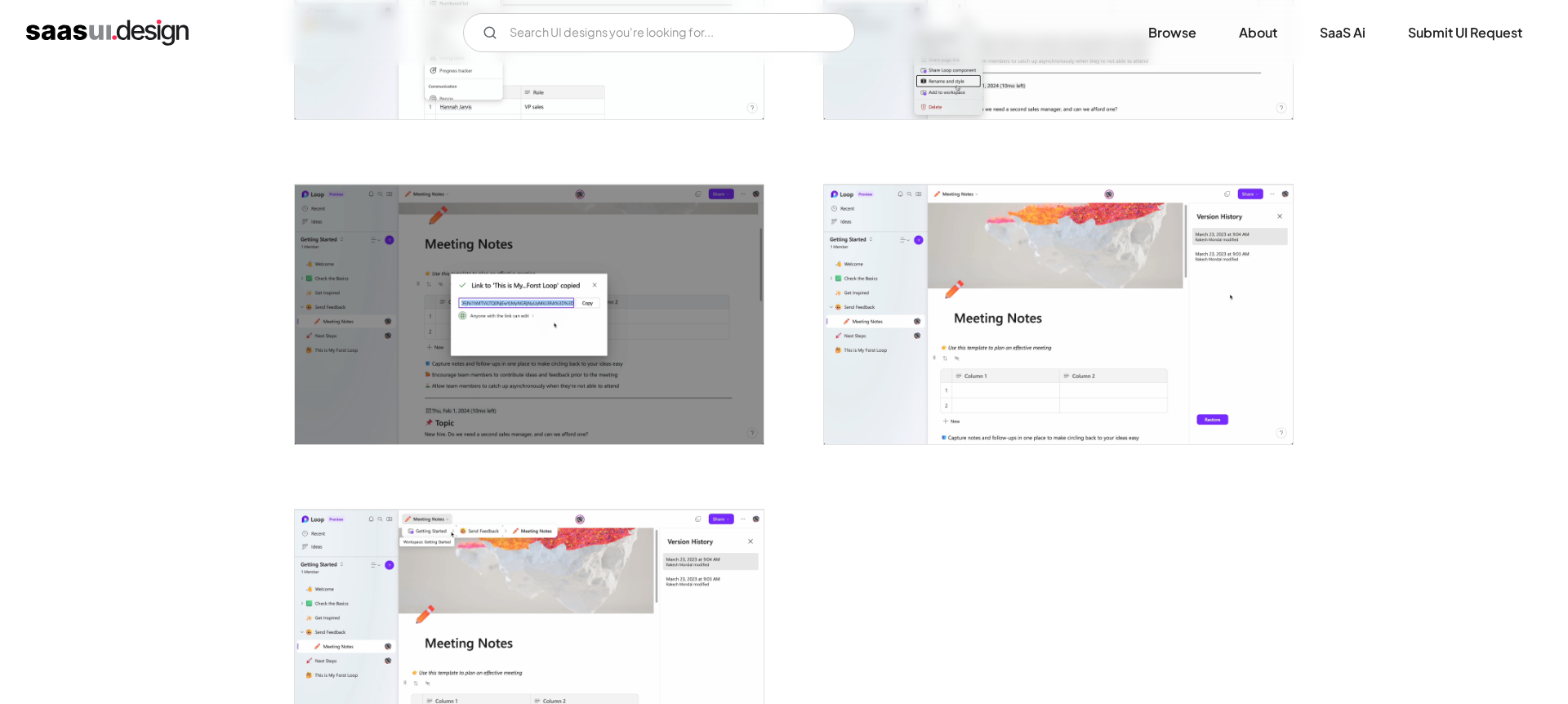
scroll to position [3886, 0]
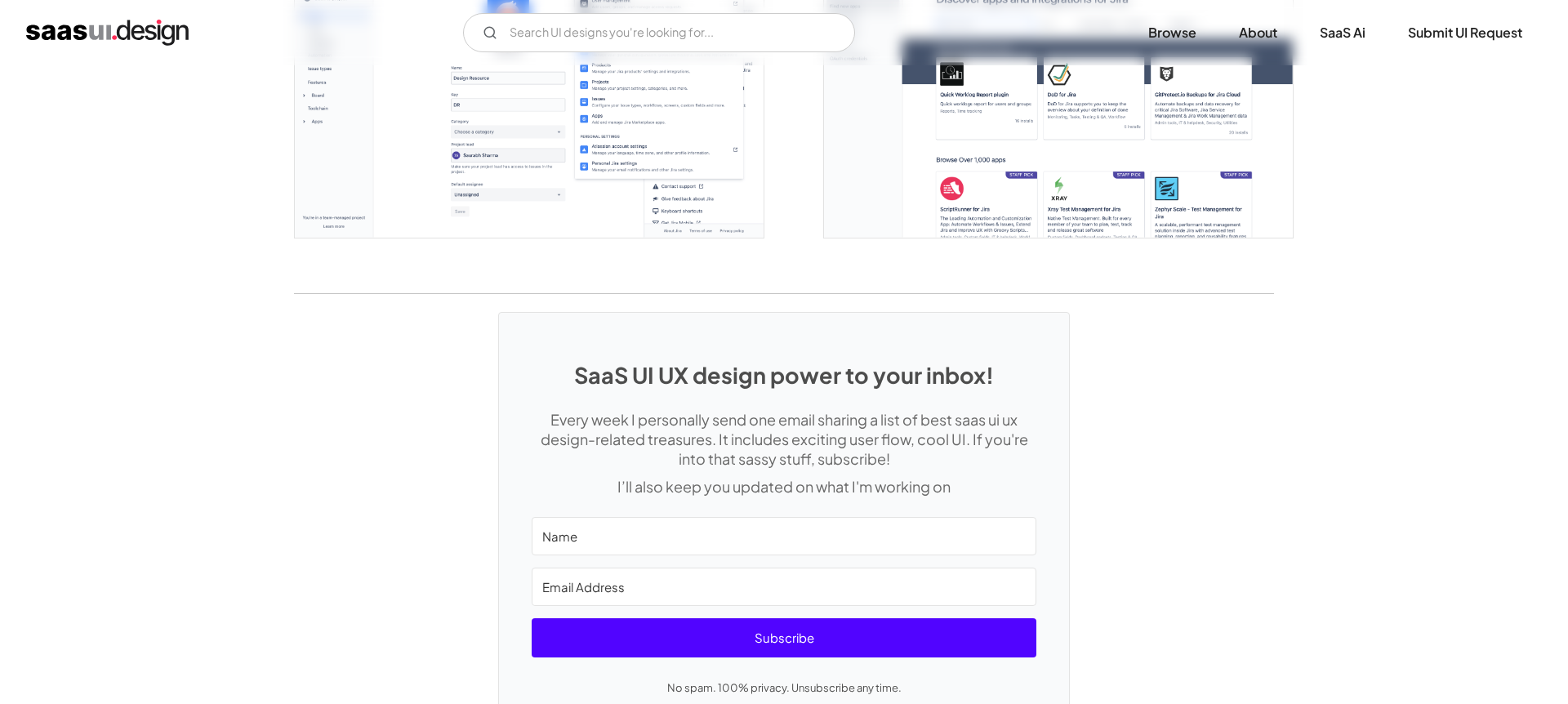
scroll to position [4503, 0]
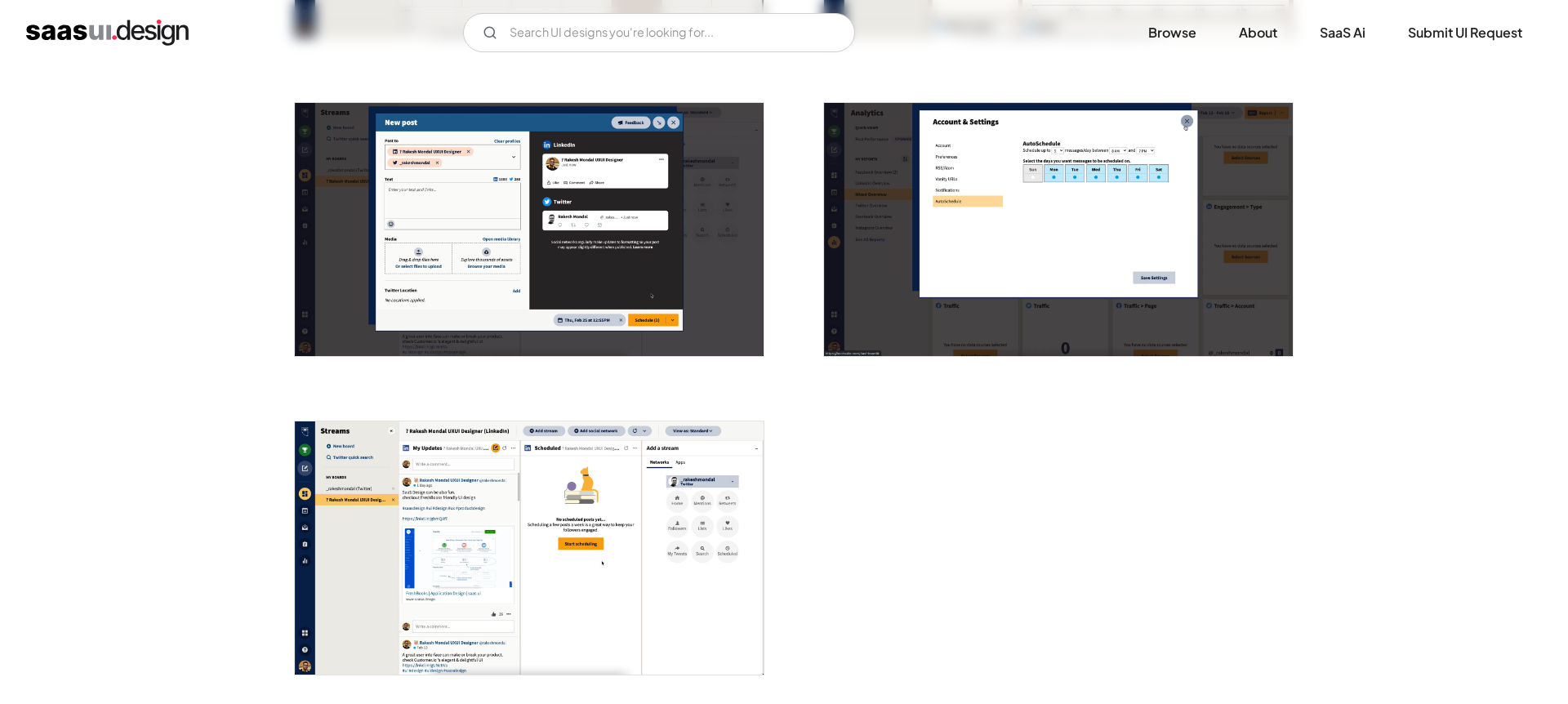
scroll to position [3131, 0]
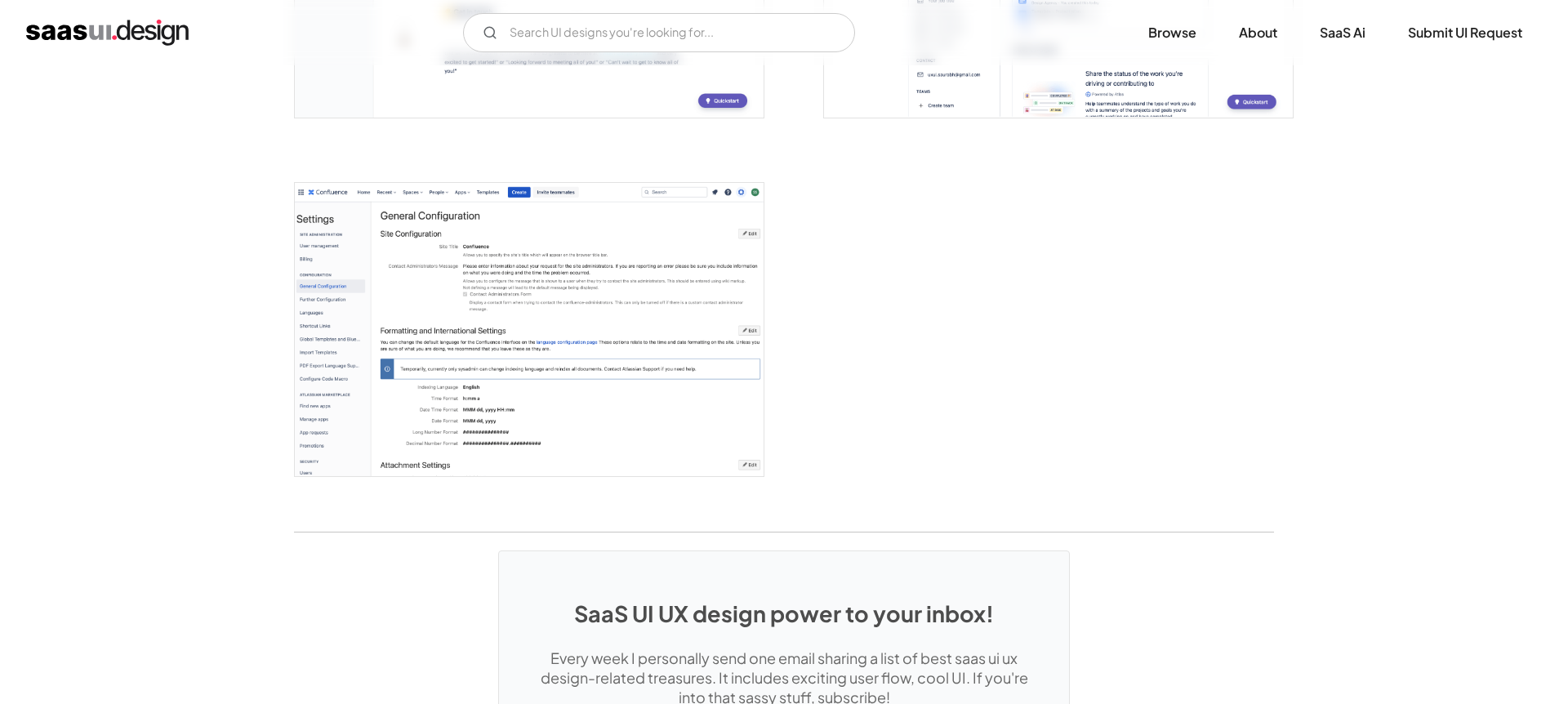
scroll to position [4619, 0]
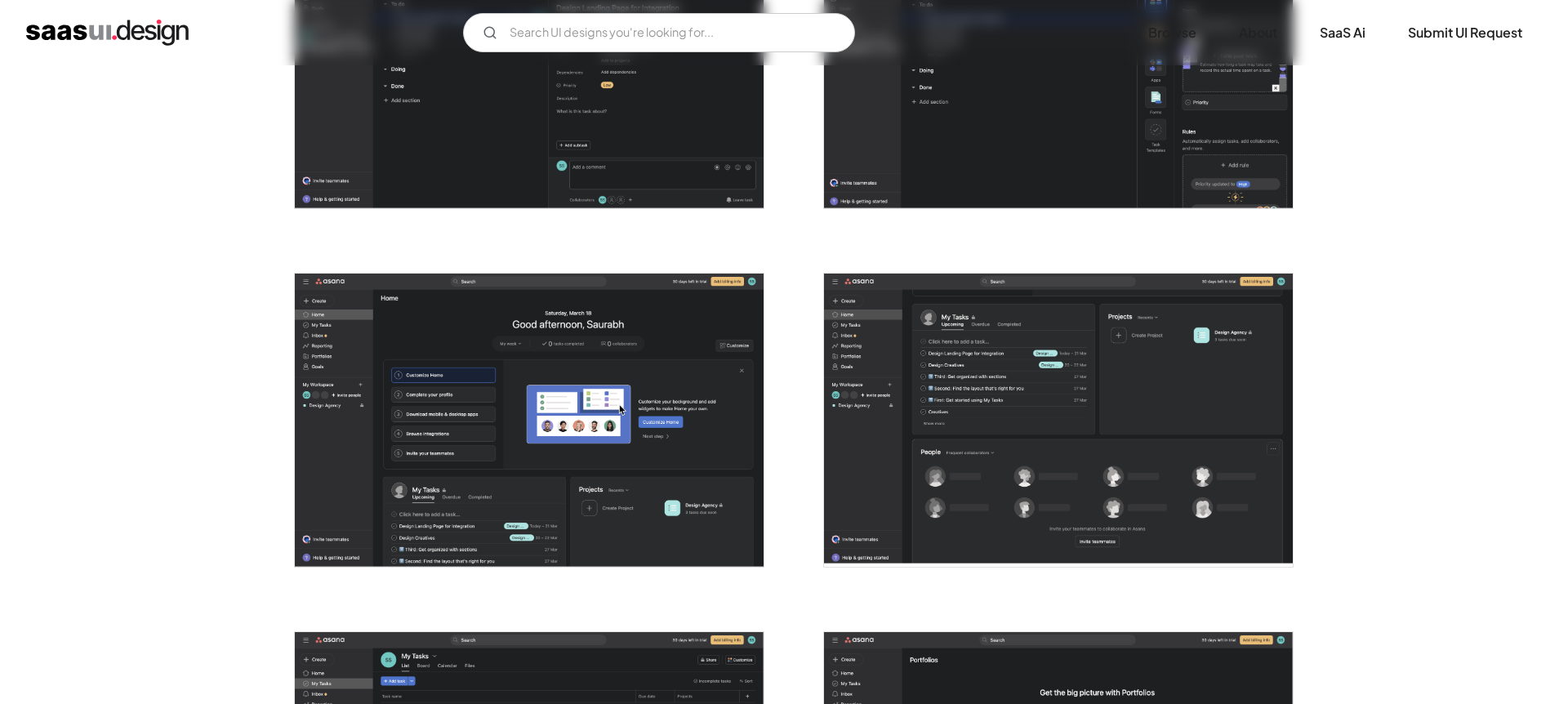
scroll to position [3467, 0]
